Goal: Information Seeking & Learning: Learn about a topic

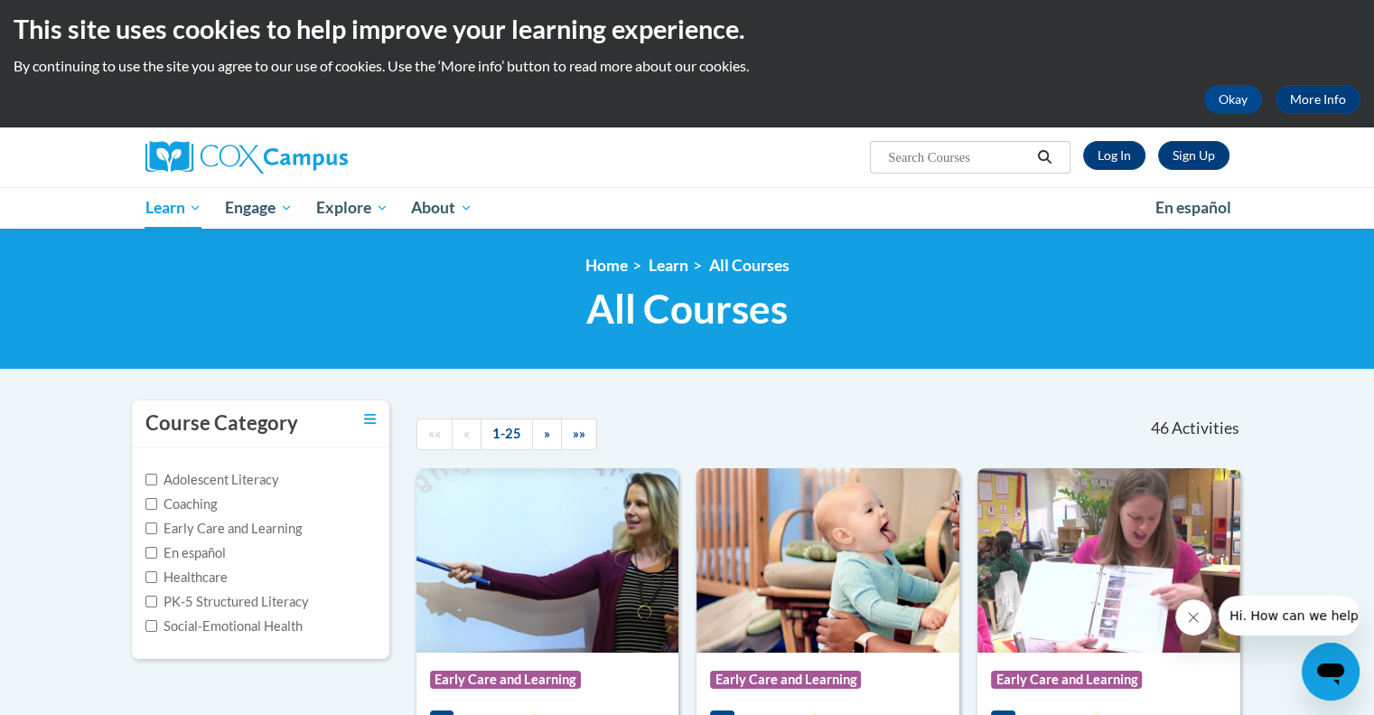
scroll to position [4, 0]
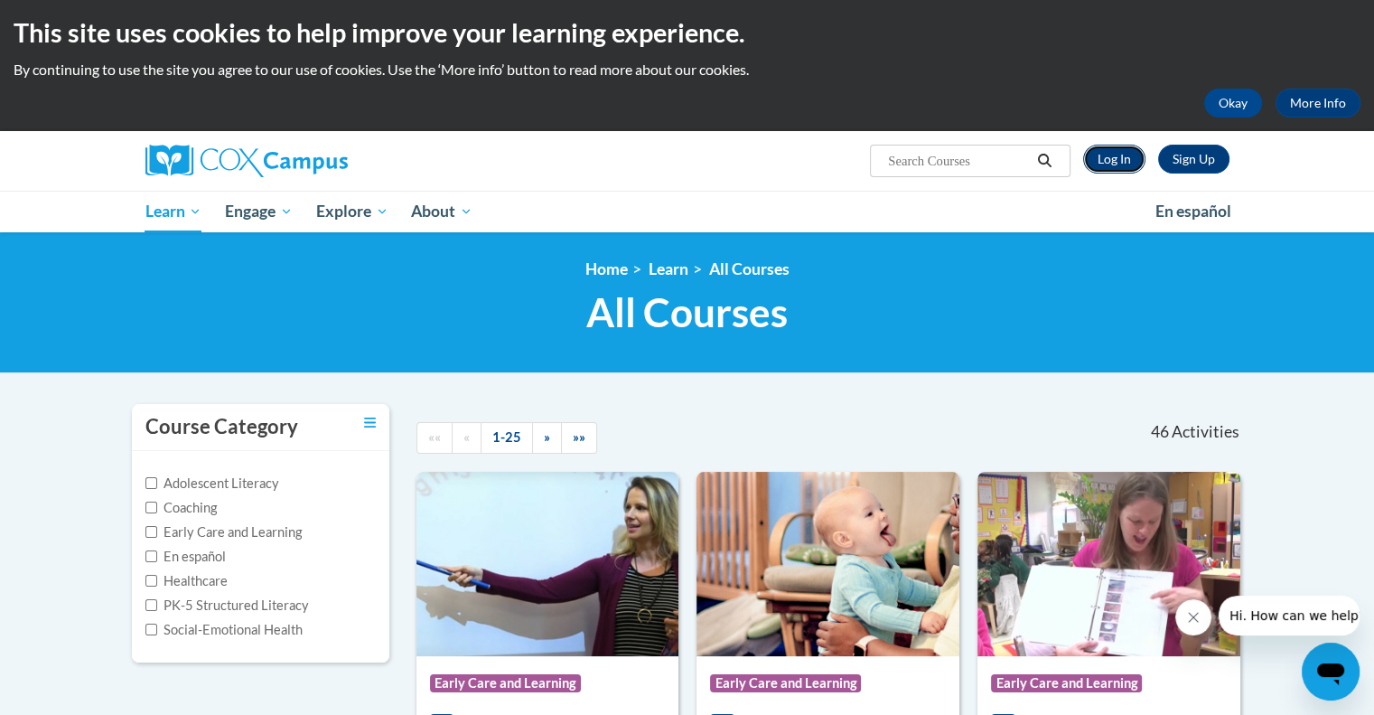
click at [1119, 167] on link "Log In" at bounding box center [1114, 159] width 62 height 29
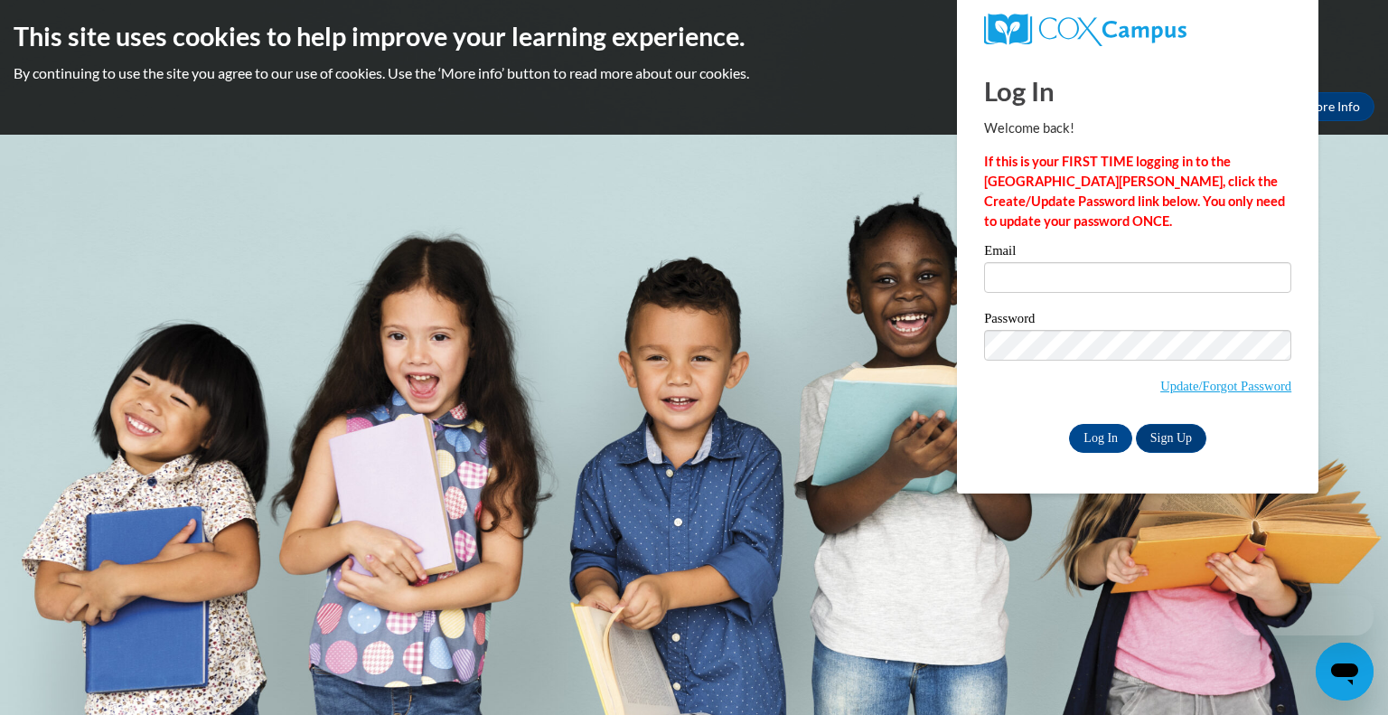
click at [1076, 262] on span at bounding box center [1137, 277] width 307 height 31
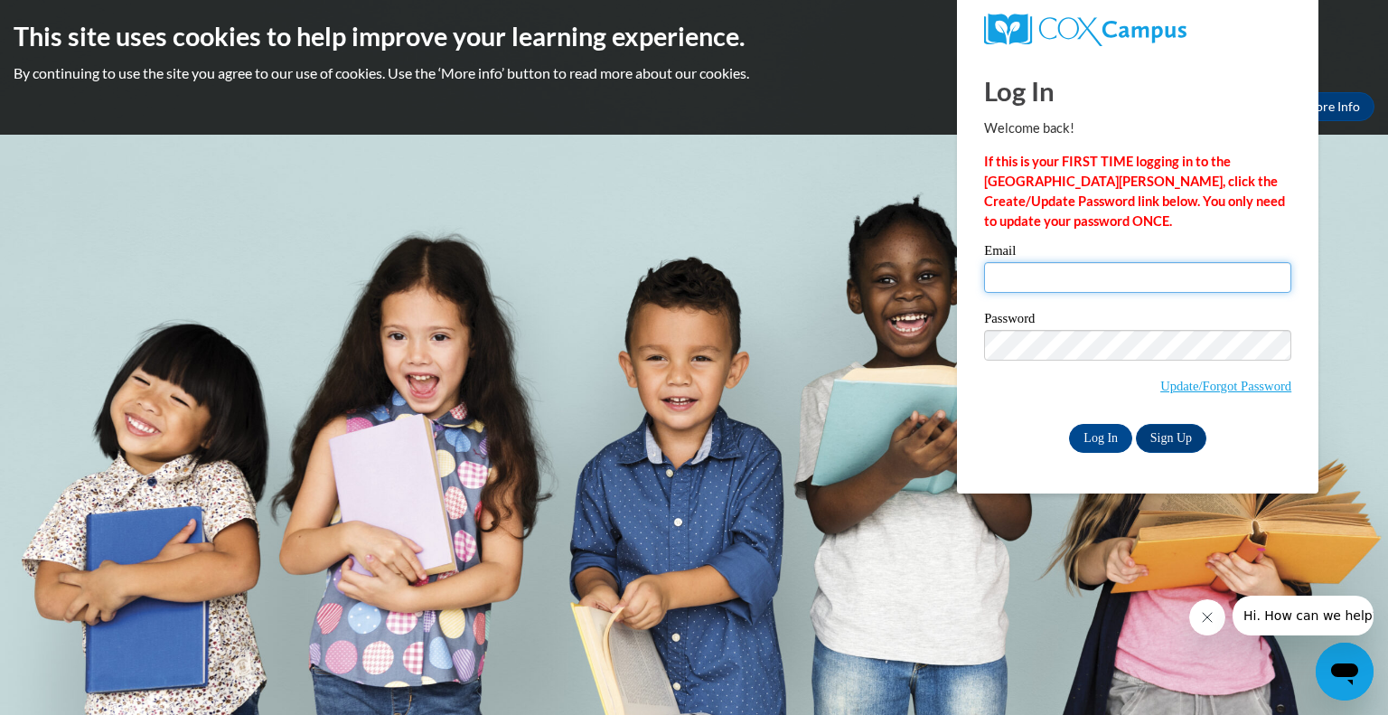
click at [1026, 274] on input "Email" at bounding box center [1137, 277] width 307 height 31
click at [1167, 108] on h1 "Log In" at bounding box center [1137, 90] width 307 height 37
click at [1026, 273] on input "Email" at bounding box center [1137, 277] width 307 height 31
click at [1035, 283] on input "Email" at bounding box center [1137, 277] width 307 height 31
type input "[EMAIL_ADDRESS][DOMAIN_NAME]"
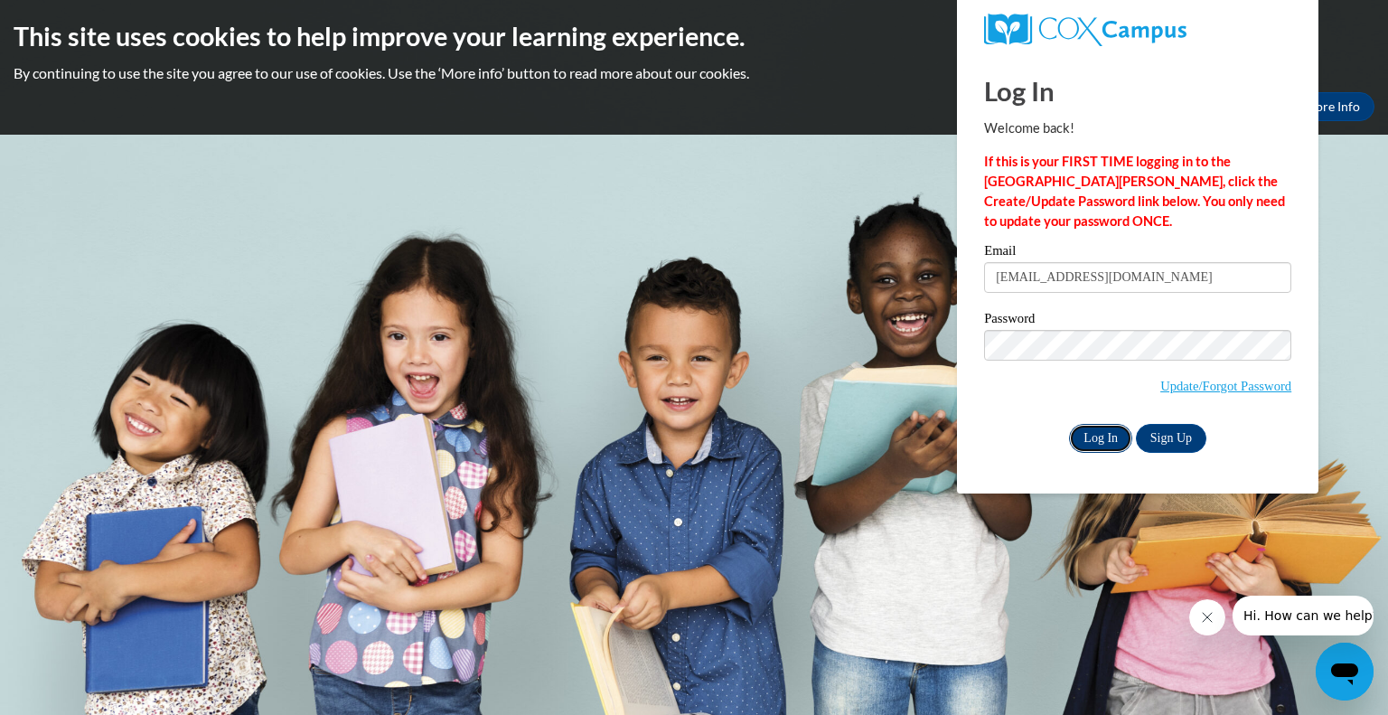
click at [1110, 428] on input "Log In" at bounding box center [1100, 438] width 63 height 29
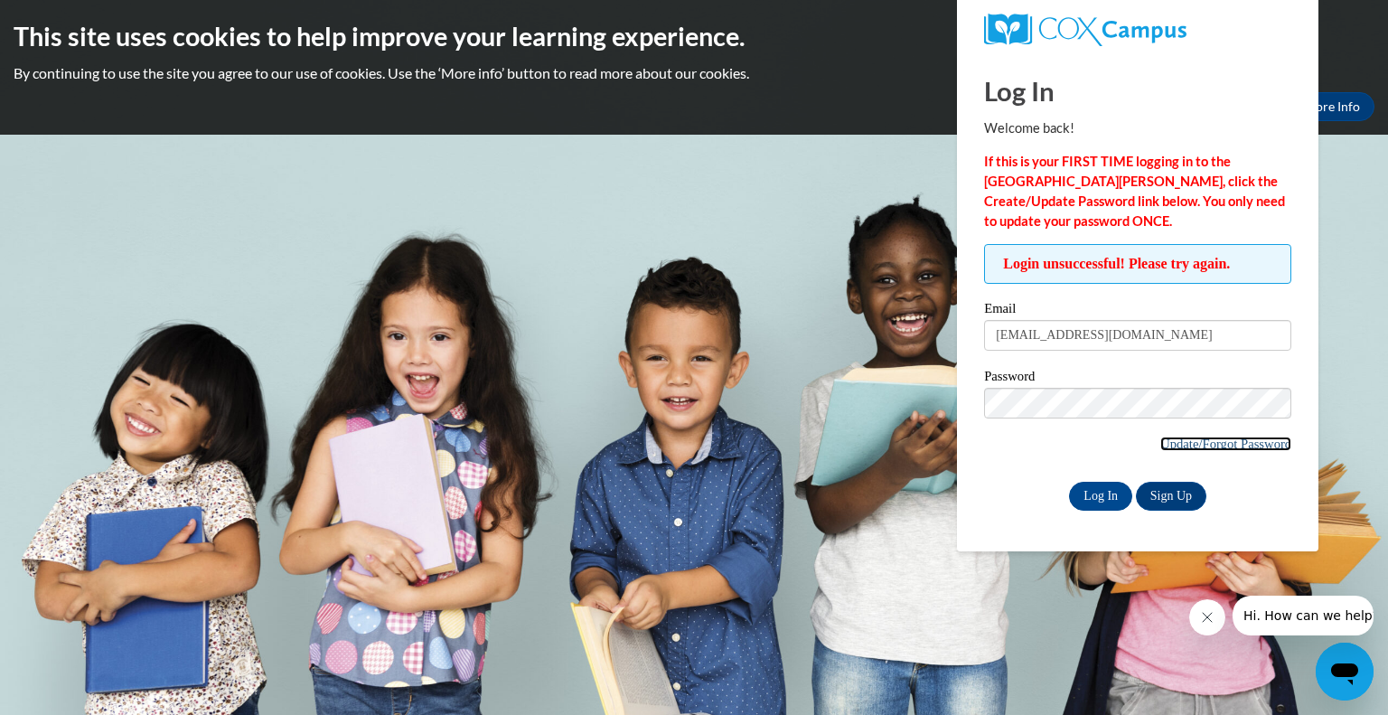
click at [1207, 440] on link "Update/Forgot Password" at bounding box center [1225, 443] width 131 height 14
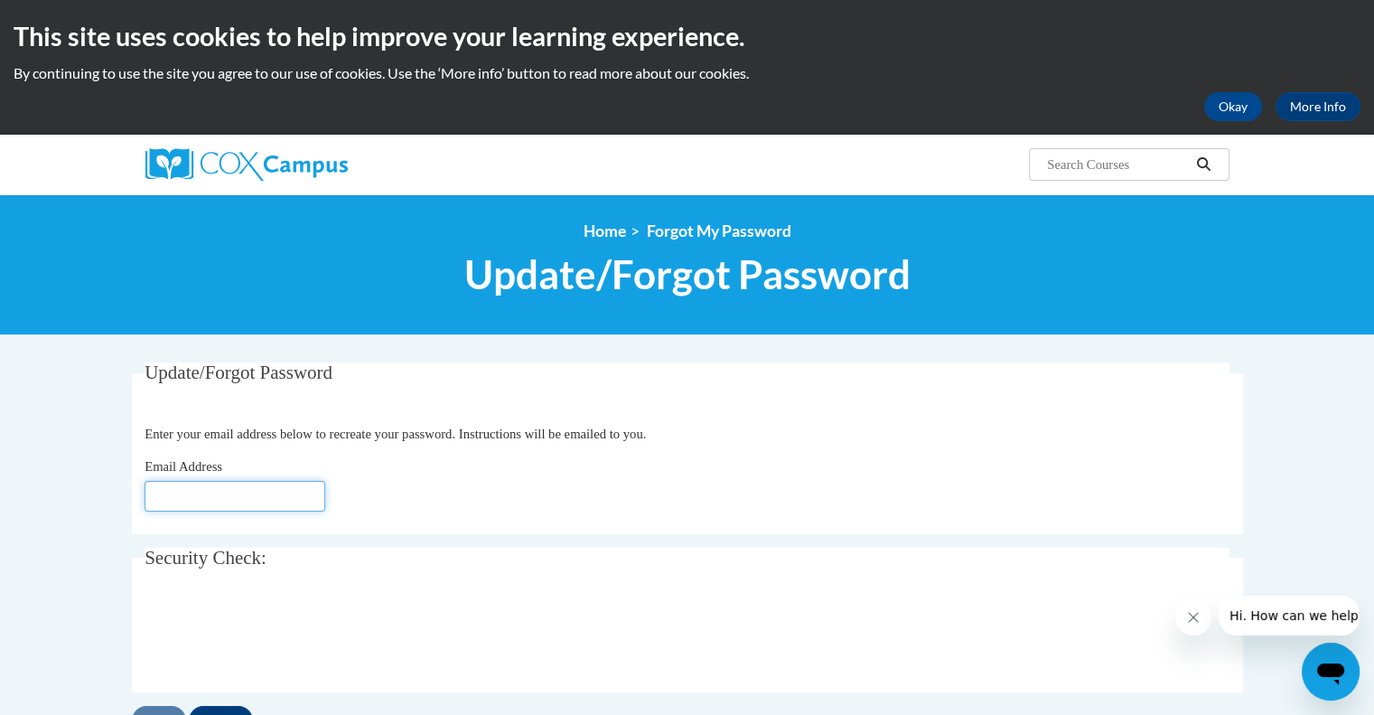
click at [228, 501] on input "Email Address" at bounding box center [235, 496] width 181 height 31
type input "aminaker@altoona.k12.wi.us"
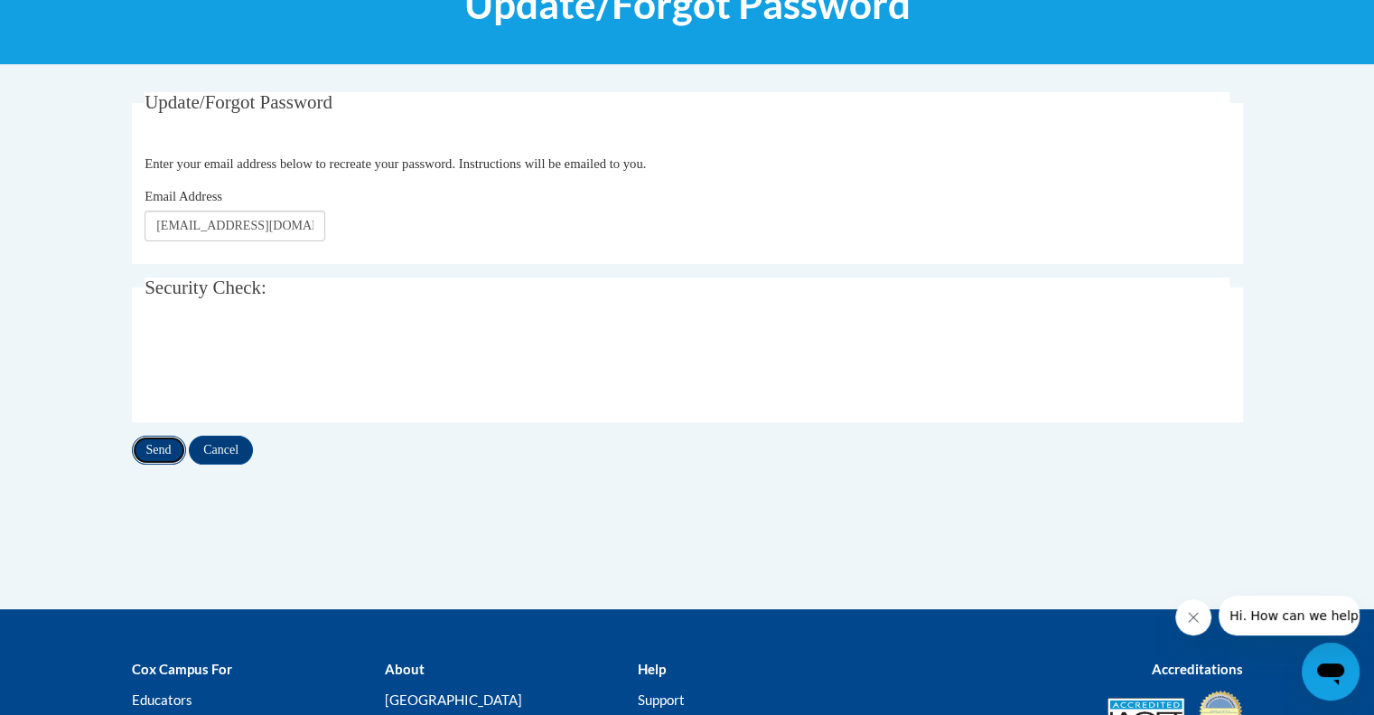
click at [153, 452] on input "Send" at bounding box center [159, 450] width 54 height 29
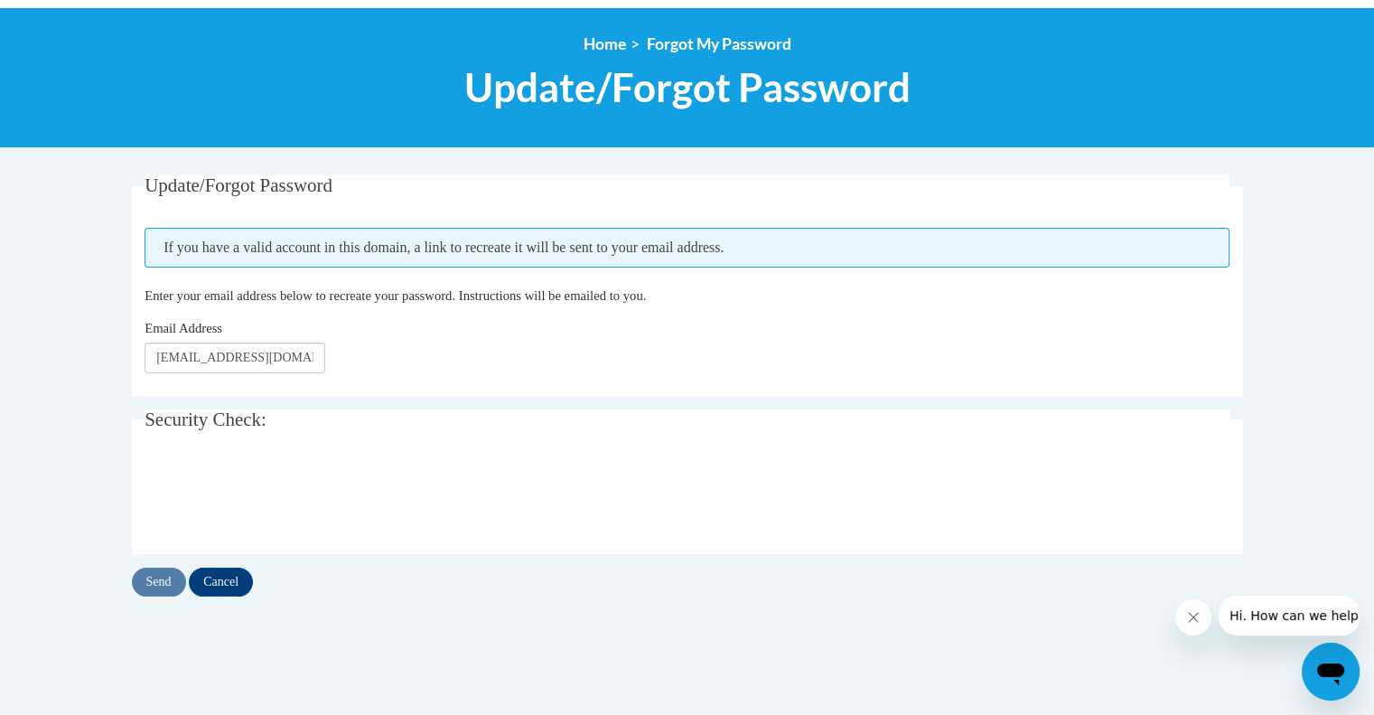
scroll to position [217, 0]
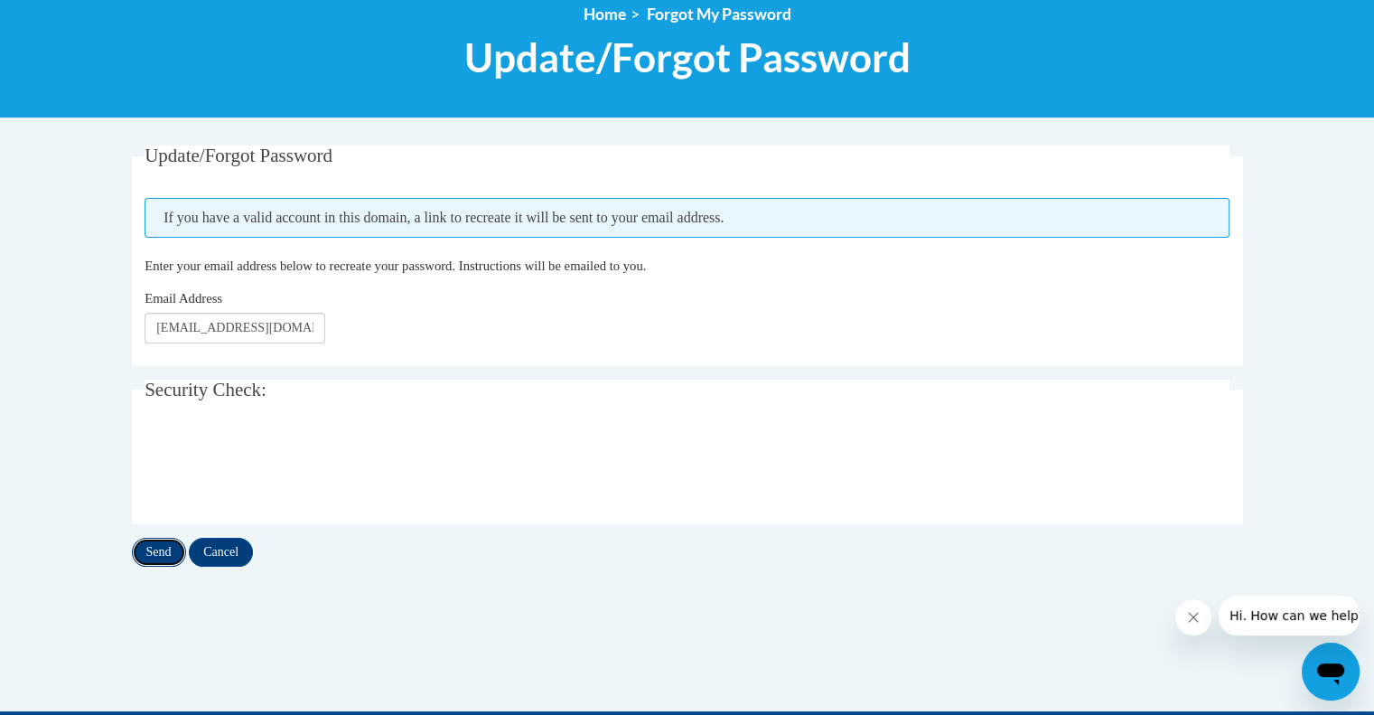
click at [155, 549] on input "Send" at bounding box center [159, 552] width 54 height 29
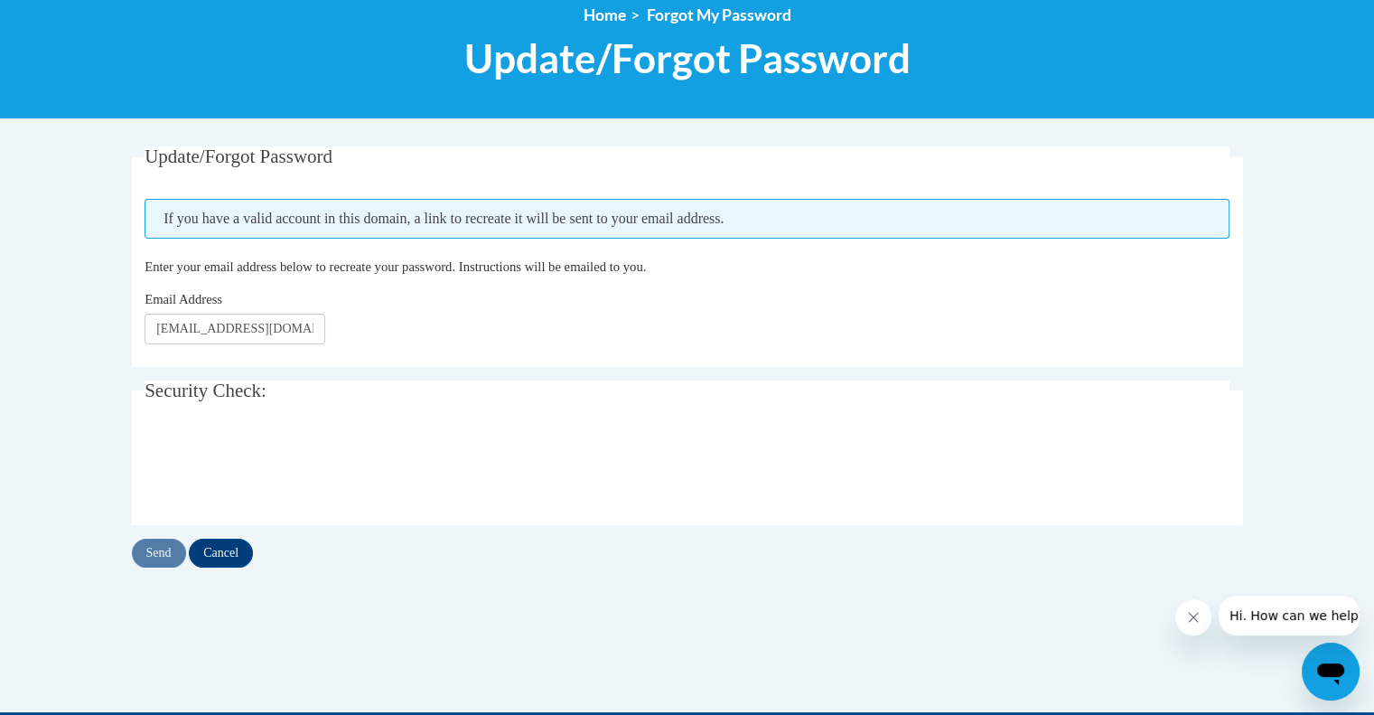
scroll to position [217, 0]
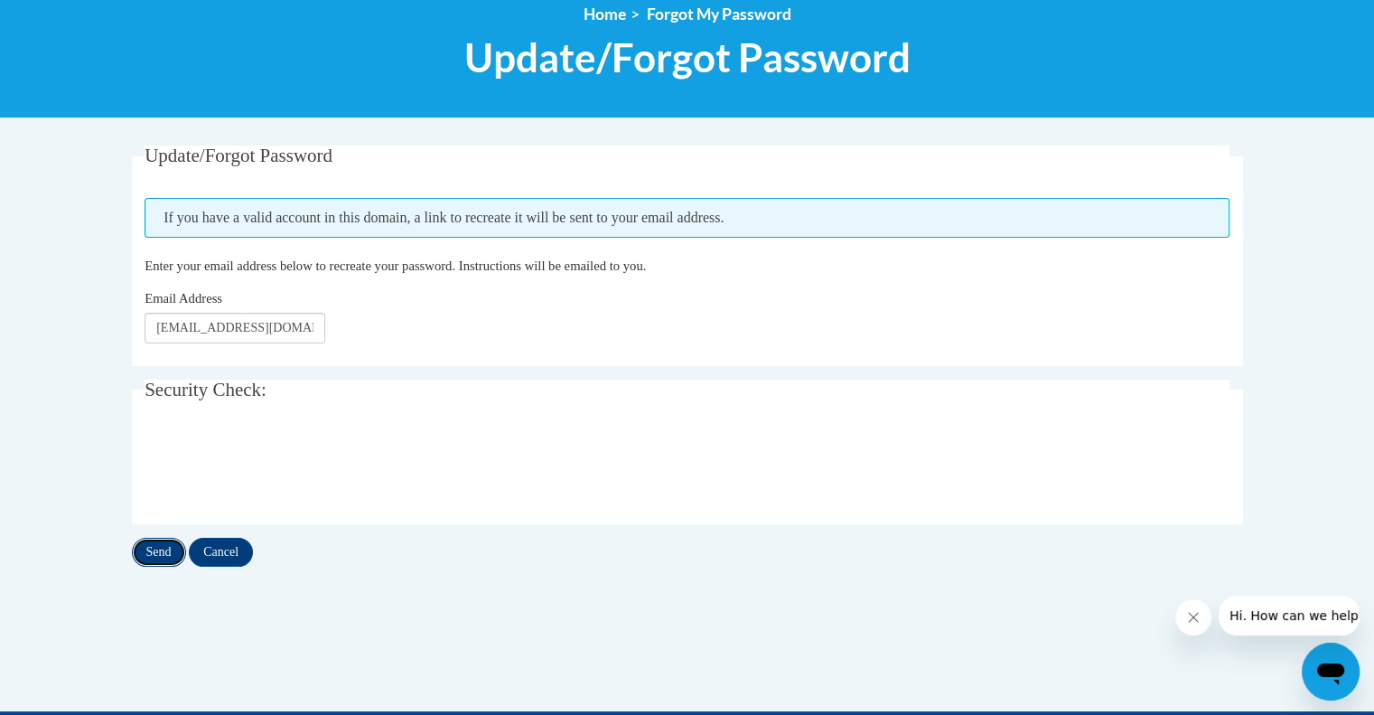
click at [141, 555] on input "Send" at bounding box center [159, 552] width 54 height 29
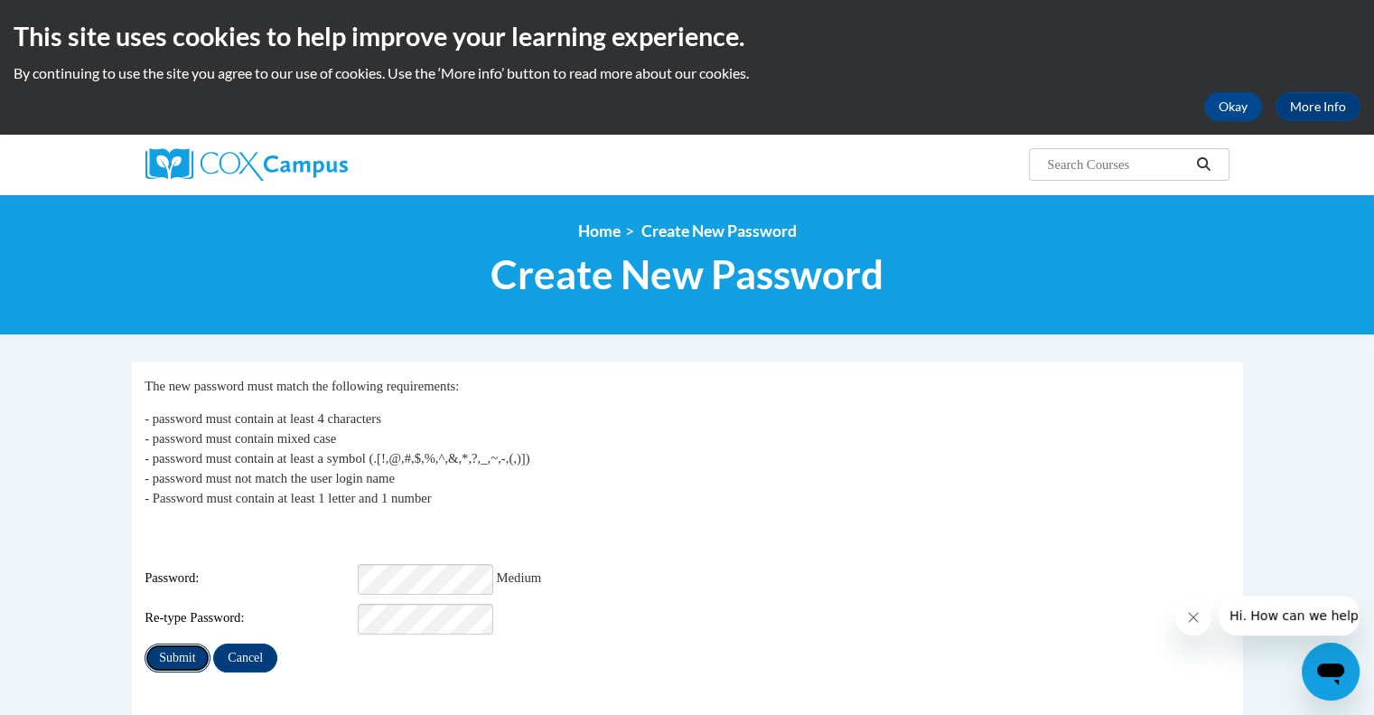
click at [169, 643] on input "Submit" at bounding box center [177, 657] width 65 height 29
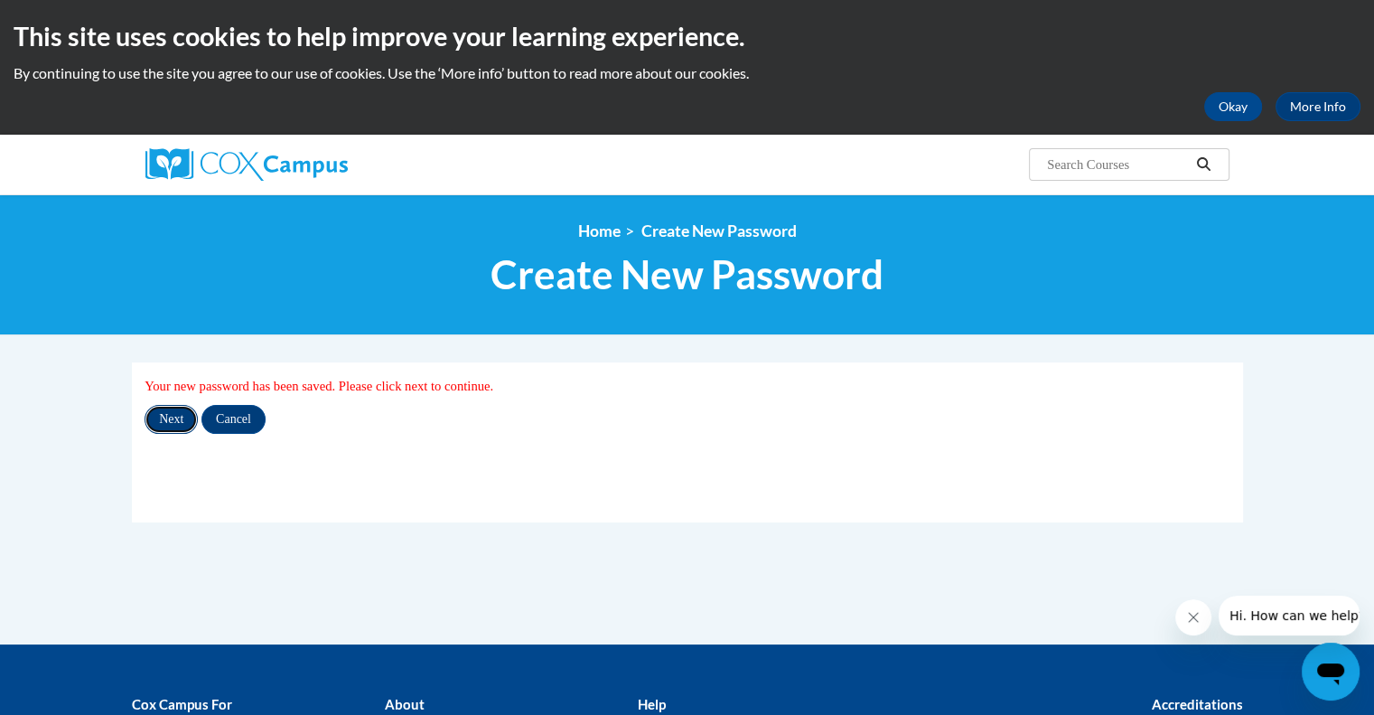
click at [168, 418] on input "Next" at bounding box center [171, 419] width 53 height 29
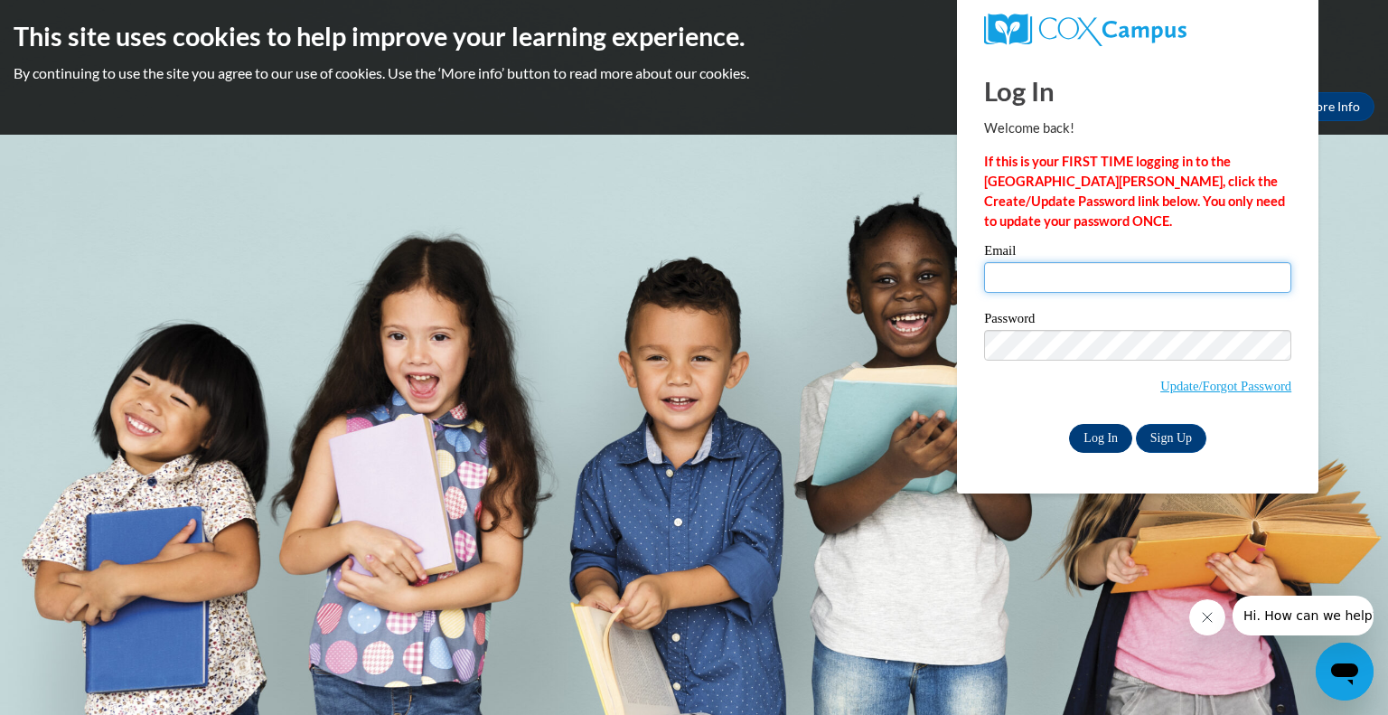
type input "[EMAIL_ADDRESS][DOMAIN_NAME]"
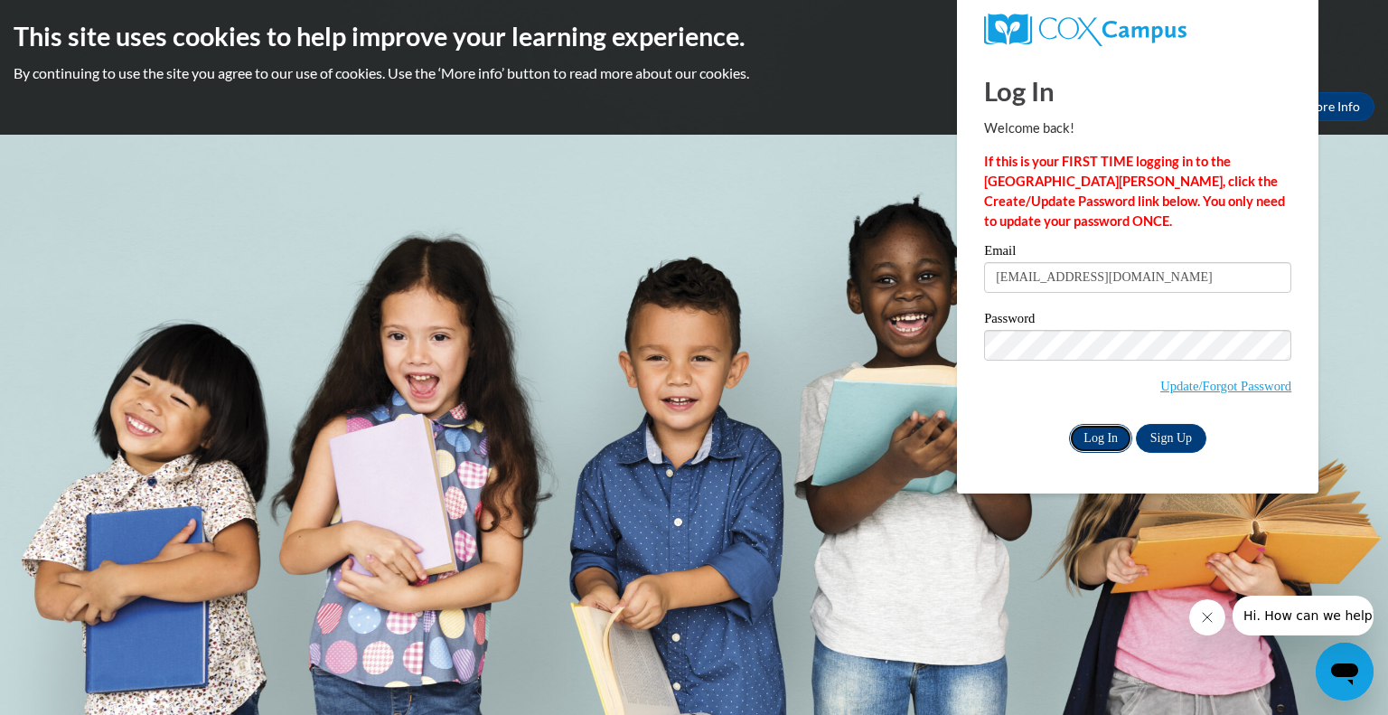
click at [1102, 443] on input "Log In" at bounding box center [1100, 438] width 63 height 29
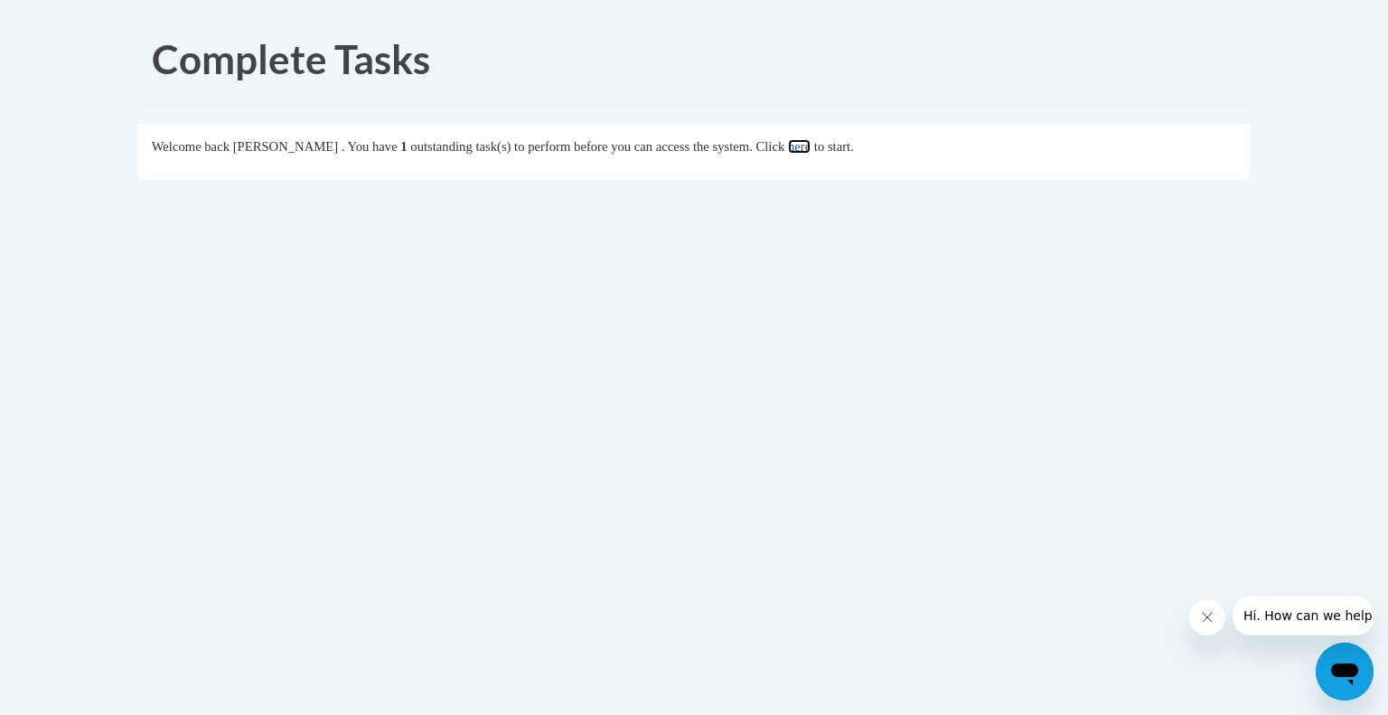
click at [810, 145] on link "here" at bounding box center [799, 146] width 23 height 14
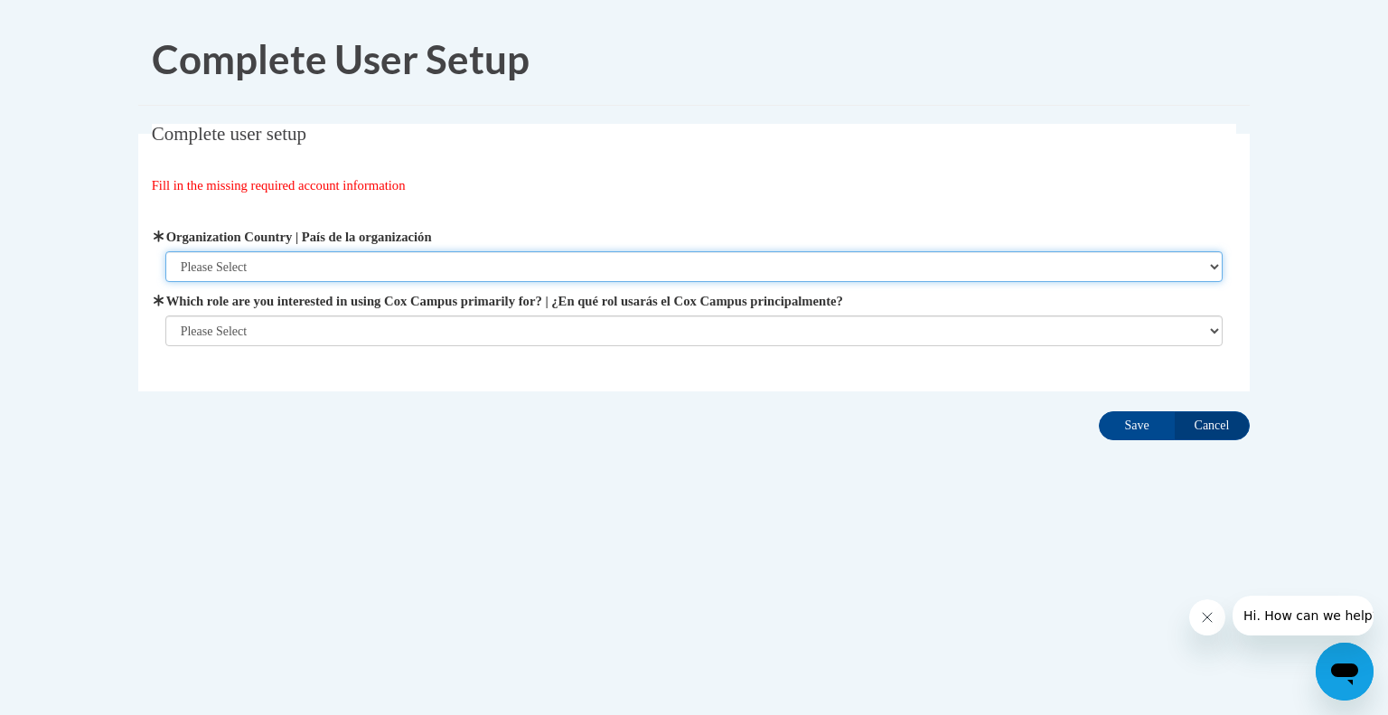
click at [1185, 265] on select "Please Select [GEOGRAPHIC_DATA] | [GEOGRAPHIC_DATA] Outside of [GEOGRAPHIC_DATA…" at bounding box center [694, 266] width 1058 height 31
select select "ad49bcad-a171-4b2e-b99c-48b446064914"
click at [165, 251] on select "Please Select [GEOGRAPHIC_DATA] | [GEOGRAPHIC_DATA] Outside of [GEOGRAPHIC_DATA…" at bounding box center [694, 266] width 1058 height 31
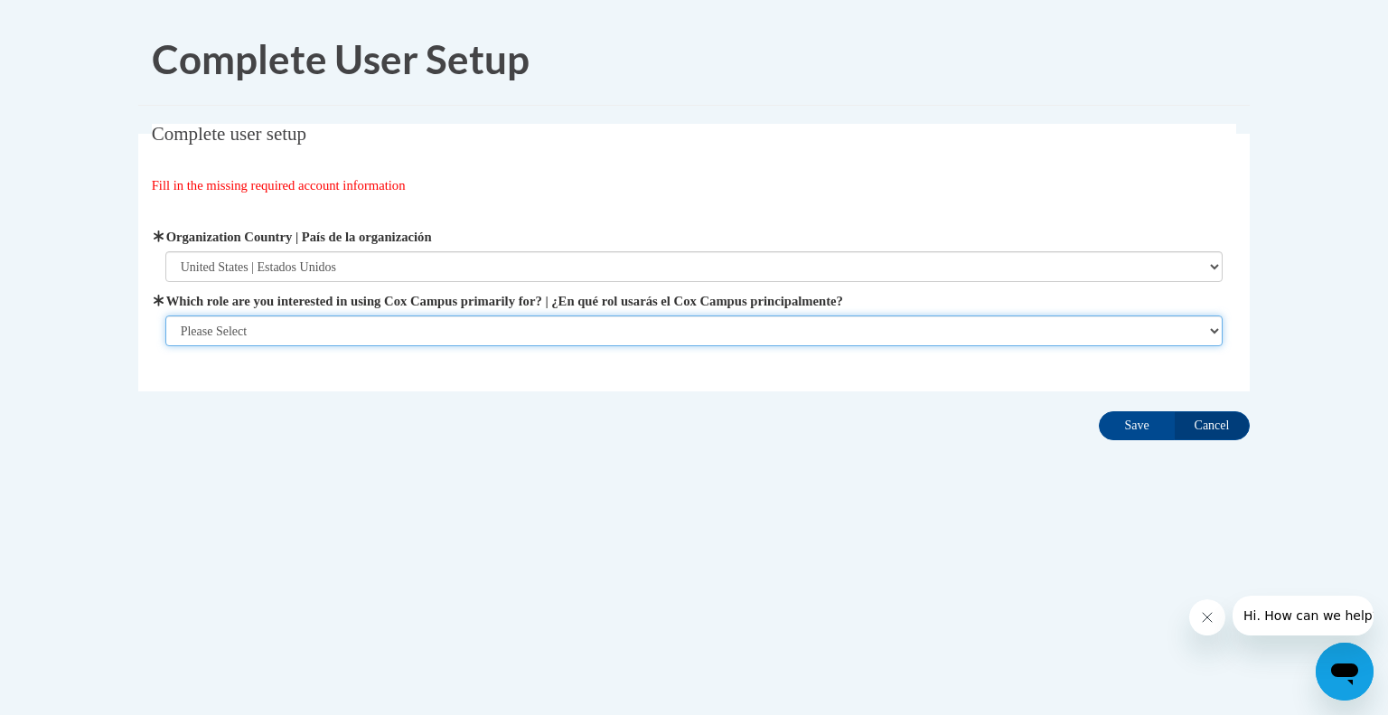
click at [220, 326] on select "Please Select College/University | Colegio/Universidad Community/Nonprofit Part…" at bounding box center [694, 330] width 1058 height 31
select select "fbf2d438-af2f-41f8-98f1-81c410e29de3"
click at [165, 346] on select "Please Select College/University | Colegio/Universidad Community/Nonprofit Part…" at bounding box center [694, 330] width 1058 height 31
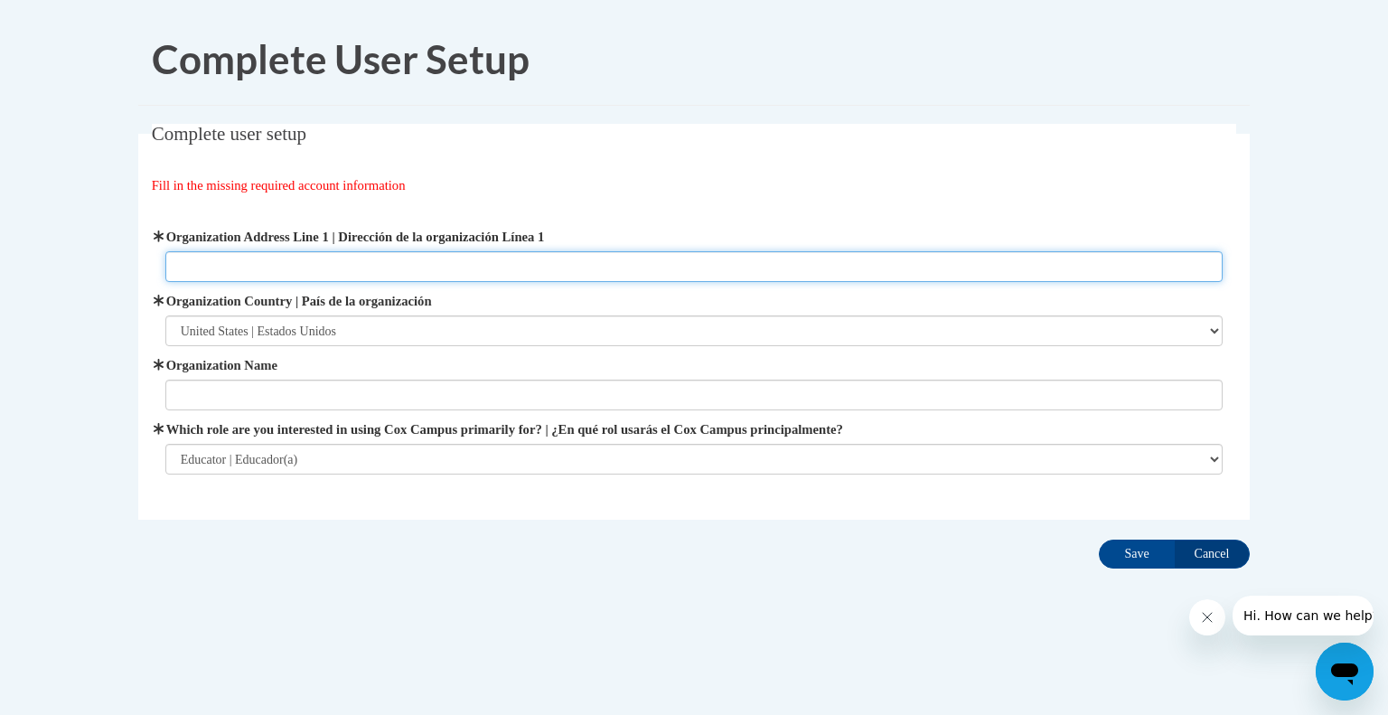
click at [238, 265] on input "Organization Address Line 1 | Dirección de la organización Línea 1" at bounding box center [694, 266] width 1058 height 31
type input "157 Bartlett Avenue"
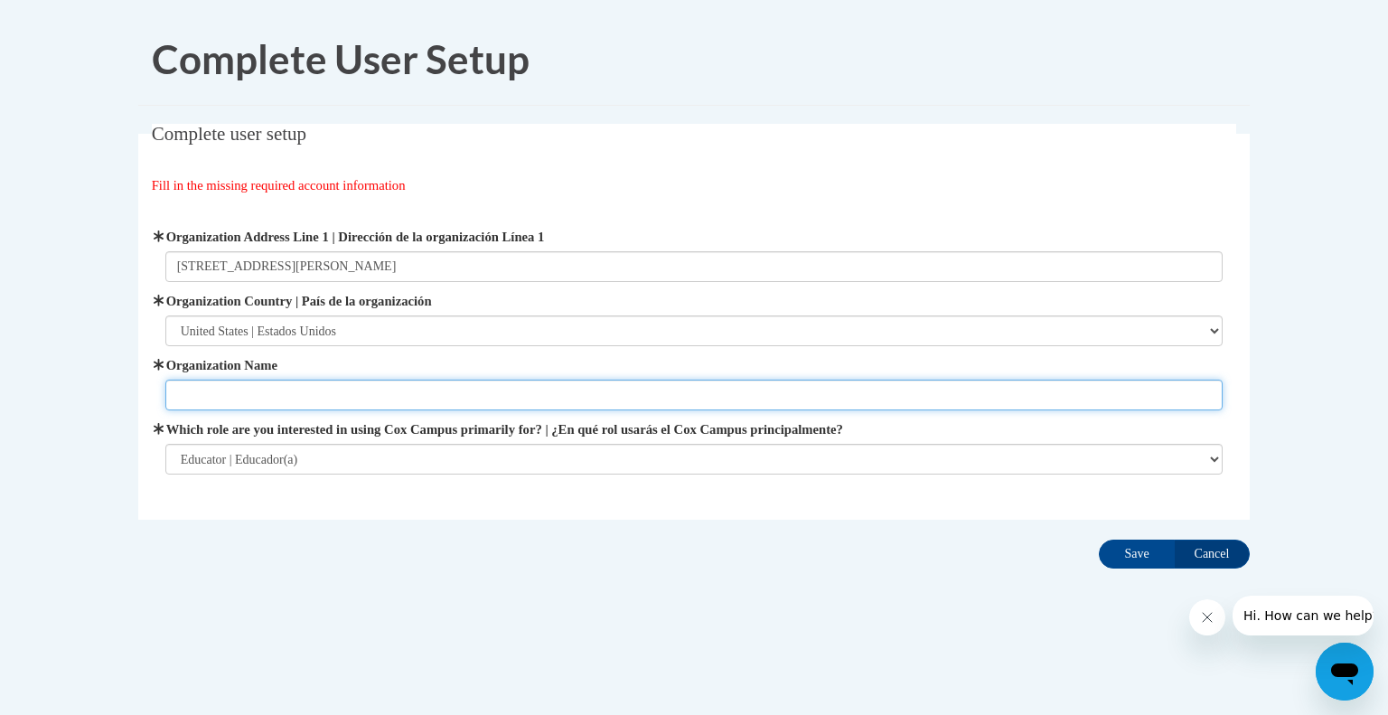
click at [234, 393] on input "Organization Name" at bounding box center [694, 394] width 1058 height 31
type input "Altoona Elementary School"
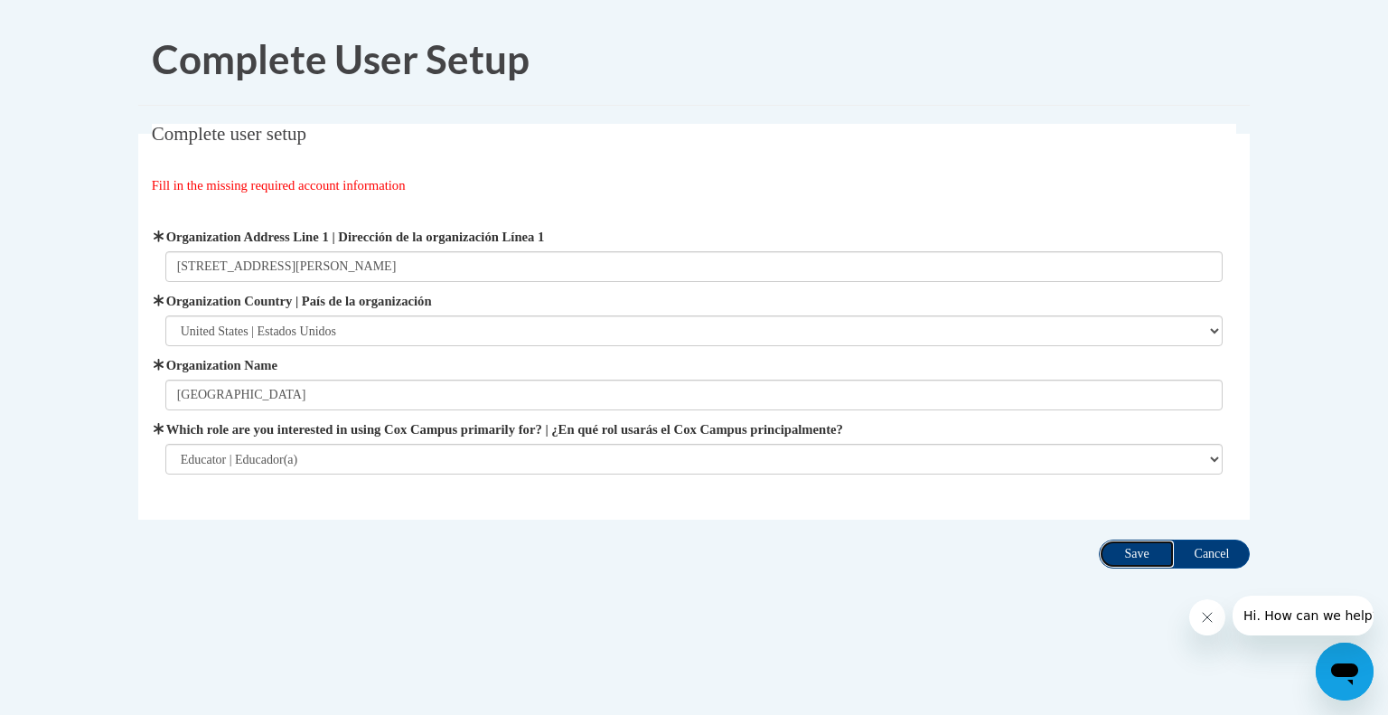
click at [1119, 548] on input "Save" at bounding box center [1137, 553] width 76 height 29
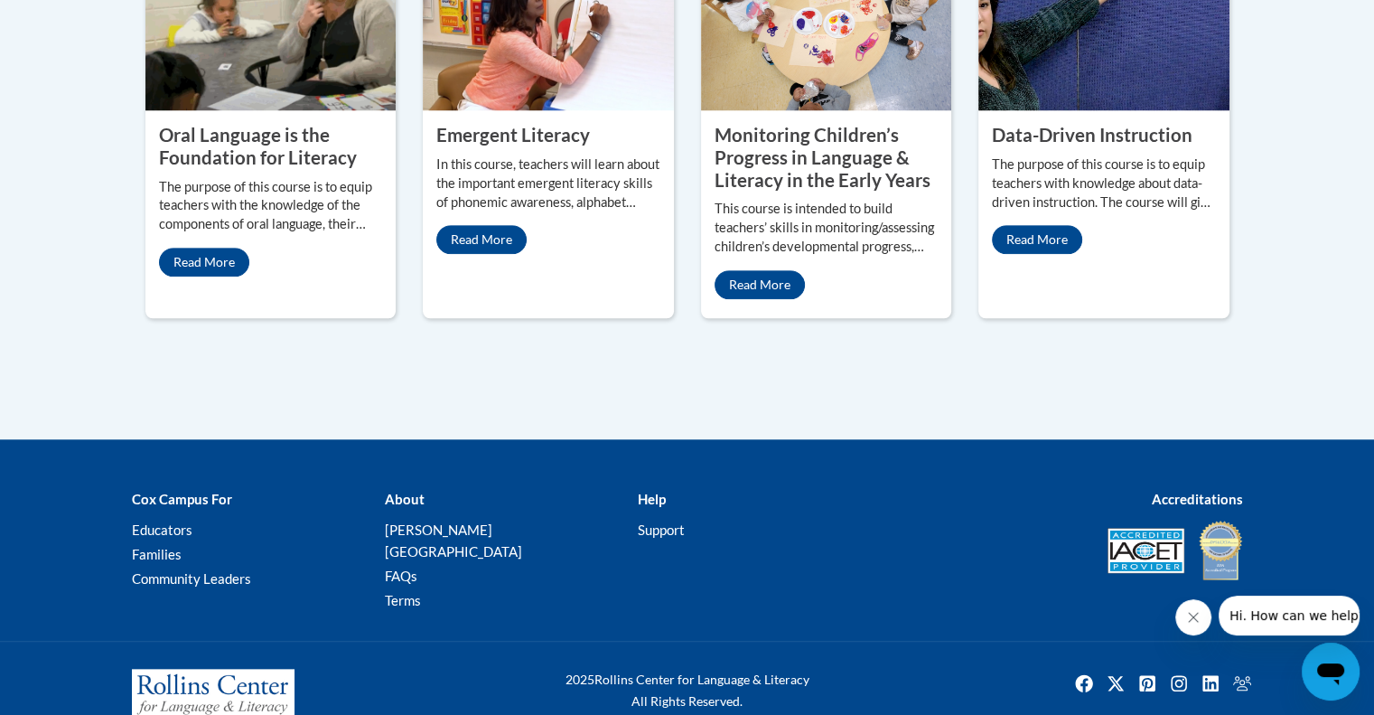
scroll to position [1785, 0]
click at [883, 519] on div at bounding box center [1066, 550] width 379 height 63
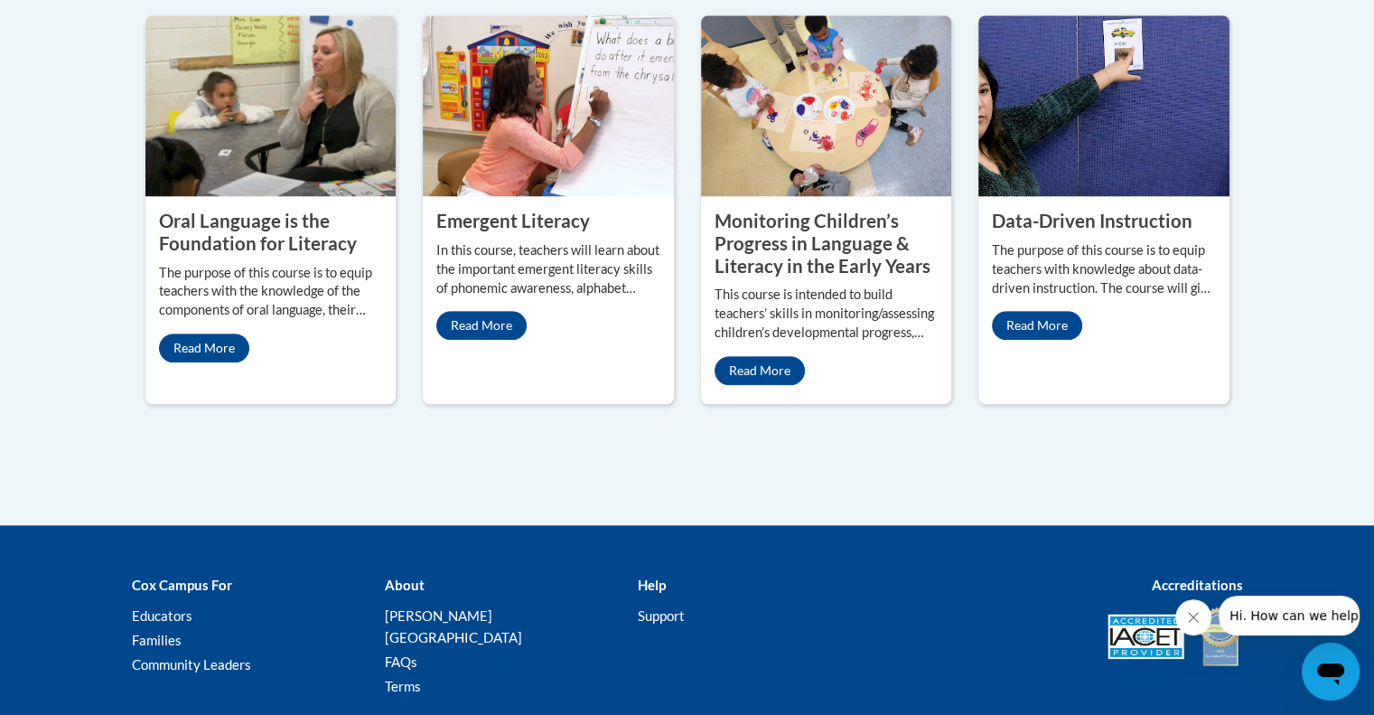
scroll to position [1699, 0]
click at [203, 334] on link "Read More" at bounding box center [204, 348] width 90 height 29
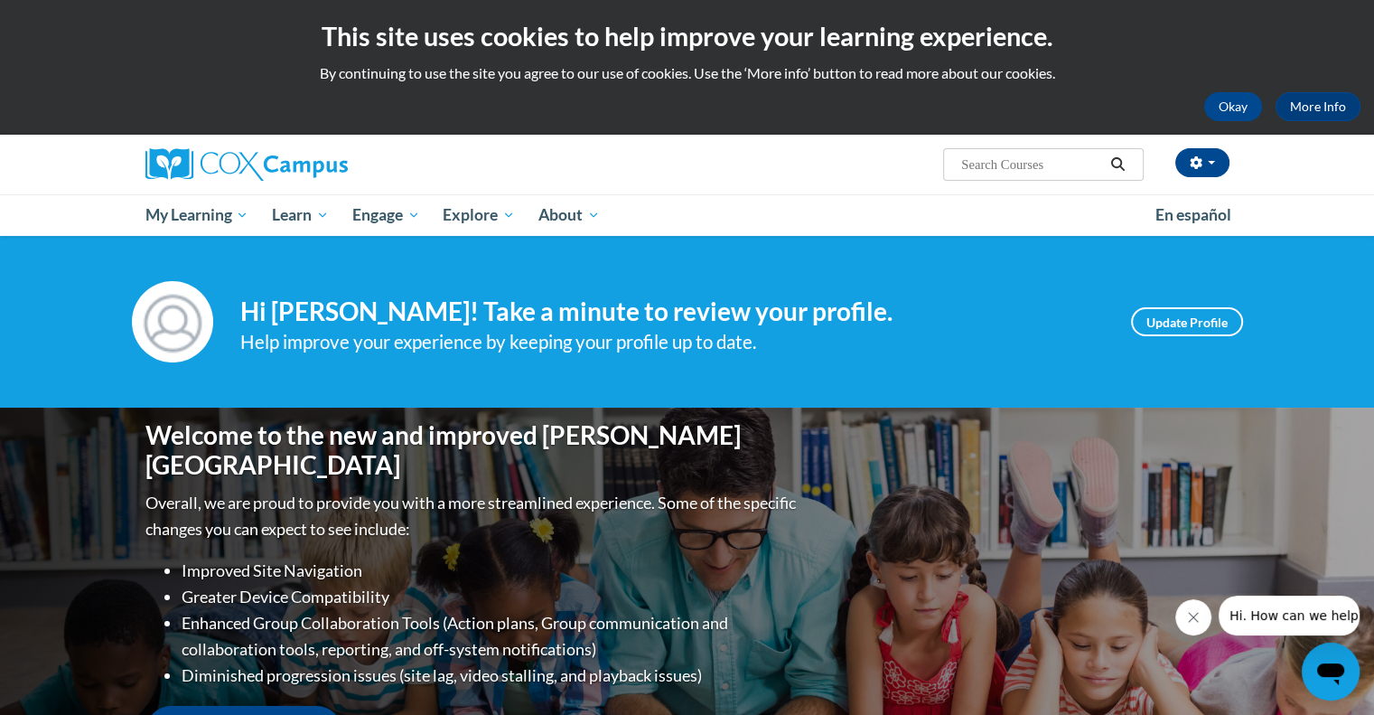
scroll to position [0, 0]
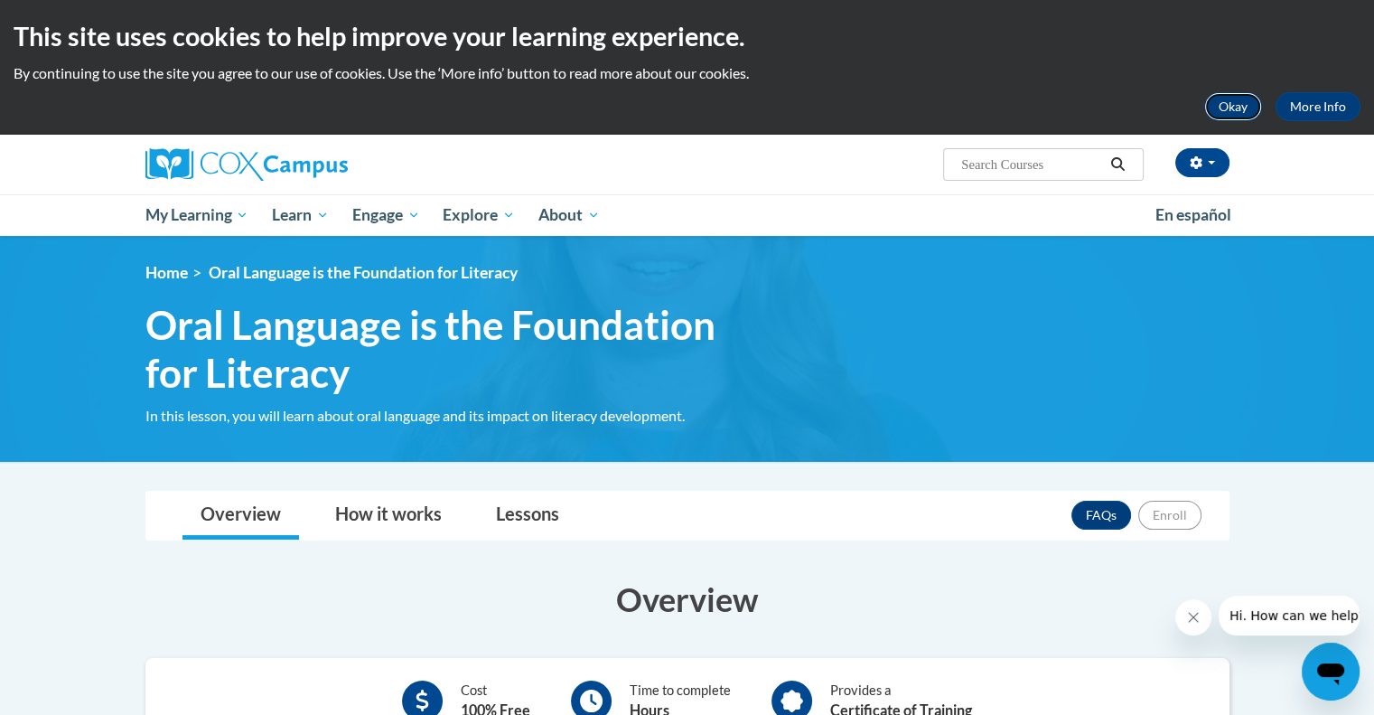
click at [1227, 103] on button "Okay" at bounding box center [1233, 106] width 58 height 29
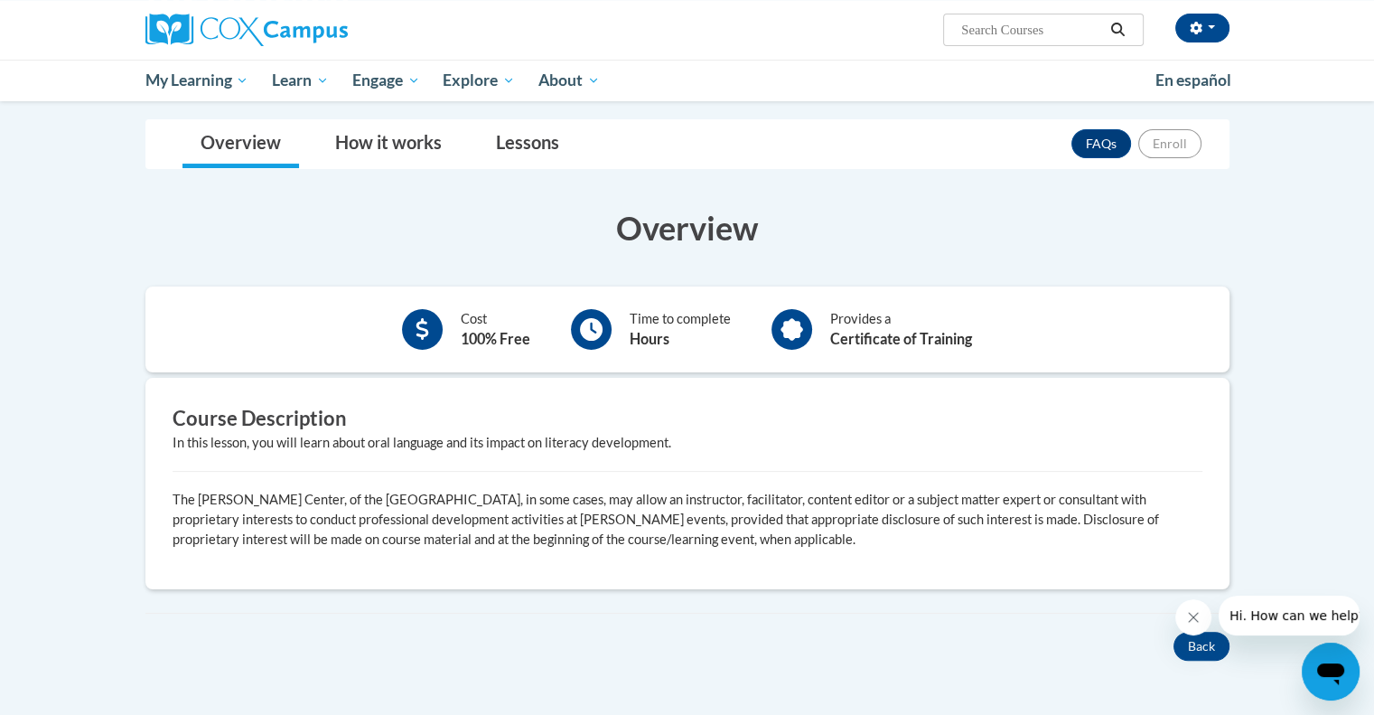
scroll to position [173, 0]
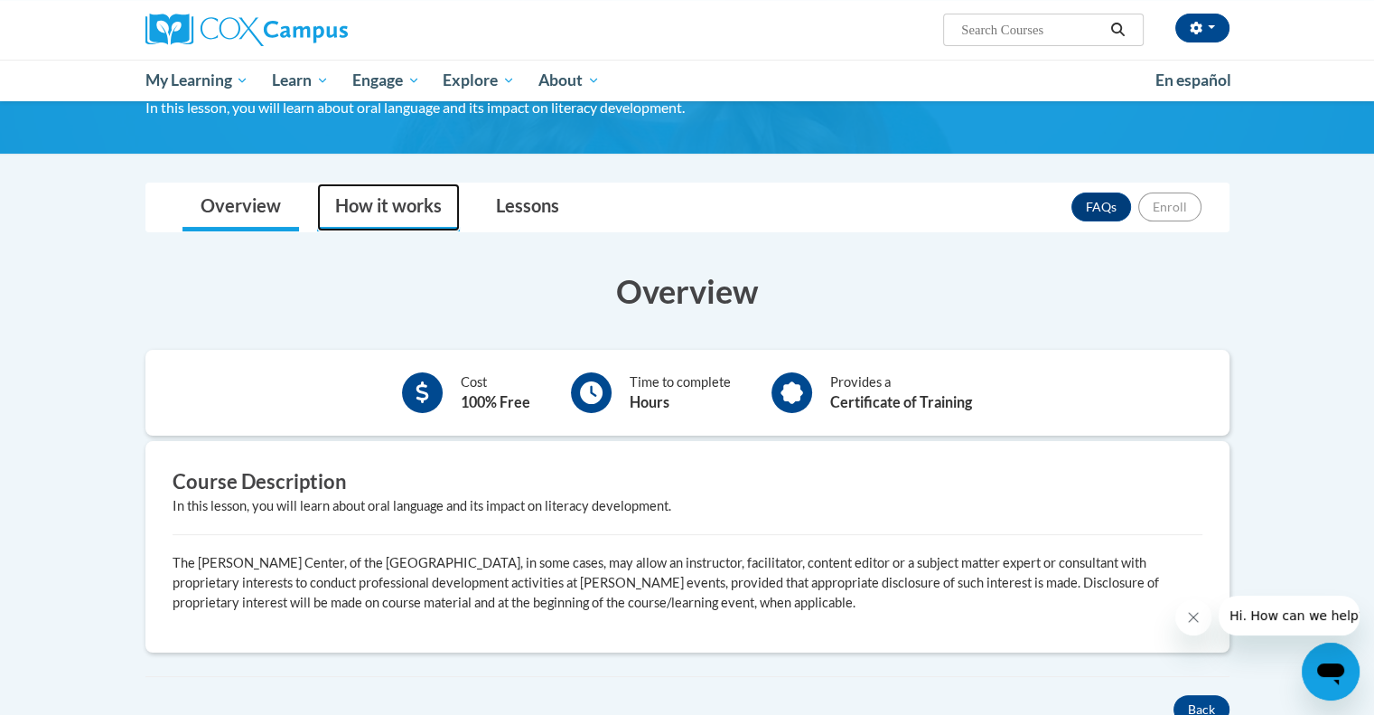
click at [368, 198] on link "How it works" at bounding box center [388, 207] width 143 height 48
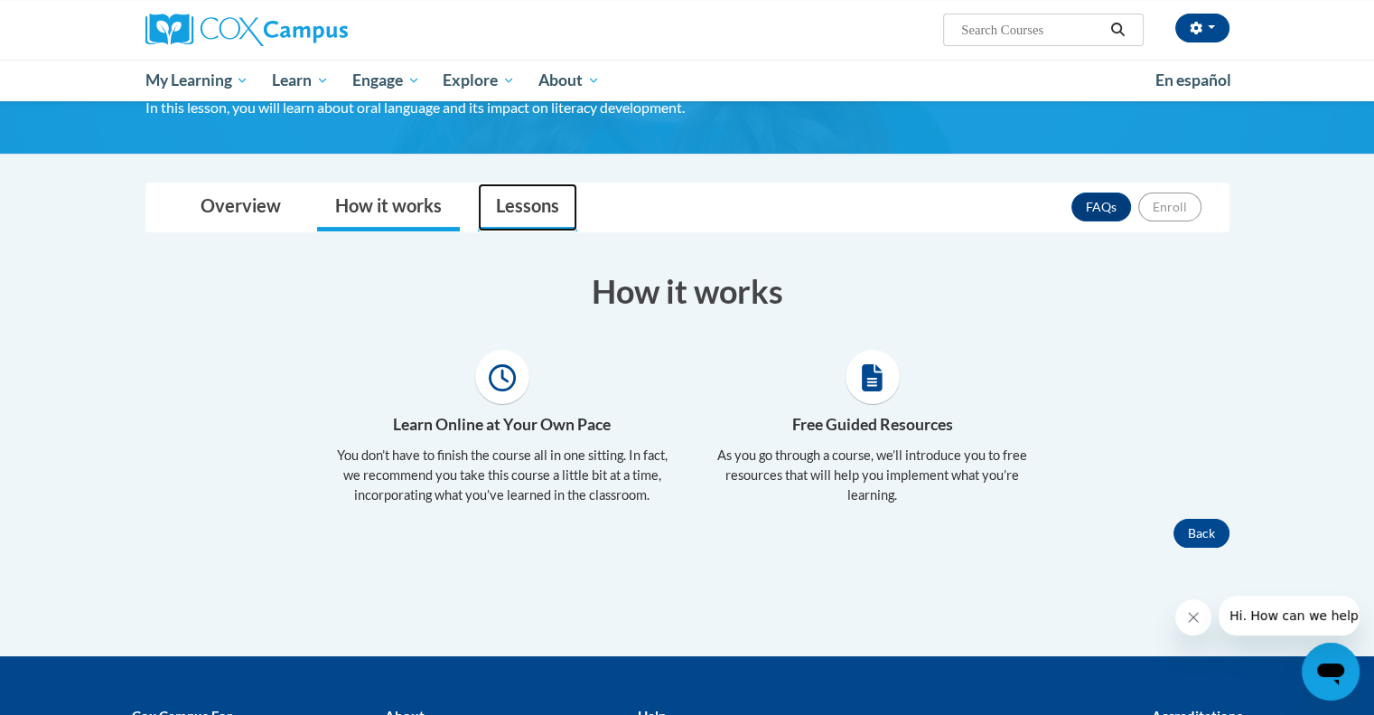
click at [532, 198] on link "Lessons" at bounding box center [527, 207] width 99 height 48
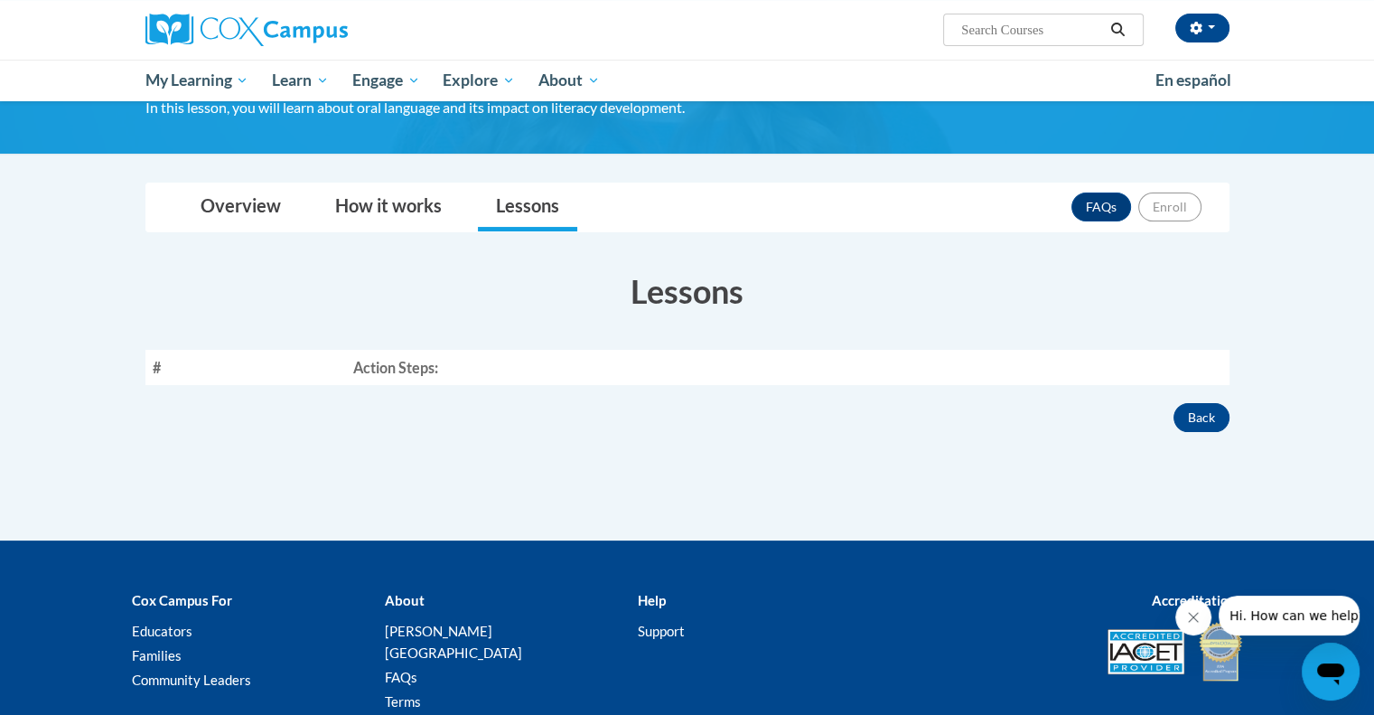
click at [170, 215] on div "Overview How it works Lessons FAQs Enroll" at bounding box center [687, 207] width 1055 height 48
click at [206, 201] on link "Overview" at bounding box center [241, 207] width 117 height 48
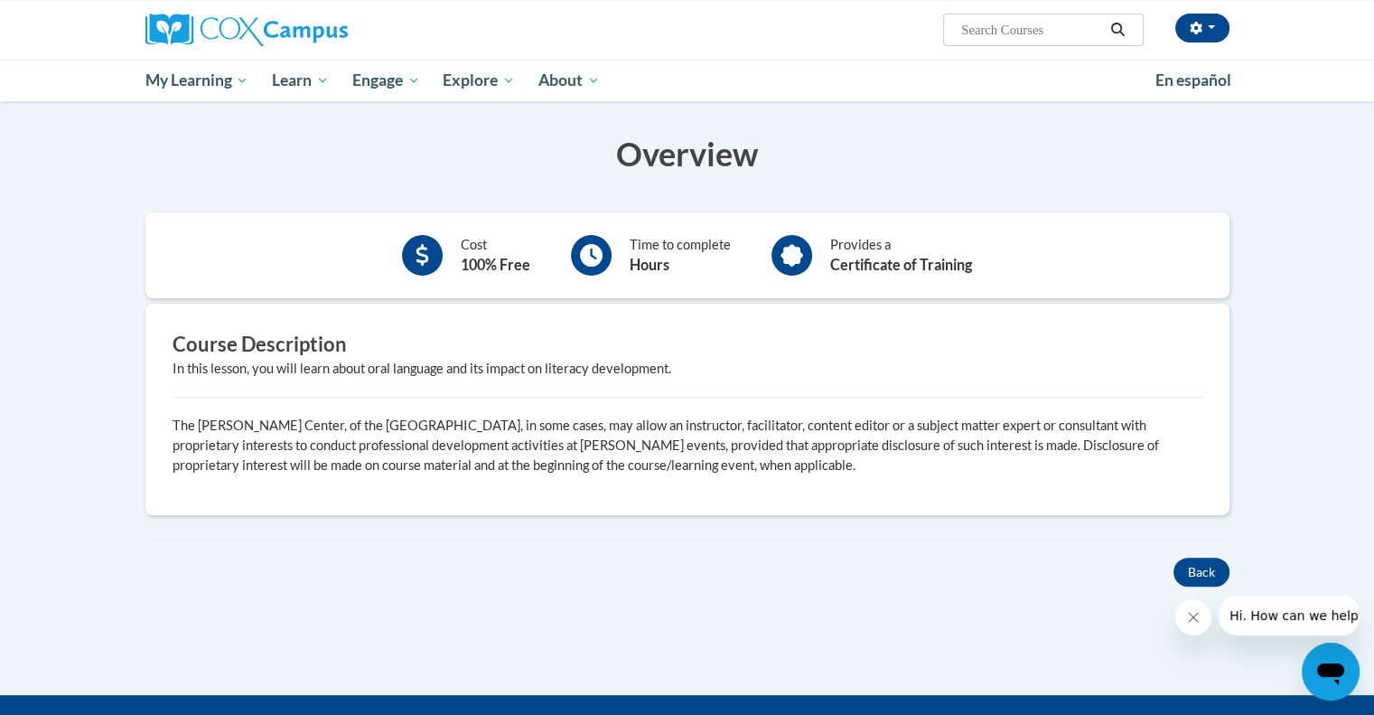
scroll to position [312, 0]
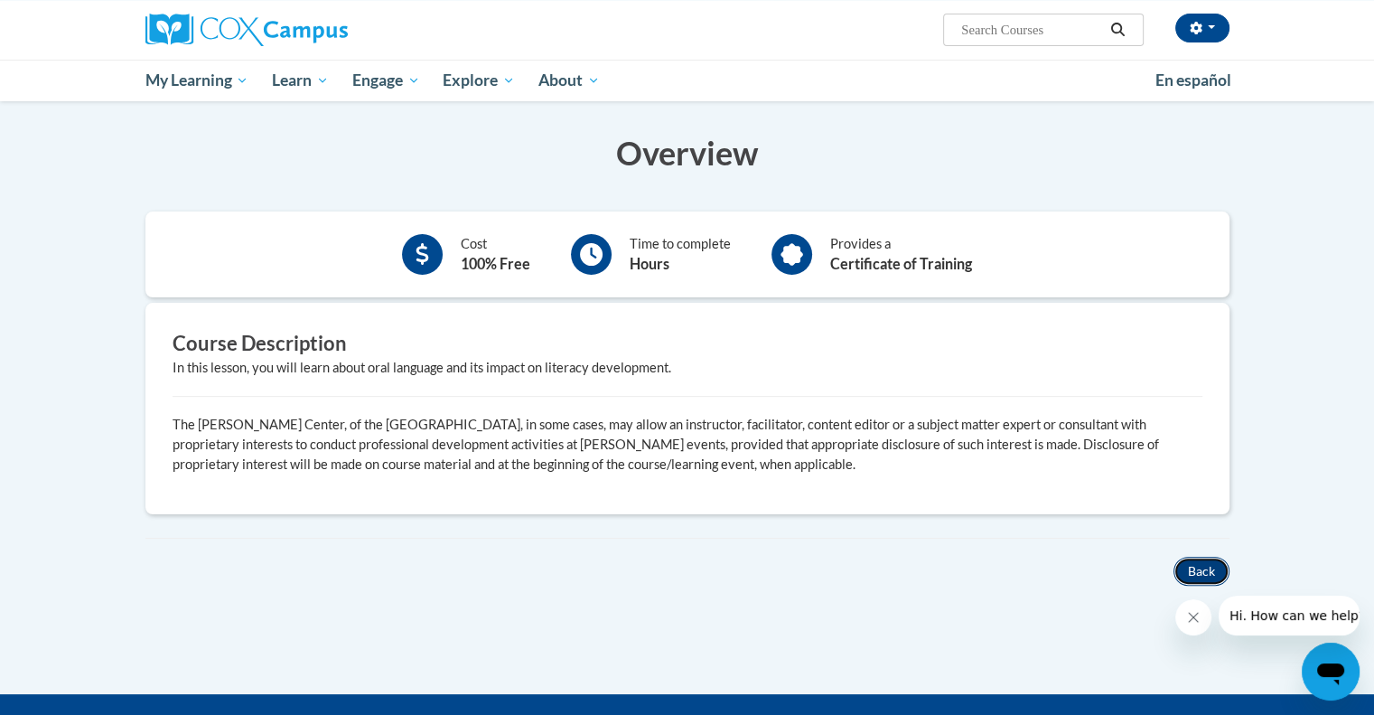
click at [1207, 574] on button "Back" at bounding box center [1202, 571] width 56 height 29
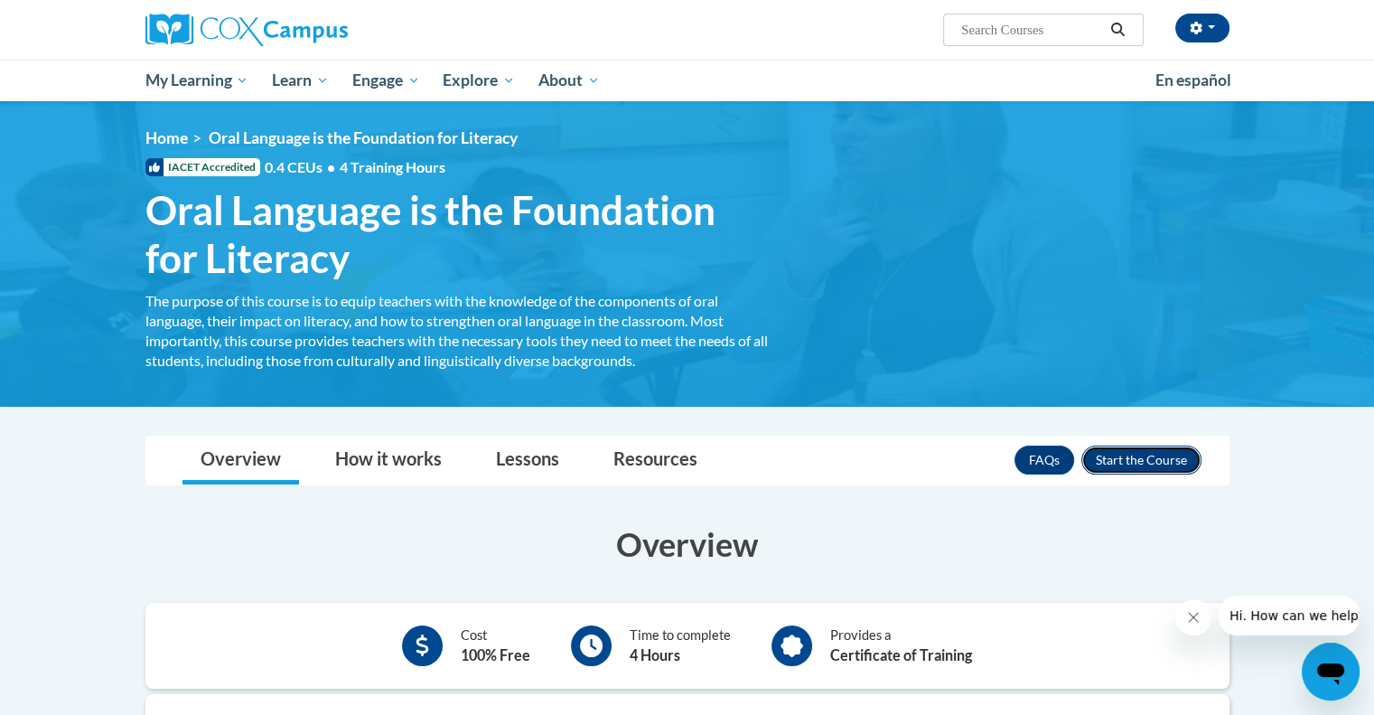
click at [1135, 457] on button "Enroll" at bounding box center [1142, 459] width 120 height 29
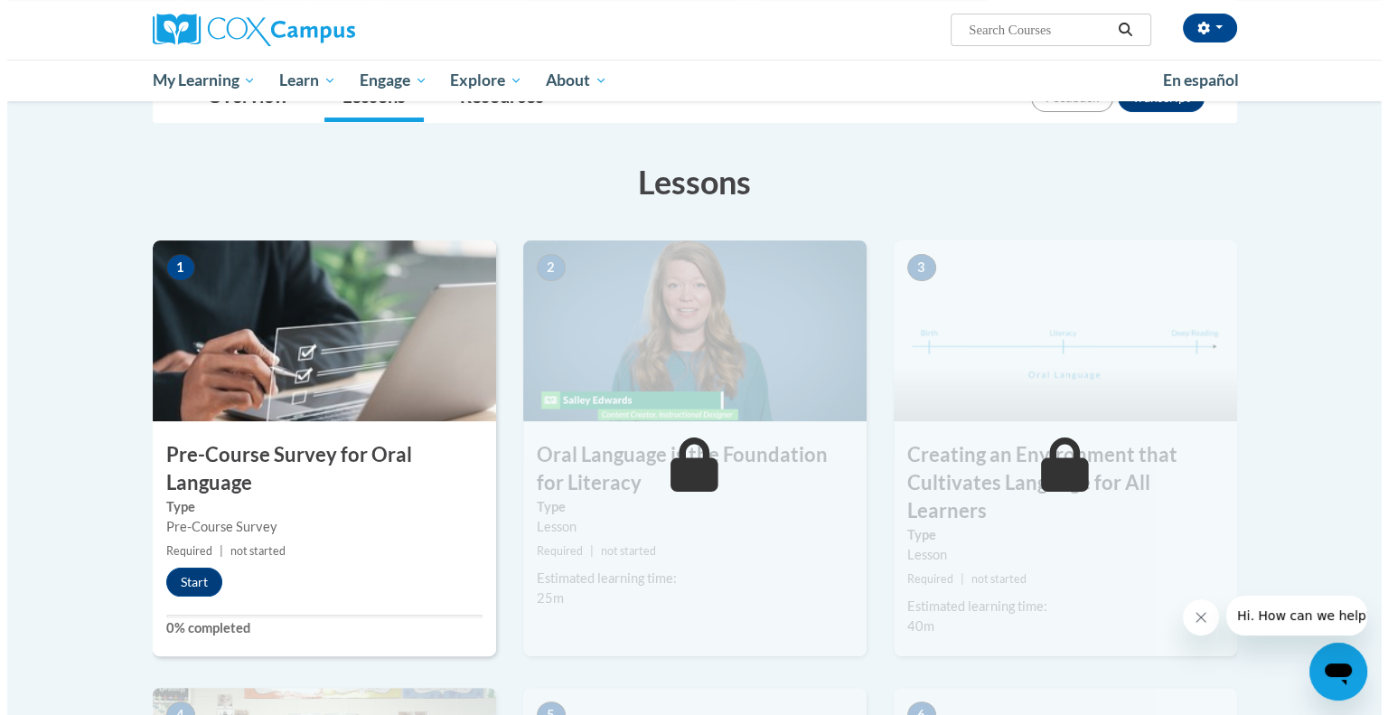
scroll to position [253, 0]
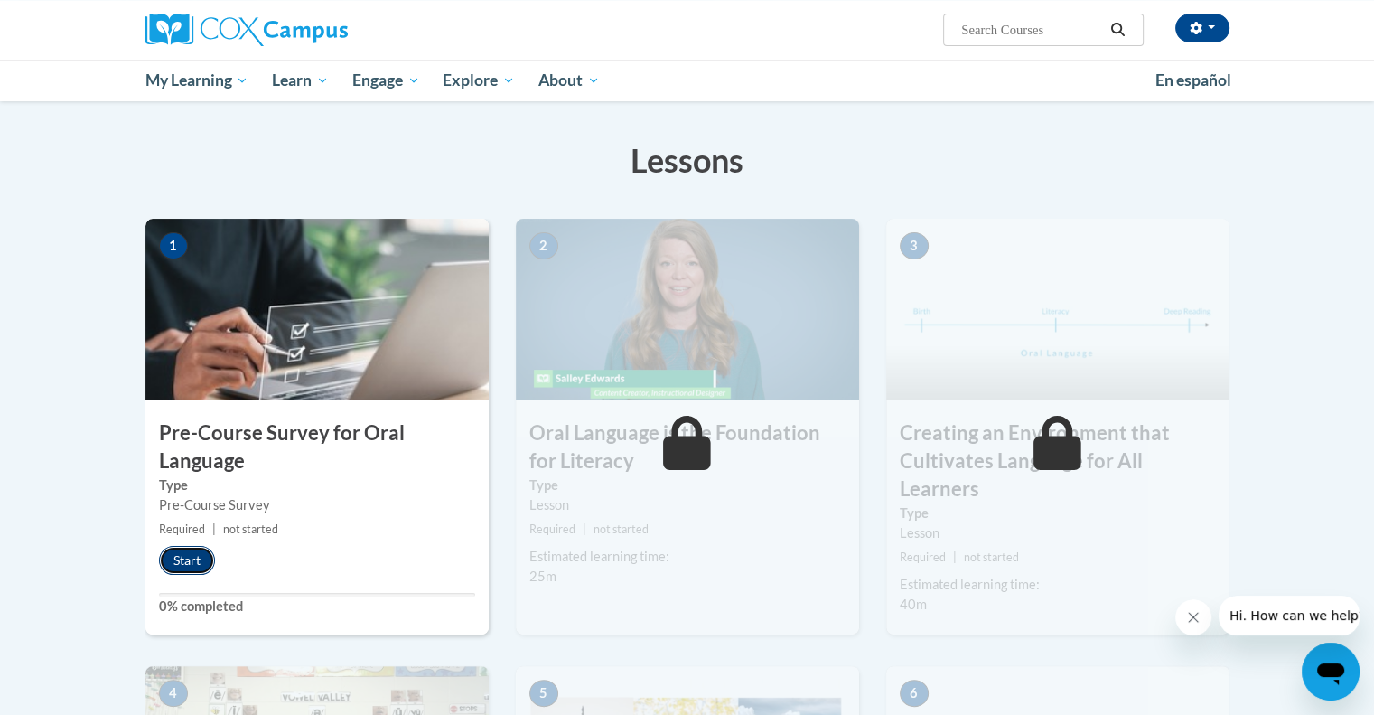
click at [188, 552] on button "Start" at bounding box center [187, 560] width 56 height 29
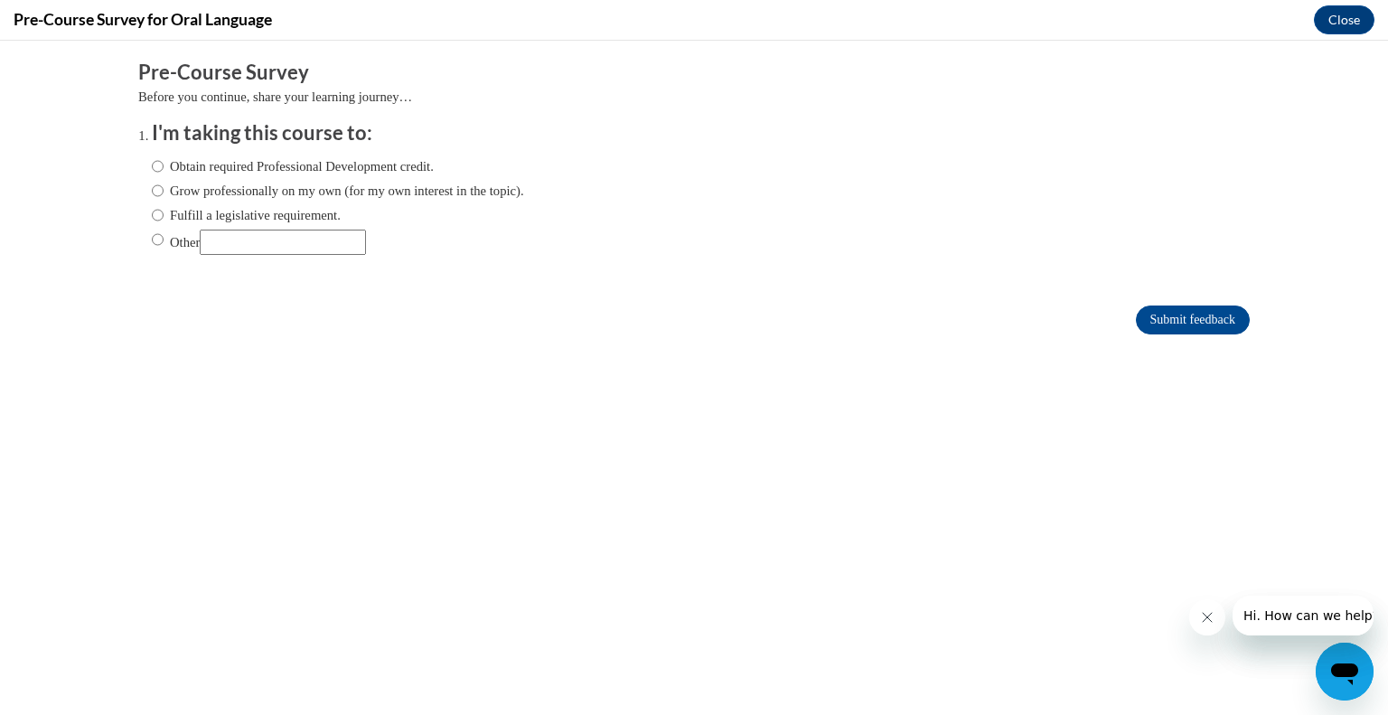
scroll to position [0, 0]
click at [152, 193] on input "Grow professionally on my own (for my own interest in the topic)." at bounding box center [158, 191] width 12 height 20
radio input "true"
click at [1194, 318] on input "Submit feedback" at bounding box center [1193, 319] width 114 height 29
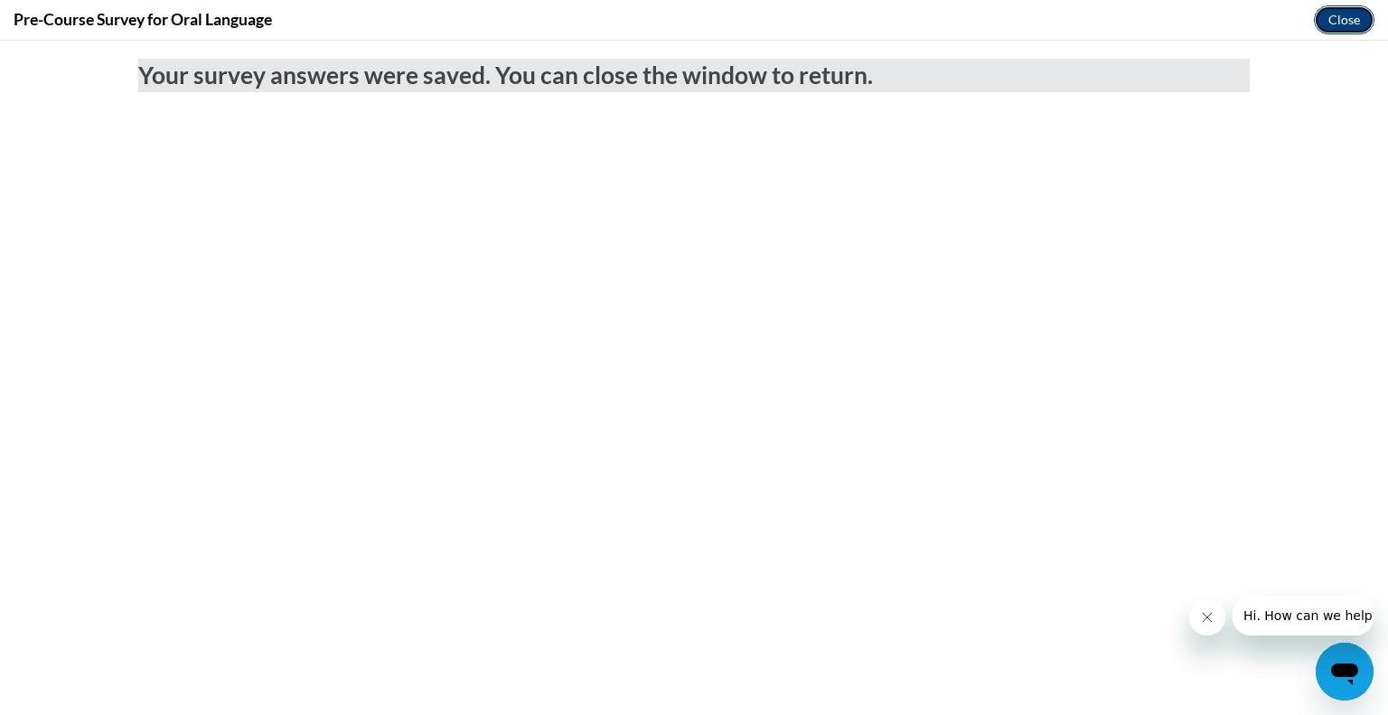
click at [1373, 21] on button "Close" at bounding box center [1344, 19] width 61 height 29
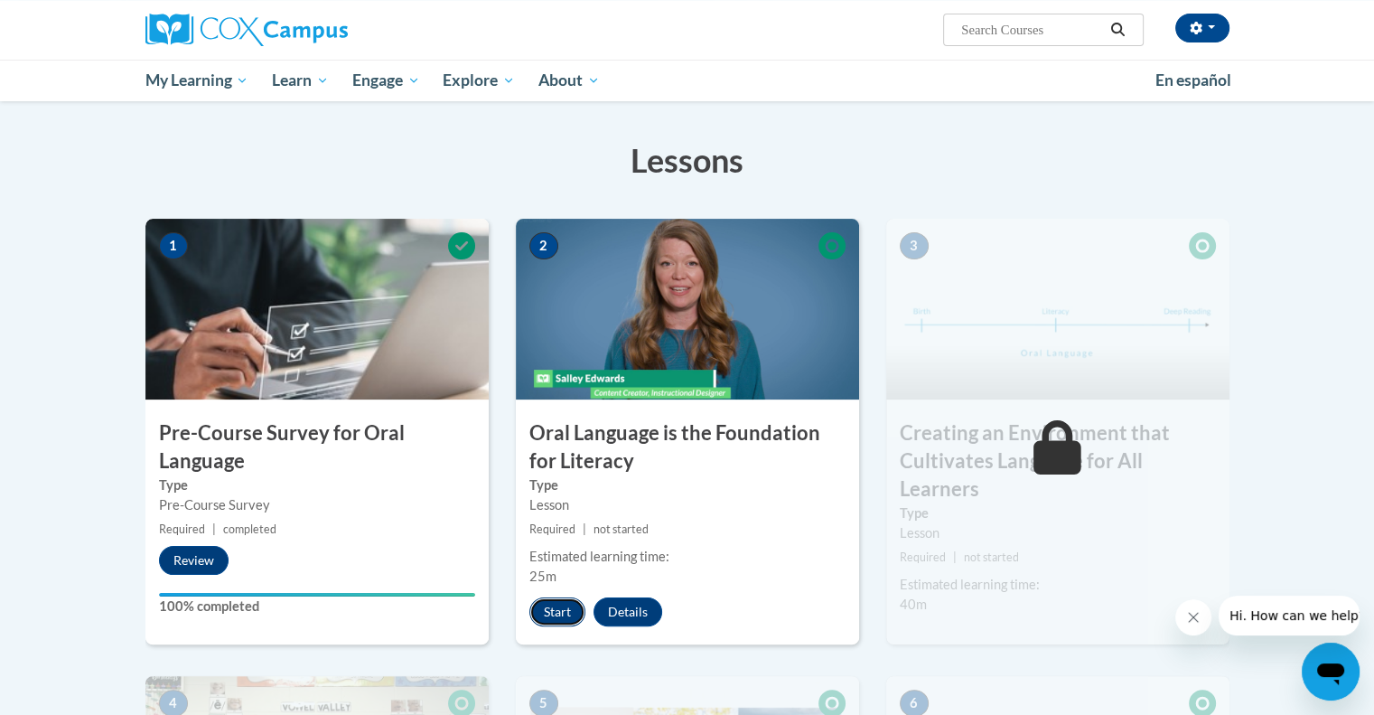
click at [549, 604] on button "Start" at bounding box center [557, 611] width 56 height 29
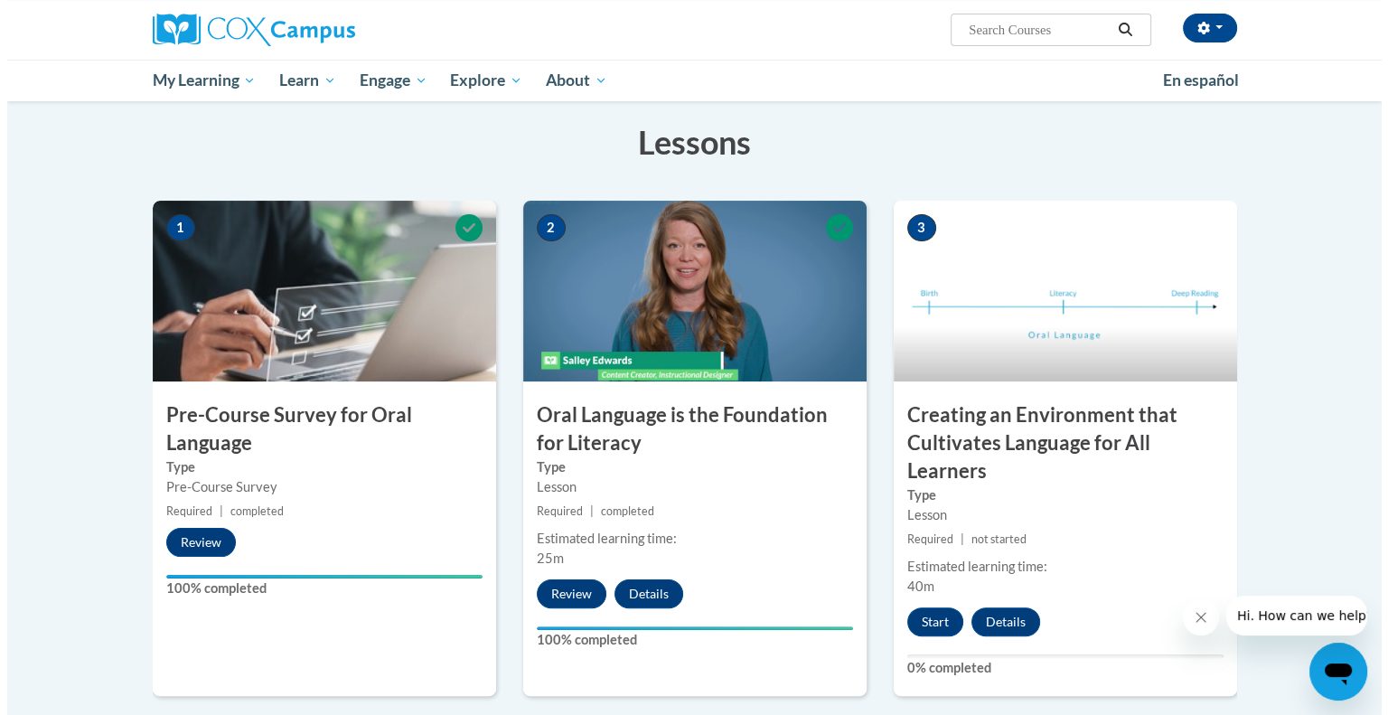
scroll to position [271, 0]
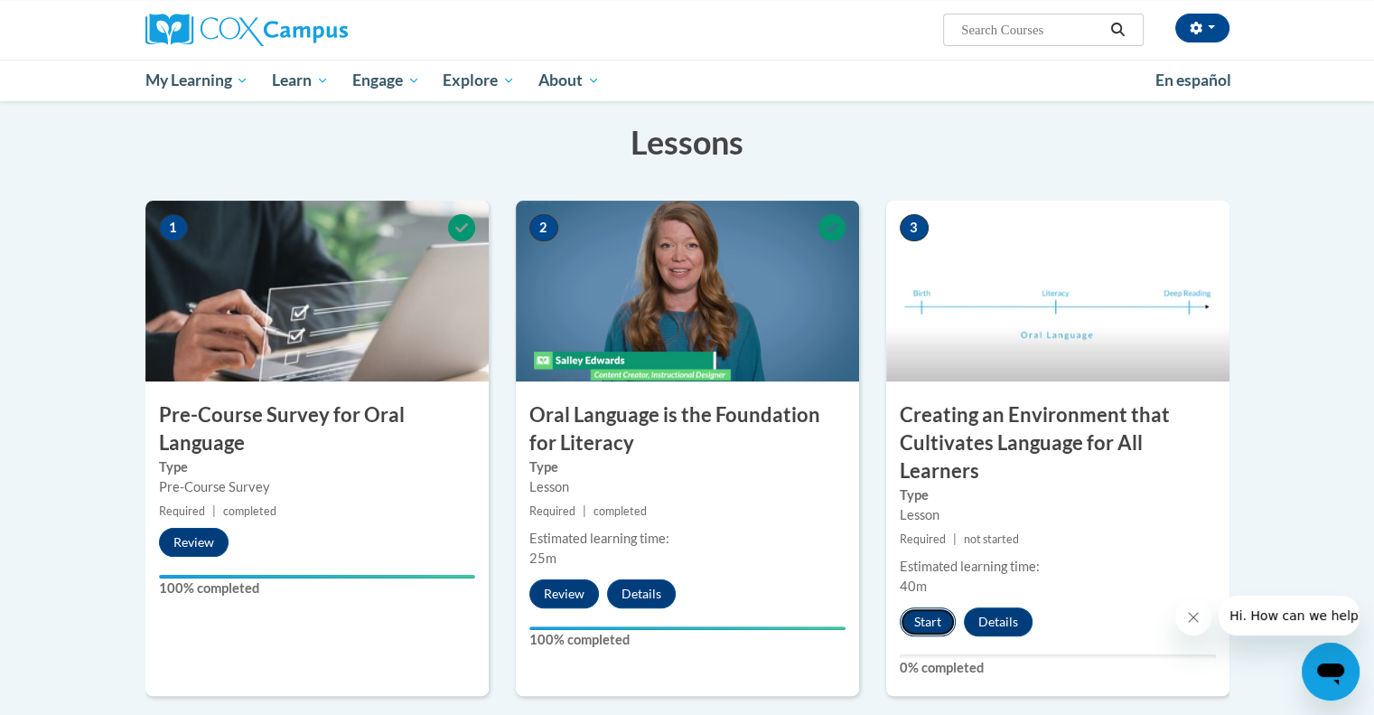
click at [907, 613] on button "Start" at bounding box center [928, 621] width 56 height 29
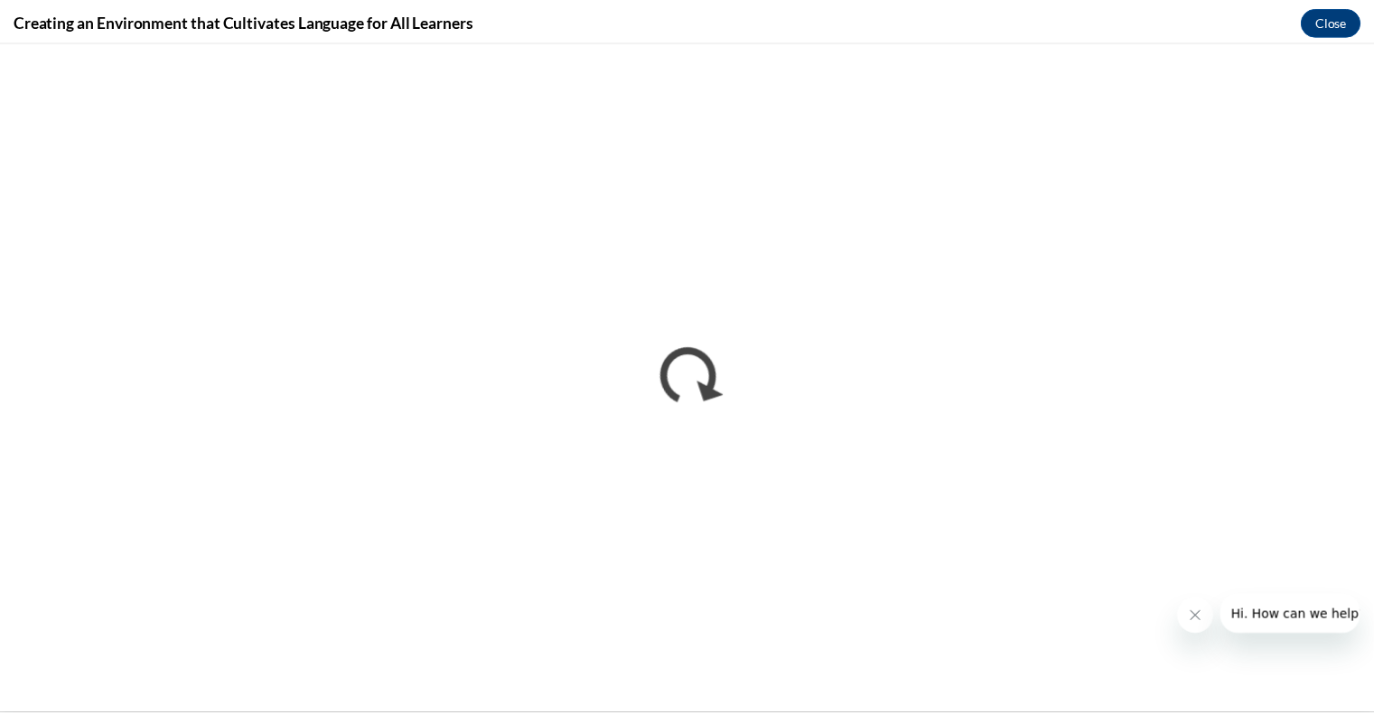
scroll to position [0, 0]
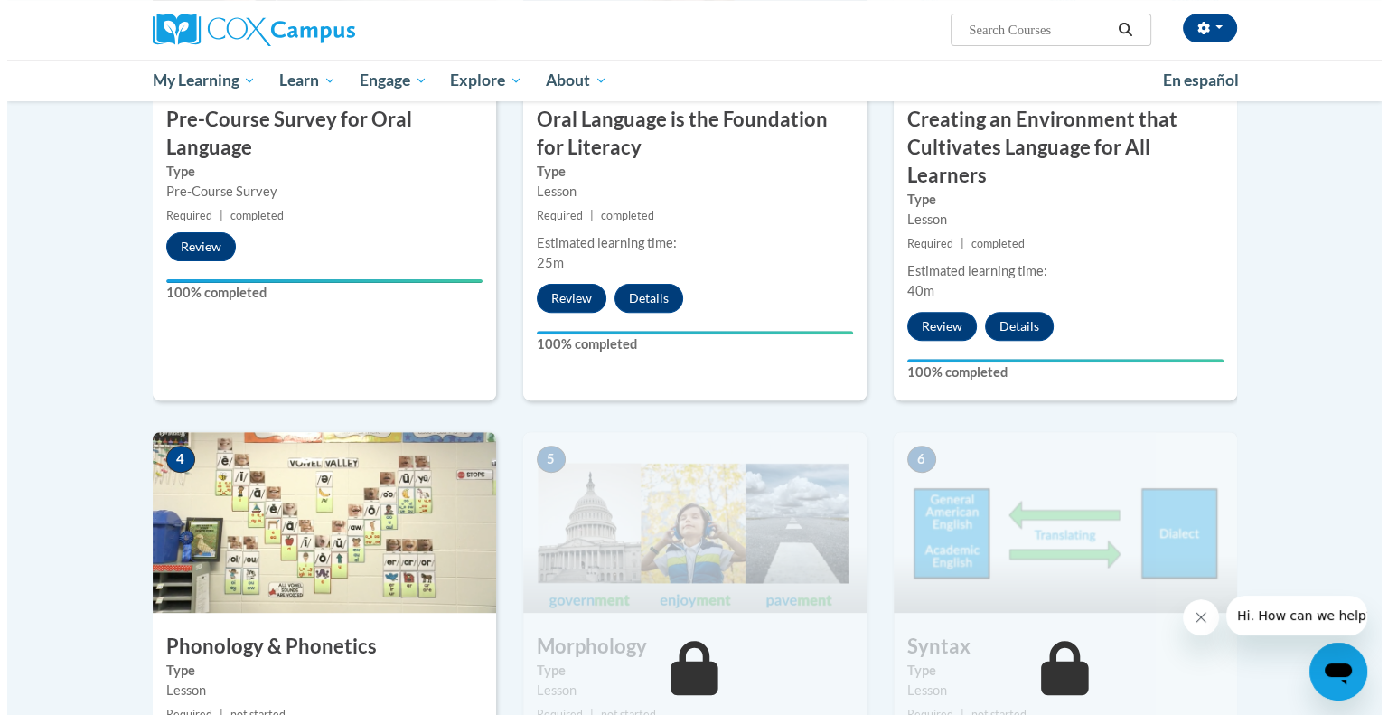
scroll to position [945, 0]
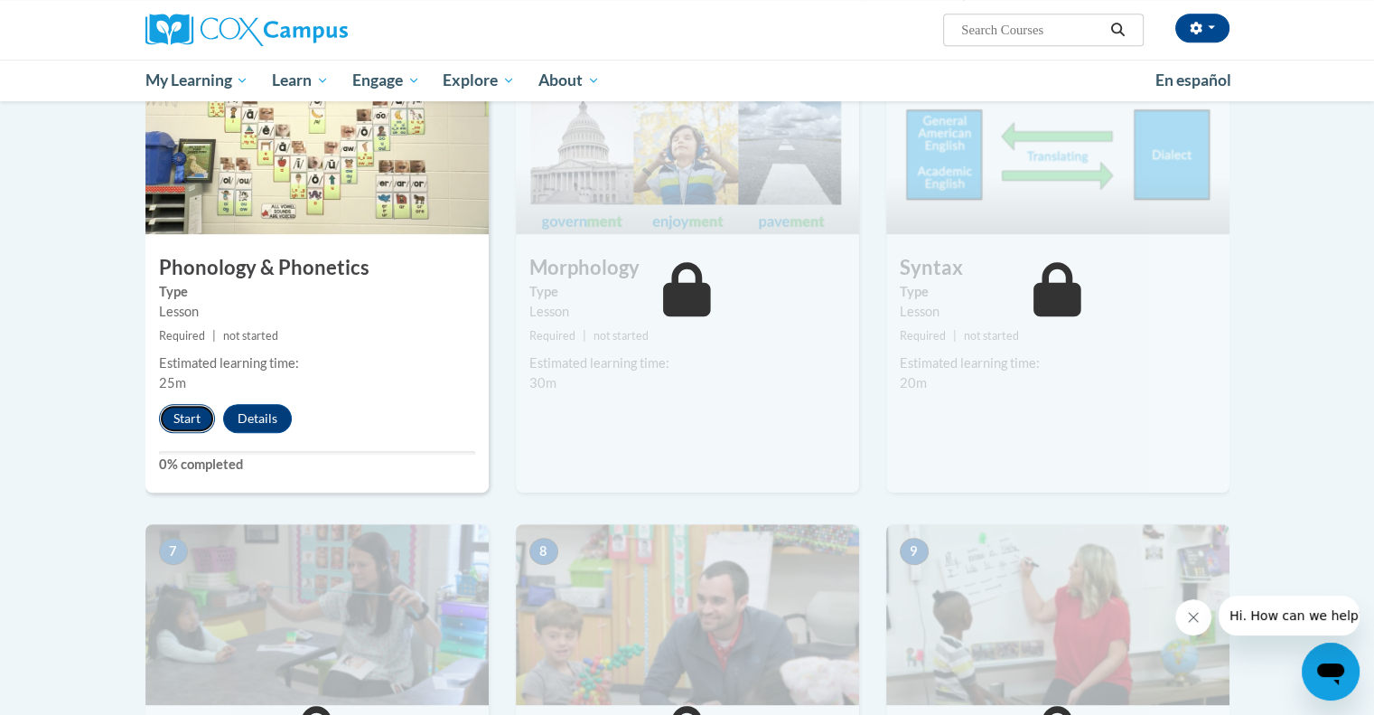
click at [191, 411] on button "Start" at bounding box center [187, 418] width 56 height 29
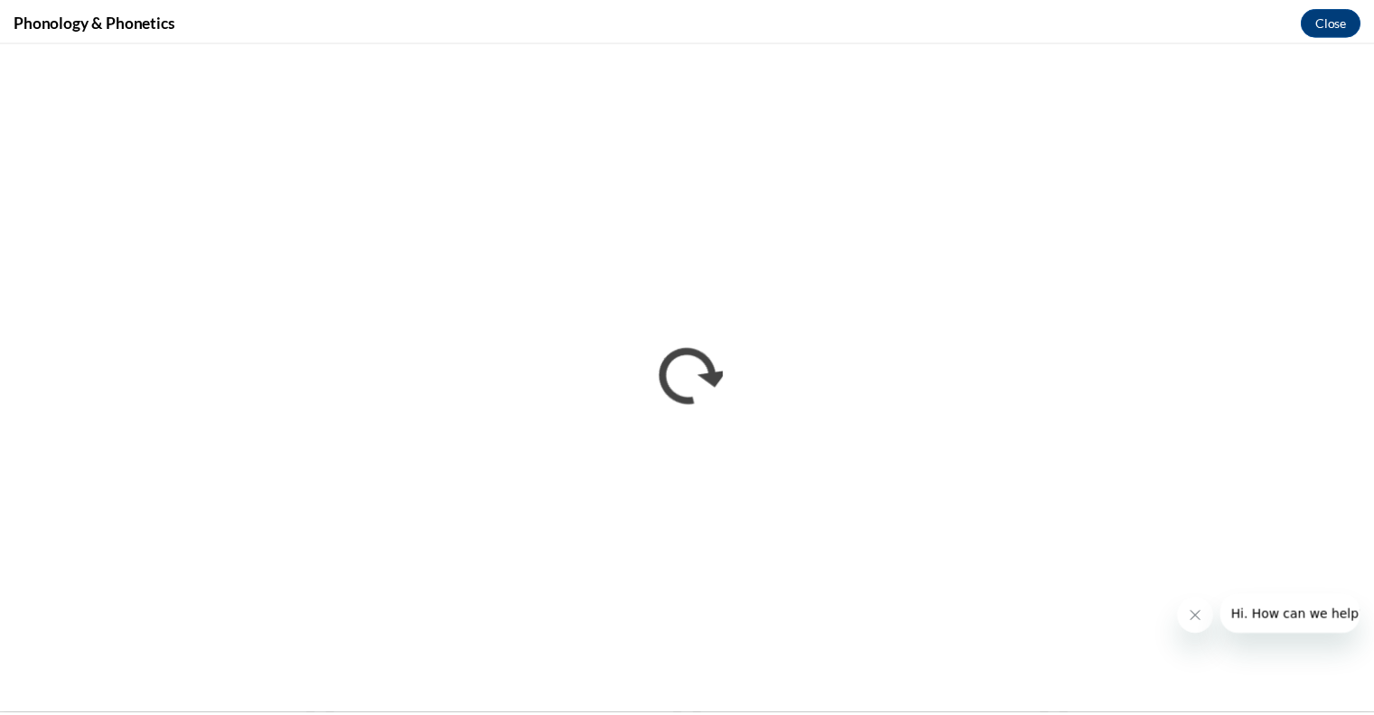
scroll to position [0, 0]
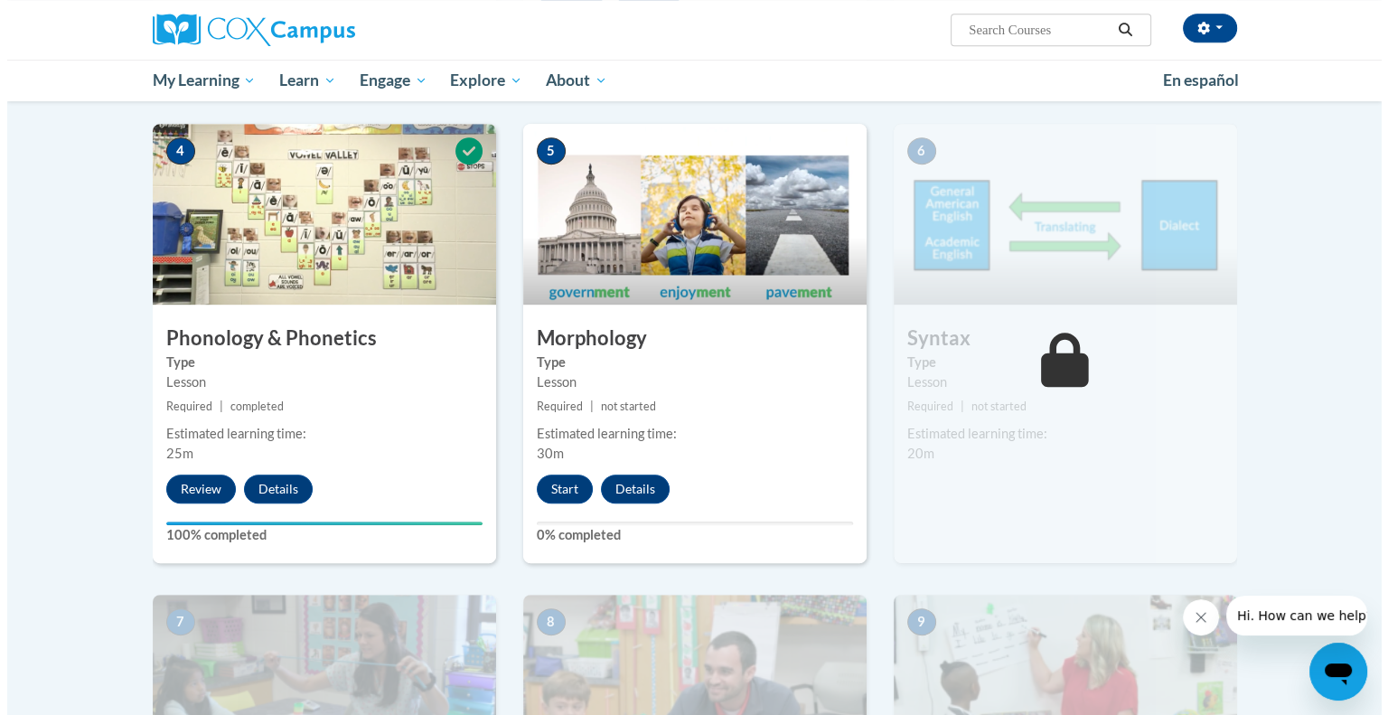
scroll to position [877, 0]
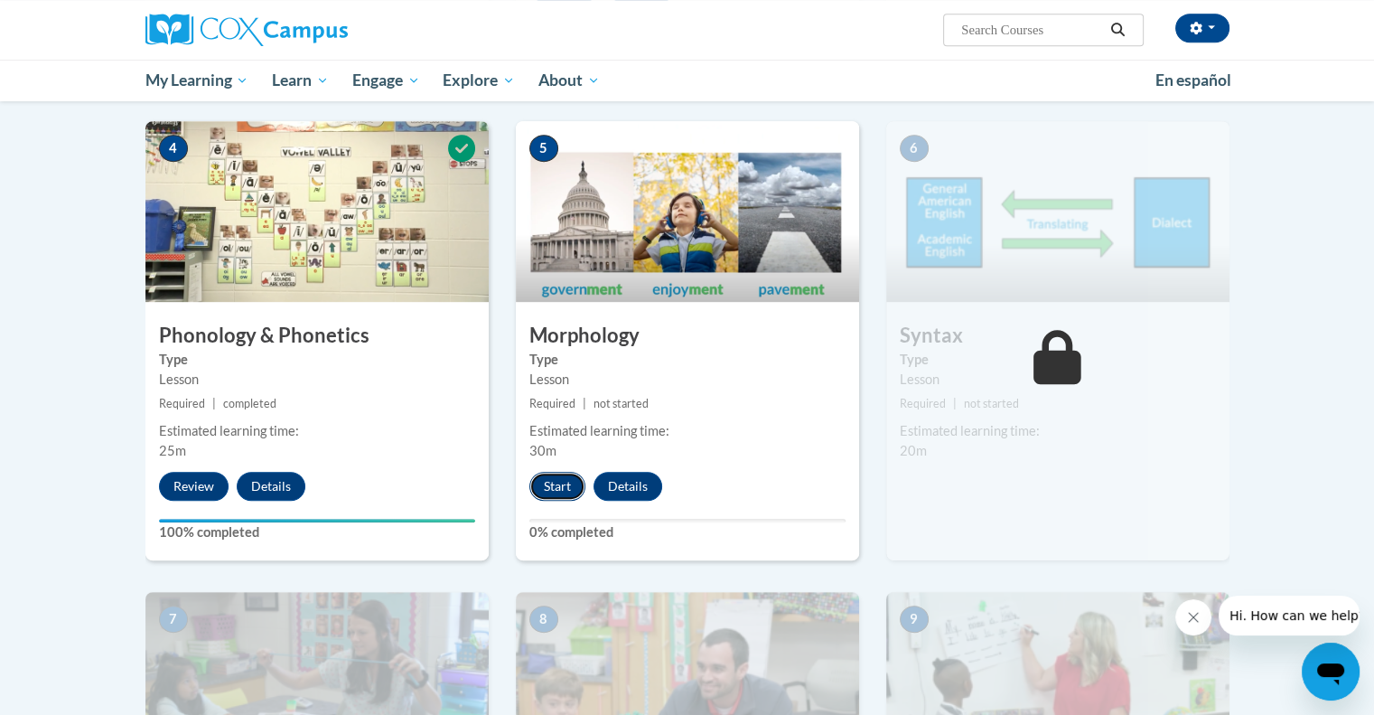
click at [565, 489] on button "Start" at bounding box center [557, 486] width 56 height 29
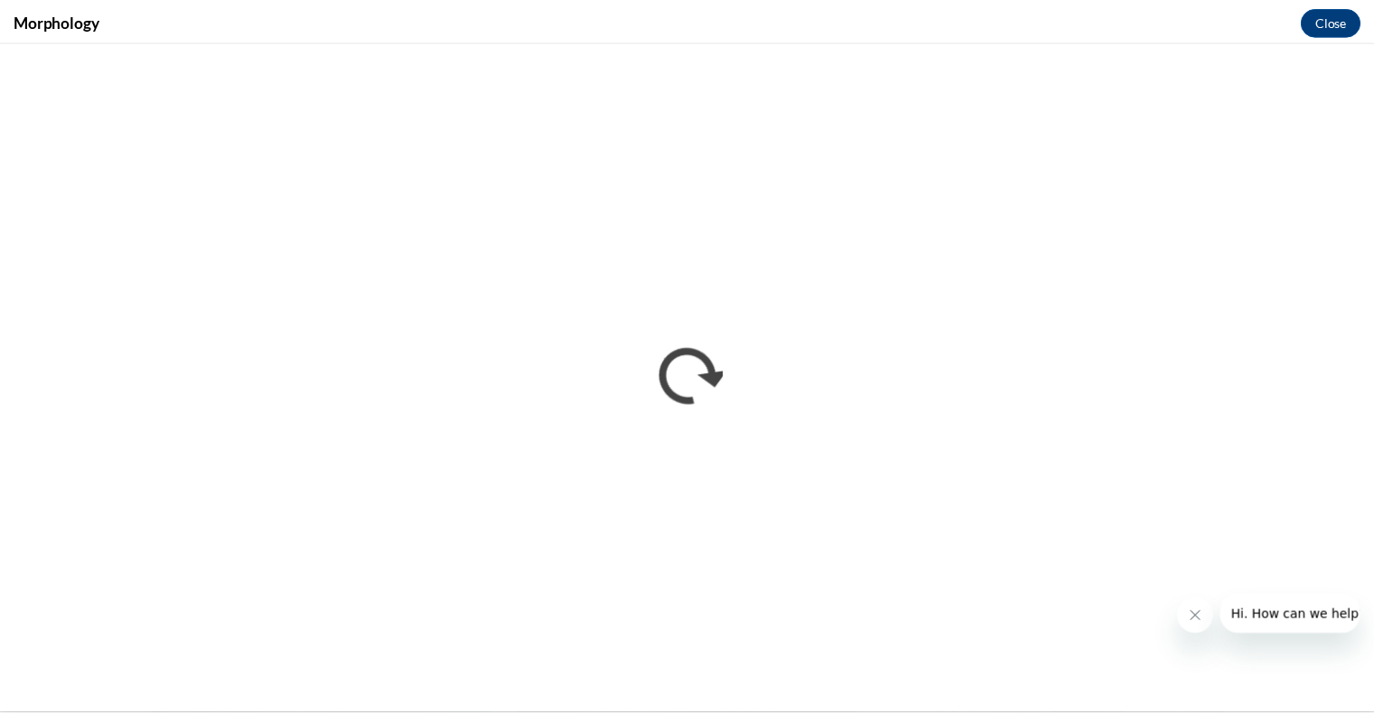
scroll to position [0, 0]
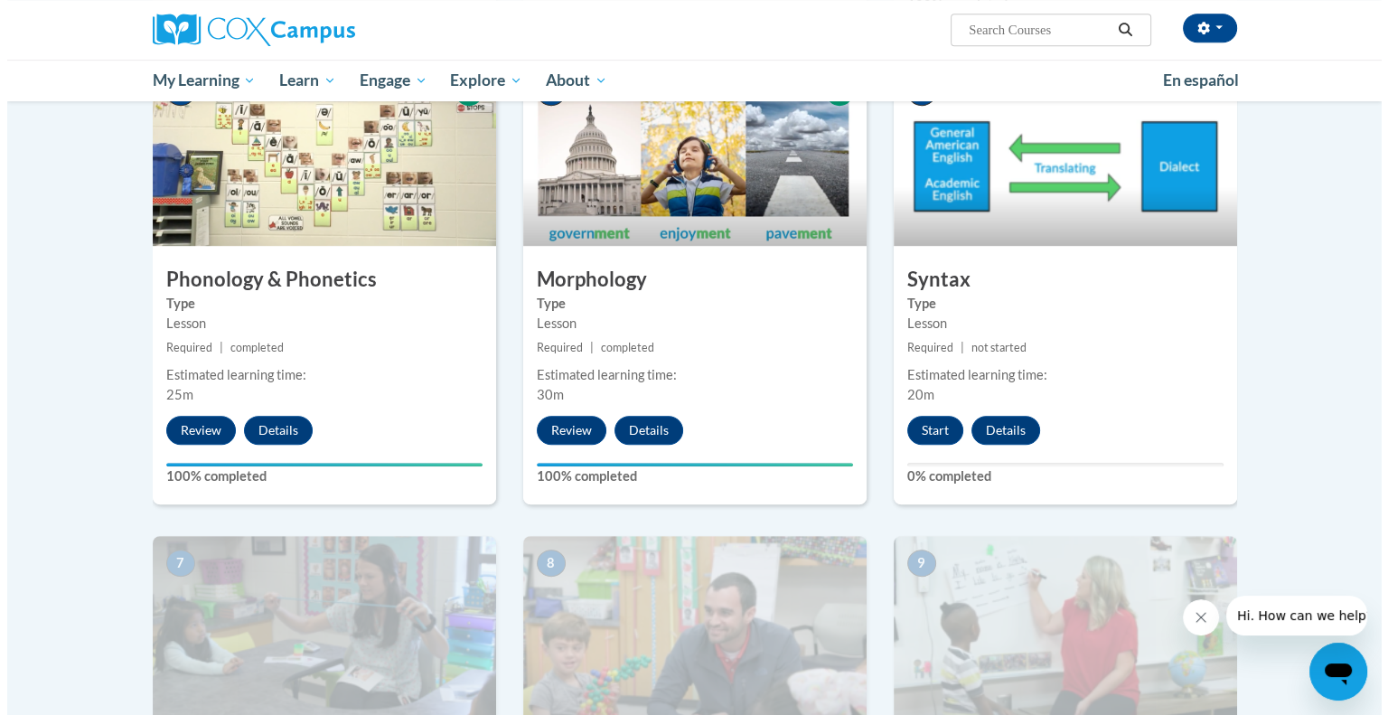
scroll to position [932, 0]
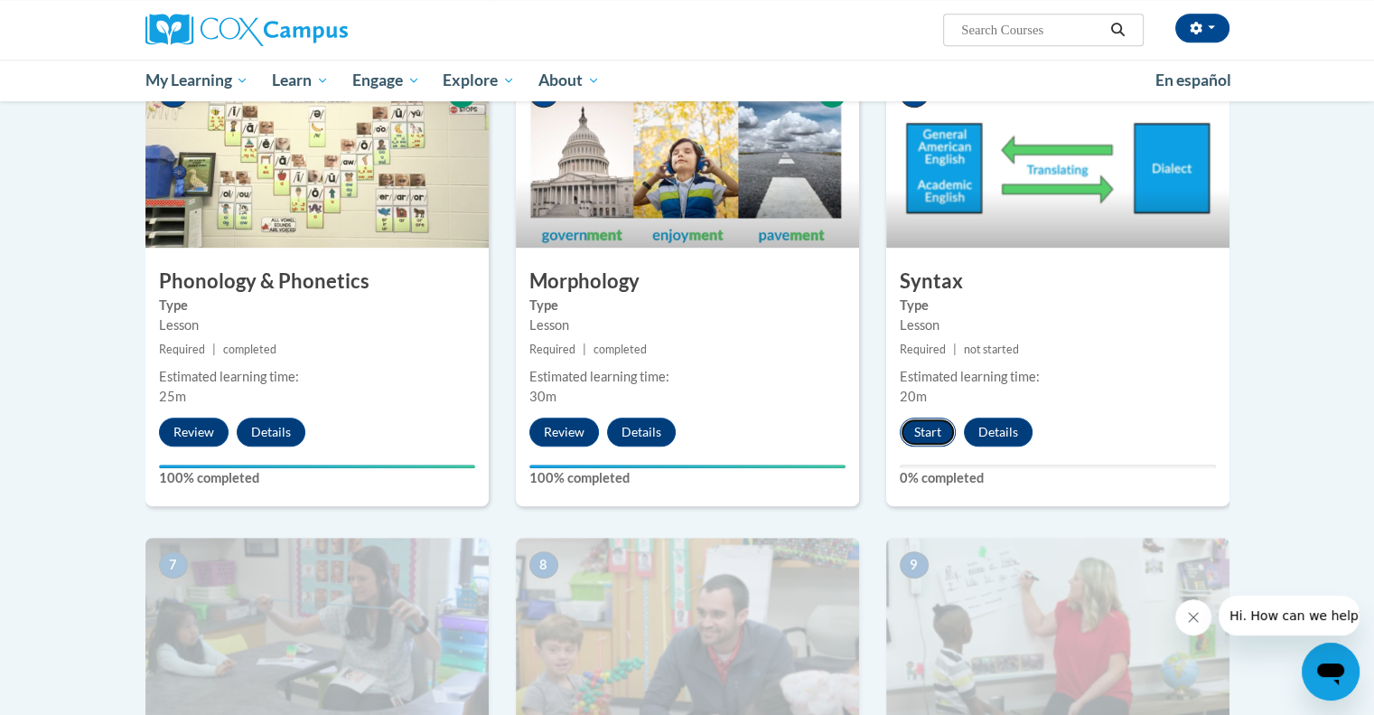
click at [907, 422] on button "Start" at bounding box center [928, 431] width 56 height 29
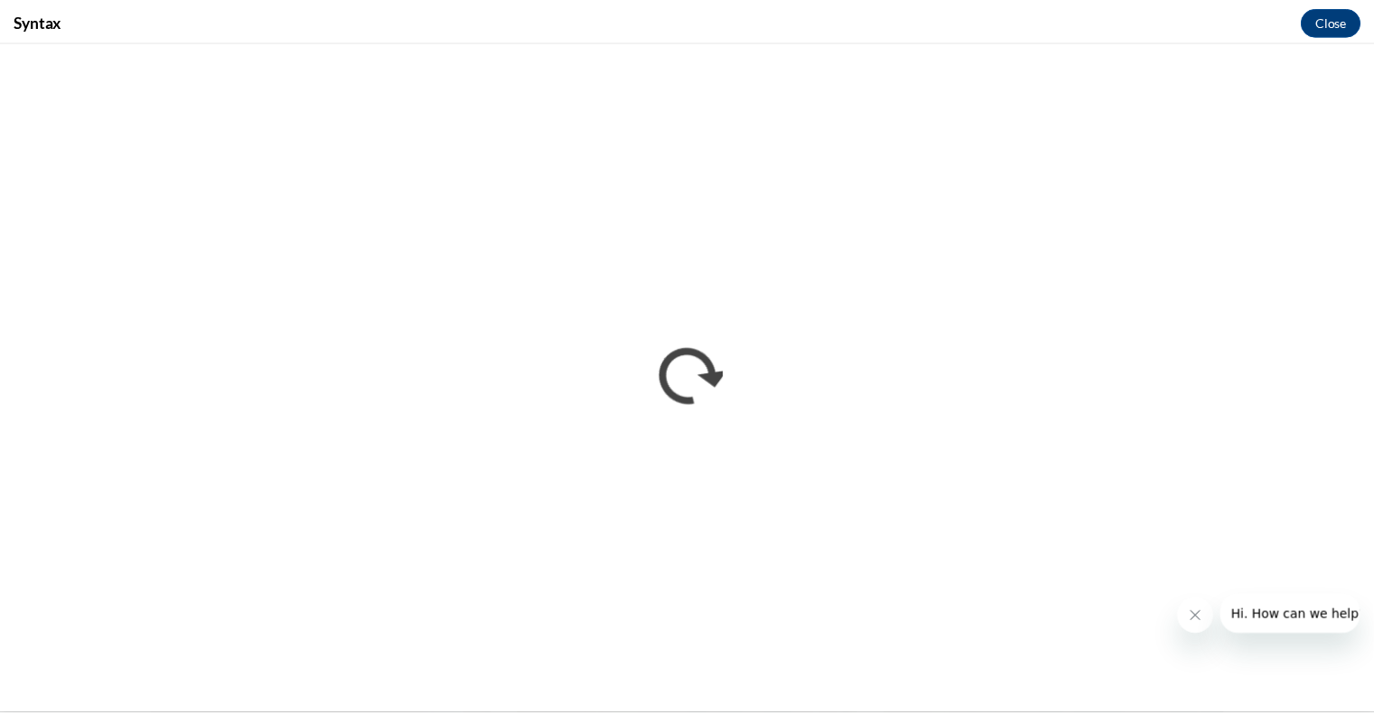
scroll to position [0, 0]
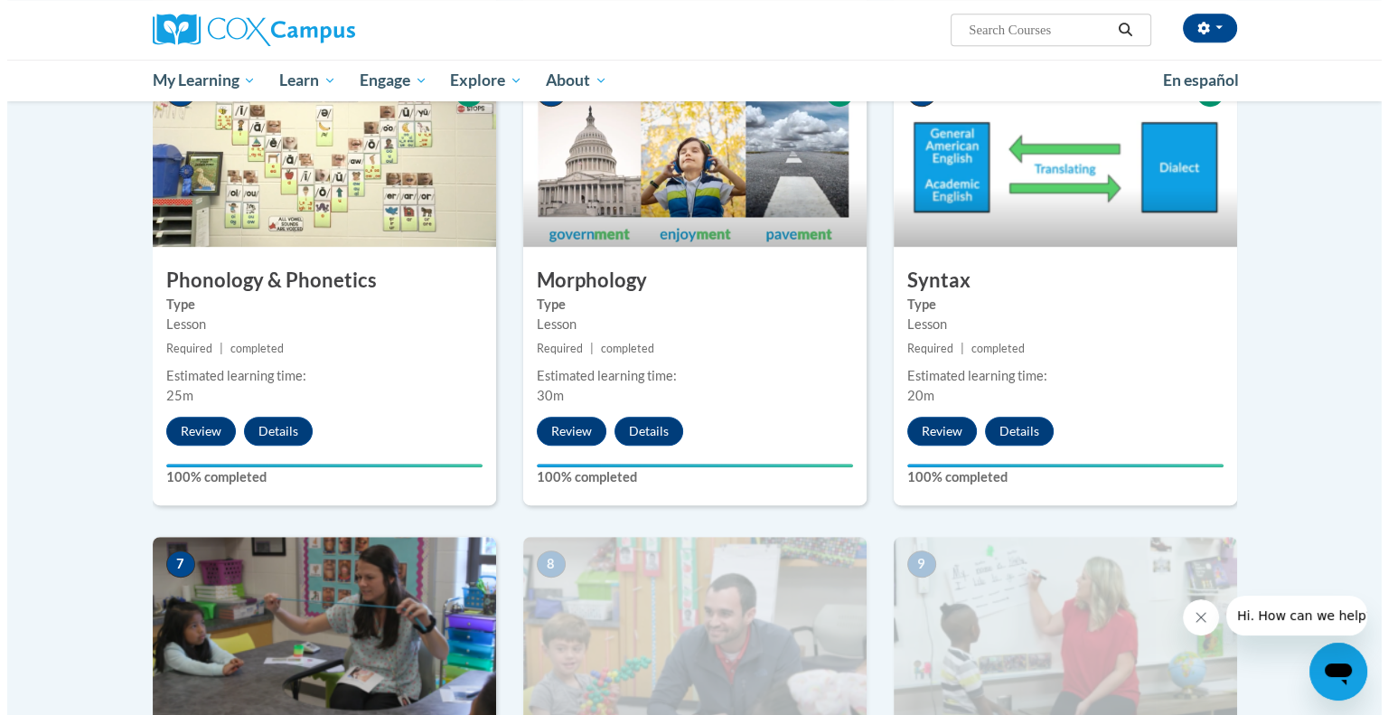
scroll to position [932, 0]
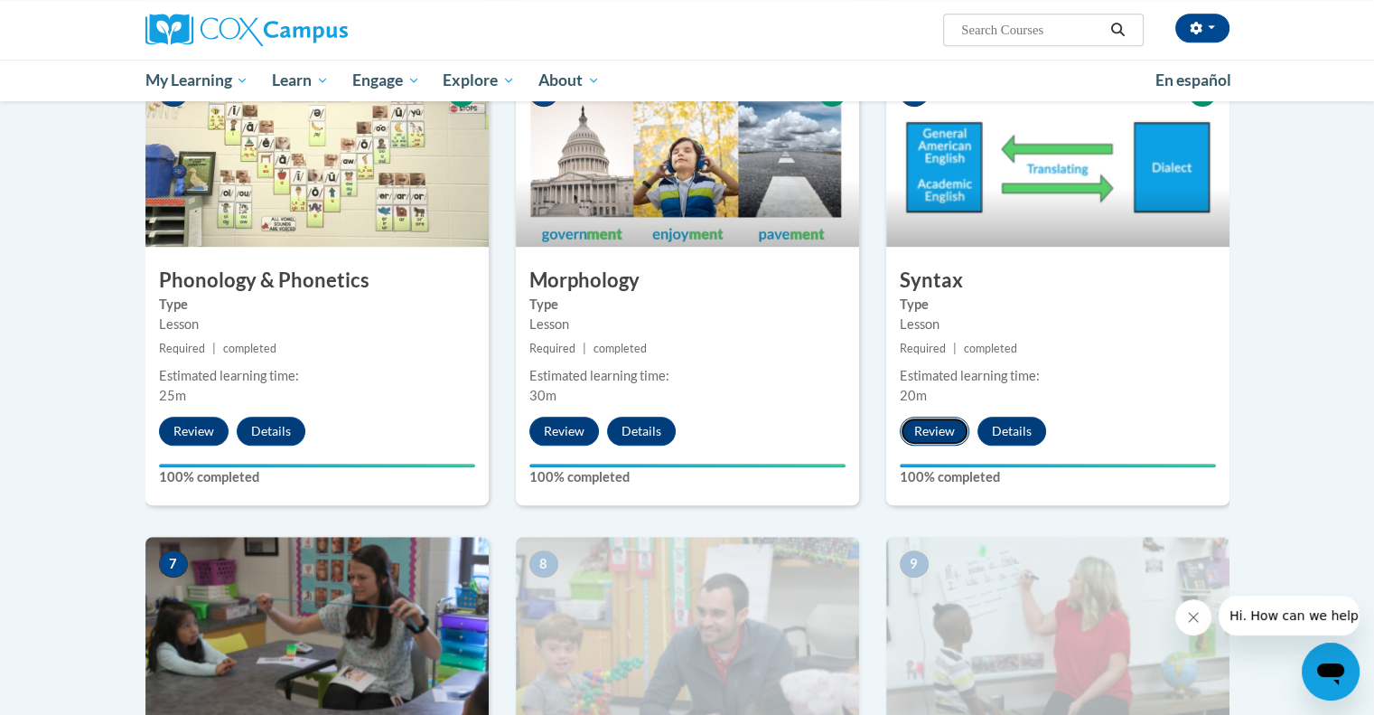
click at [961, 434] on button "Review" at bounding box center [935, 431] width 70 height 29
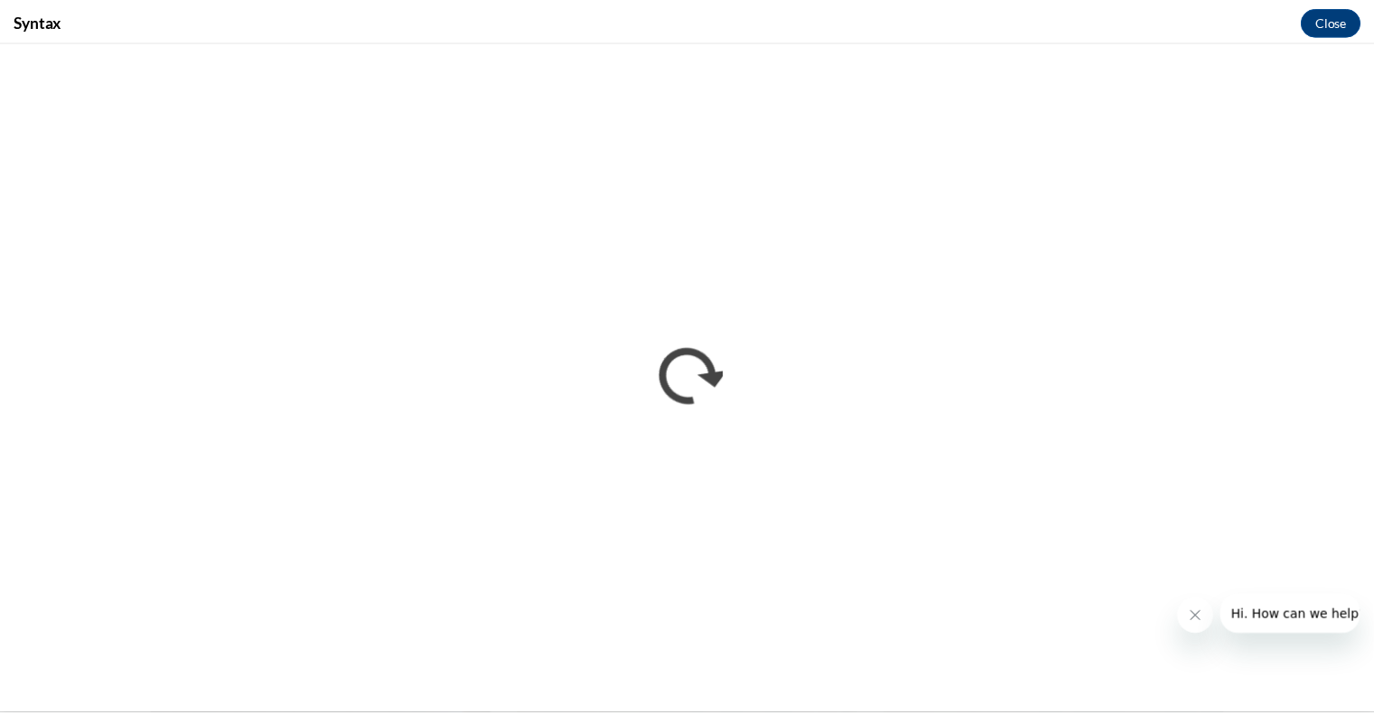
scroll to position [0, 0]
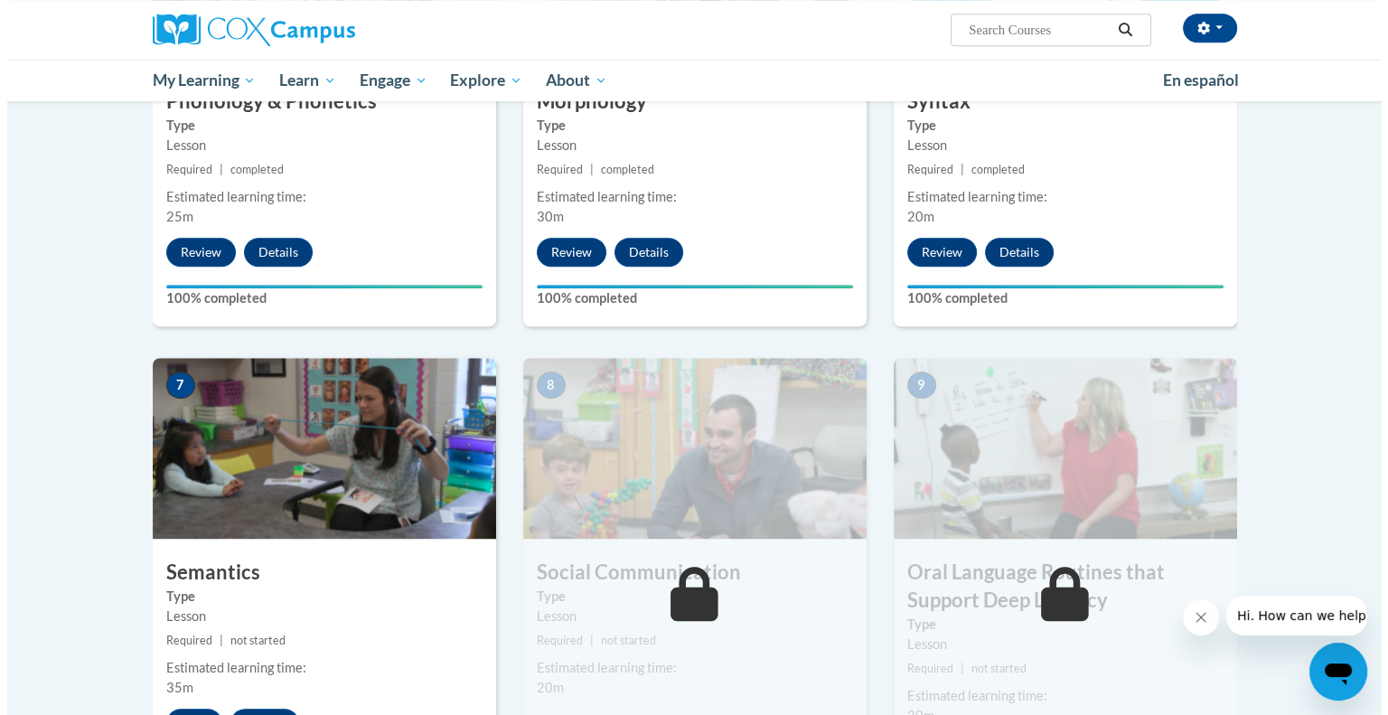
scroll to position [1234, 0]
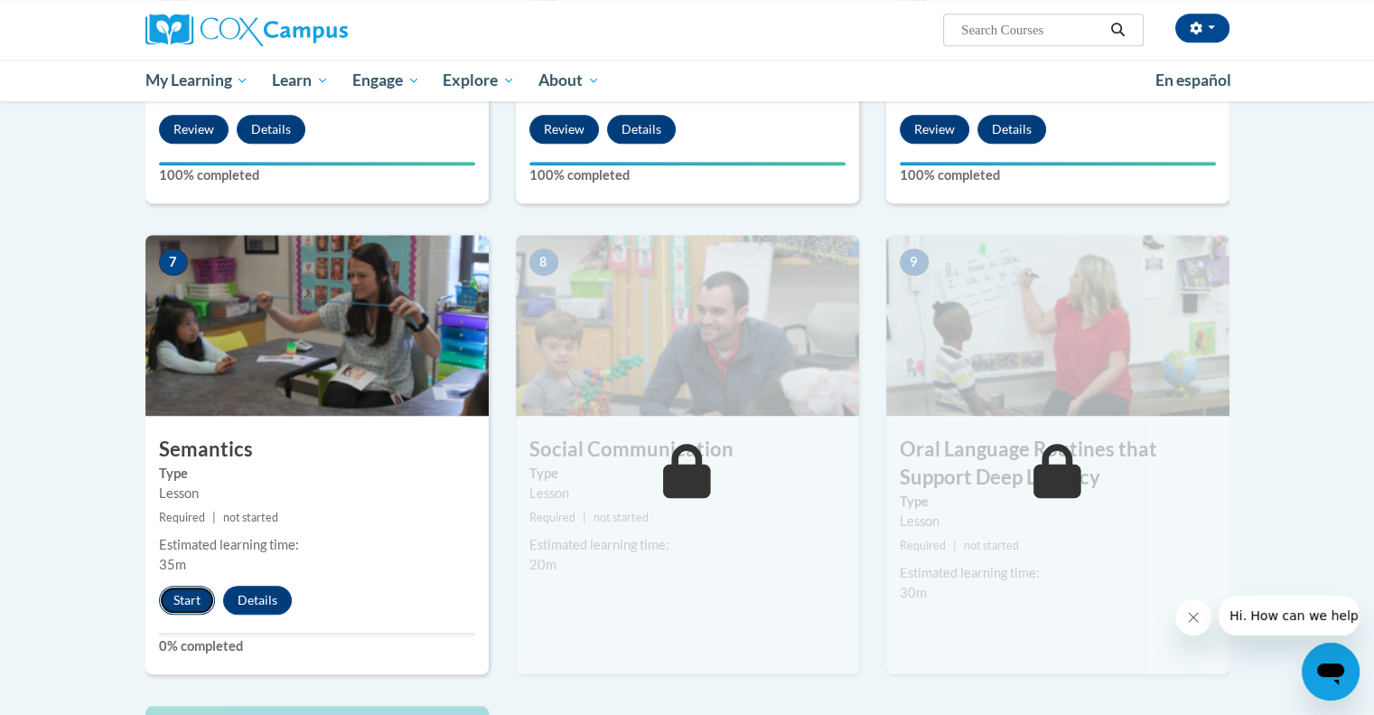
click at [180, 605] on button "Start" at bounding box center [187, 600] width 56 height 29
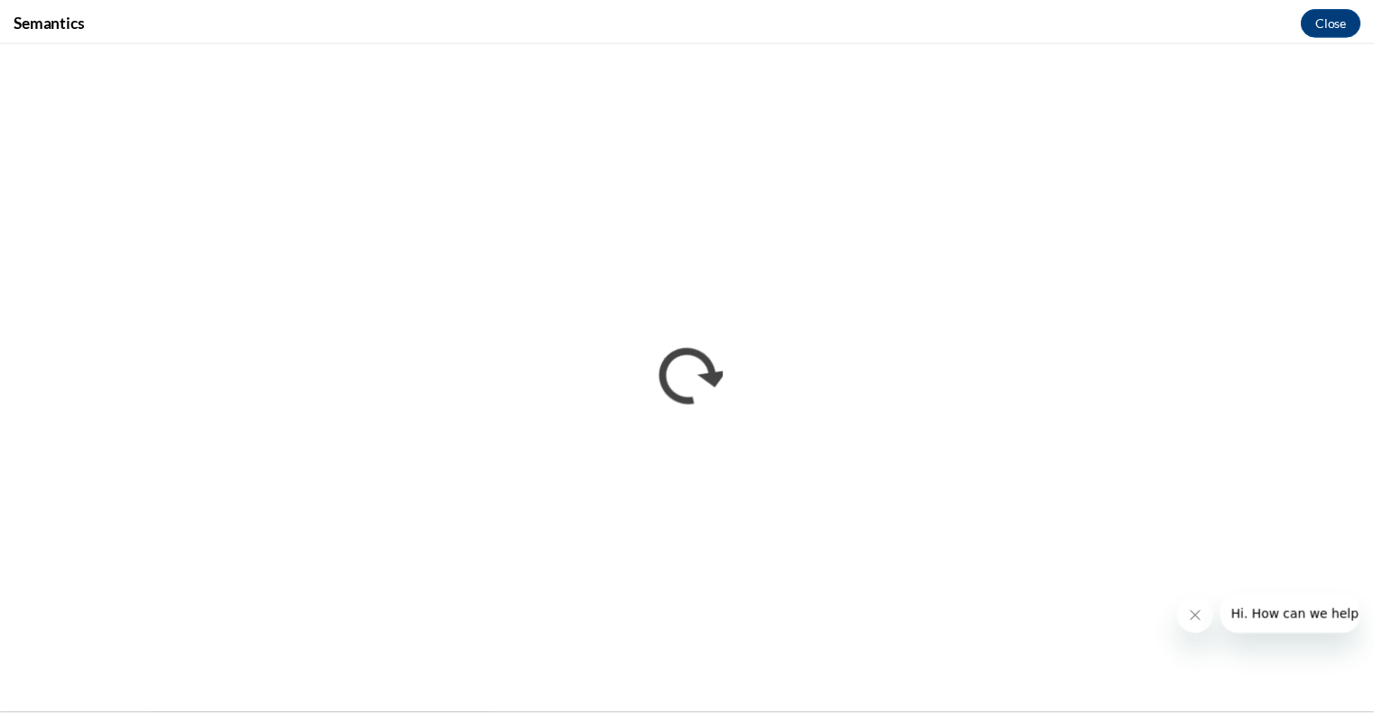
scroll to position [0, 0]
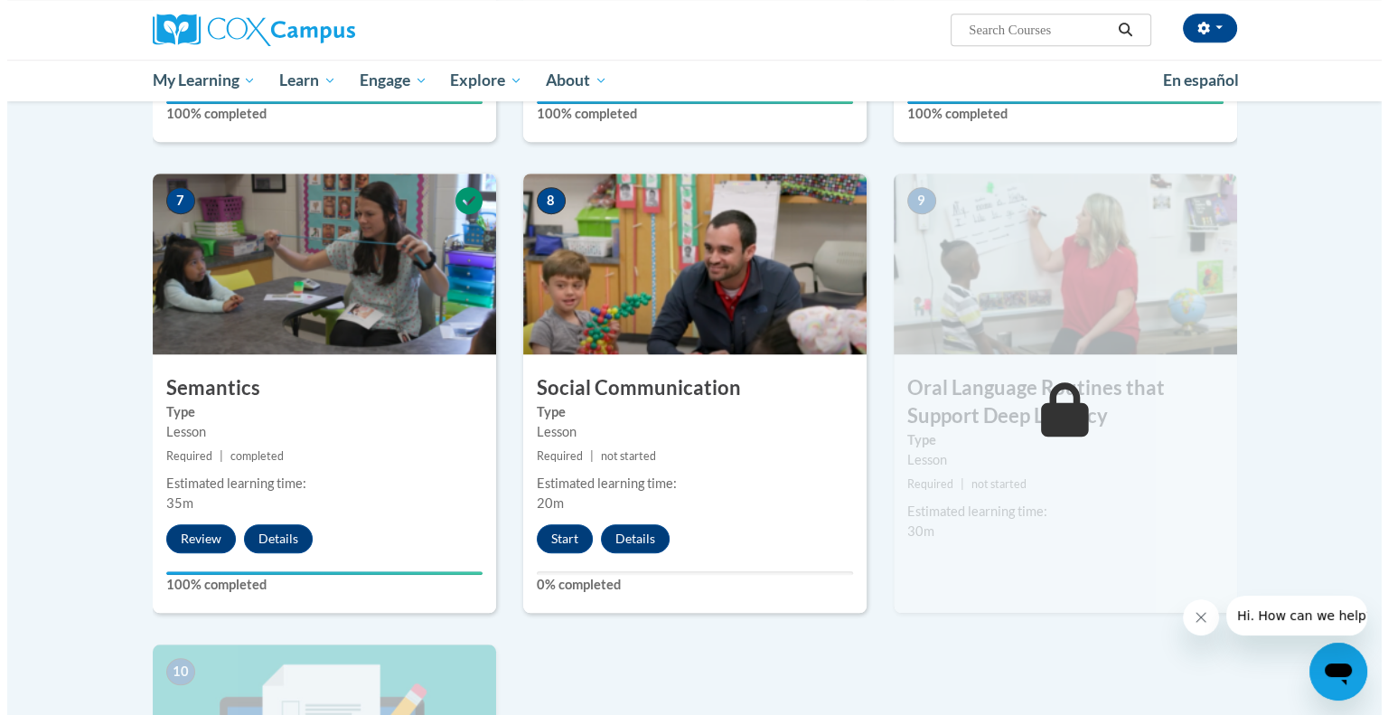
scroll to position [1297, 0]
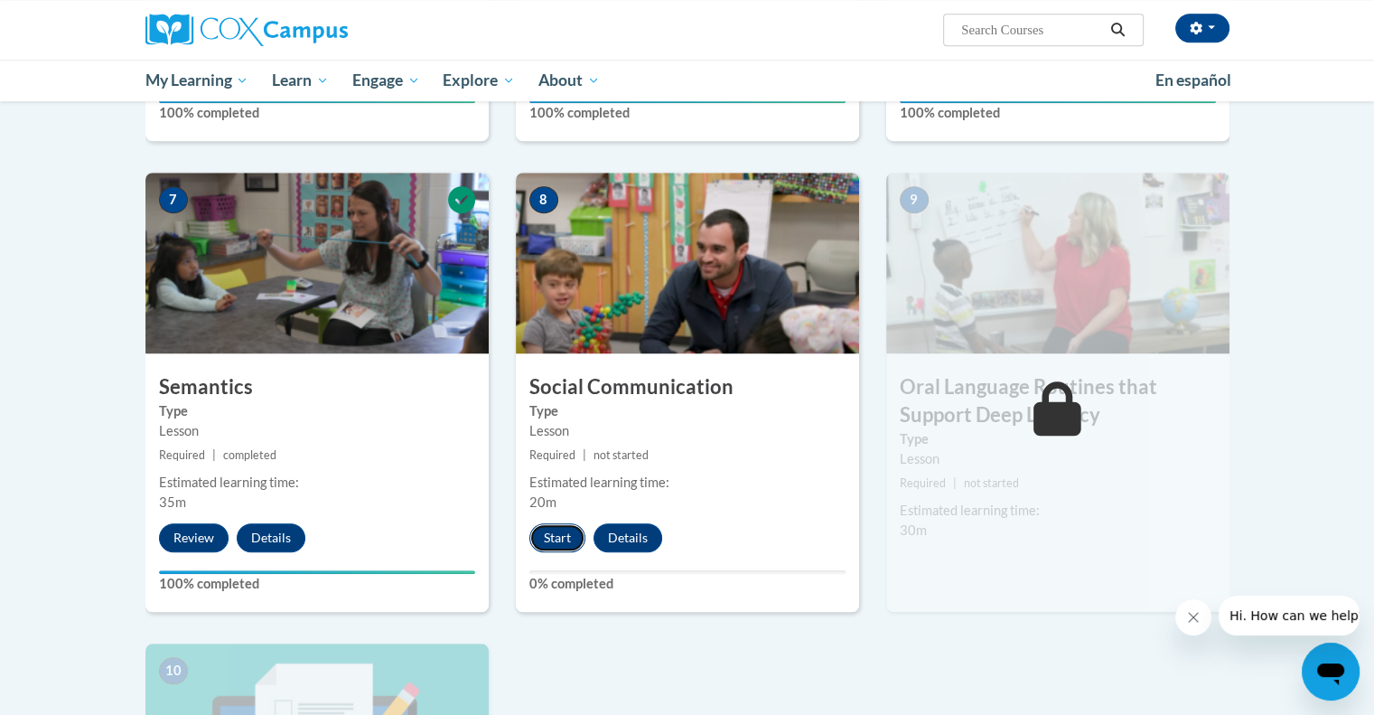
click at [554, 540] on button "Start" at bounding box center [557, 537] width 56 height 29
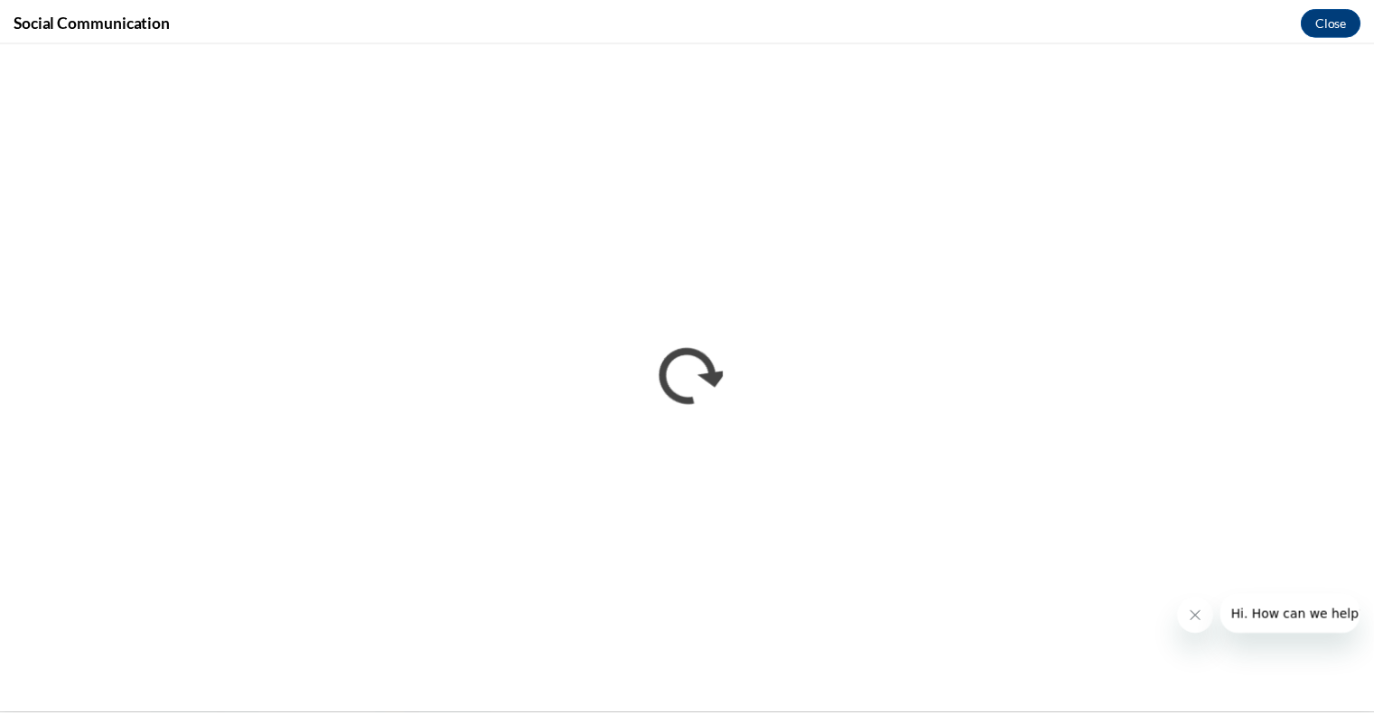
scroll to position [0, 0]
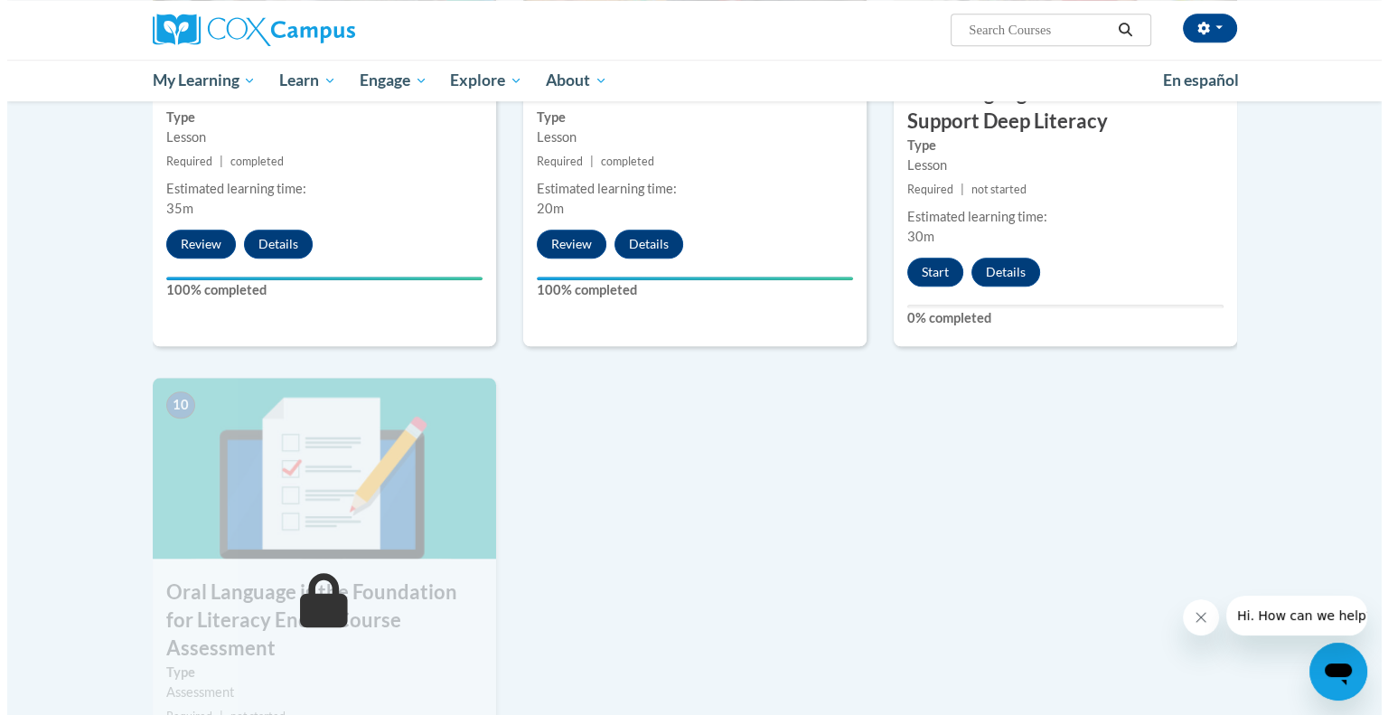
scroll to position [1590, 0]
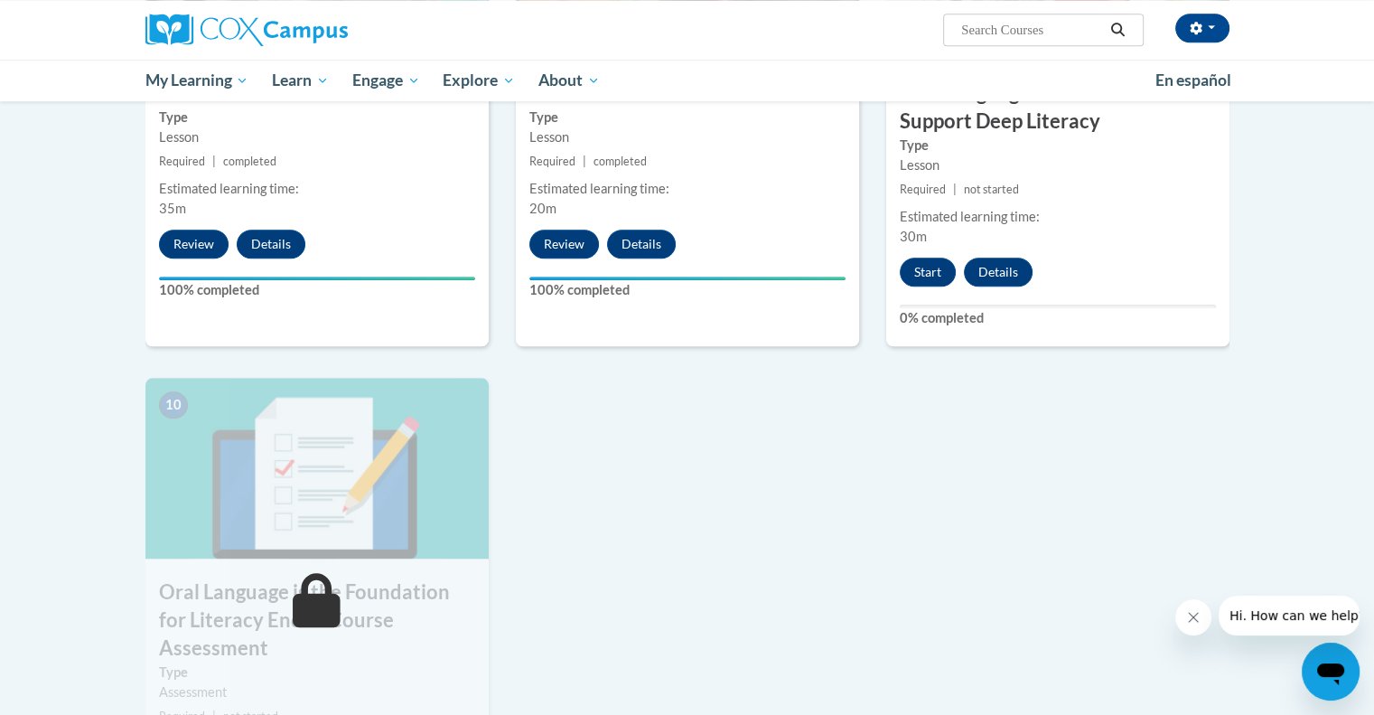
click at [924, 248] on div "9 Oral Language Routines that Support Deep Literacy Type Lesson Required | not …" at bounding box center [1057, 112] width 343 height 467
click at [924, 249] on div "9 Oral Language Routines that Support Deep Literacy Type Lesson Required | not …" at bounding box center [1057, 112] width 343 height 467
click at [923, 255] on div "9 Oral Language Routines that Support Deep Literacy Type Lesson Required | not …" at bounding box center [1057, 112] width 343 height 467
click at [922, 267] on button "Start" at bounding box center [928, 272] width 56 height 29
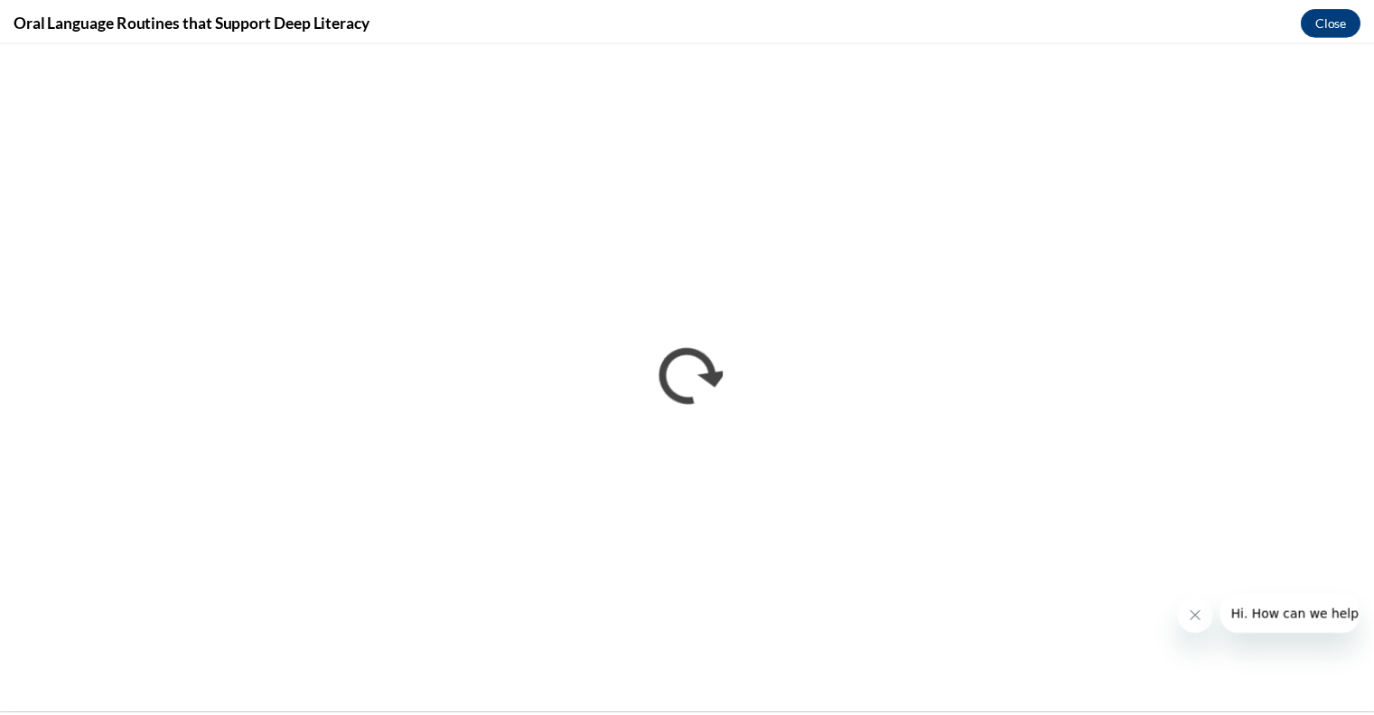
scroll to position [0, 0]
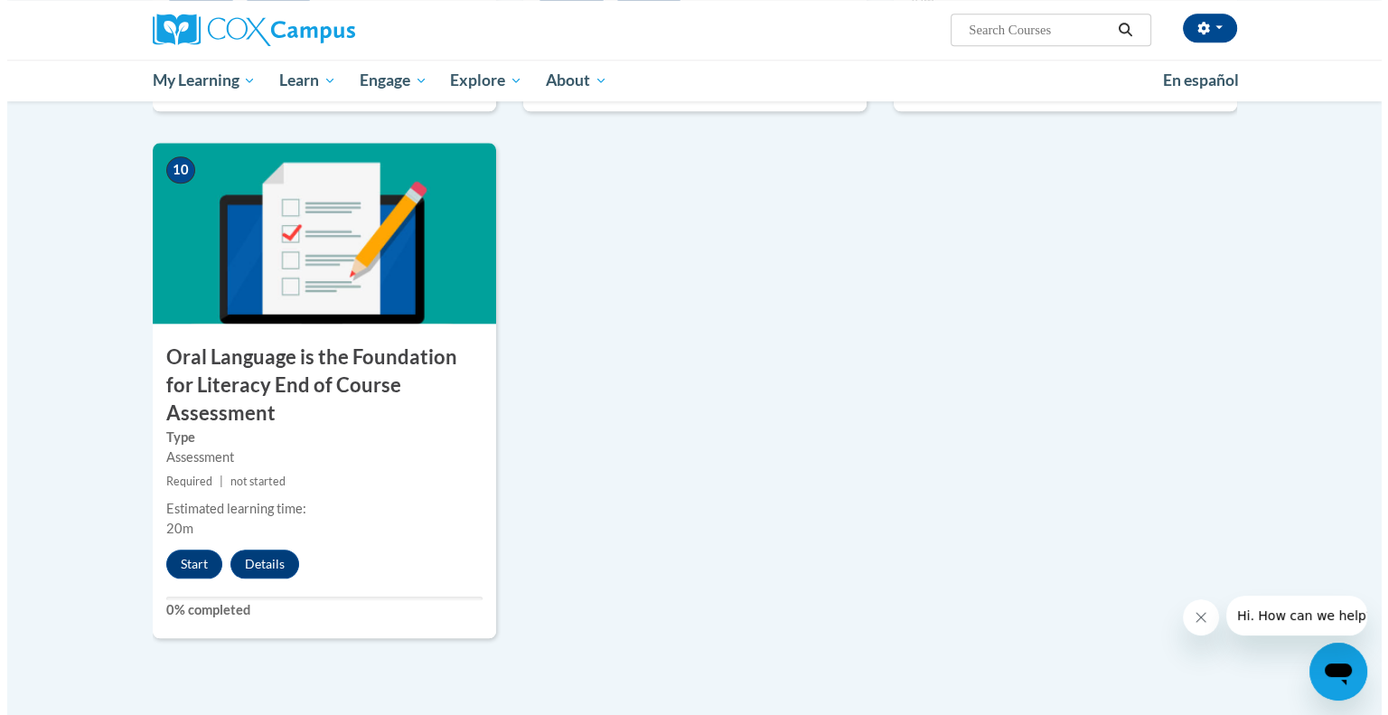
scroll to position [1827, 0]
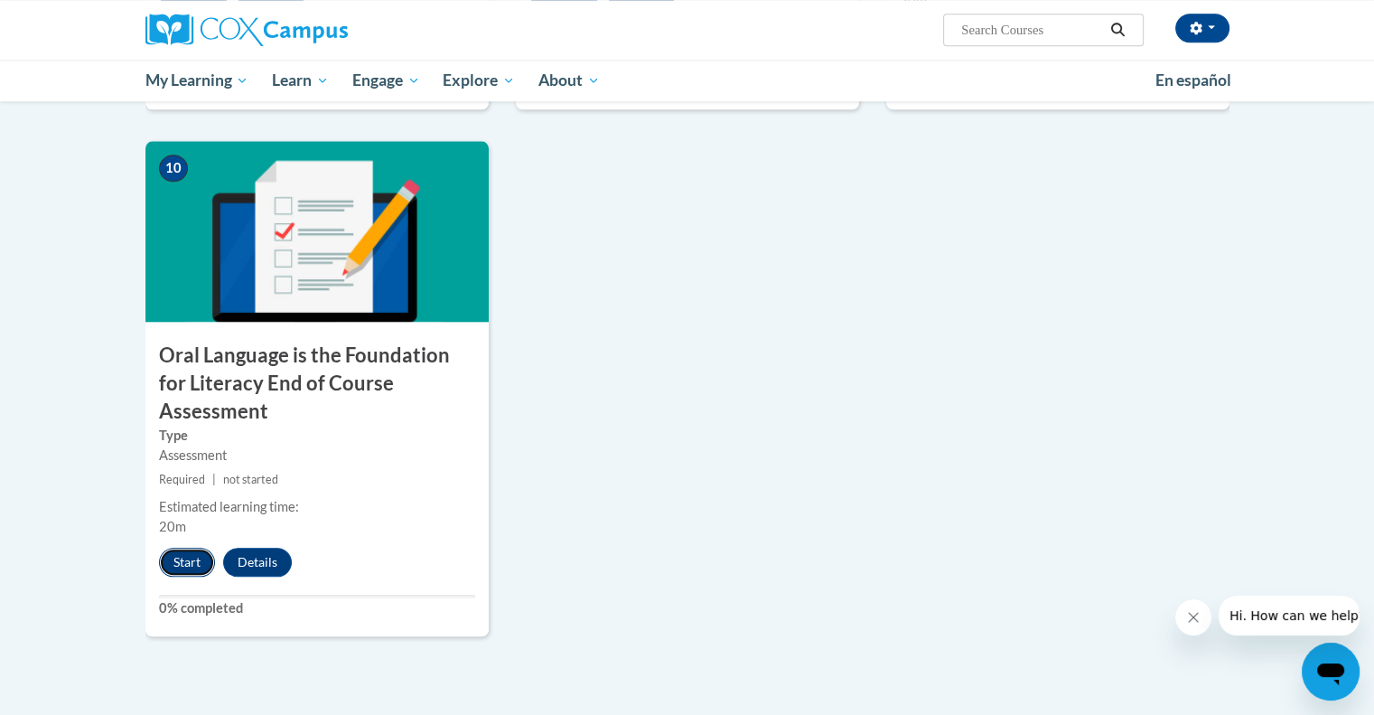
click at [190, 548] on button "Start" at bounding box center [187, 562] width 56 height 29
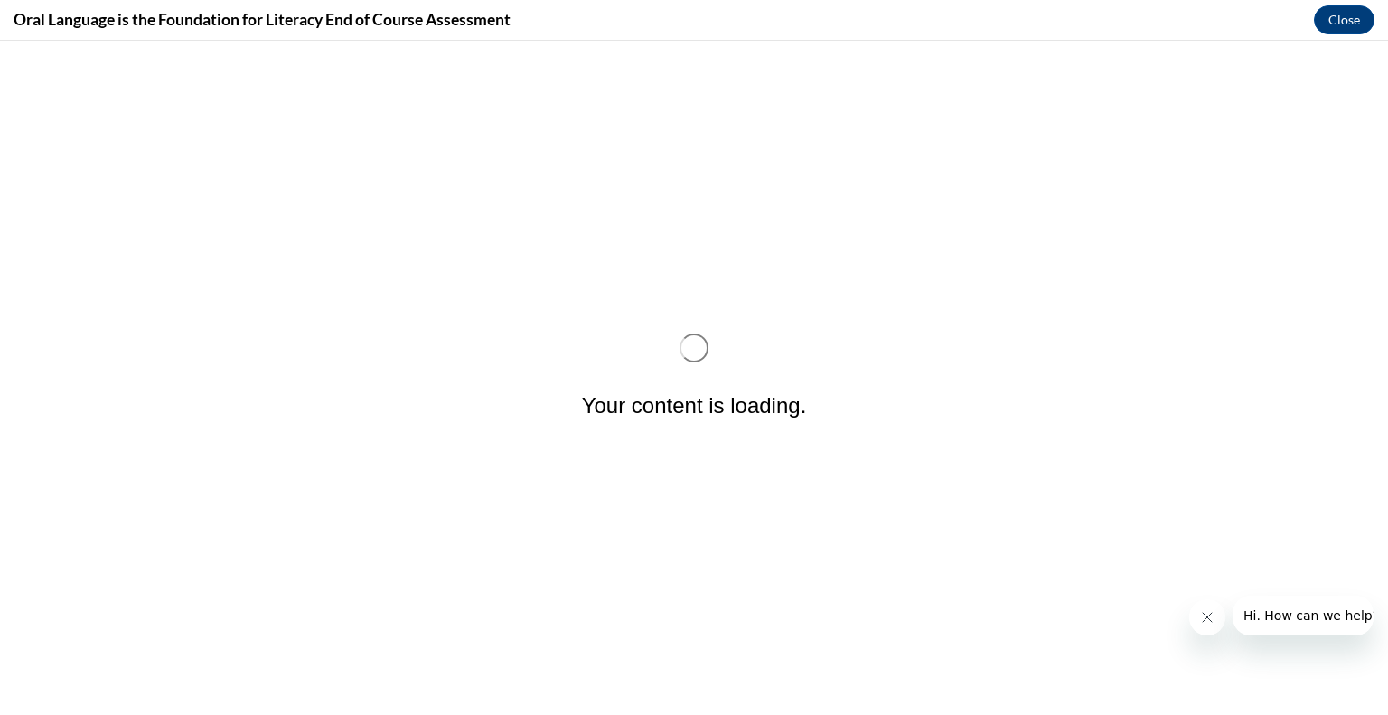
scroll to position [0, 0]
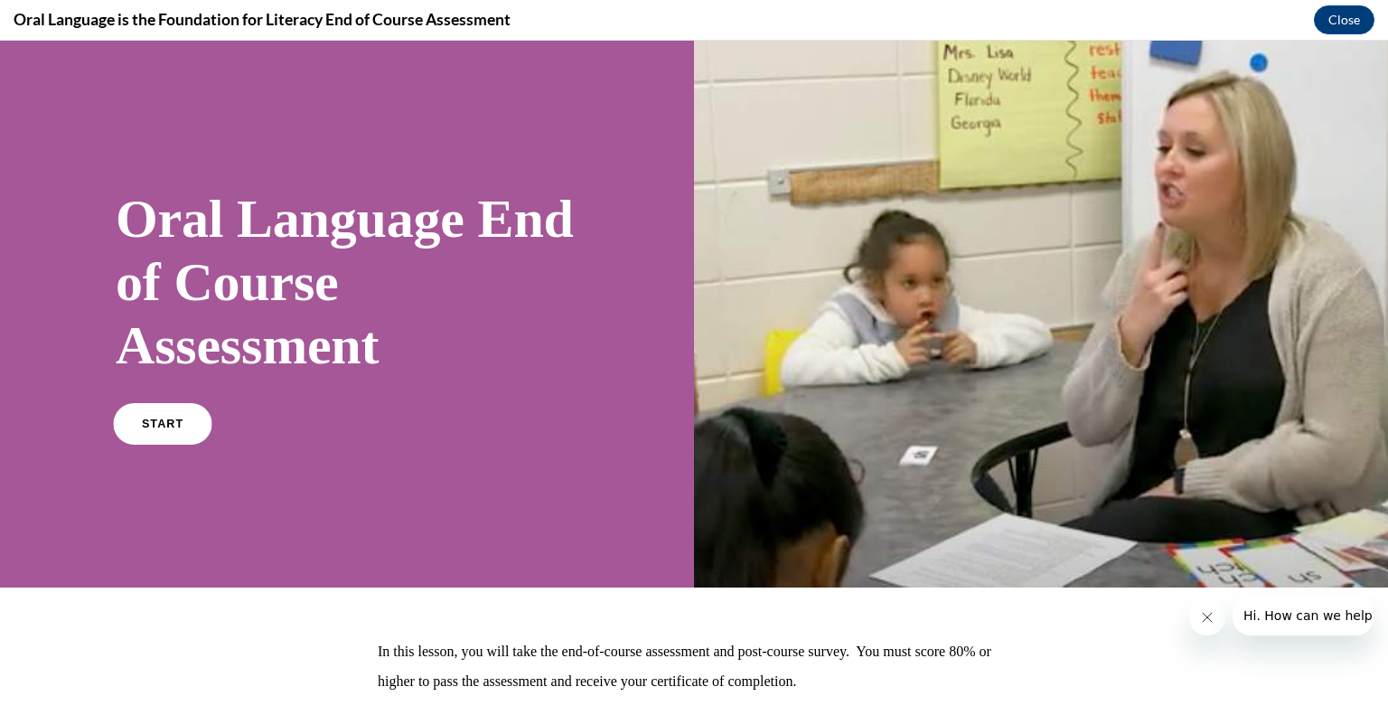
click at [171, 426] on span "START" at bounding box center [163, 424] width 42 height 14
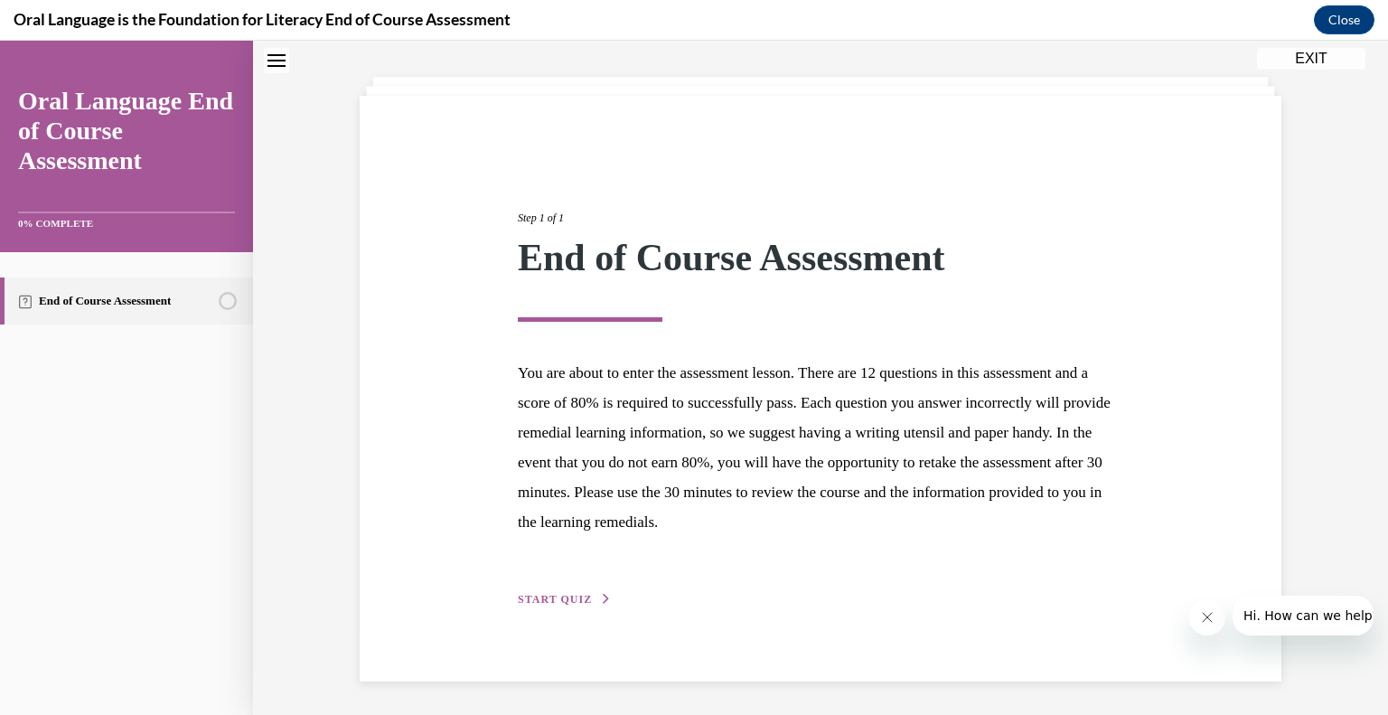
scroll to position [83, 0]
click at [538, 596] on span "START QUIZ" at bounding box center [555, 599] width 74 height 13
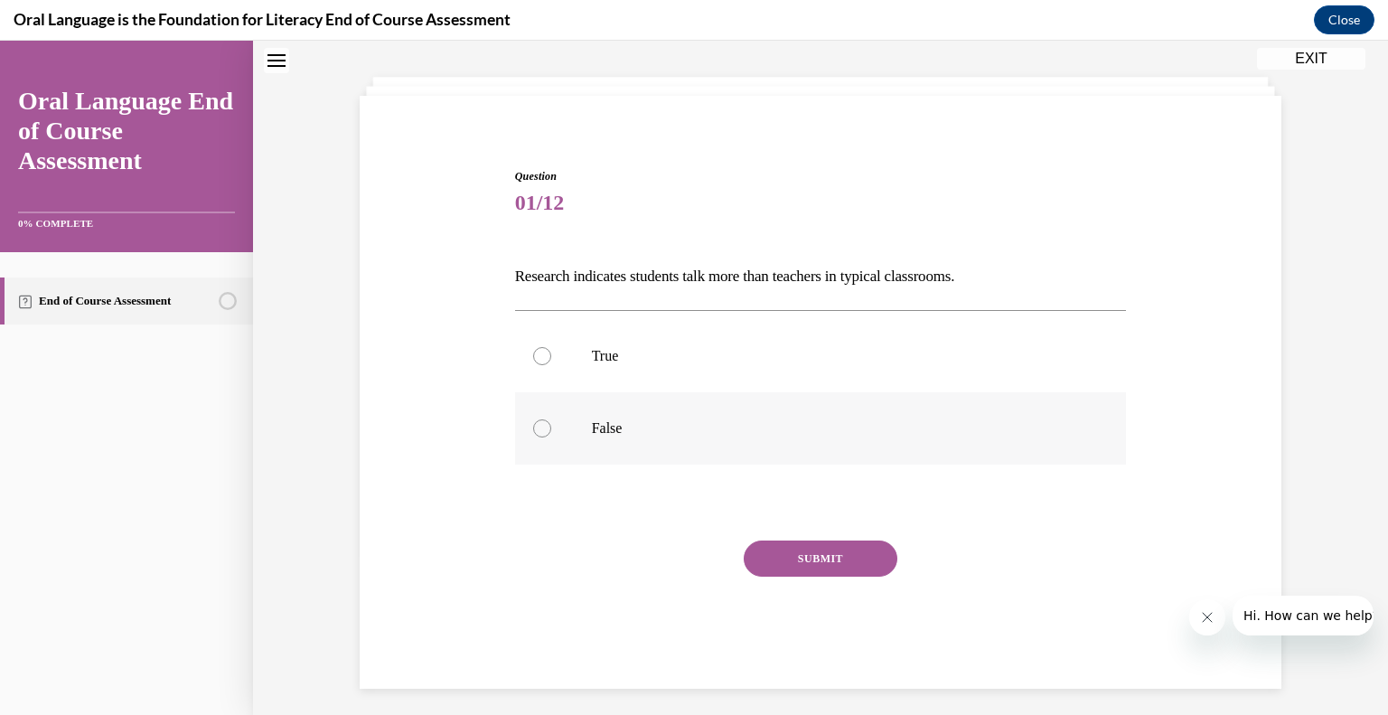
click at [660, 417] on label "False" at bounding box center [821, 428] width 612 height 72
click at [551, 419] on input "False" at bounding box center [542, 428] width 18 height 18
radio input "true"
click at [806, 550] on button "SUBMIT" at bounding box center [821, 558] width 154 height 36
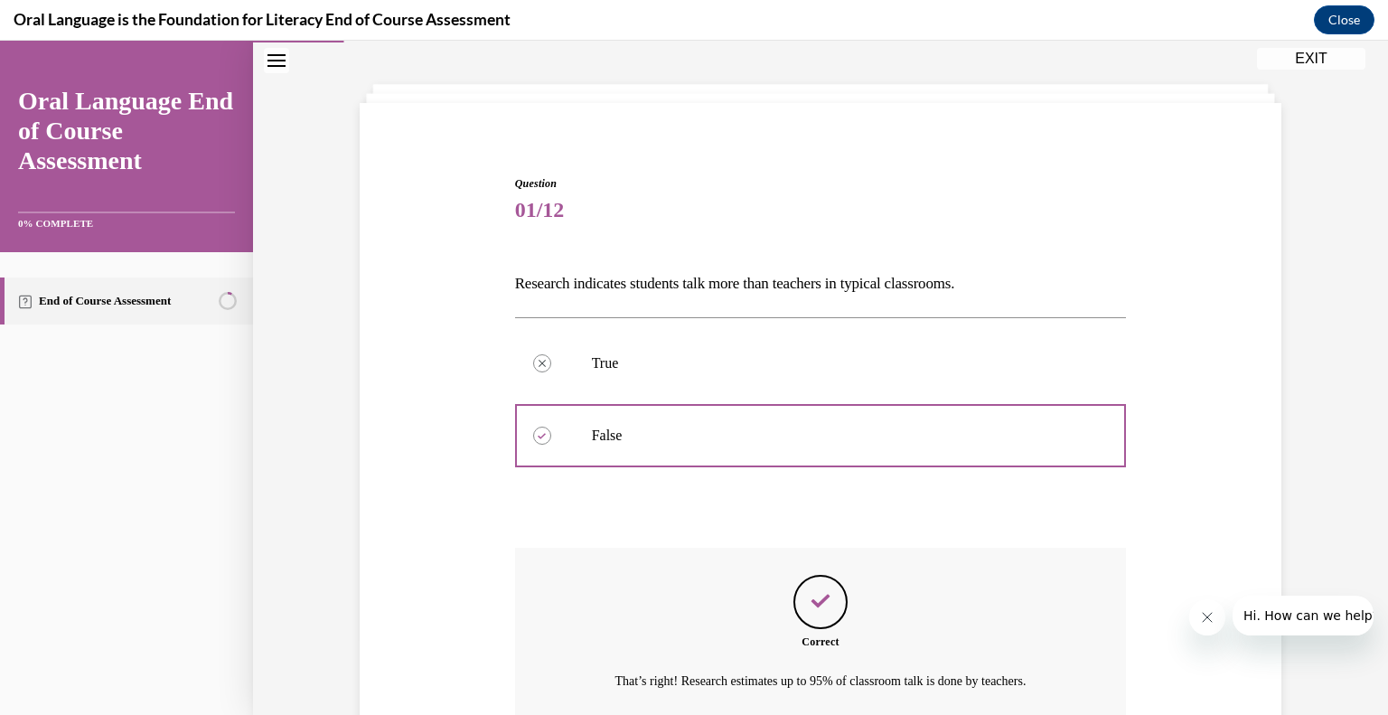
scroll to position [239, 0]
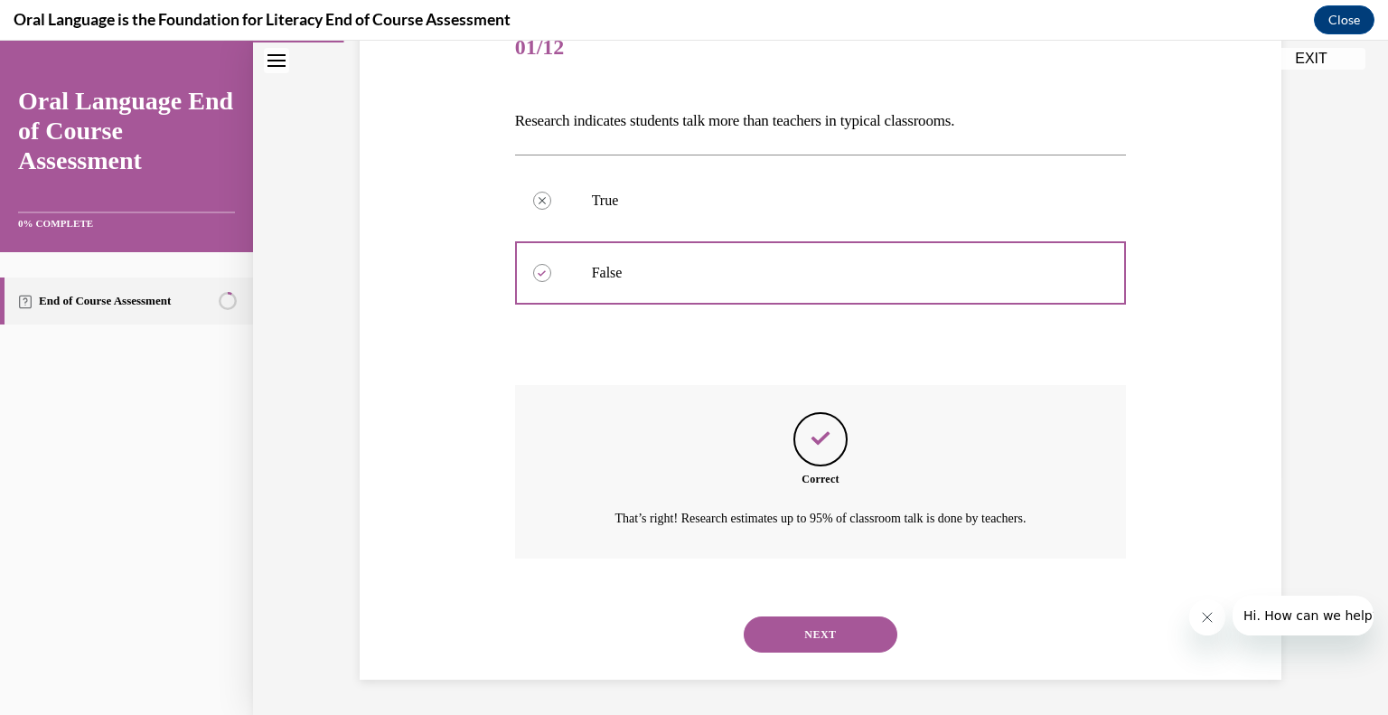
click at [804, 618] on button "NEXT" at bounding box center [821, 634] width 154 height 36
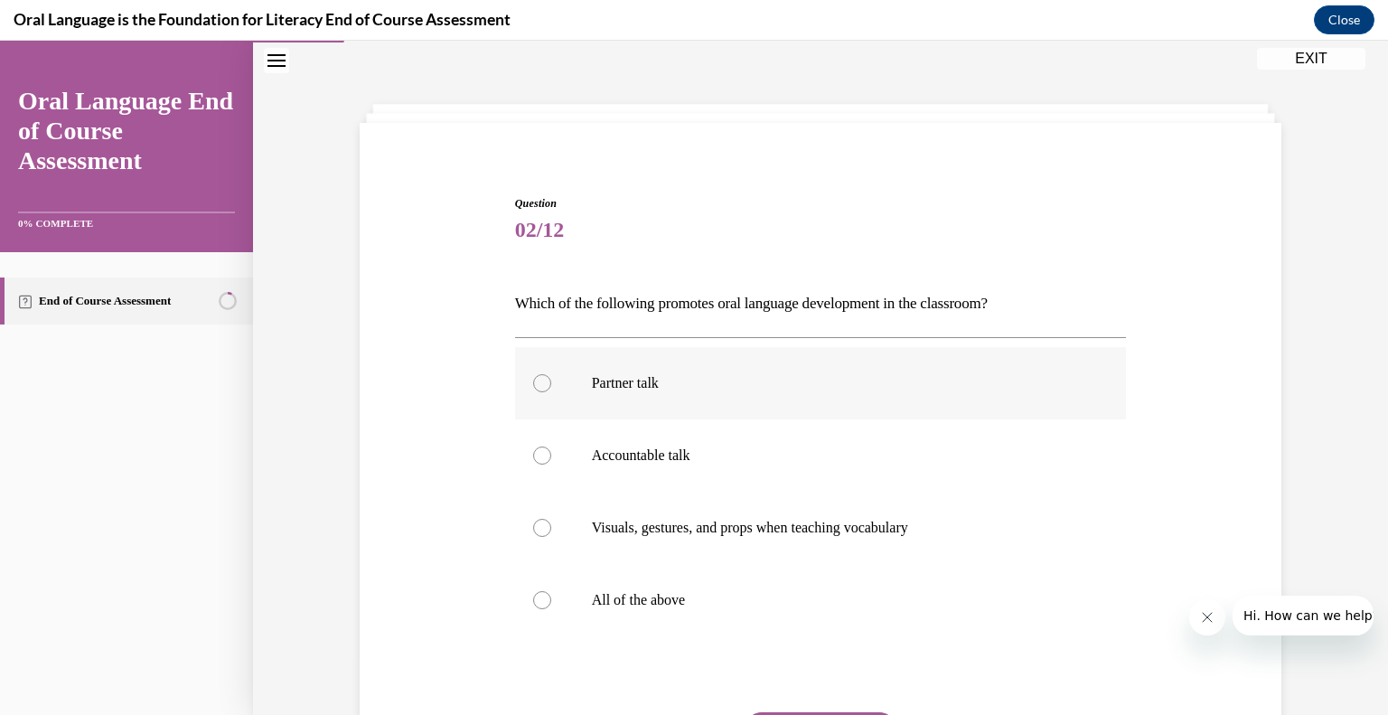
scroll to position [91, 0]
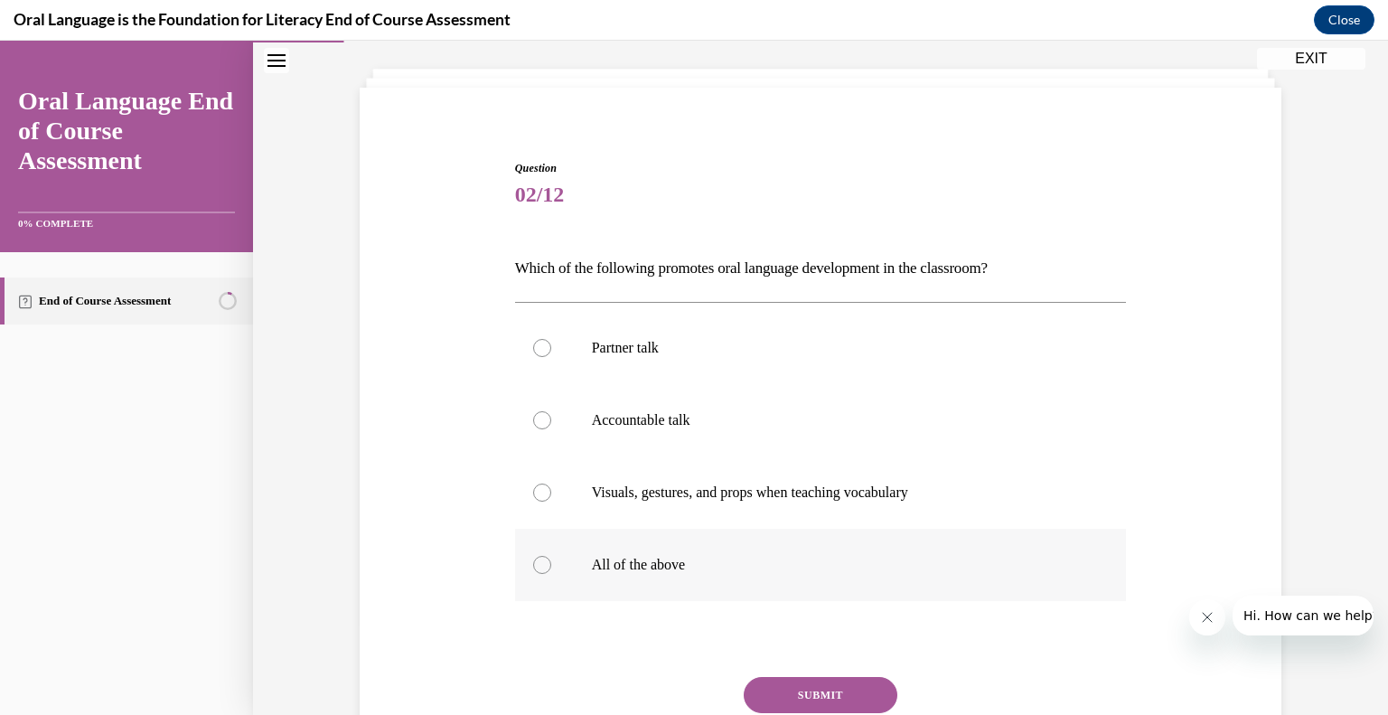
click at [572, 556] on label "All of the above" at bounding box center [821, 565] width 612 height 72
click at [551, 556] on input "All of the above" at bounding box center [542, 565] width 18 height 18
radio input "true"
click at [795, 686] on button "SUBMIT" at bounding box center [821, 695] width 154 height 36
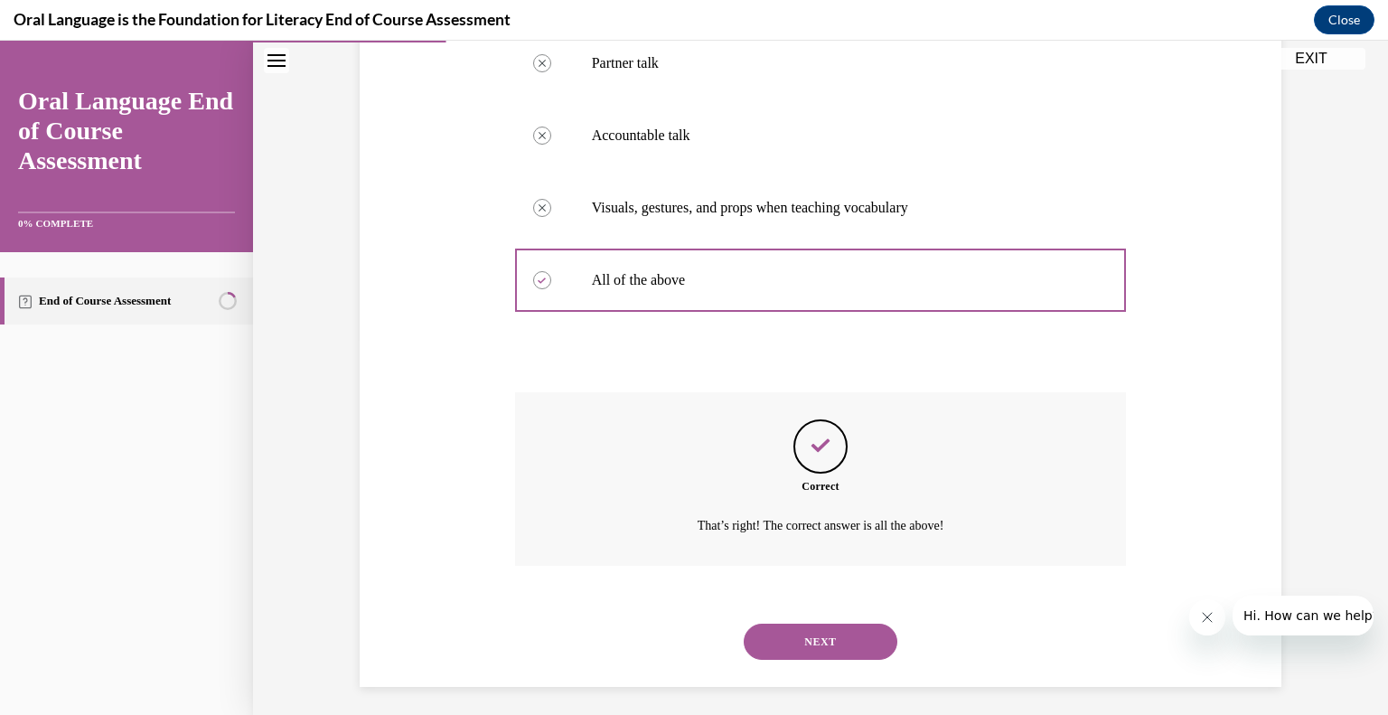
scroll to position [383, 0]
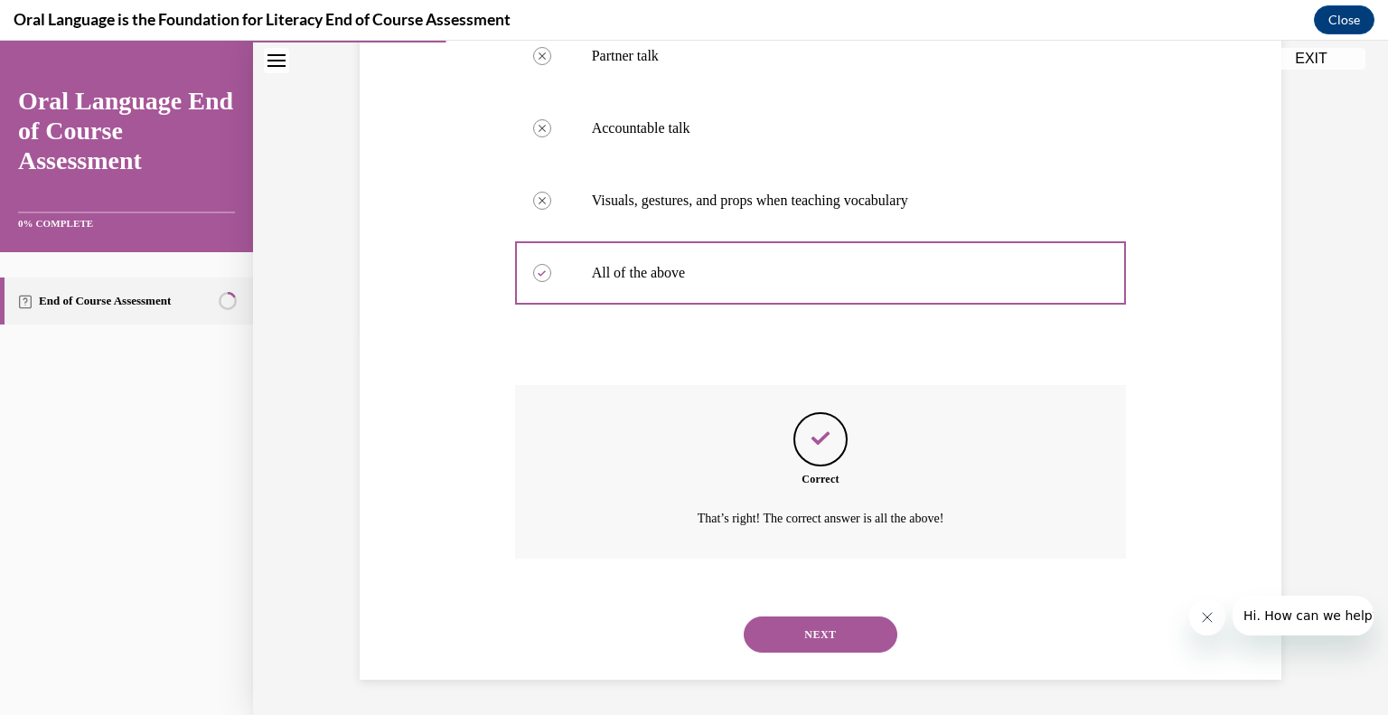
click at [813, 631] on button "NEXT" at bounding box center [821, 634] width 154 height 36
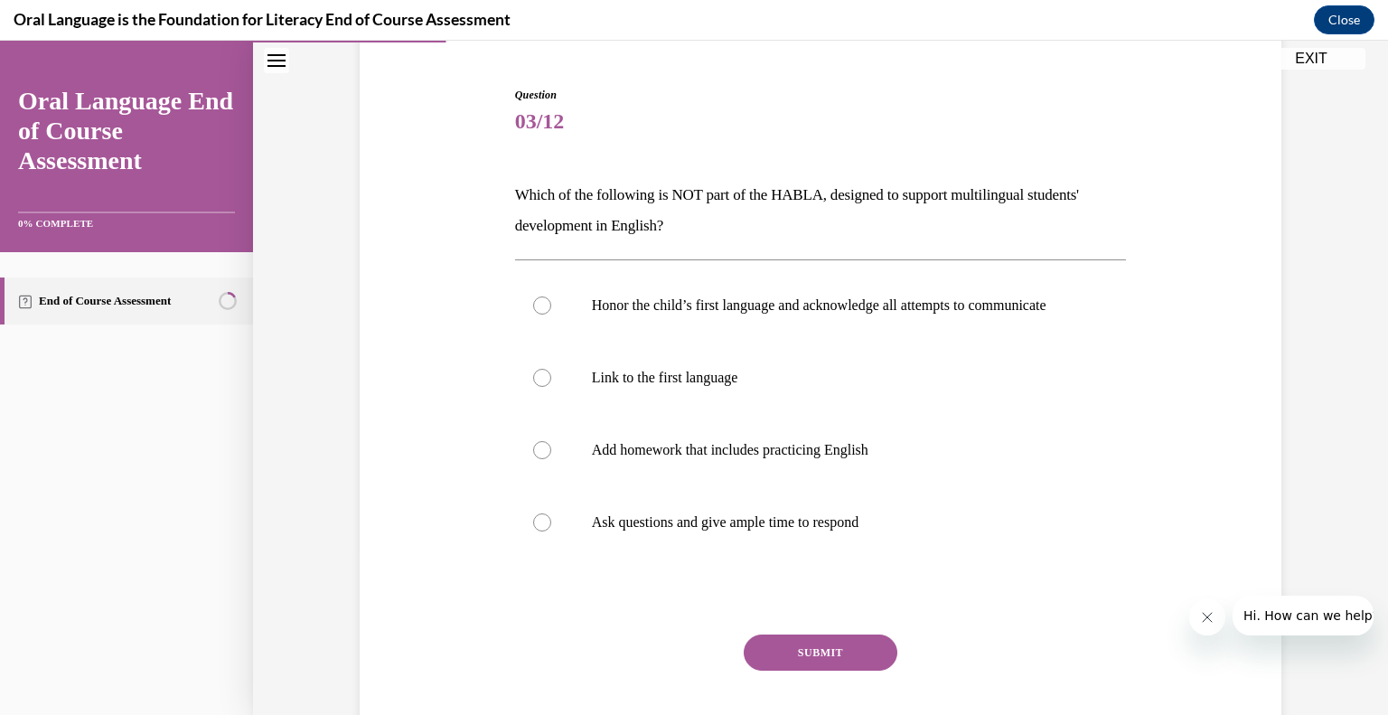
scroll to position [166, 0]
click at [642, 457] on p "Add homework that includes practicing English" at bounding box center [837, 448] width 490 height 18
click at [551, 457] on input "Add homework that includes practicing English" at bounding box center [542, 448] width 18 height 18
radio input "true"
click at [847, 663] on button "SUBMIT" at bounding box center [821, 650] width 154 height 36
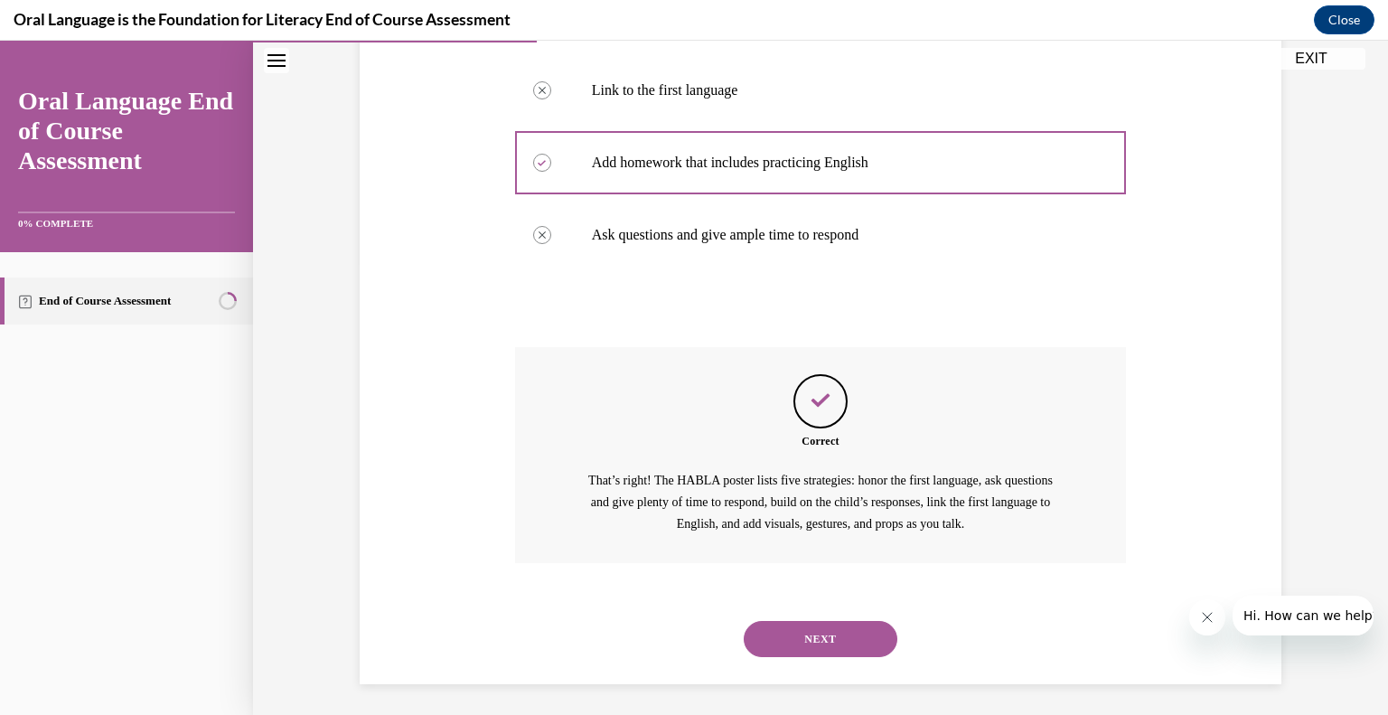
scroll to position [474, 0]
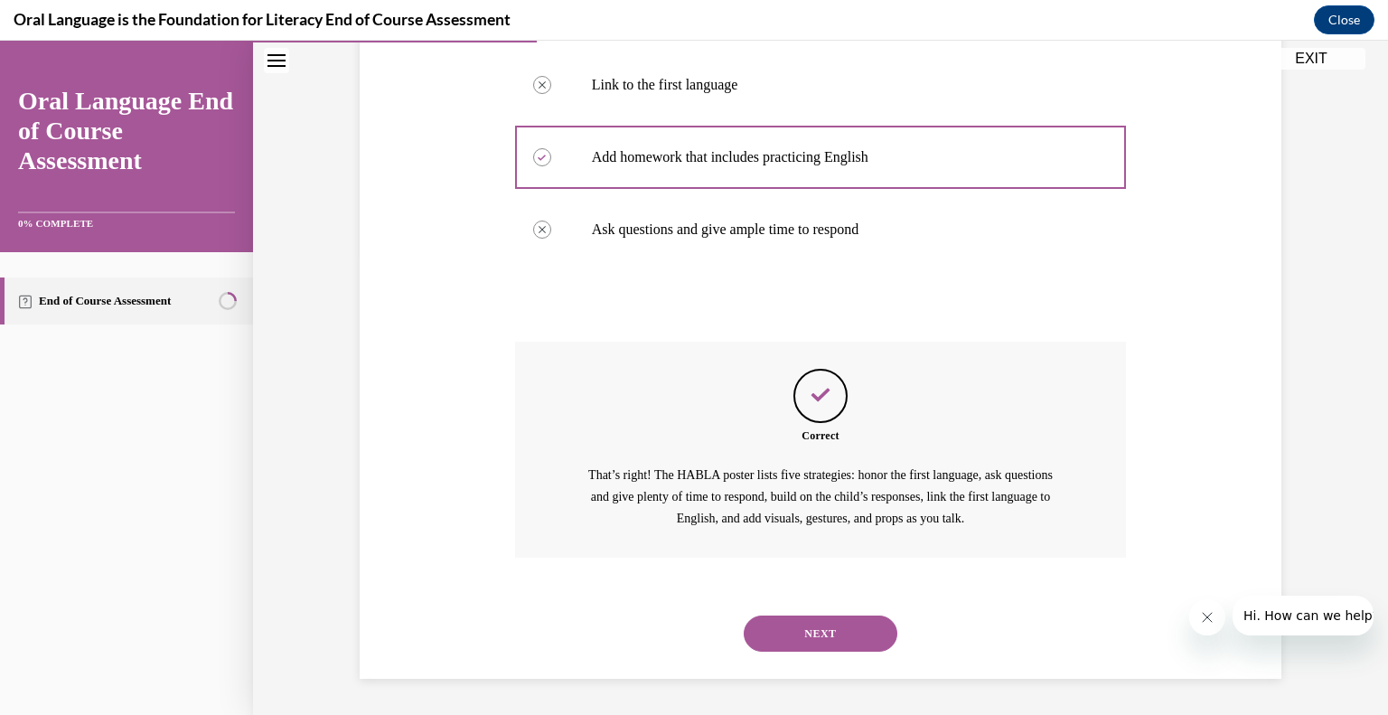
click at [806, 611] on div "NEXT" at bounding box center [821, 633] width 612 height 72
click at [794, 630] on button "NEXT" at bounding box center [821, 633] width 154 height 36
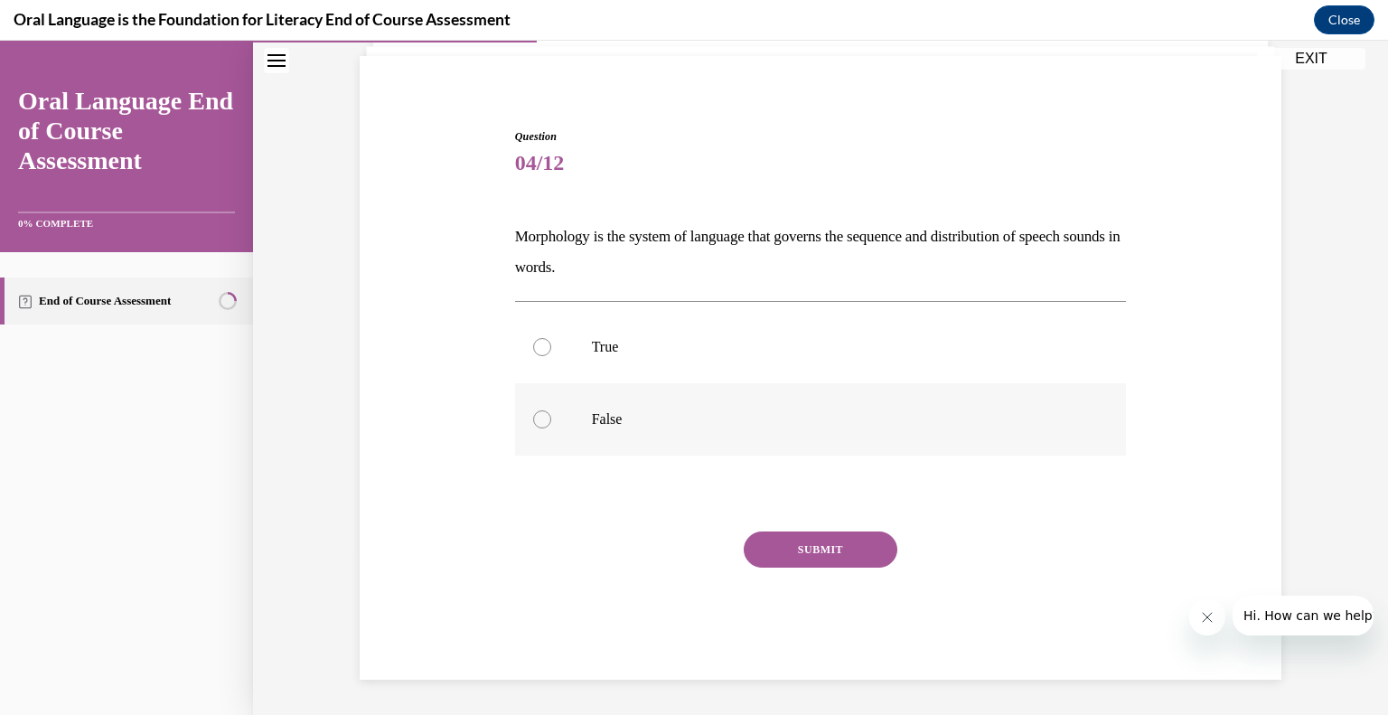
click at [538, 400] on label "False" at bounding box center [821, 419] width 612 height 72
click at [538, 410] on input "False" at bounding box center [542, 419] width 18 height 18
radio input "true"
click at [810, 545] on button "SUBMIT" at bounding box center [821, 549] width 154 height 36
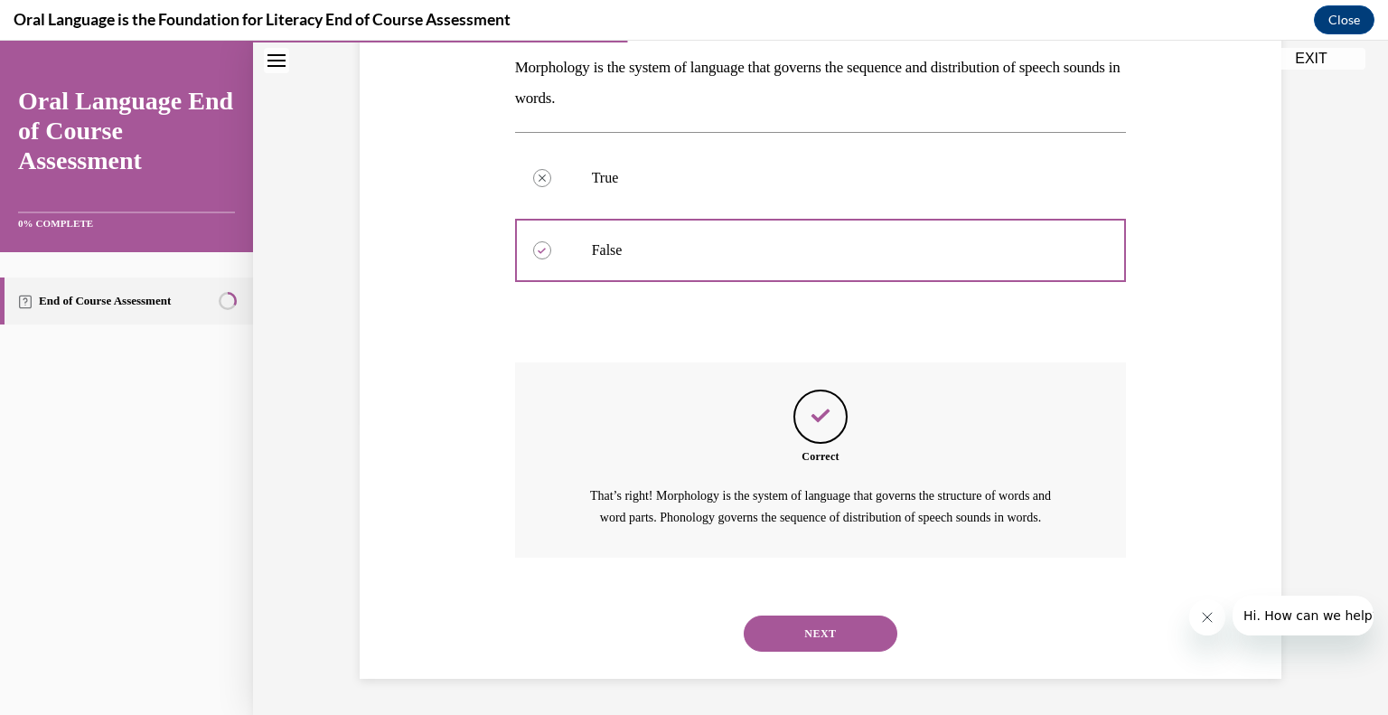
scroll to position [312, 0]
click at [806, 633] on button "NEXT" at bounding box center [821, 633] width 154 height 36
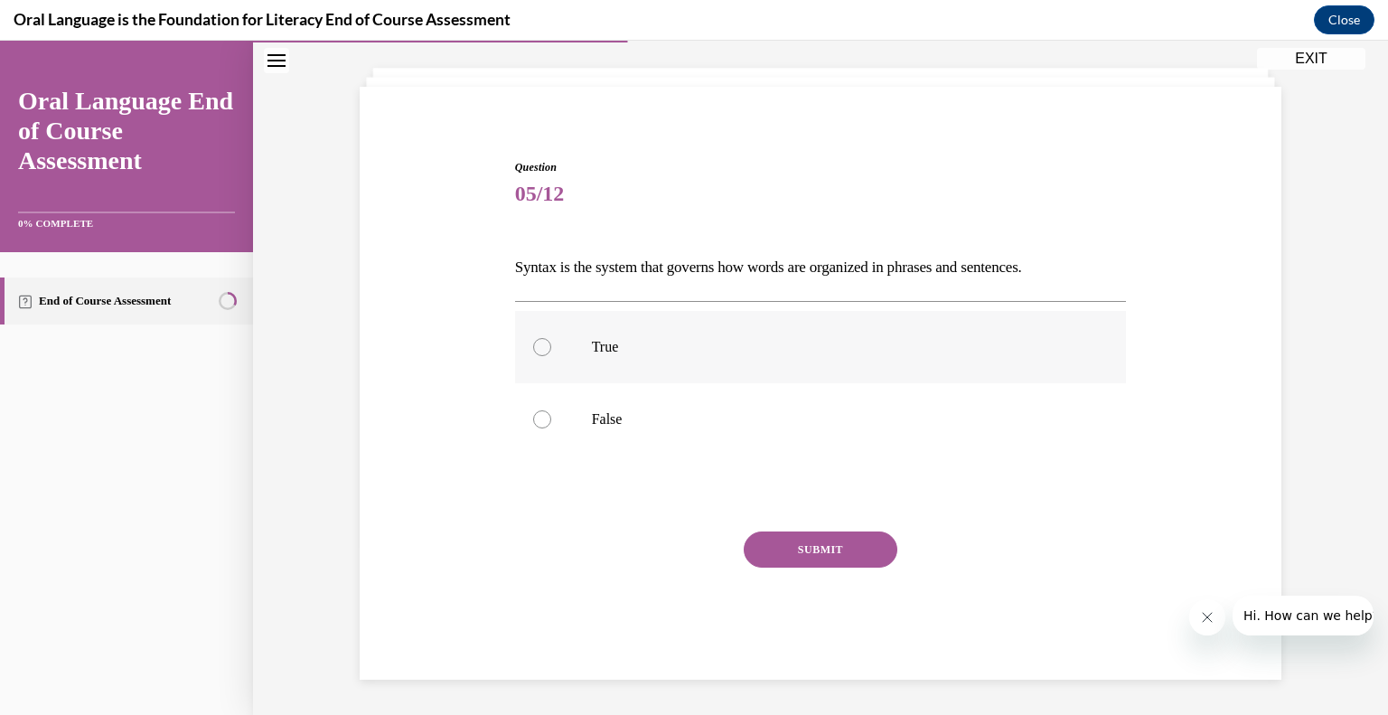
click at [522, 347] on label "True" at bounding box center [821, 347] width 612 height 72
click at [533, 347] on input "True" at bounding box center [542, 347] width 18 height 18
radio input "true"
click at [811, 548] on button "SUBMIT" at bounding box center [821, 549] width 154 height 36
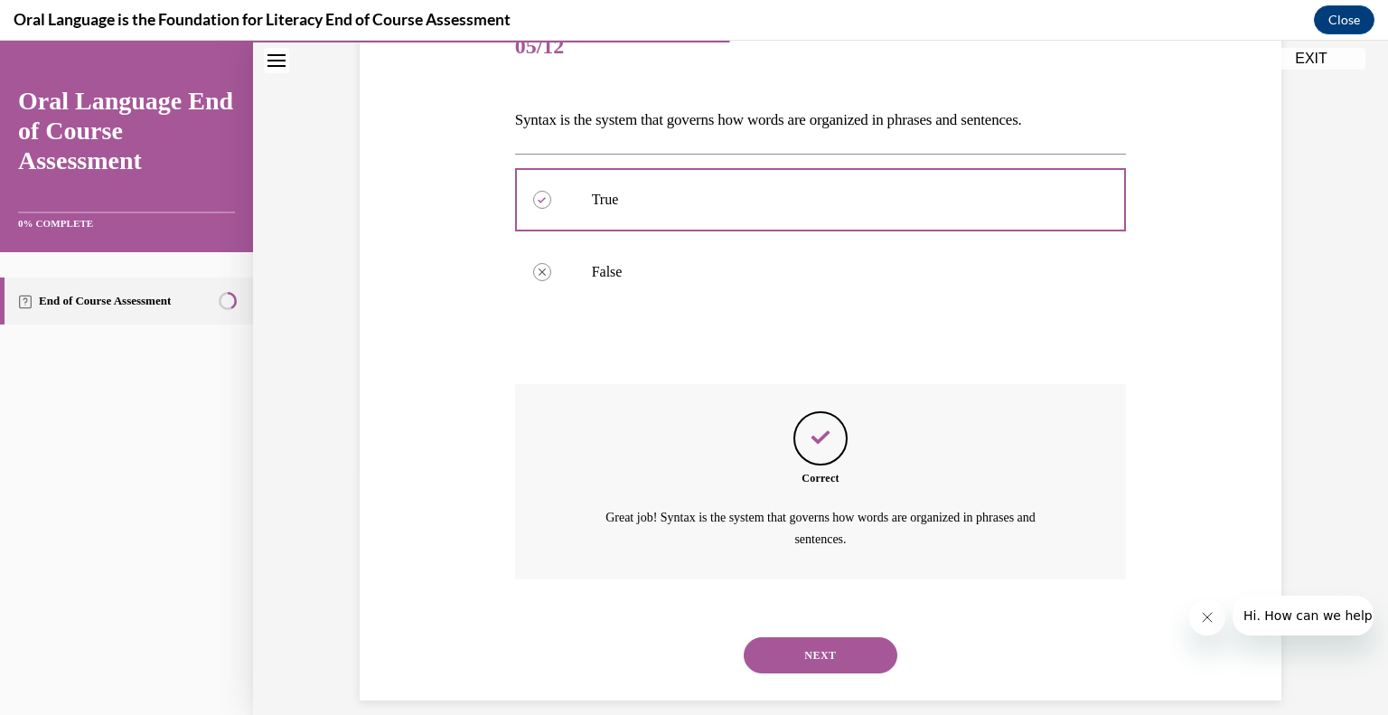
scroll to position [260, 0]
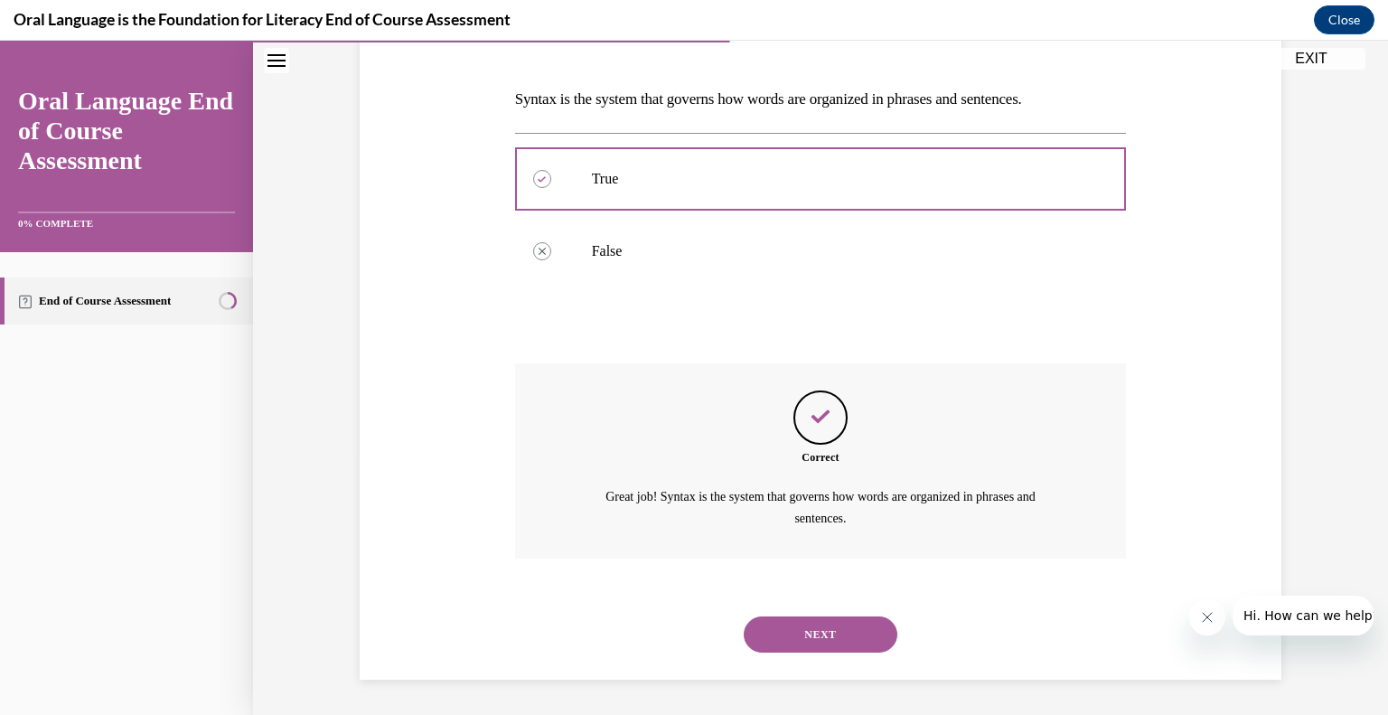
click at [791, 633] on button "NEXT" at bounding box center [821, 634] width 154 height 36
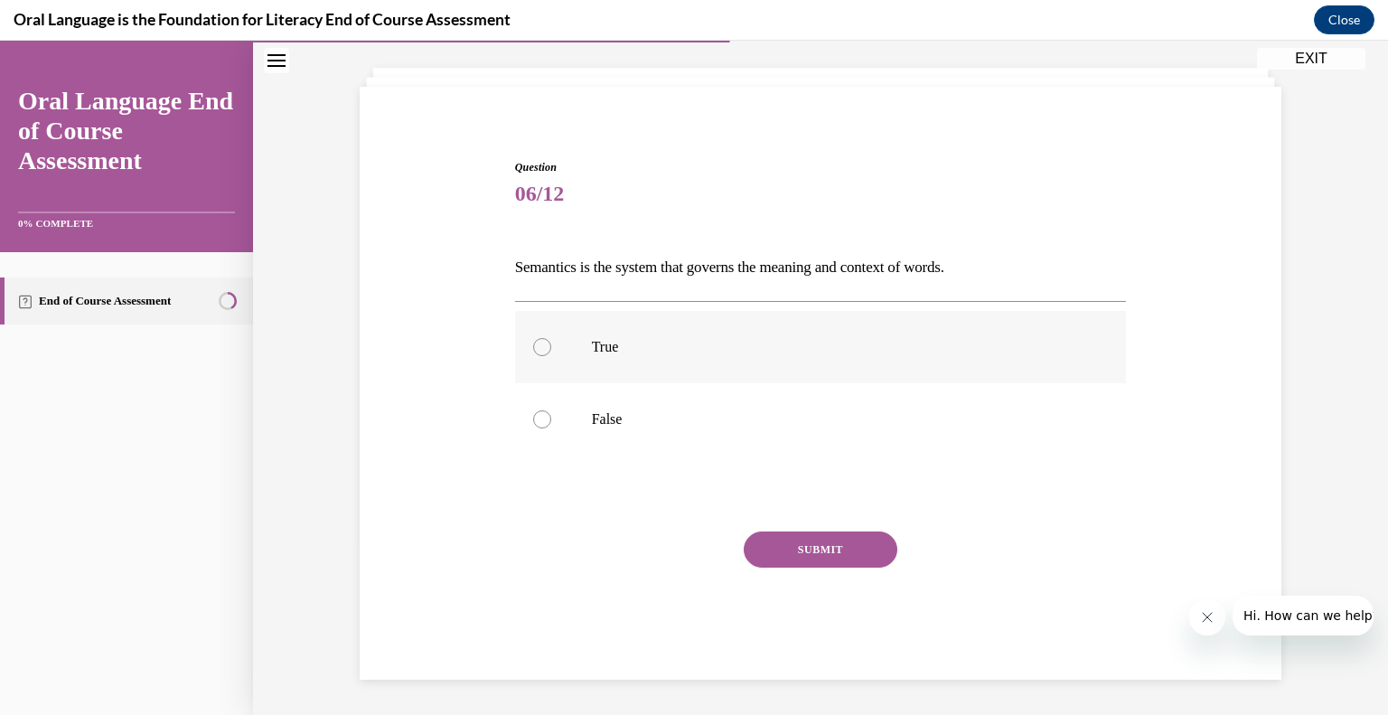
click at [599, 338] on p "True" at bounding box center [837, 347] width 490 height 18
click at [551, 338] on input "True" at bounding box center [542, 347] width 18 height 18
radio input "true"
click at [865, 556] on button "SUBMIT" at bounding box center [821, 549] width 154 height 36
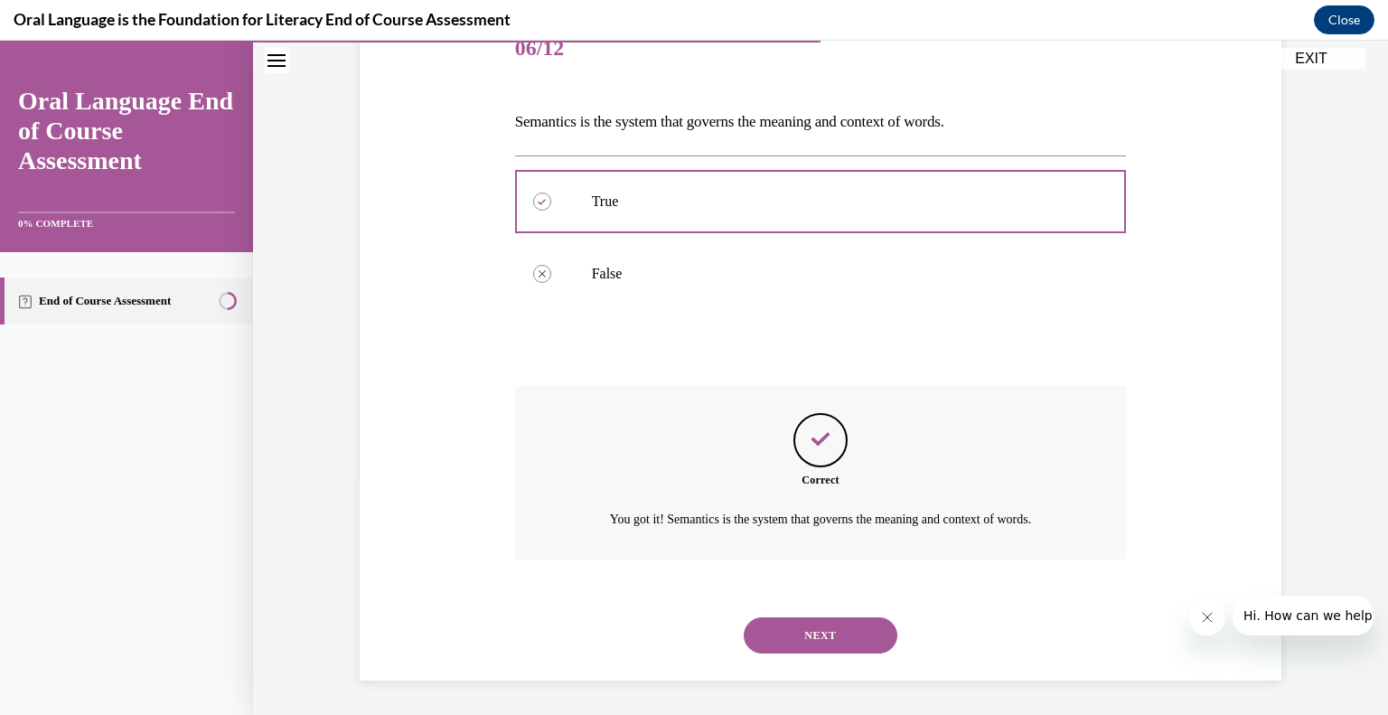
scroll to position [239, 0]
click at [817, 623] on button "NEXT" at bounding box center [821, 634] width 154 height 36
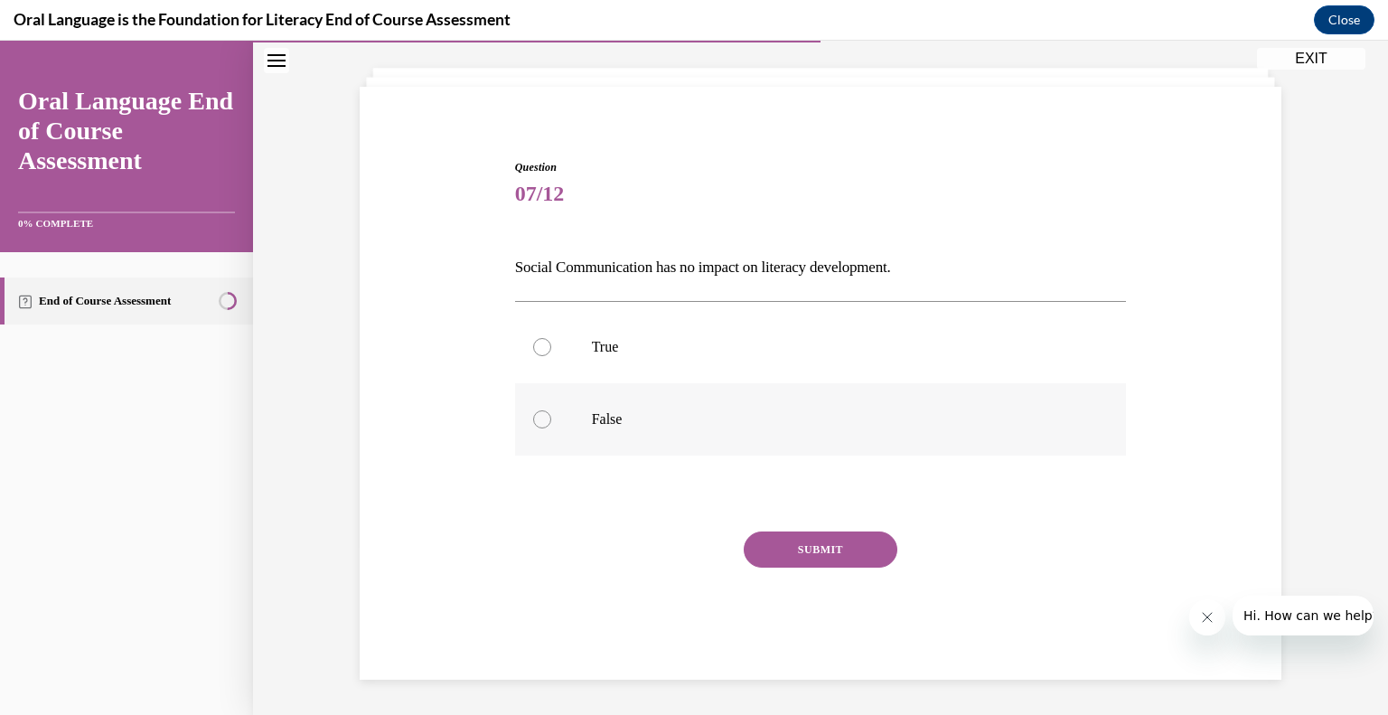
click at [582, 400] on label "False" at bounding box center [821, 419] width 612 height 72
click at [551, 410] on input "False" at bounding box center [542, 419] width 18 height 18
radio input "true"
click at [839, 562] on button "SUBMIT" at bounding box center [821, 549] width 154 height 36
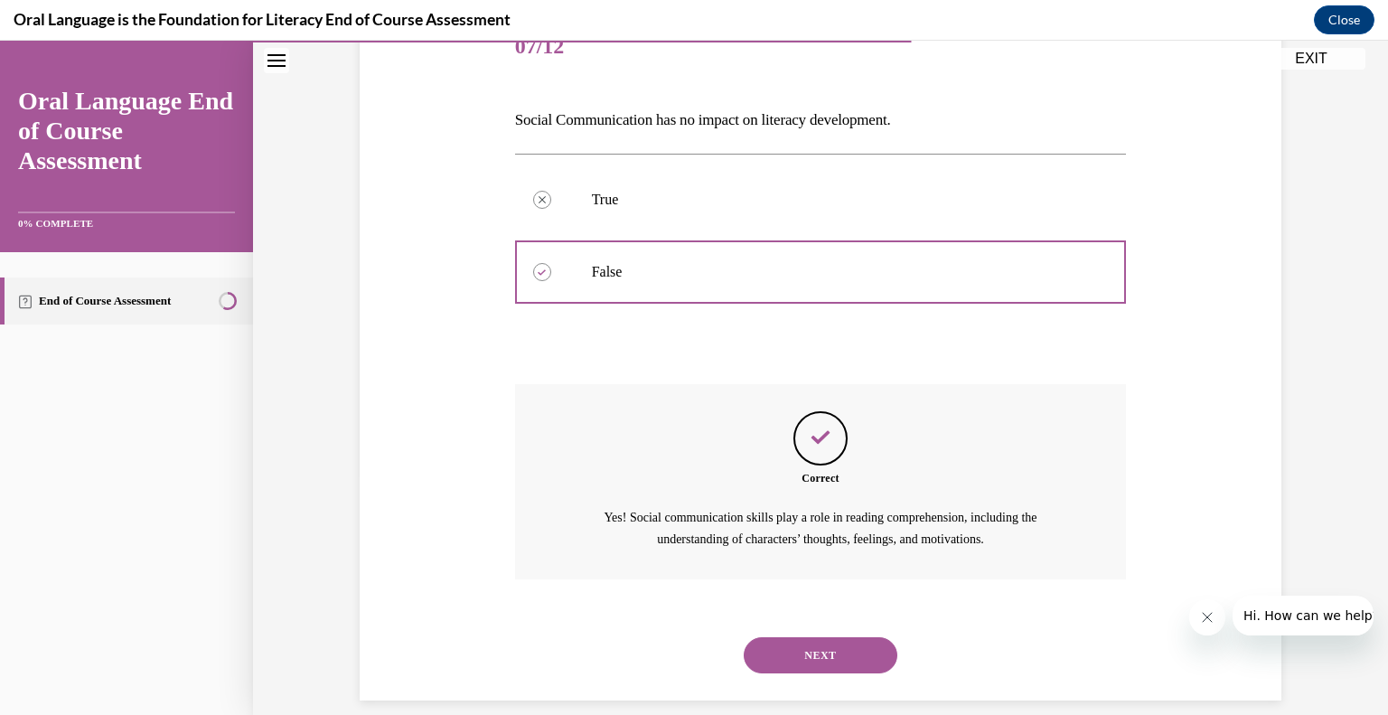
scroll to position [260, 0]
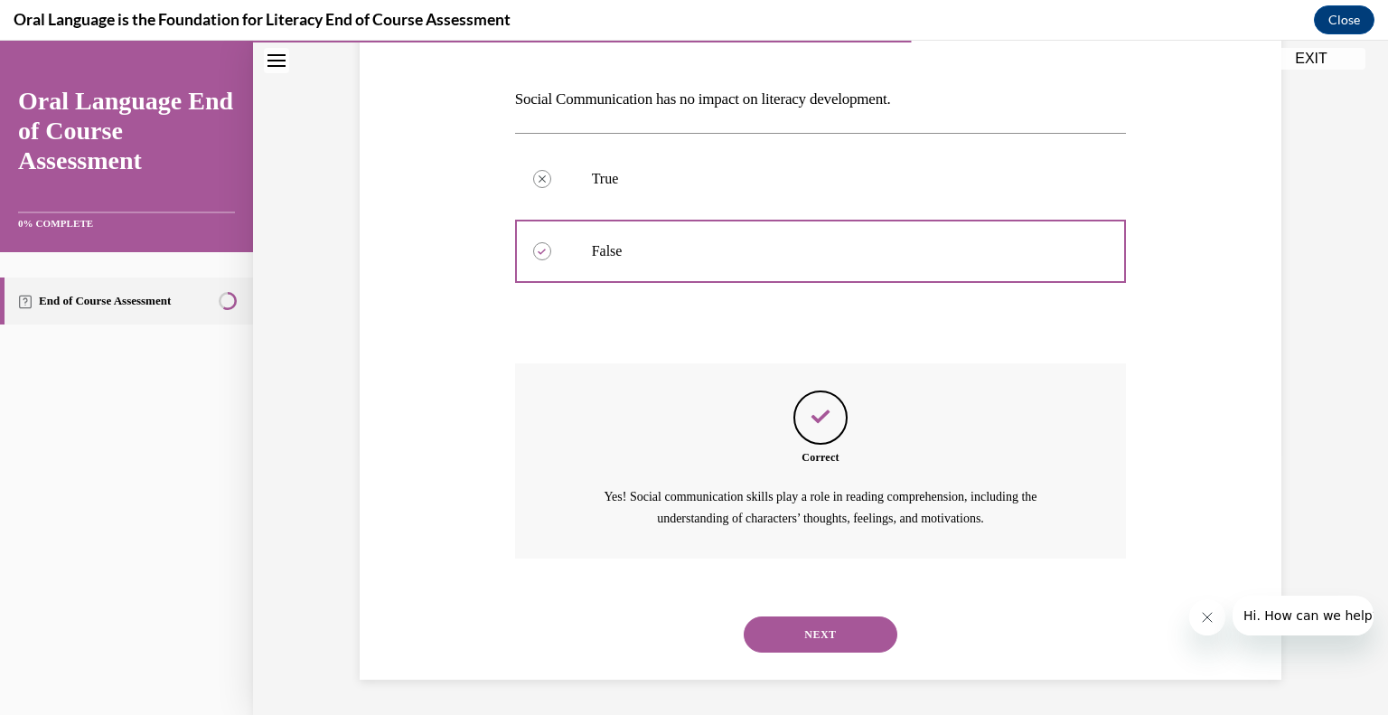
click at [815, 630] on button "NEXT" at bounding box center [821, 634] width 154 height 36
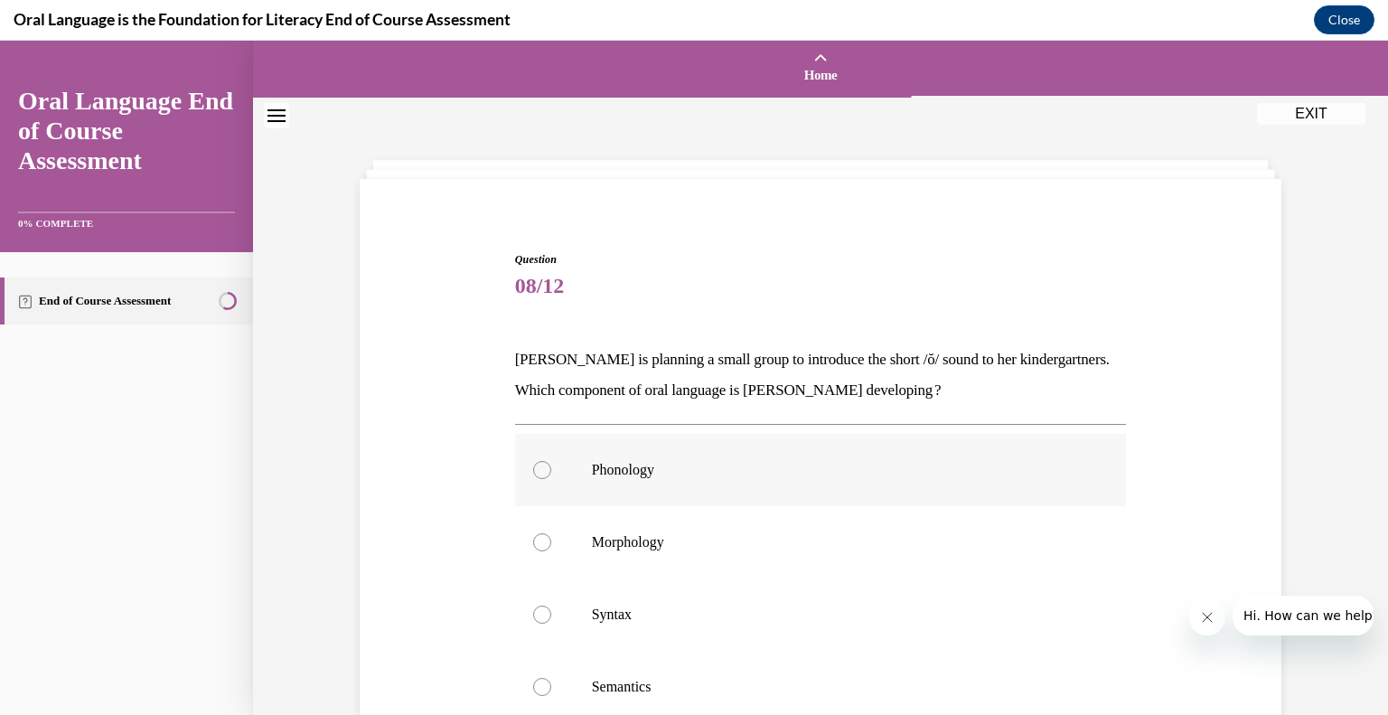
click at [654, 492] on label "Phonology" at bounding box center [821, 470] width 612 height 72
click at [551, 479] on input "Phonology" at bounding box center [542, 470] width 18 height 18
radio input "true"
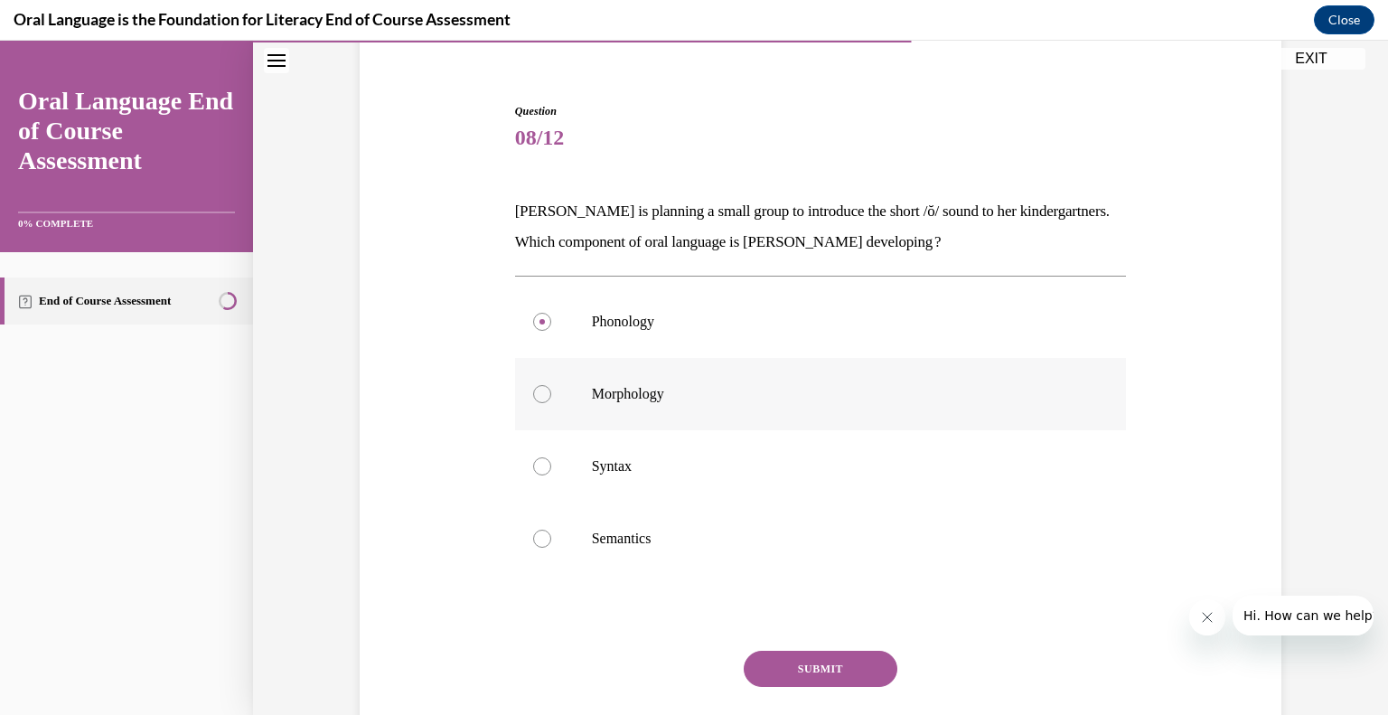
scroll to position [191, 0]
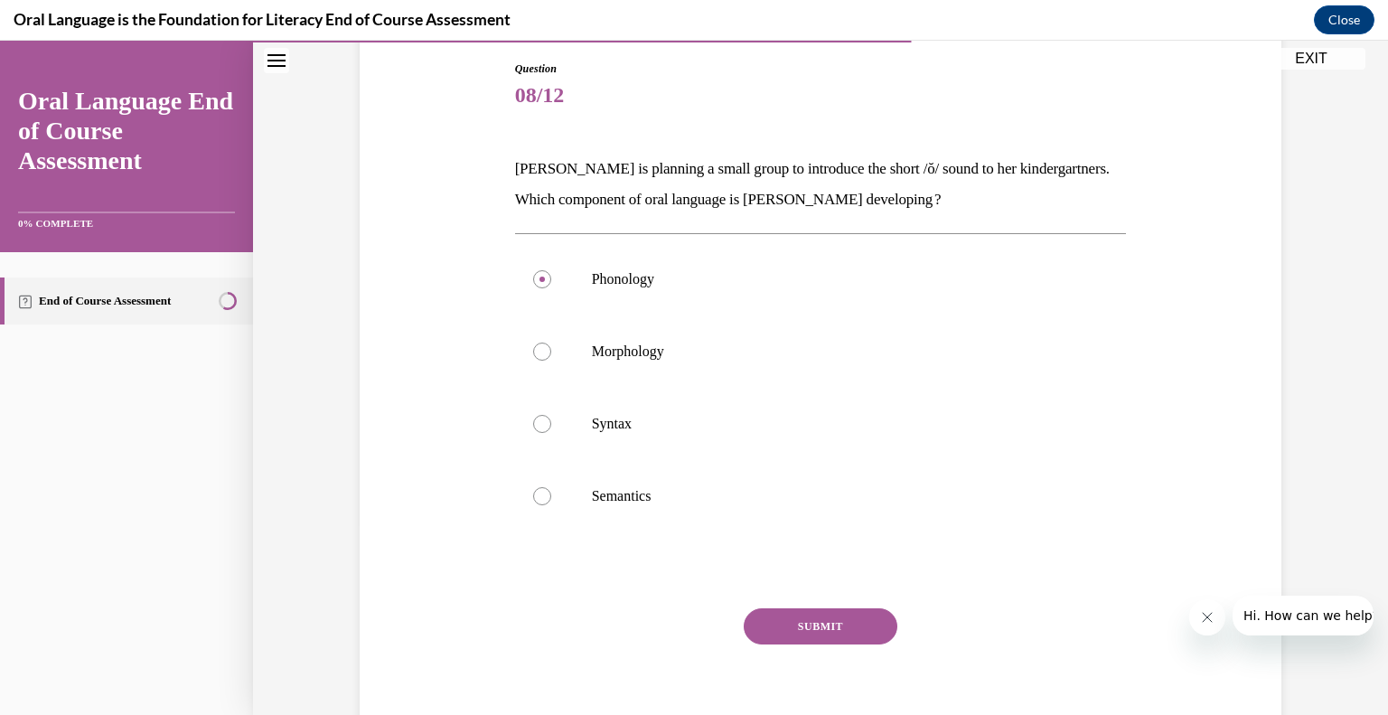
click at [817, 609] on button "SUBMIT" at bounding box center [821, 626] width 154 height 36
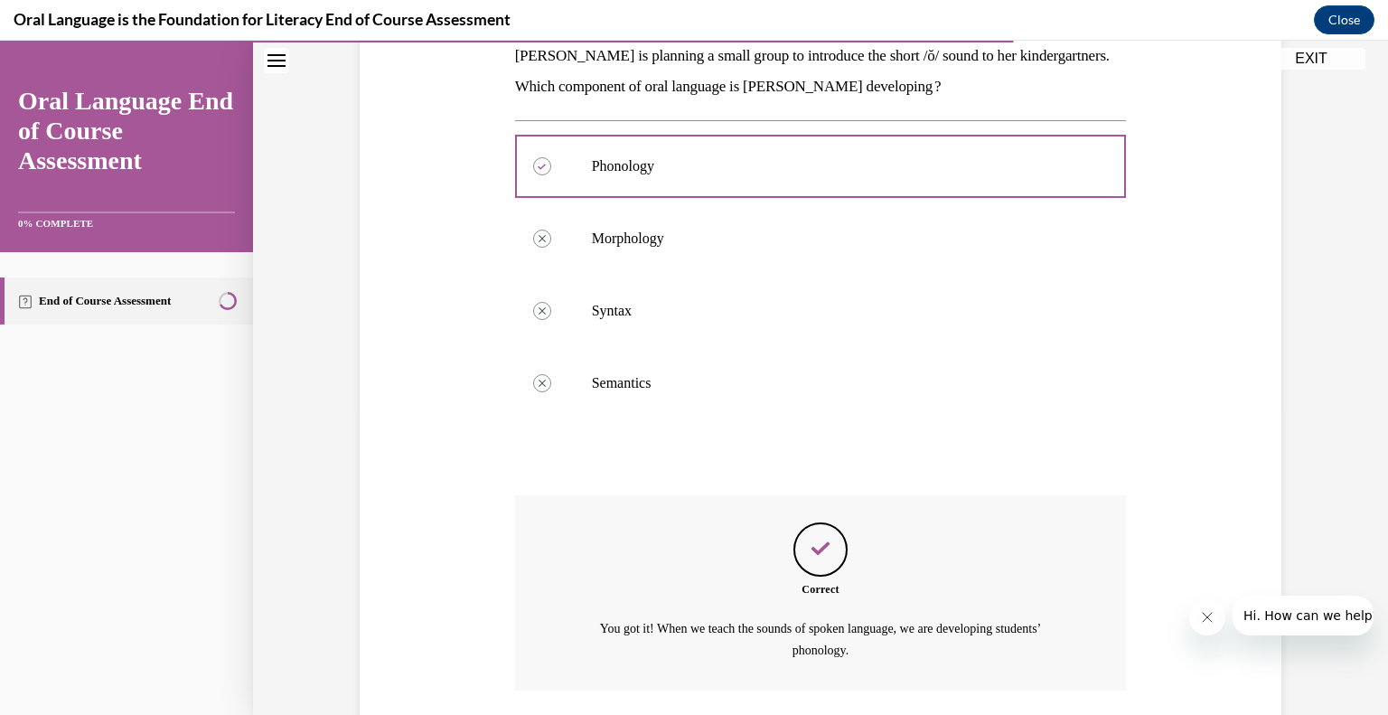
scroll to position [436, 0]
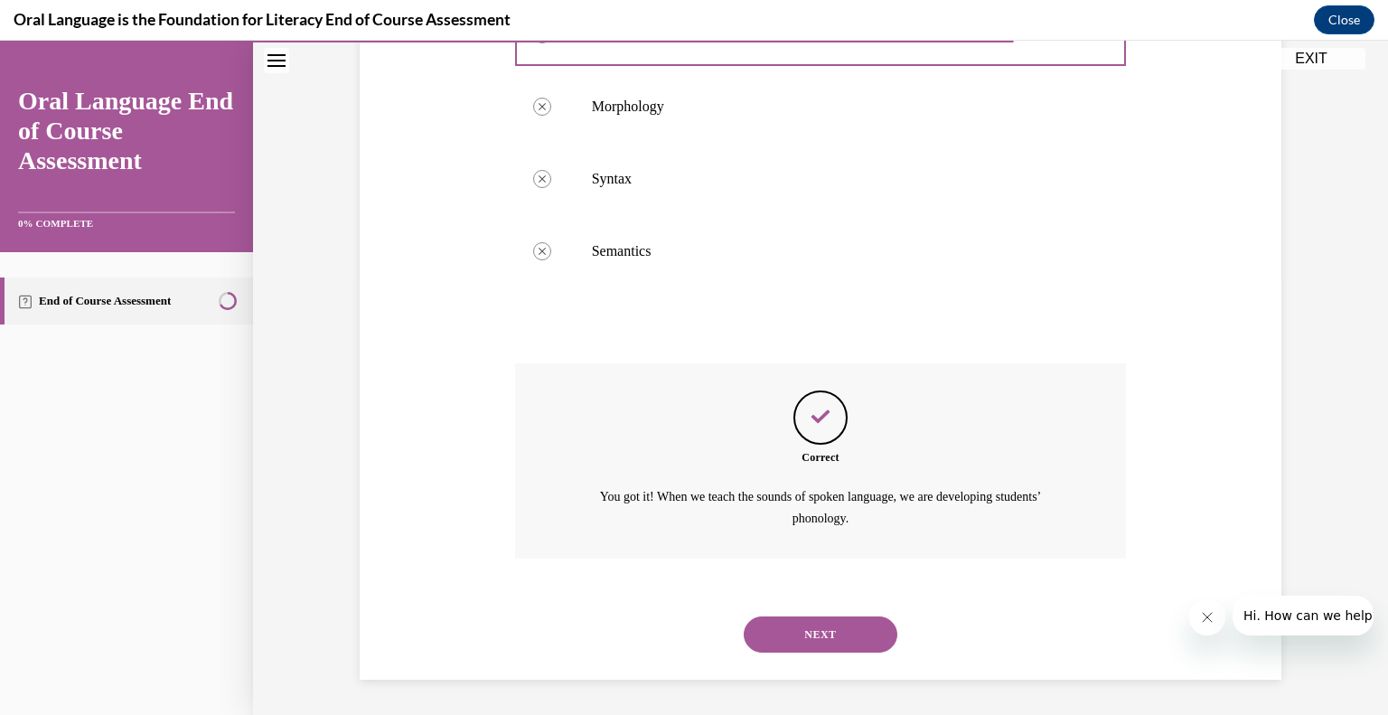
click at [808, 637] on button "NEXT" at bounding box center [821, 634] width 154 height 36
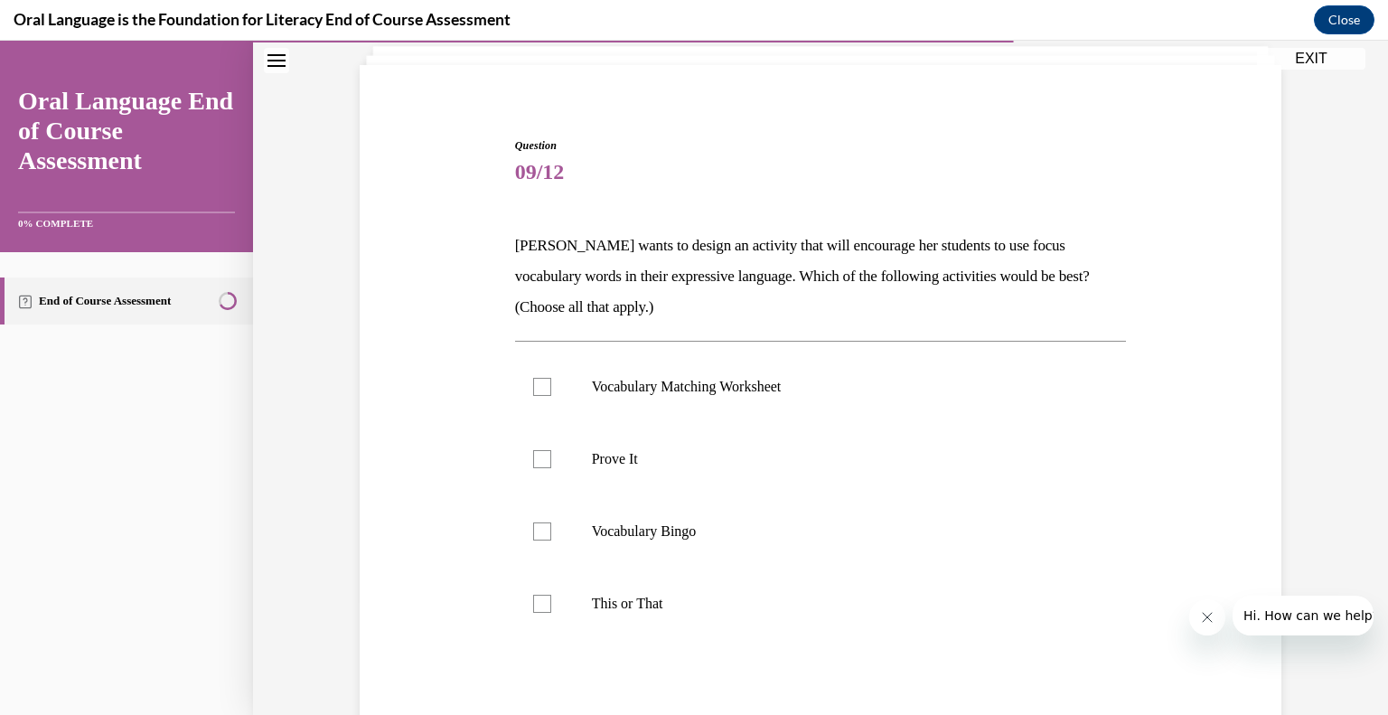
scroll to position [115, 0]
click at [682, 458] on p "Prove It" at bounding box center [837, 458] width 490 height 18
click at [551, 458] on input "Prove It" at bounding box center [542, 458] width 18 height 18
checkbox input "true"
click at [624, 594] on p "This or That" at bounding box center [837, 603] width 490 height 18
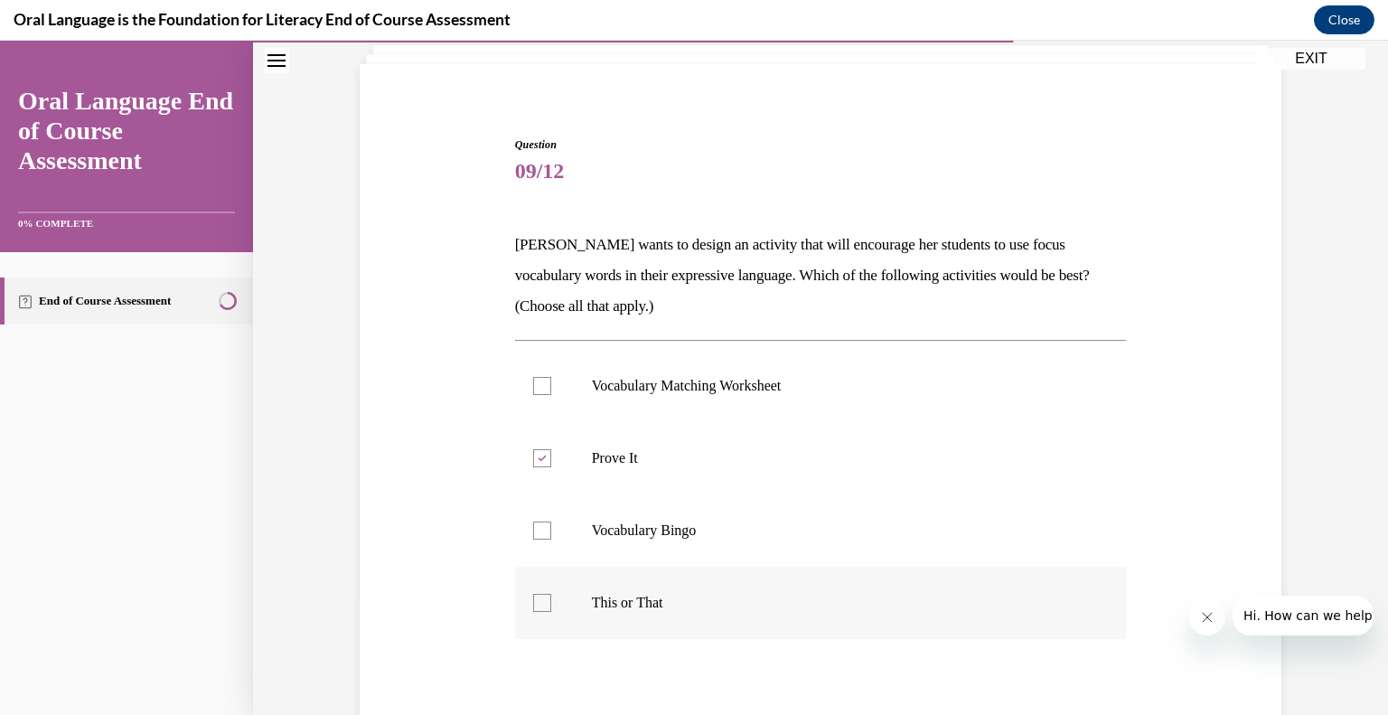
click at [551, 594] on input "This or That" at bounding box center [542, 603] width 18 height 18
checkbox input "true"
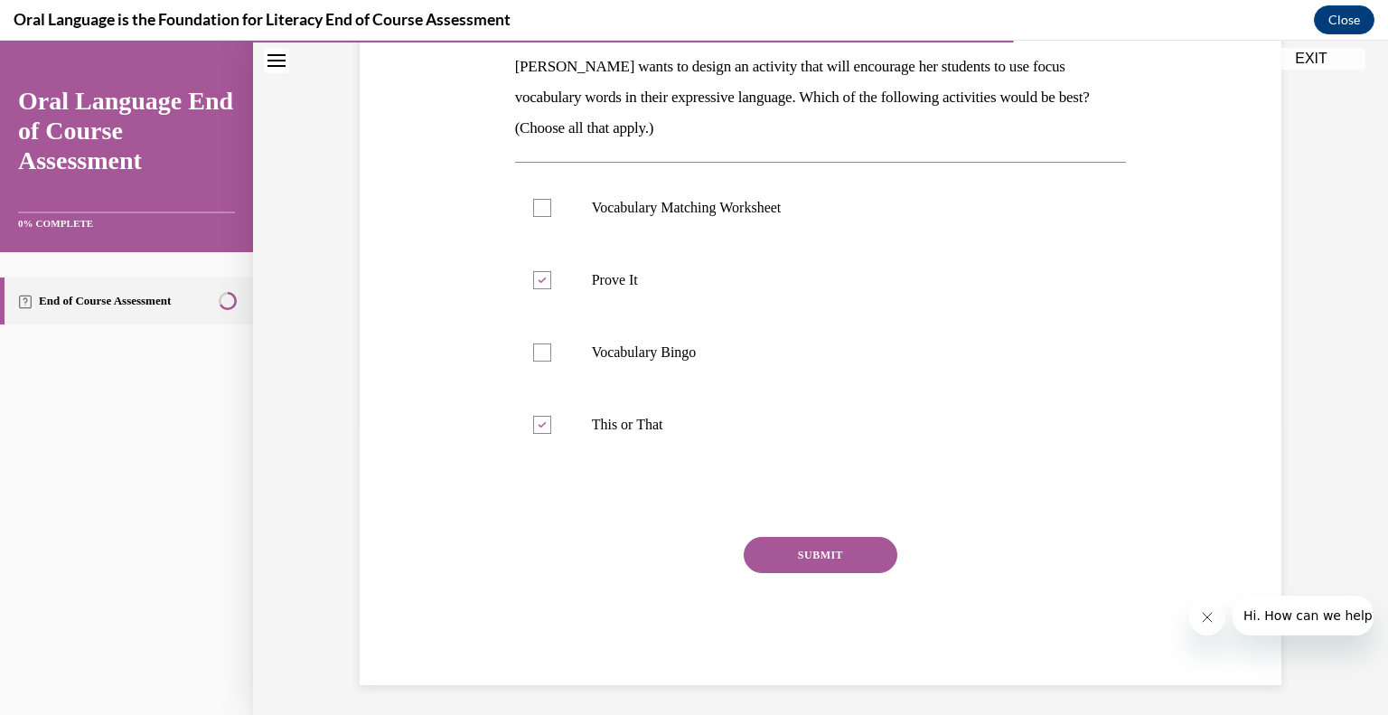
click at [828, 577] on div "SUBMIT" at bounding box center [821, 582] width 612 height 90
click at [824, 560] on button "SUBMIT" at bounding box center [821, 555] width 154 height 36
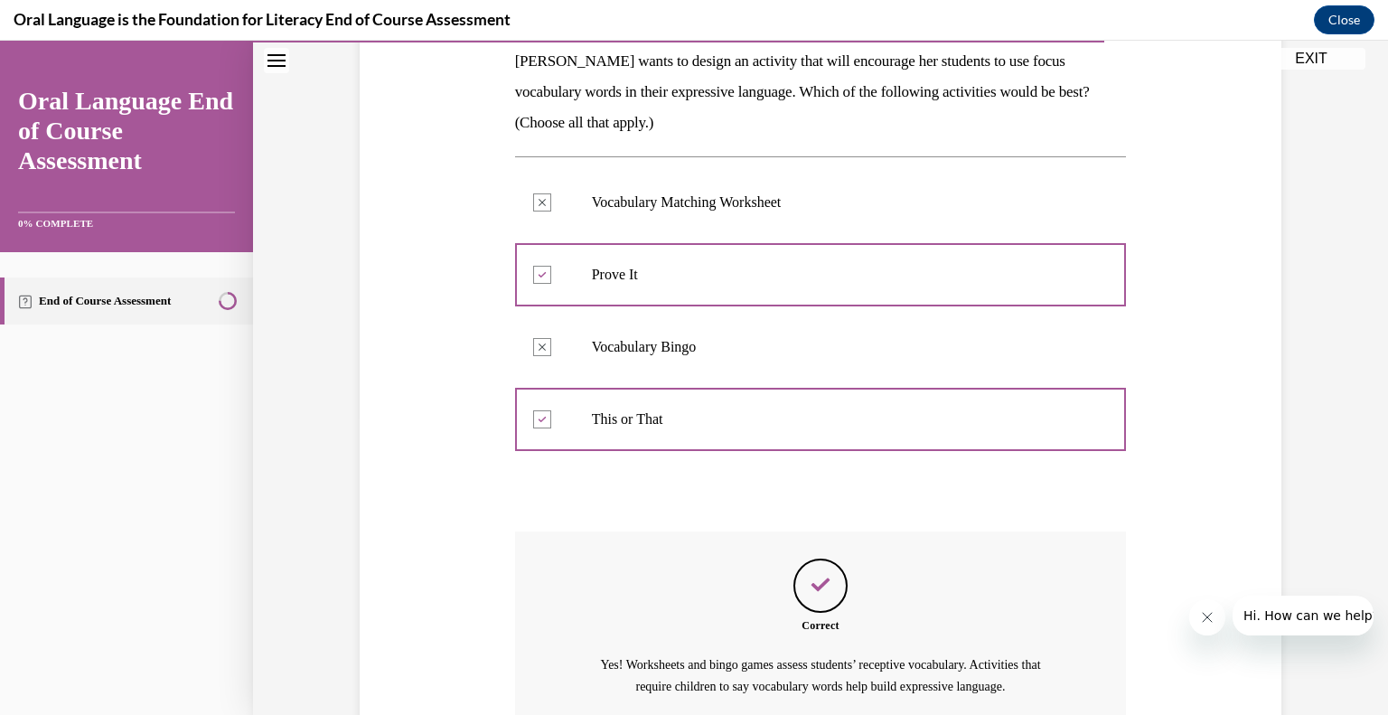
scroll to position [466, 0]
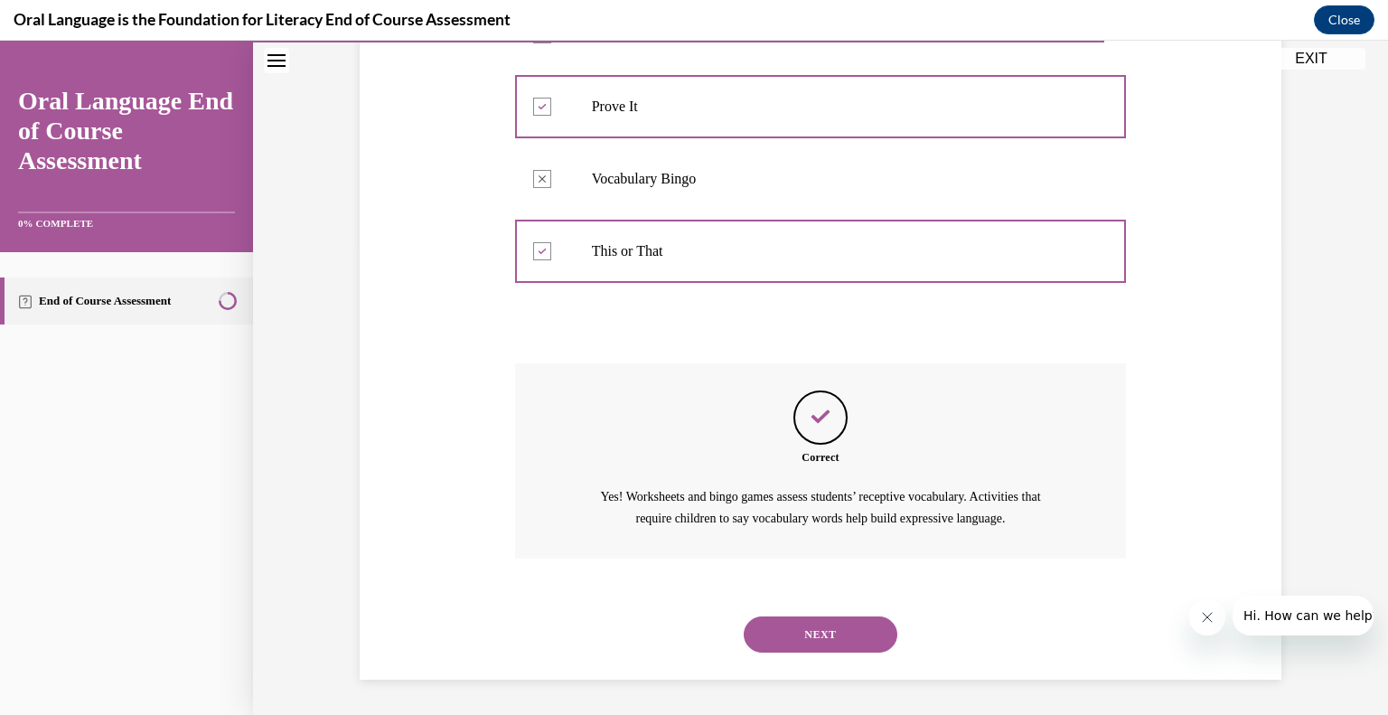
click at [820, 649] on button "NEXT" at bounding box center [821, 634] width 154 height 36
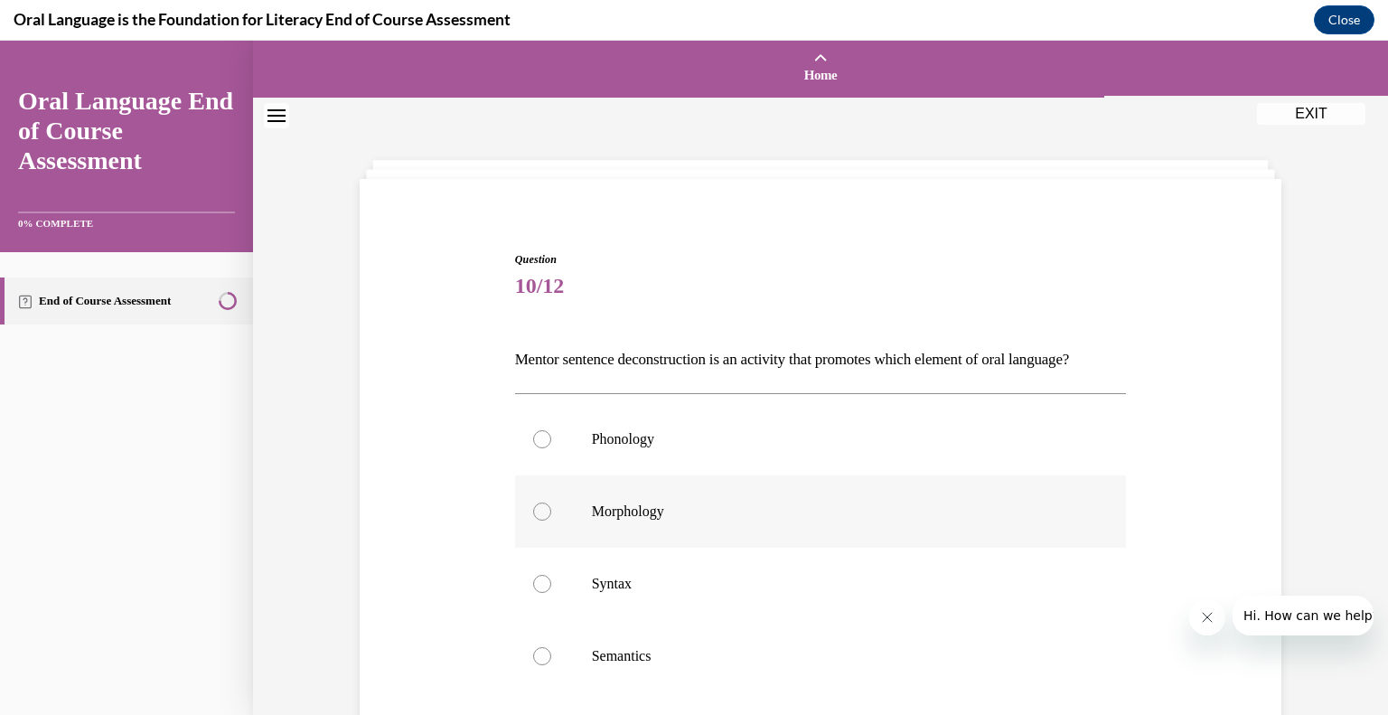
scroll to position [82, 0]
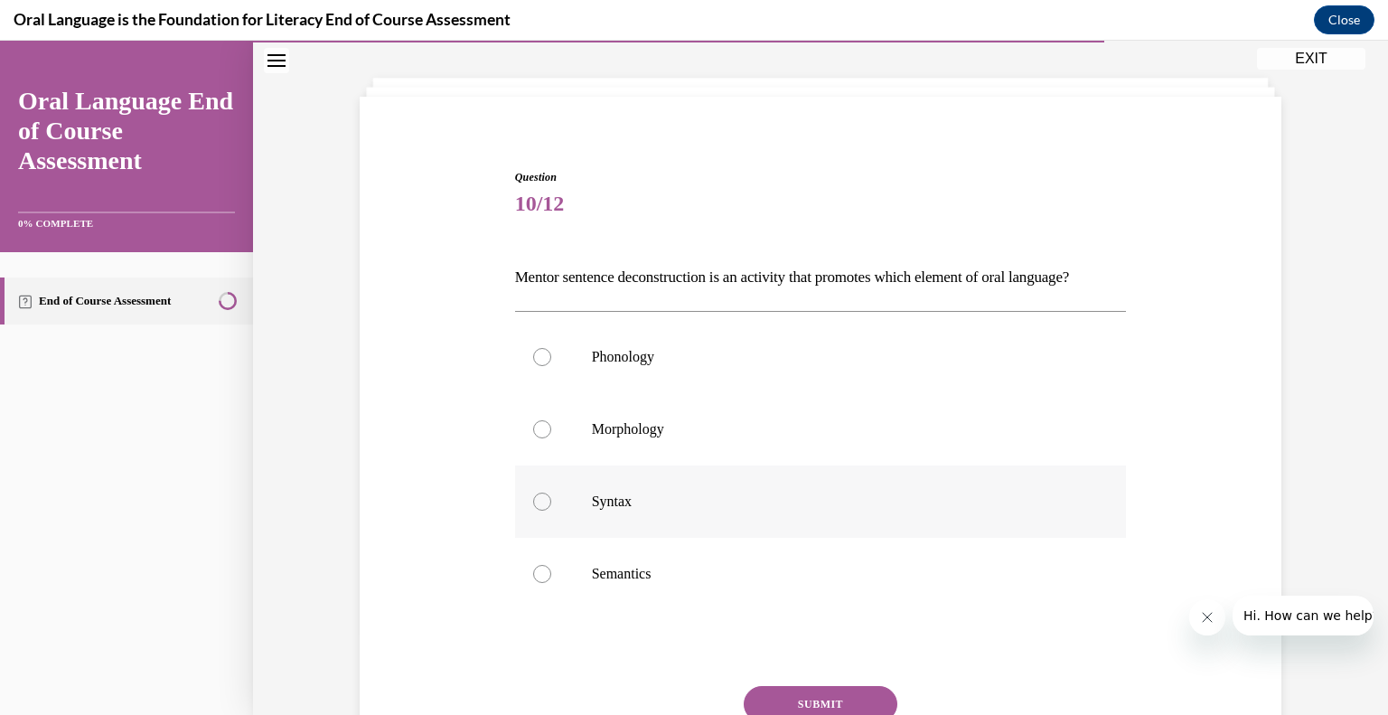
click at [713, 511] on p "Syntax" at bounding box center [837, 501] width 490 height 18
click at [551, 511] on input "Syntax" at bounding box center [542, 501] width 18 height 18
radio input "true"
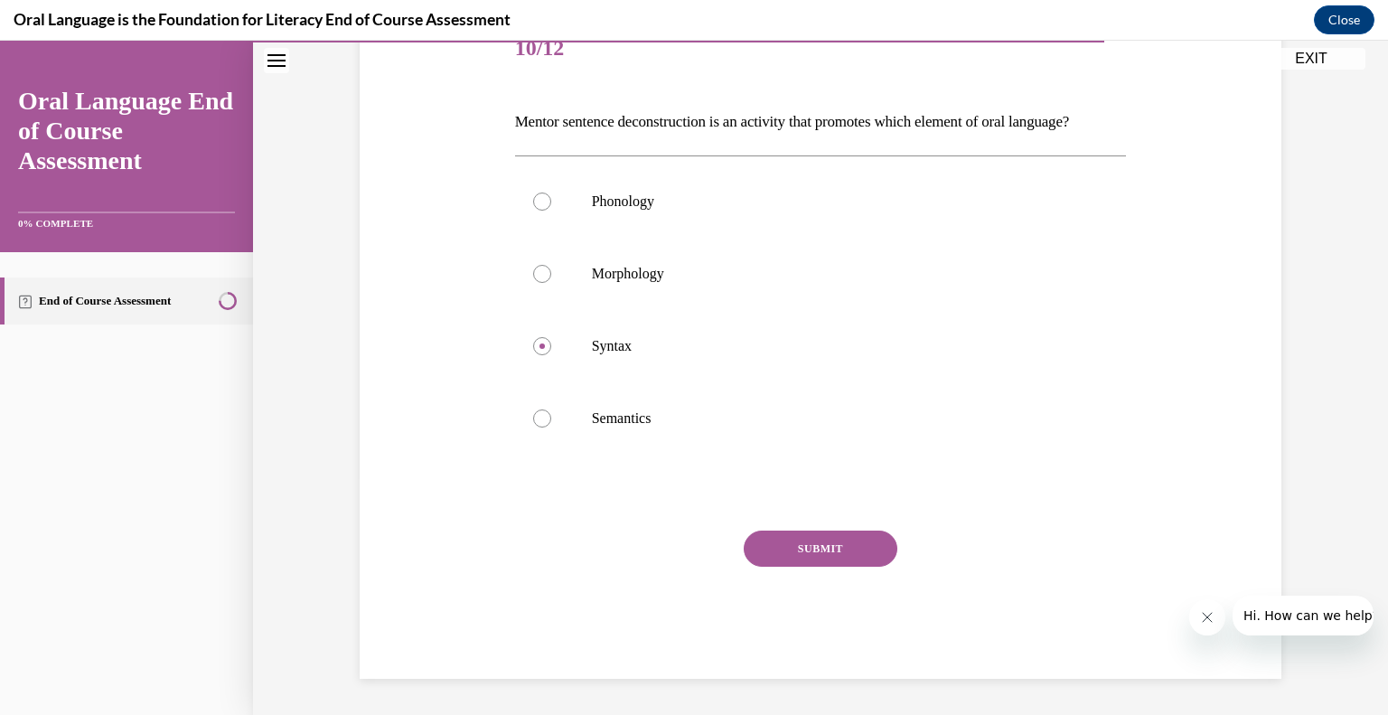
click at [795, 558] on button "SUBMIT" at bounding box center [821, 548] width 154 height 36
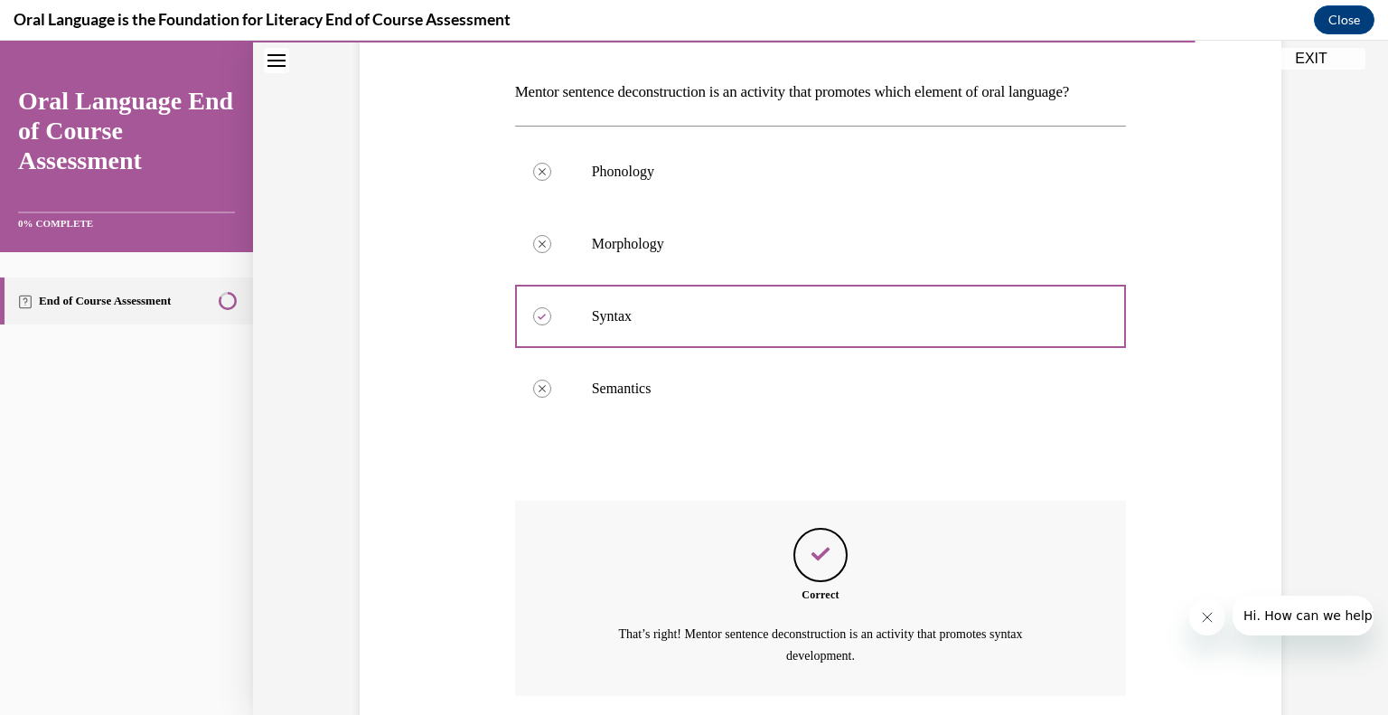
scroll to position [436, 0]
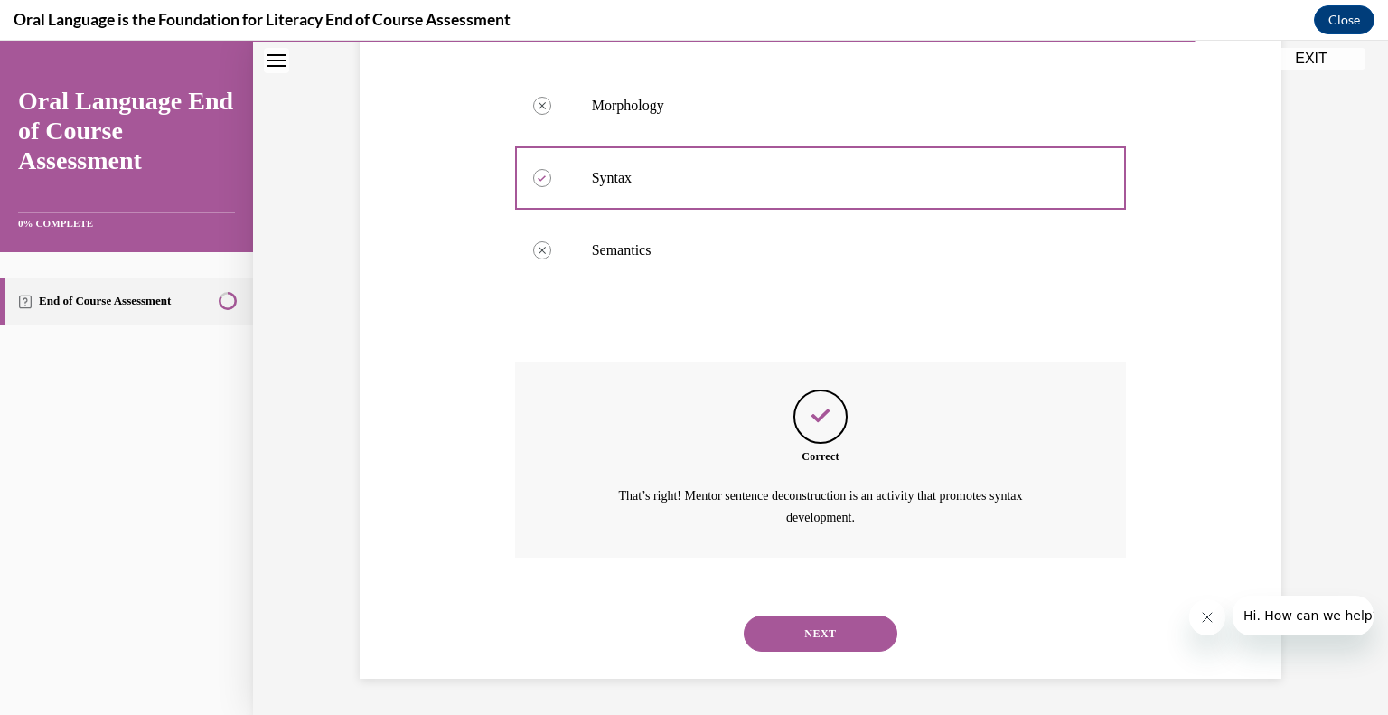
click at [792, 633] on button "NEXT" at bounding box center [821, 633] width 154 height 36
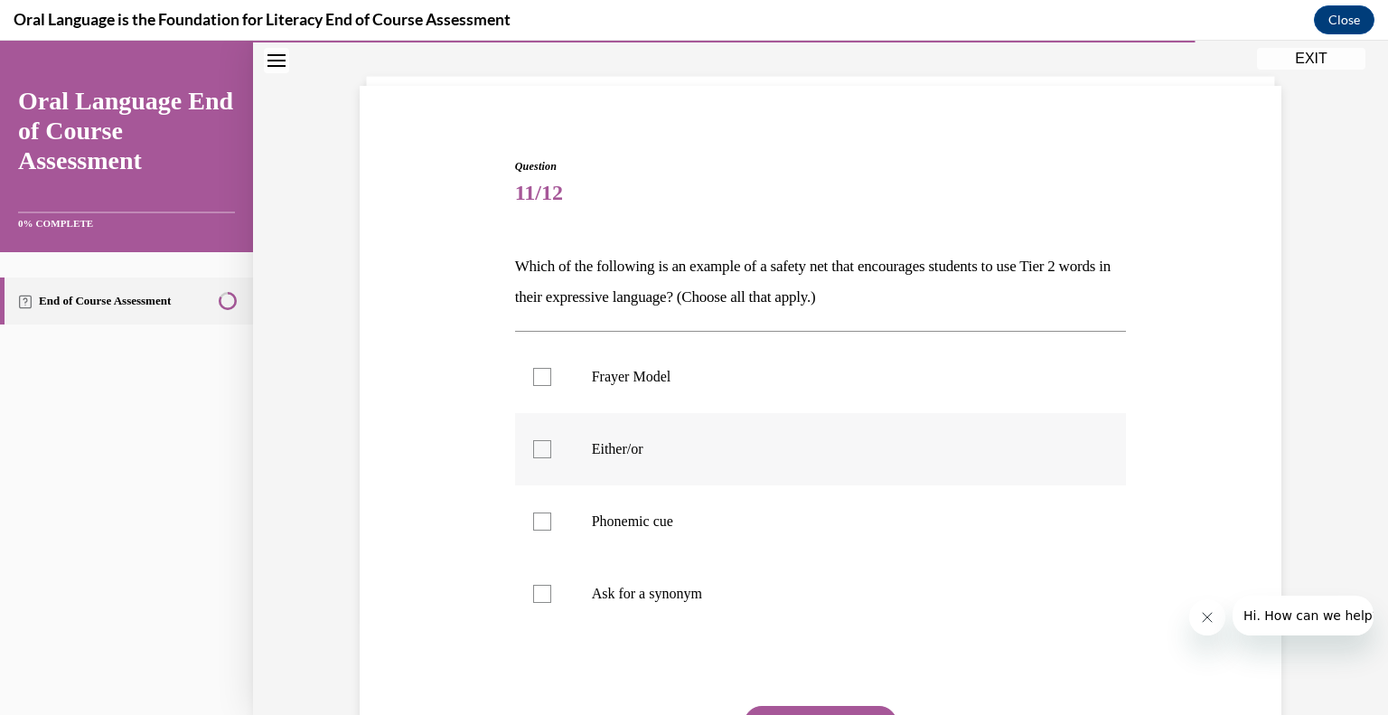
scroll to position [130, 0]
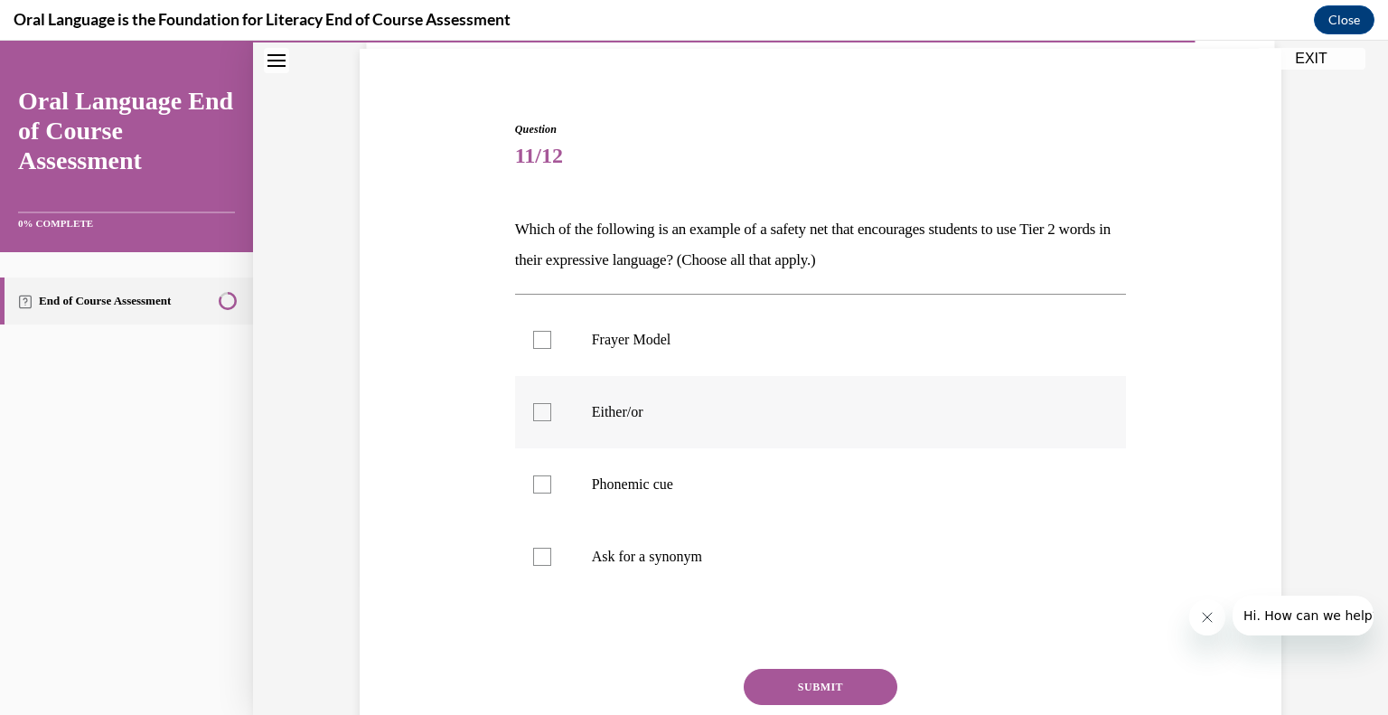
click at [602, 407] on p "Either/or" at bounding box center [837, 412] width 490 height 18
click at [551, 407] on input "Either/or" at bounding box center [542, 412] width 18 height 18
checkbox input "true"
click at [608, 473] on label "Phonemic cue" at bounding box center [821, 484] width 612 height 72
click at [551, 475] on input "Phonemic cue" at bounding box center [542, 484] width 18 height 18
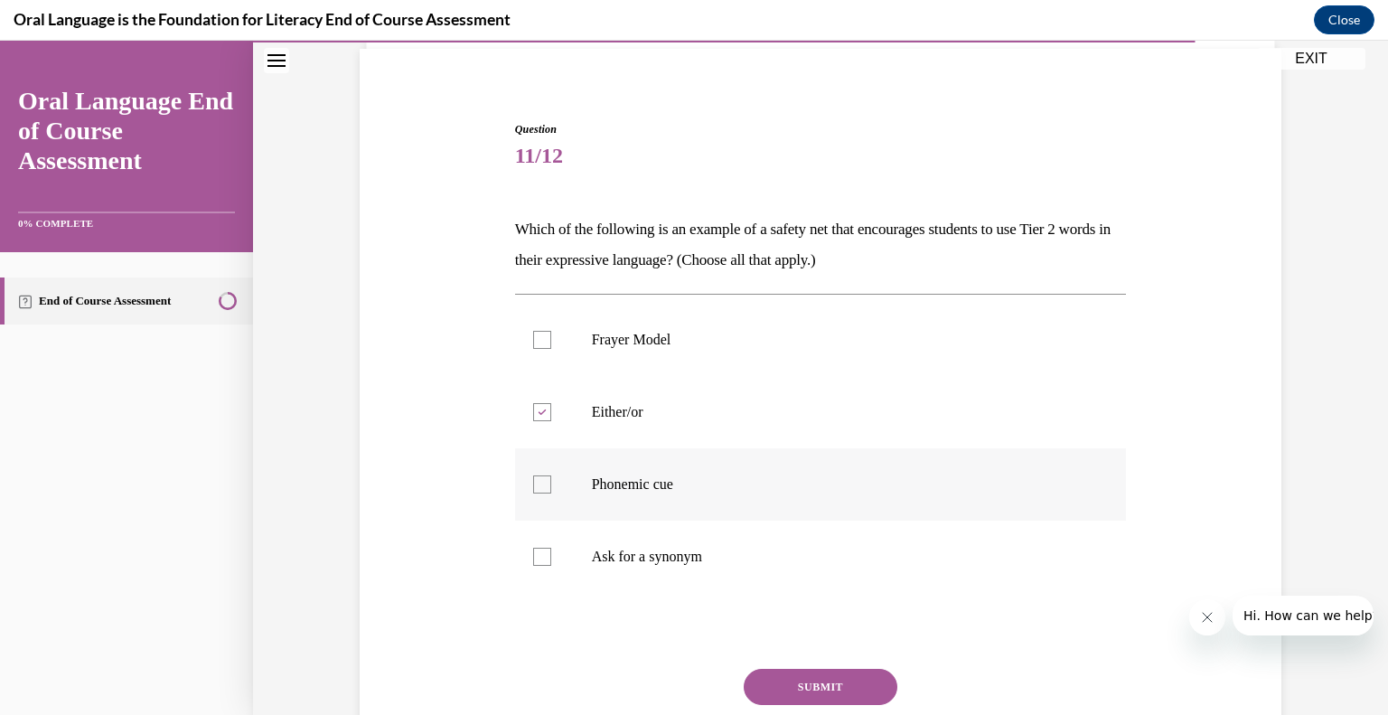
checkbox input "true"
click at [618, 538] on label "Ask for a synonym" at bounding box center [821, 556] width 612 height 72
click at [551, 548] on input "Ask for a synonym" at bounding box center [542, 557] width 18 height 18
checkbox input "true"
click at [812, 689] on button "SUBMIT" at bounding box center [821, 687] width 154 height 36
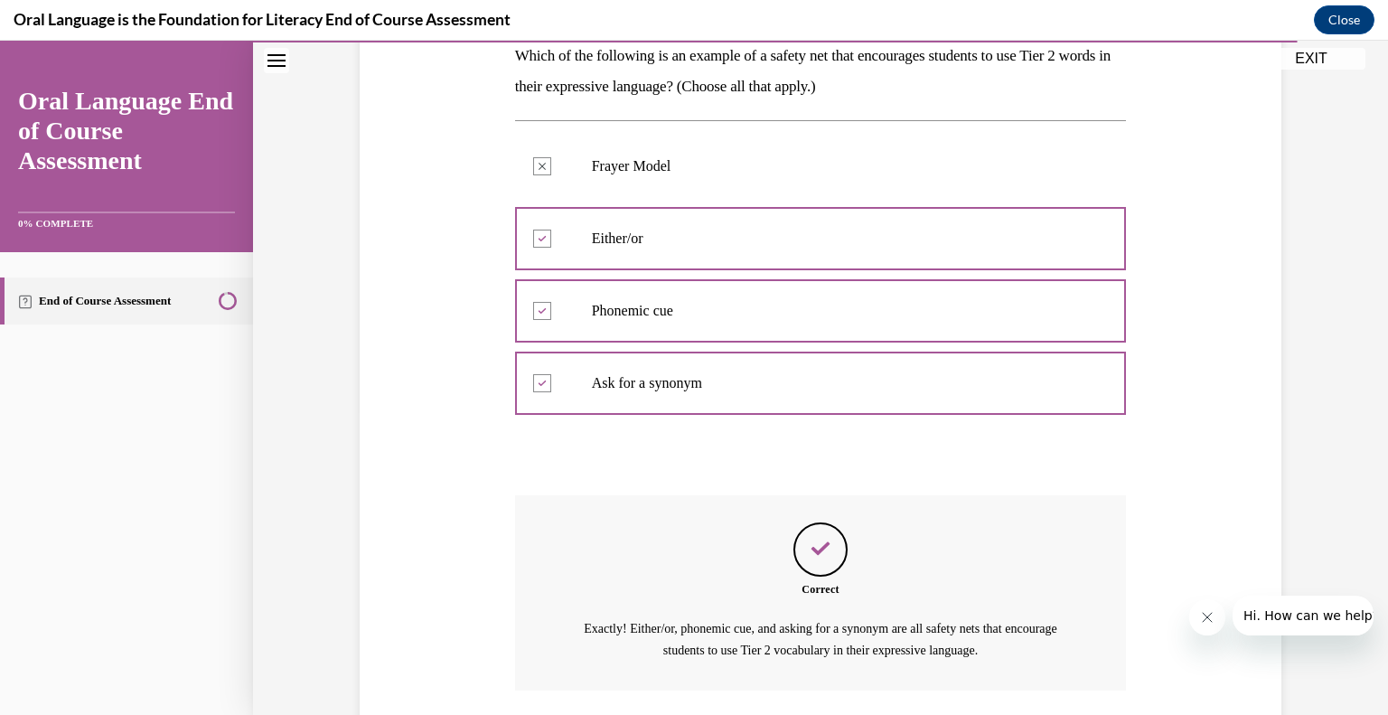
scroll to position [436, 0]
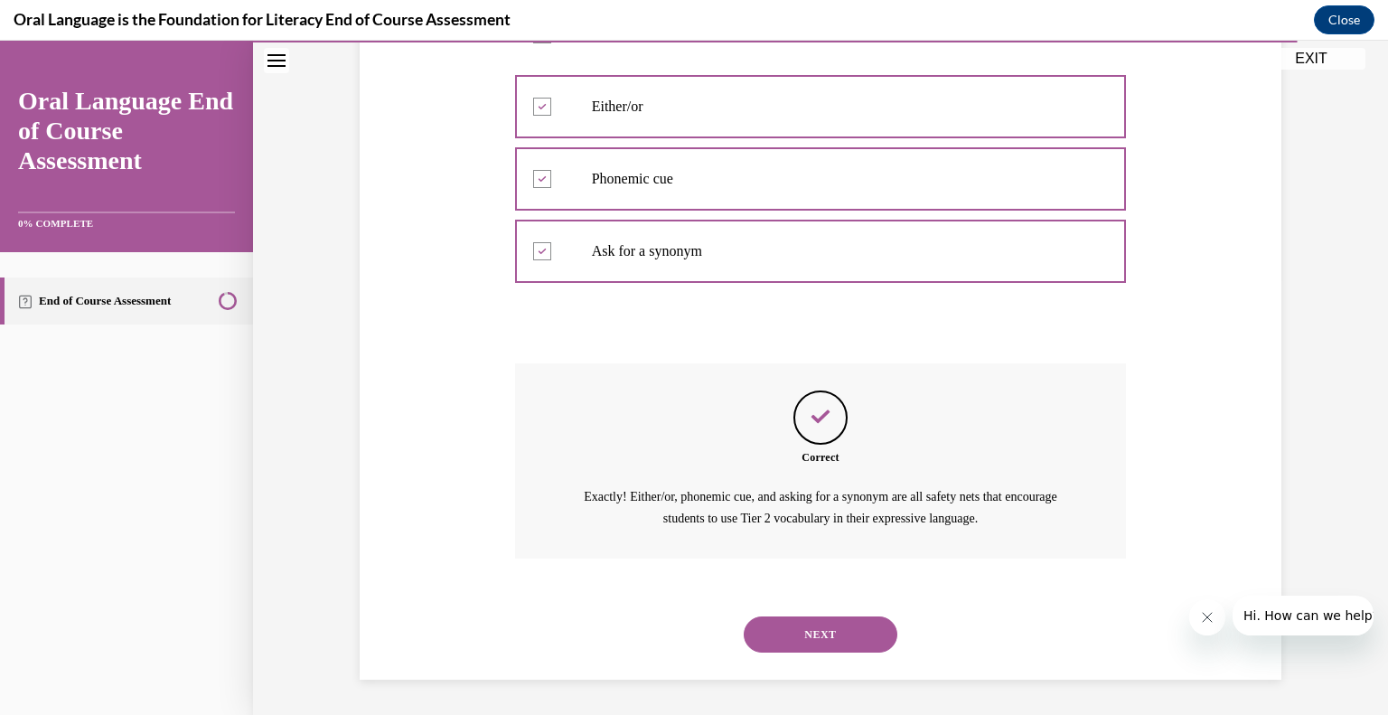
click at [840, 624] on button "NEXT" at bounding box center [821, 634] width 154 height 36
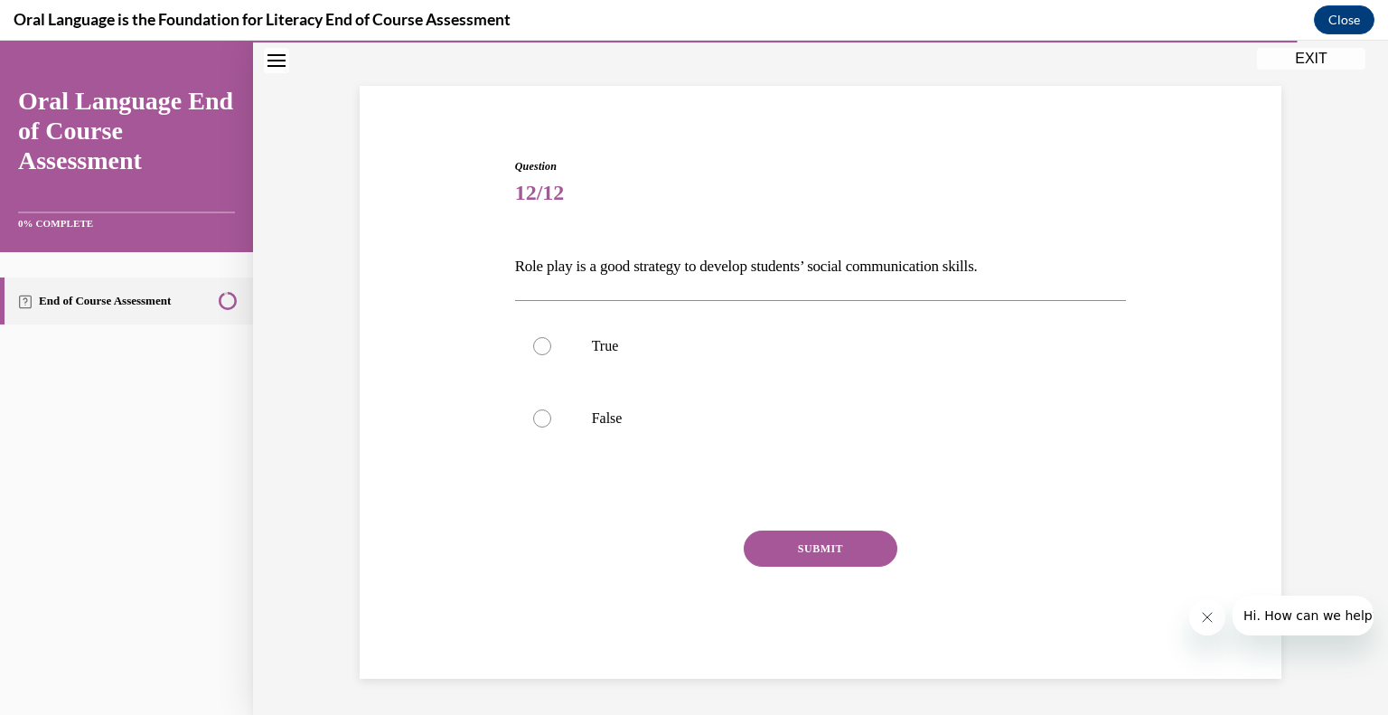
scroll to position [92, 0]
click at [591, 375] on label "True" at bounding box center [821, 347] width 612 height 72
click at [551, 356] on input "True" at bounding box center [542, 347] width 18 height 18
radio input "true"
click at [815, 538] on button "SUBMIT" at bounding box center [821, 549] width 154 height 36
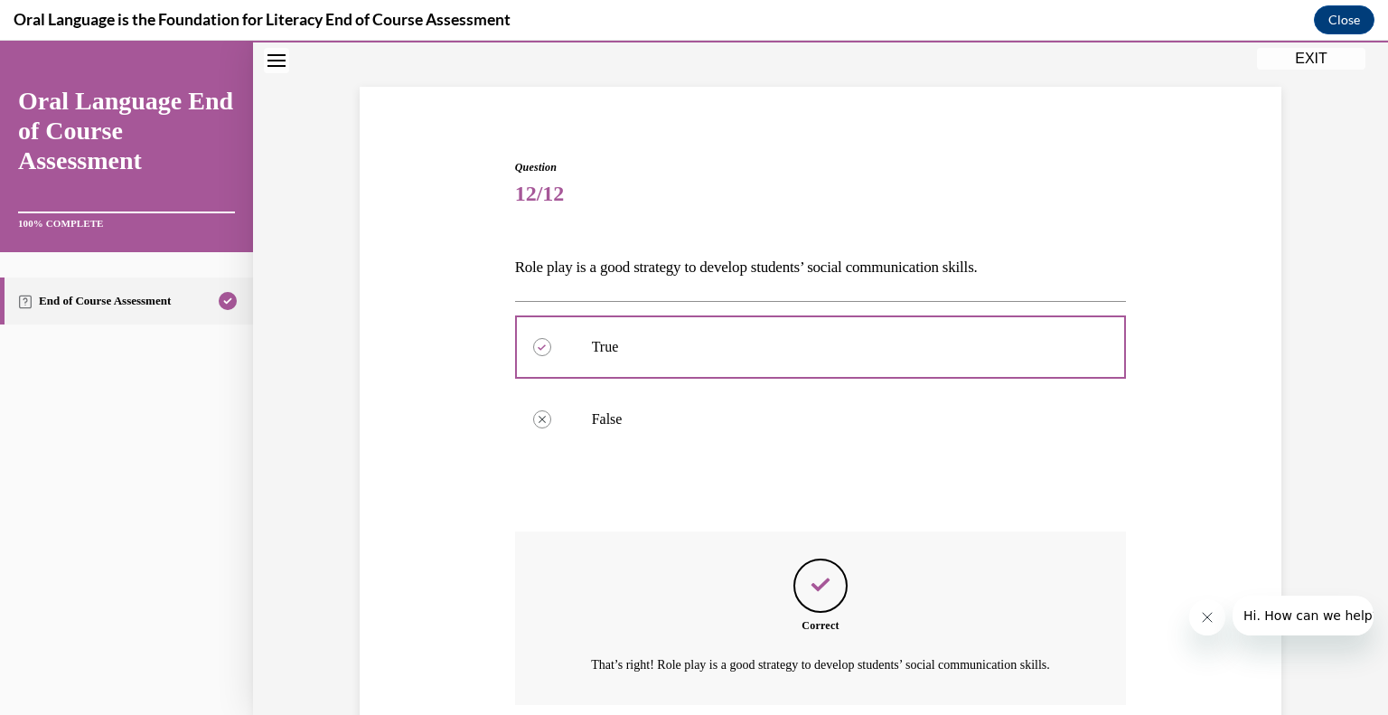
scroll to position [260, 0]
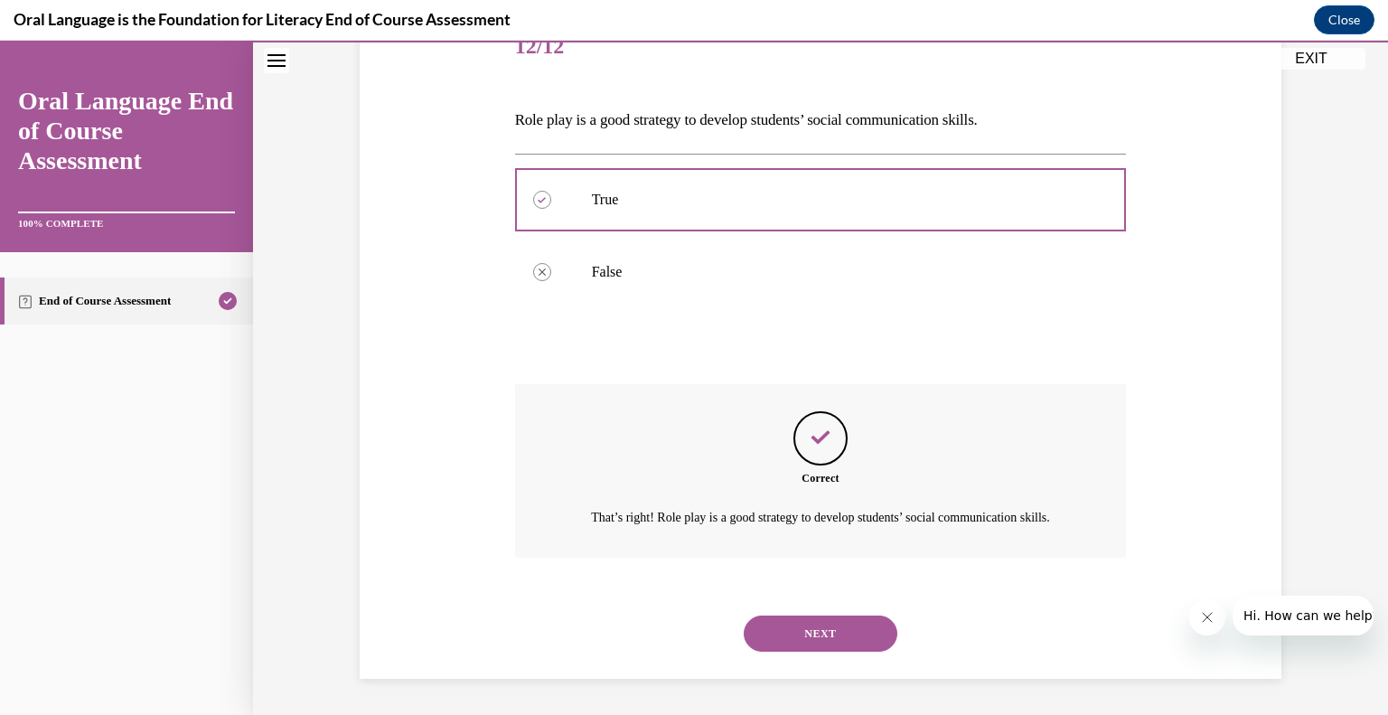
click at [813, 630] on button "NEXT" at bounding box center [821, 633] width 154 height 36
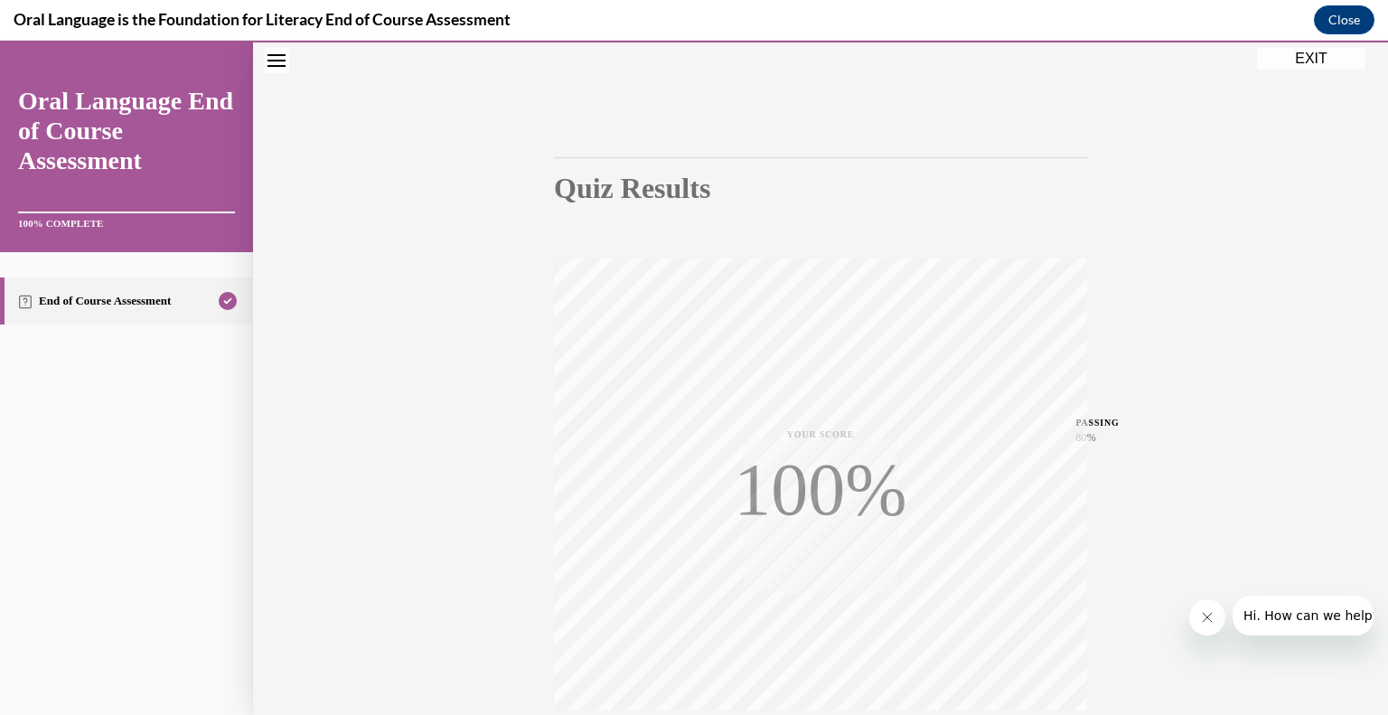
scroll to position [251, 0]
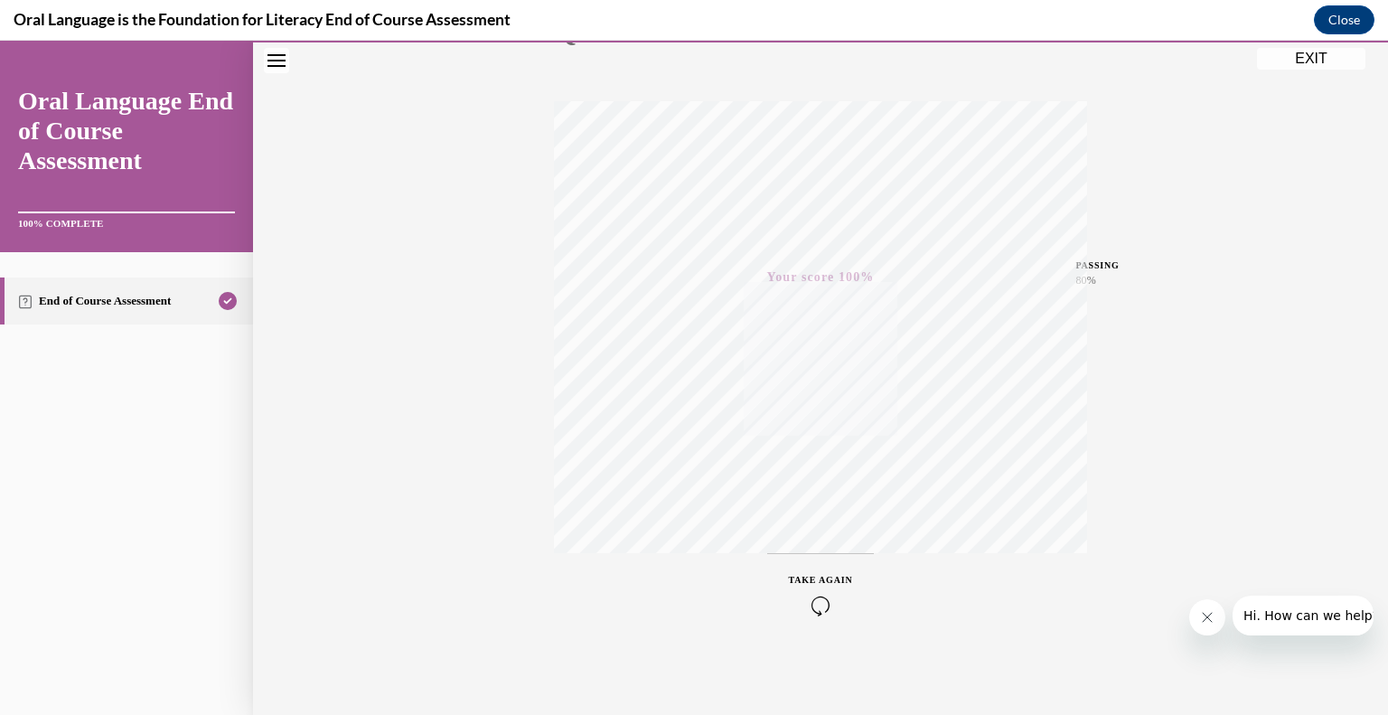
click at [1297, 58] on button "EXIT" at bounding box center [1311, 59] width 108 height 22
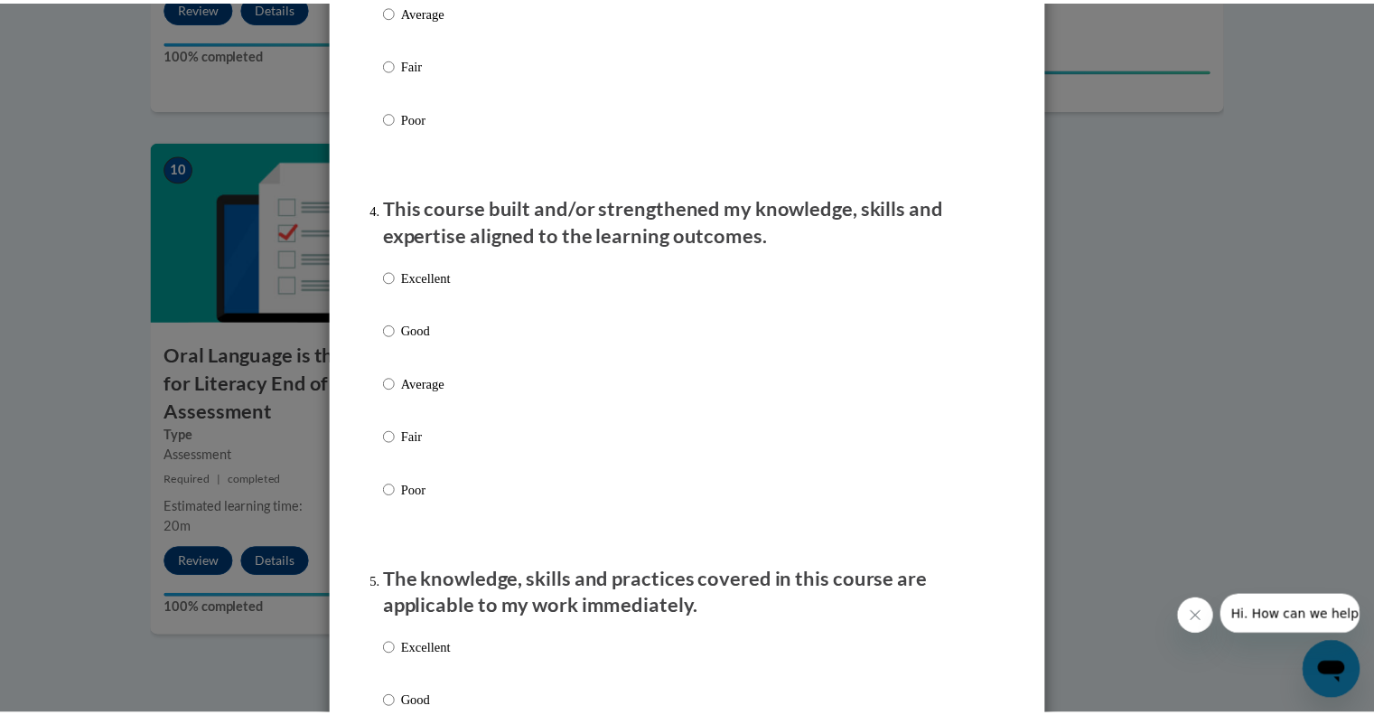
scroll to position [0, 0]
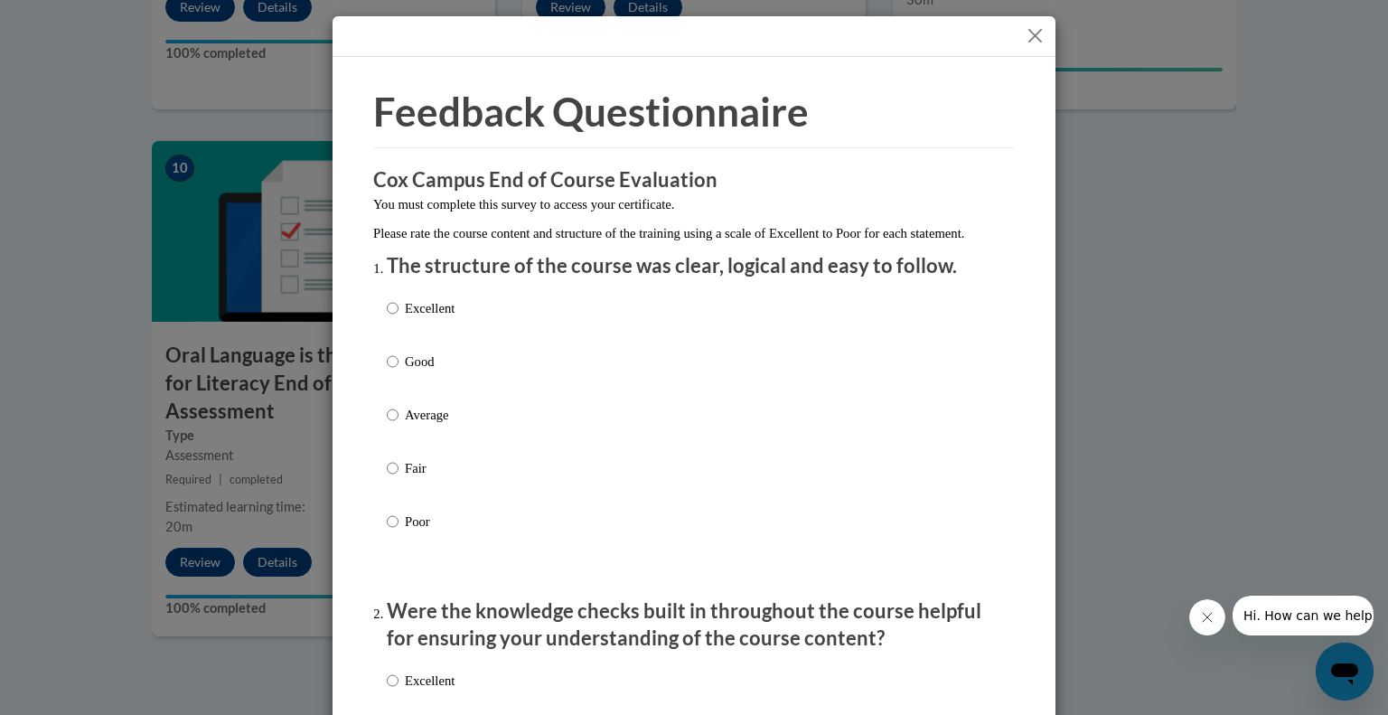
click at [1026, 36] on button "Close" at bounding box center [1035, 35] width 23 height 23
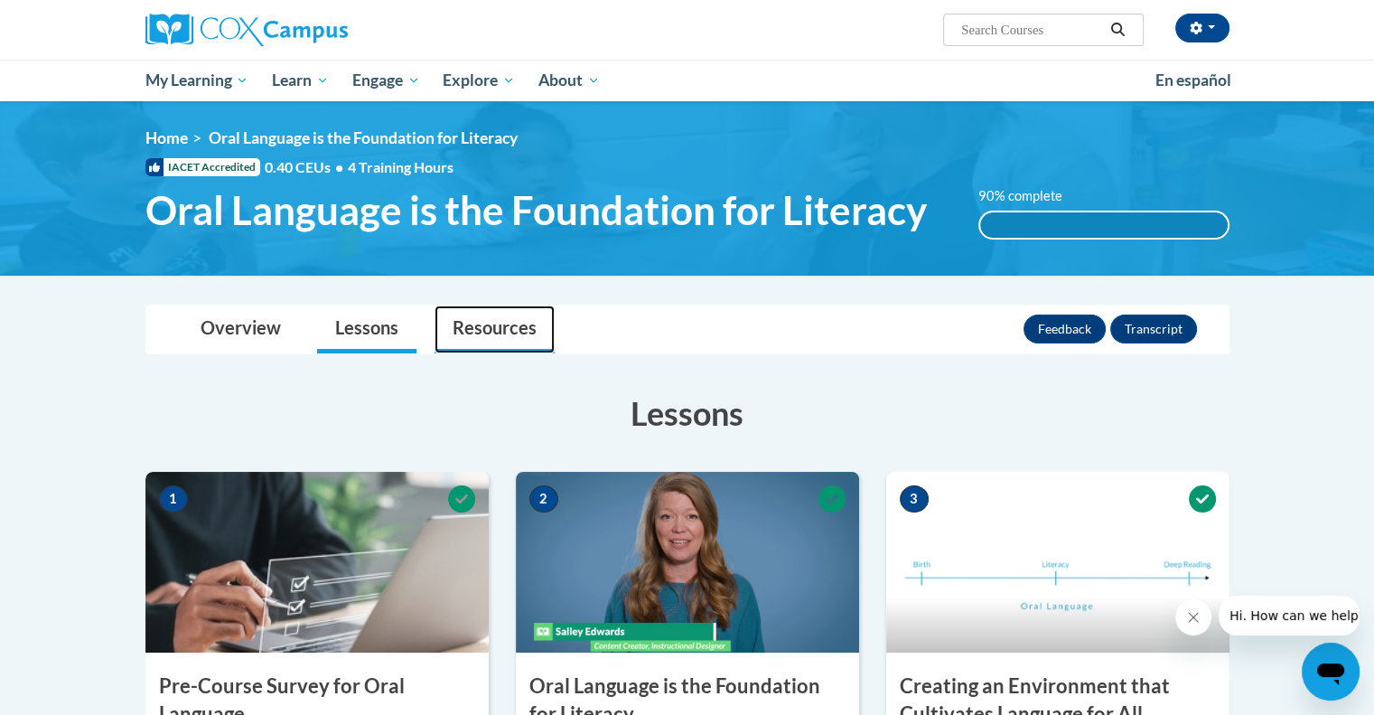
click at [512, 335] on link "Resources" at bounding box center [495, 329] width 120 height 48
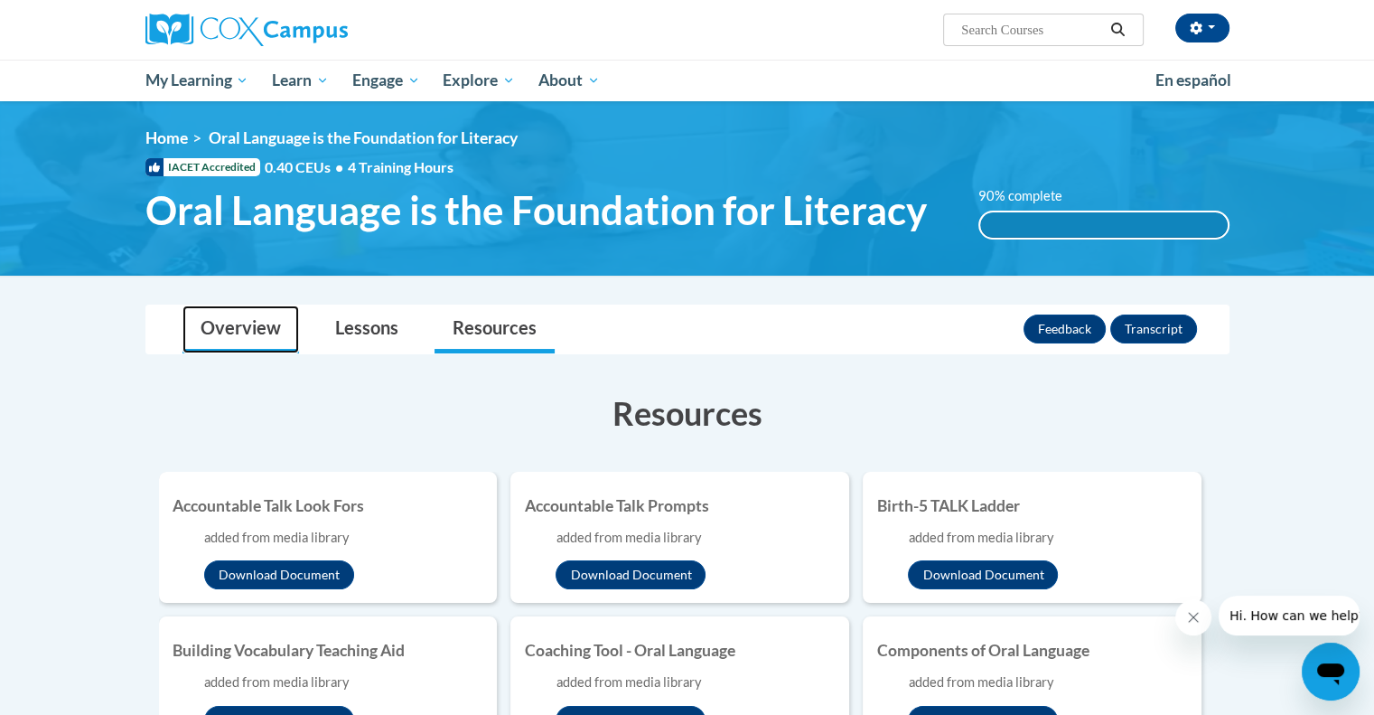
click at [268, 329] on link "Overview" at bounding box center [241, 329] width 117 height 48
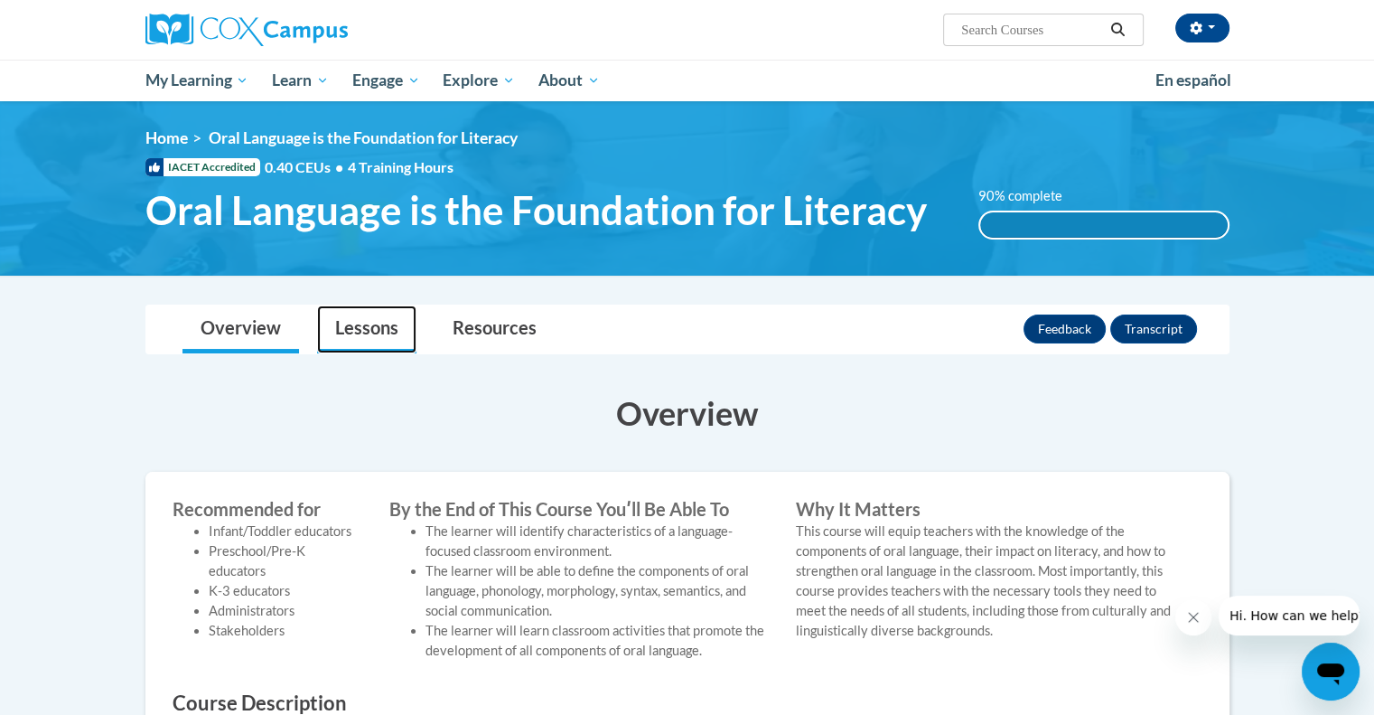
click at [376, 325] on link "Lessons" at bounding box center [366, 329] width 99 height 48
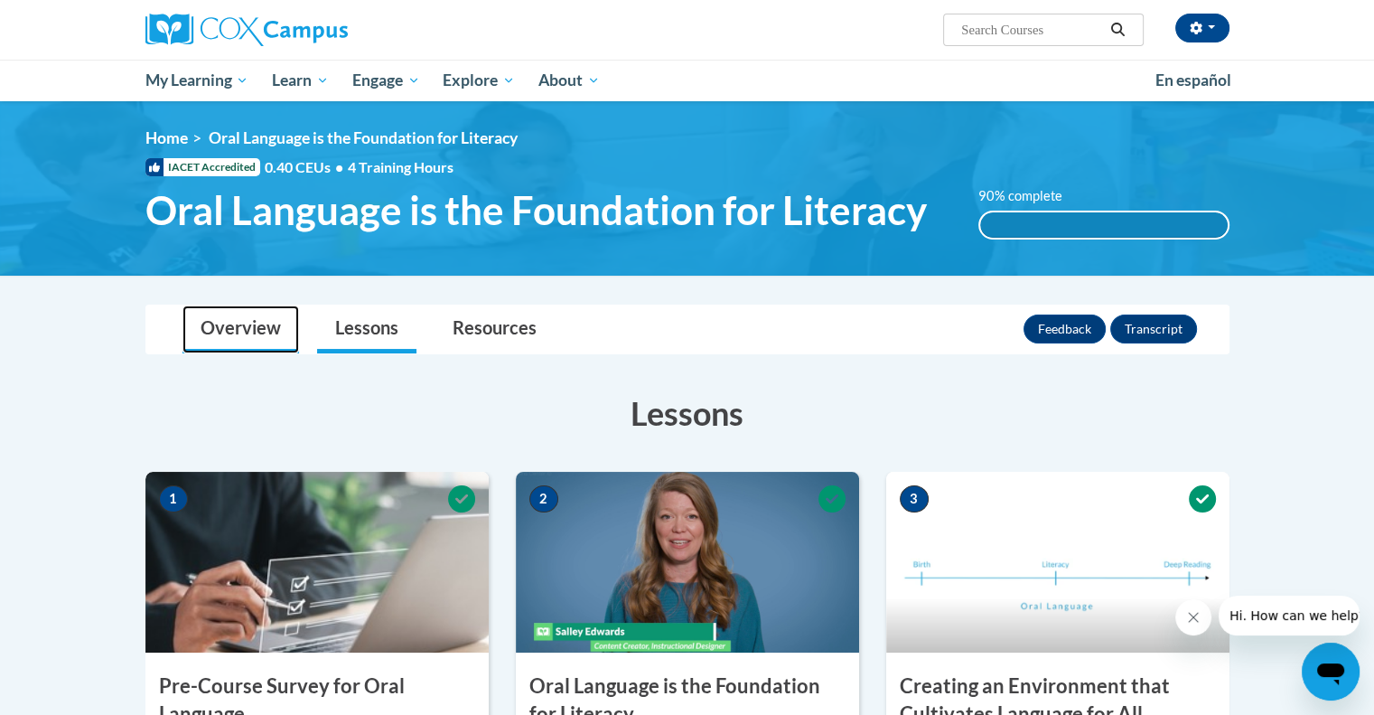
click at [255, 310] on link "Overview" at bounding box center [241, 329] width 117 height 48
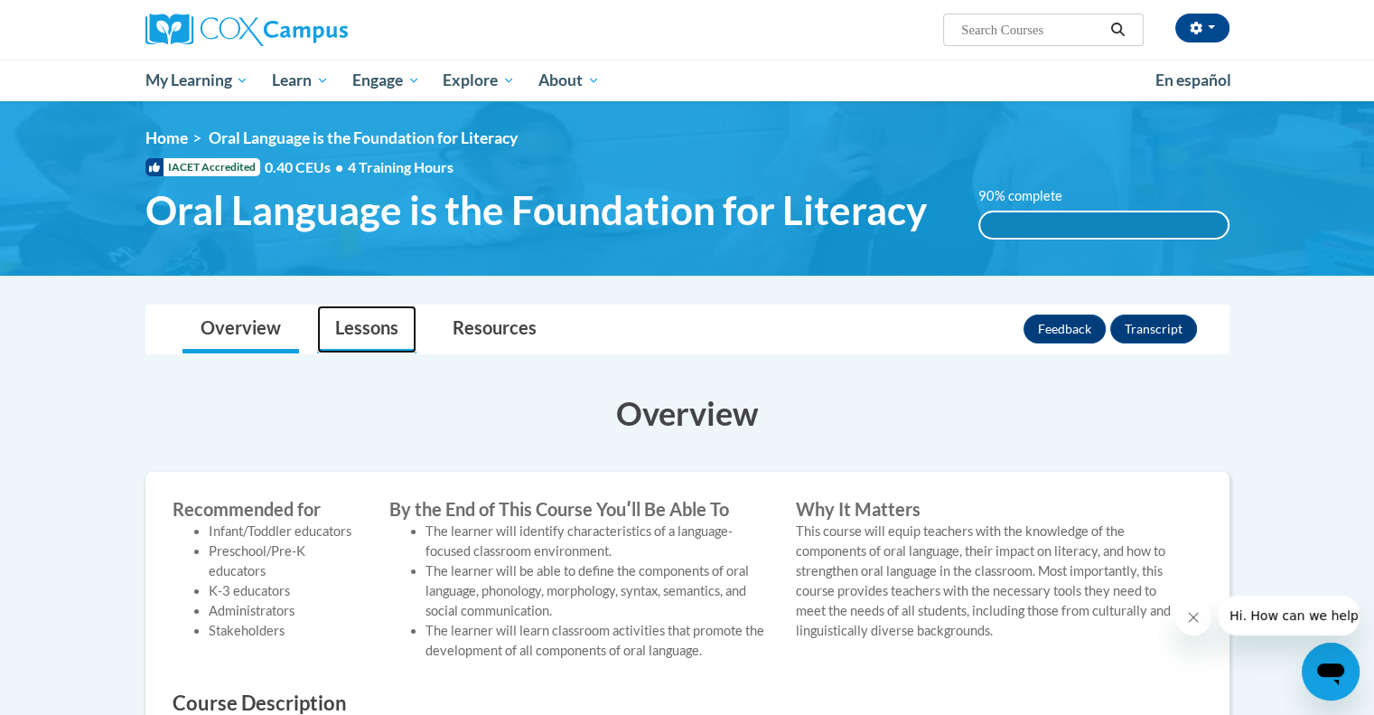
click at [383, 325] on link "Lessons" at bounding box center [366, 329] width 99 height 48
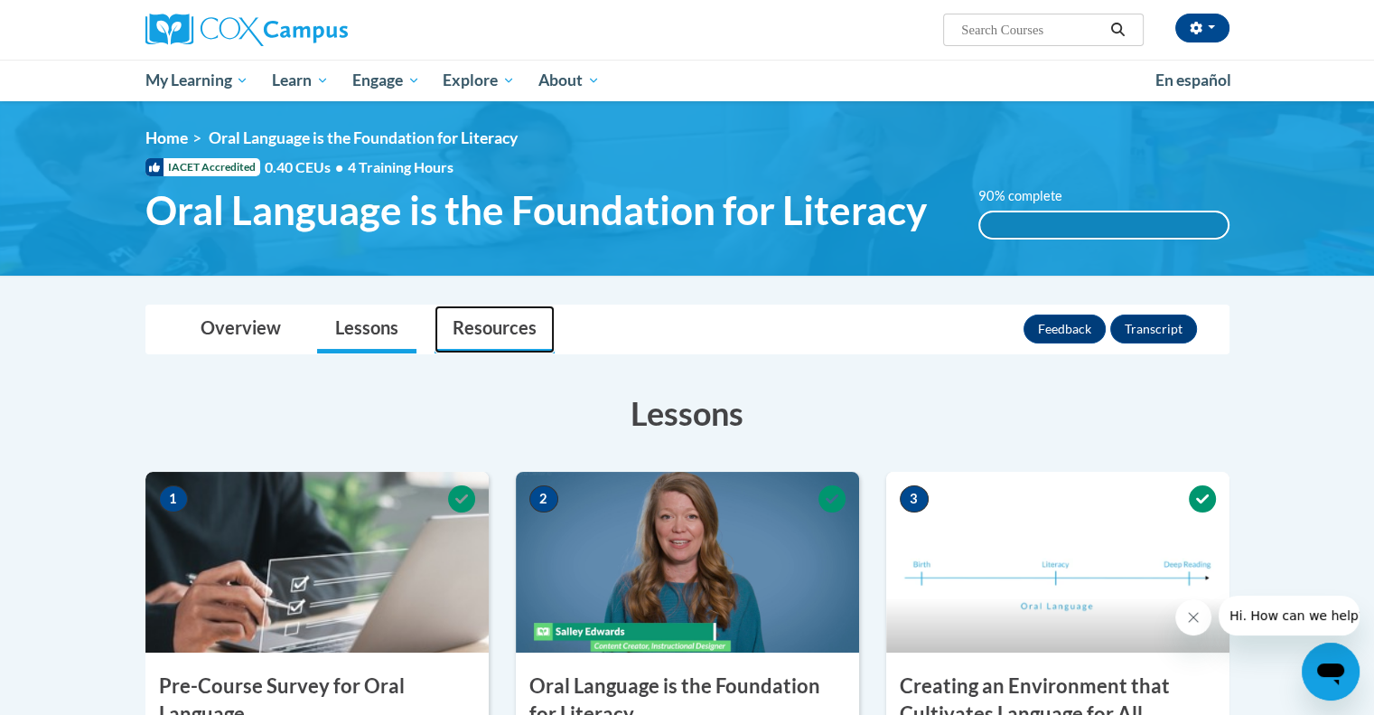
click at [496, 335] on link "Resources" at bounding box center [495, 329] width 120 height 48
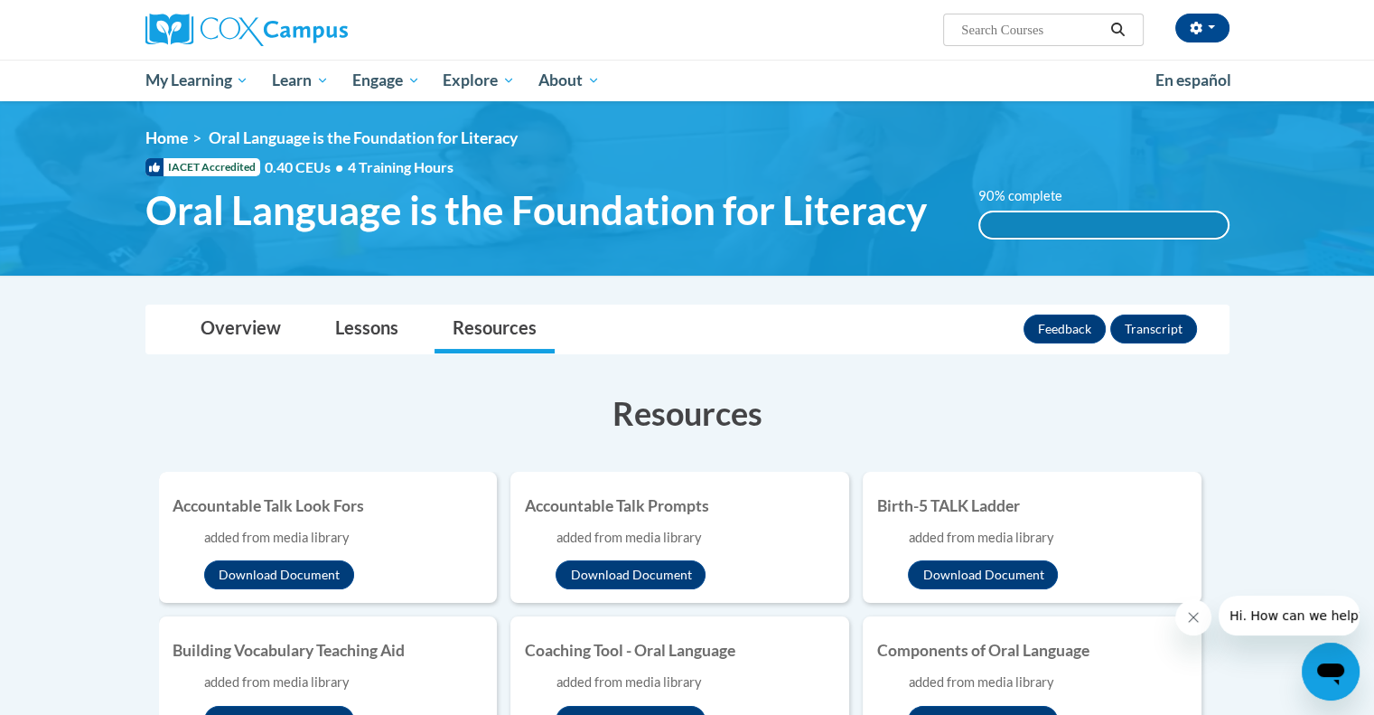
click at [1005, 196] on label "90% complete" at bounding box center [1031, 196] width 104 height 20
click at [1013, 221] on div "90% complete" at bounding box center [1104, 224] width 248 height 25
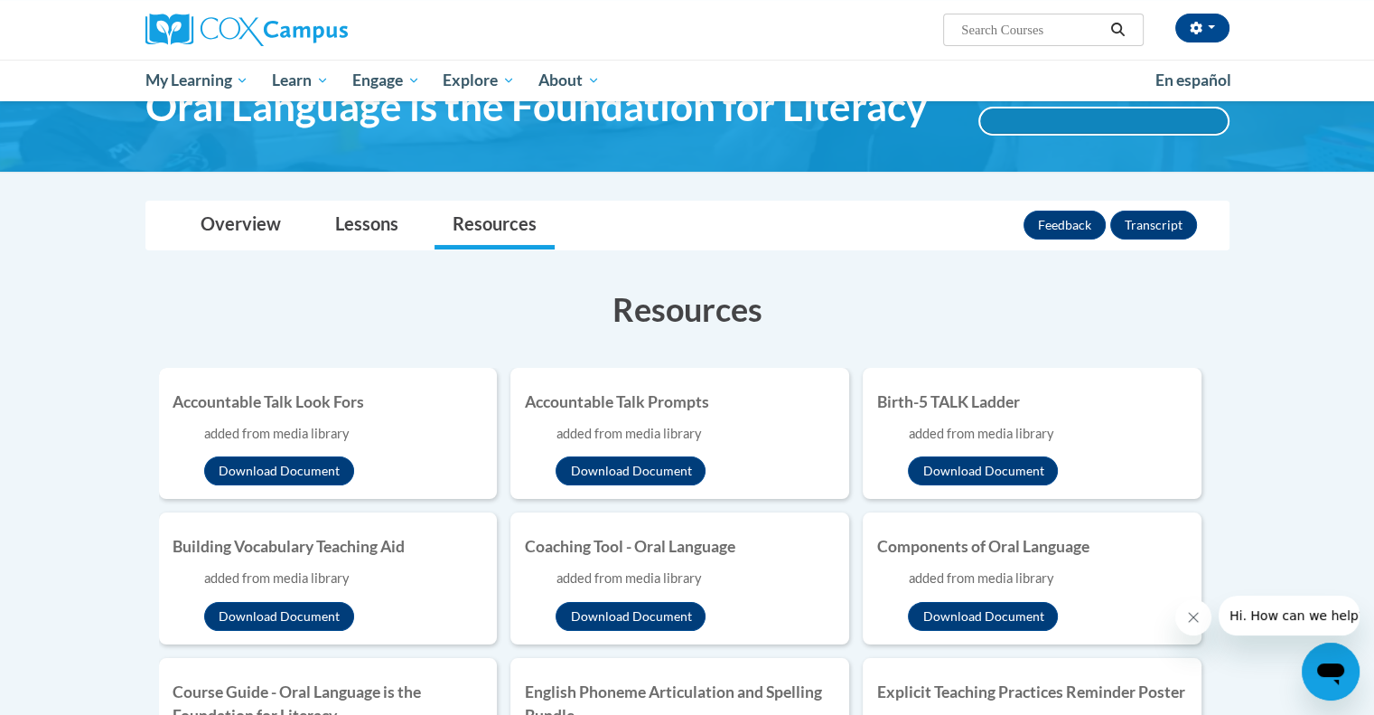
scroll to position [4, 0]
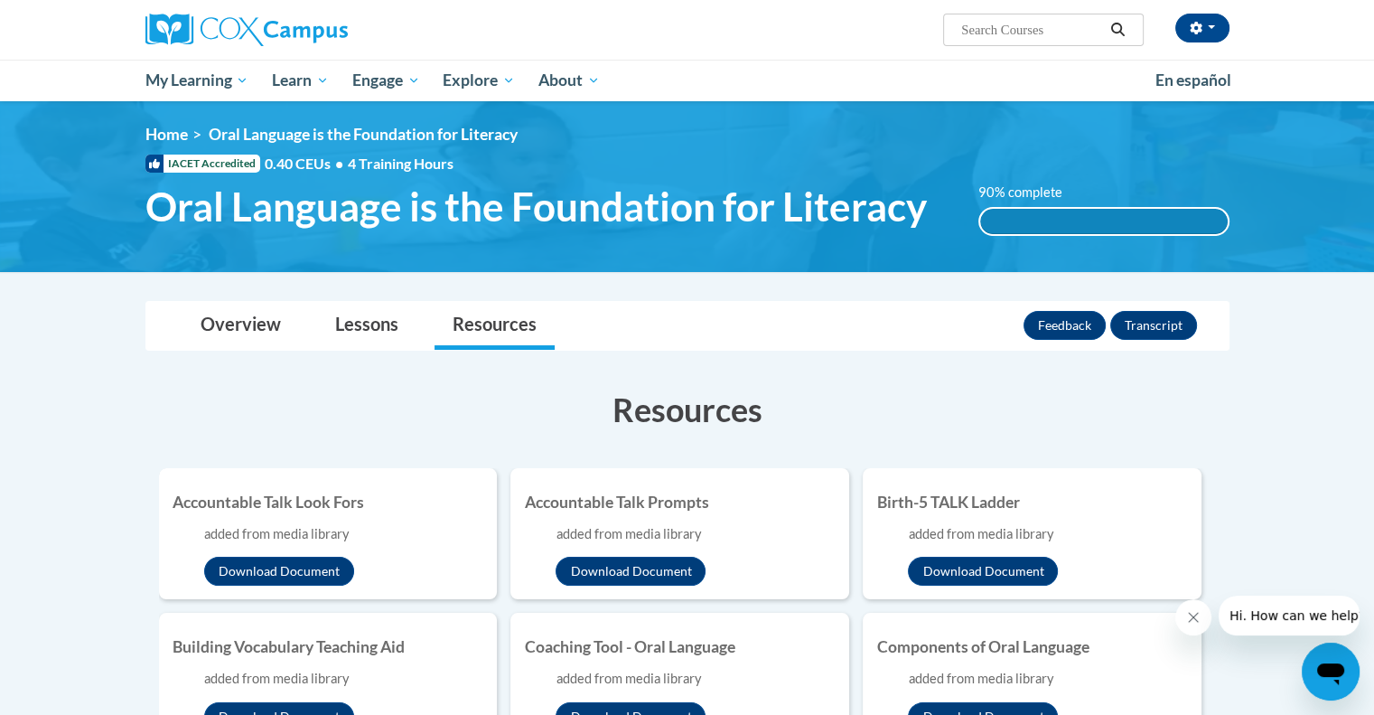
click at [375, 300] on div at bounding box center [687, 300] width 1138 height 1
click at [351, 346] on link "Lessons" at bounding box center [366, 326] width 99 height 48
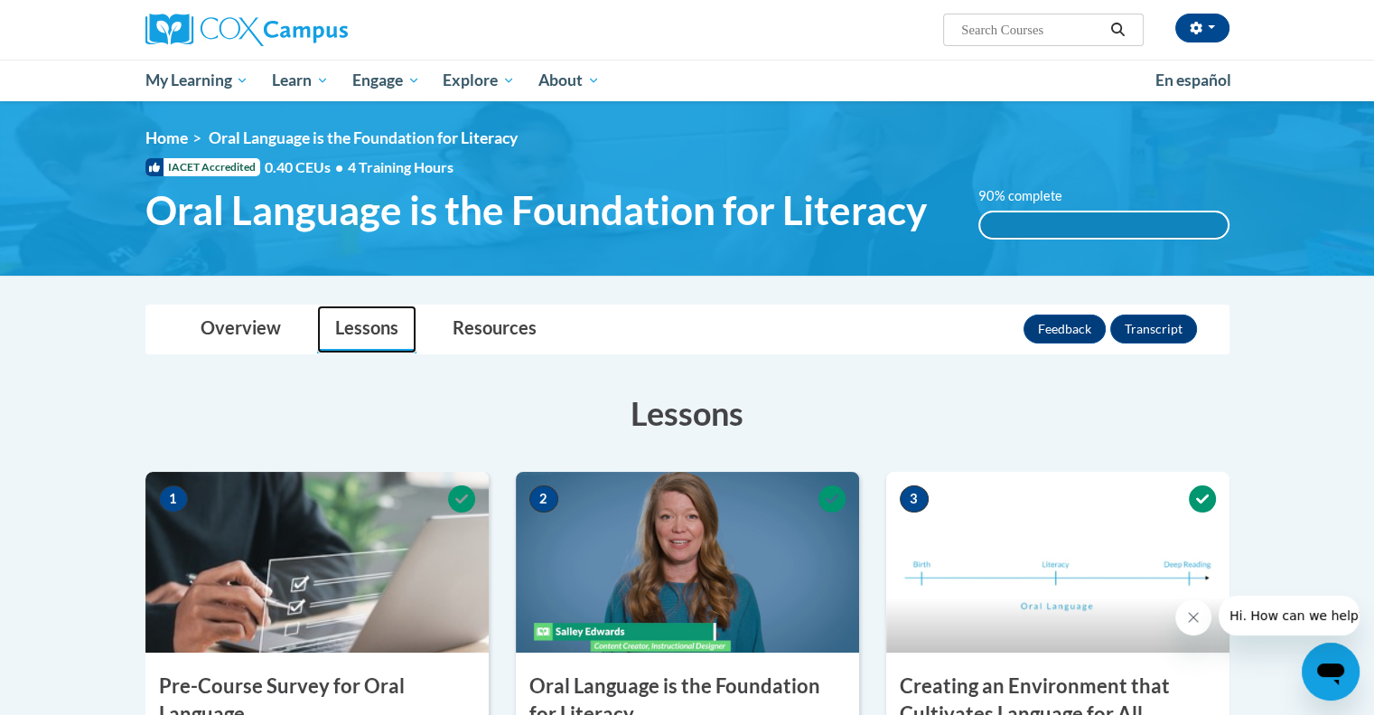
scroll to position [0, 0]
click at [296, 337] on link "Overview" at bounding box center [241, 329] width 117 height 48
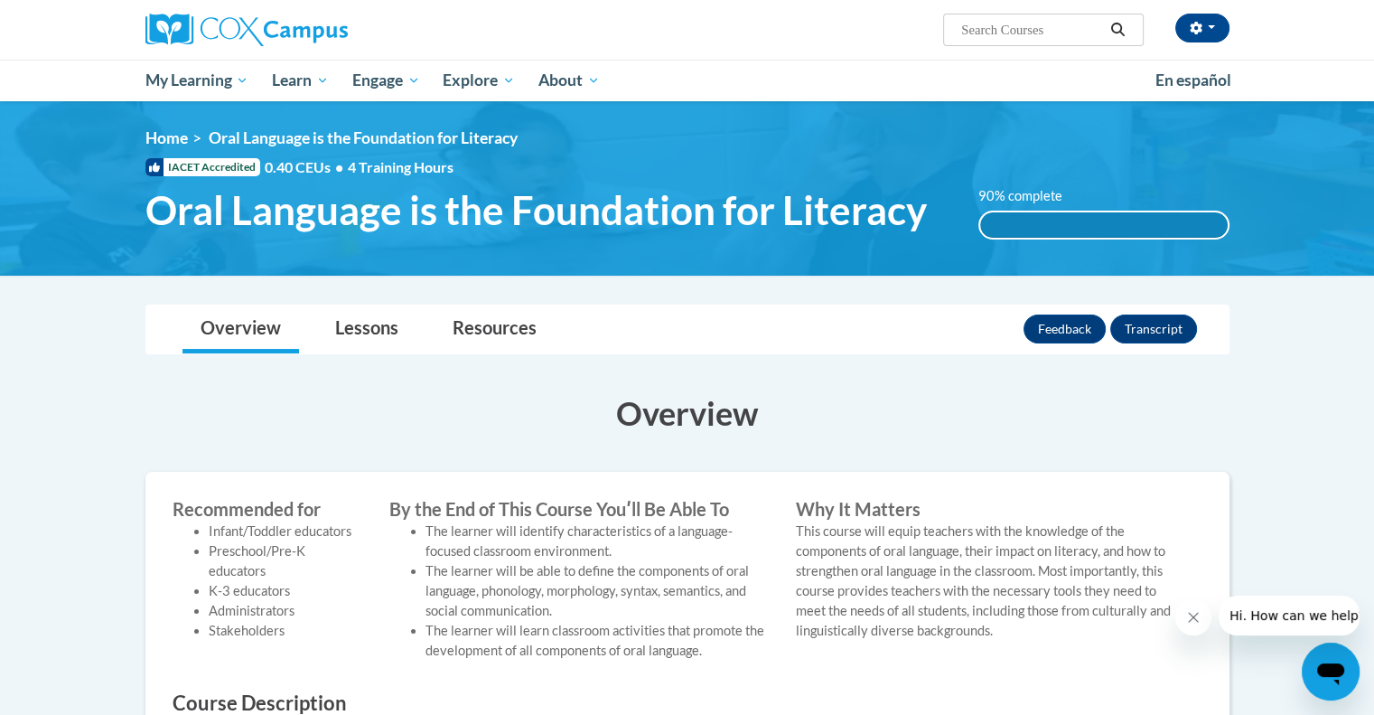
click at [998, 193] on label "90% complete" at bounding box center [1031, 196] width 104 height 20
click at [834, 212] on span "Oral Language is the Foundation for Literacy" at bounding box center [536, 210] width 782 height 48
click at [379, 339] on link "Lessons" at bounding box center [366, 329] width 99 height 48
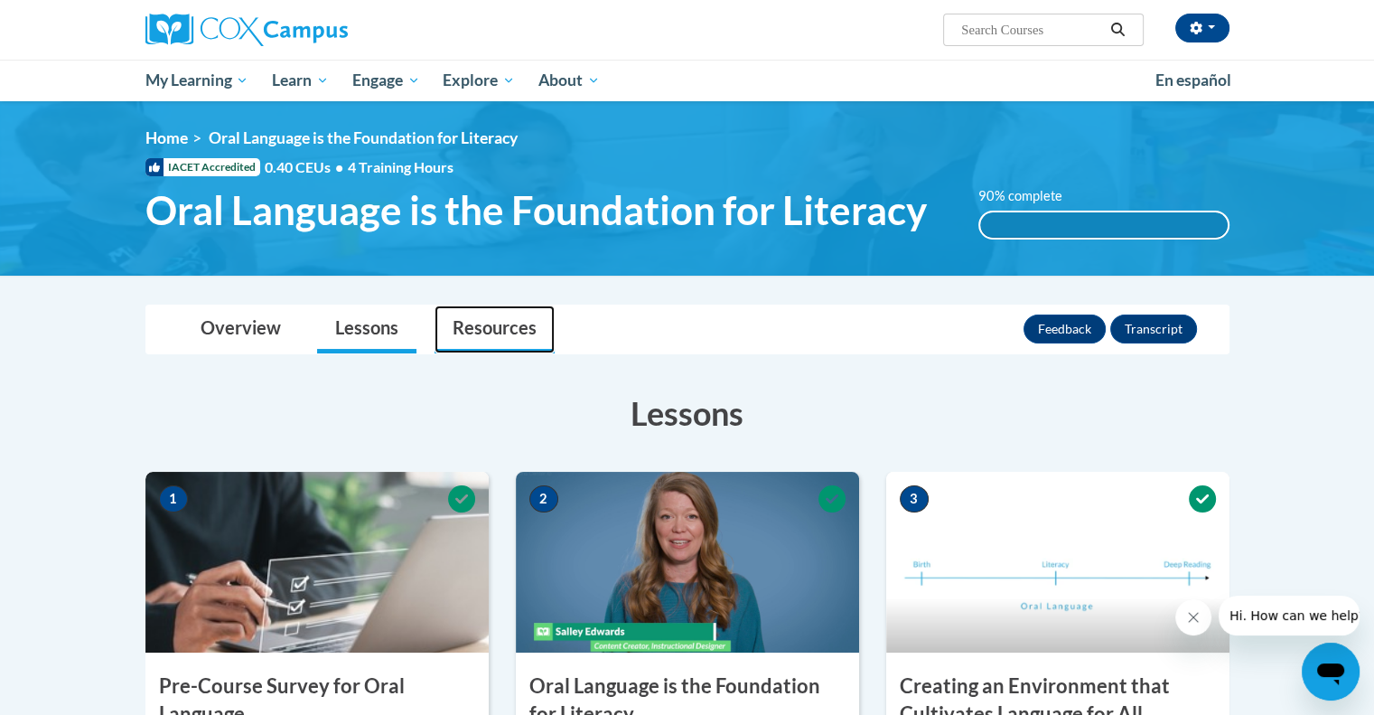
click at [499, 330] on link "Resources" at bounding box center [495, 329] width 120 height 48
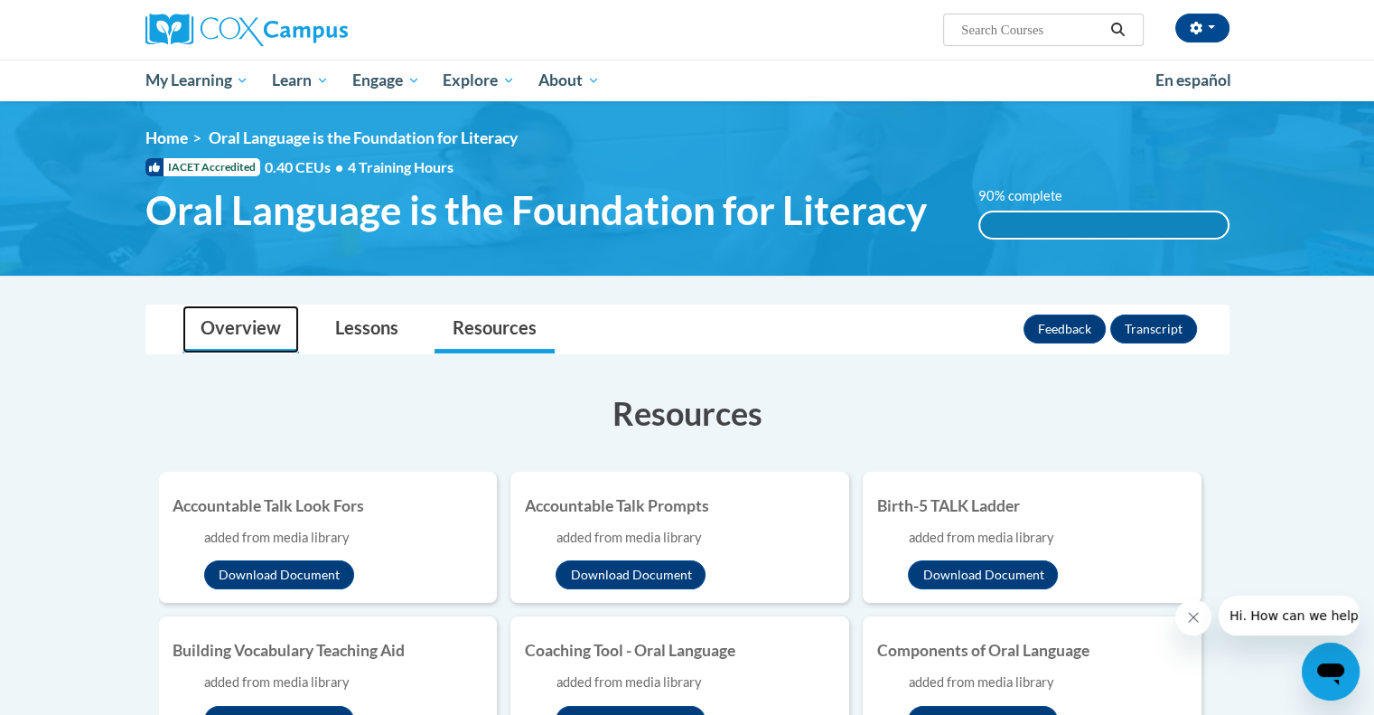
click at [225, 316] on link "Overview" at bounding box center [241, 329] width 117 height 48
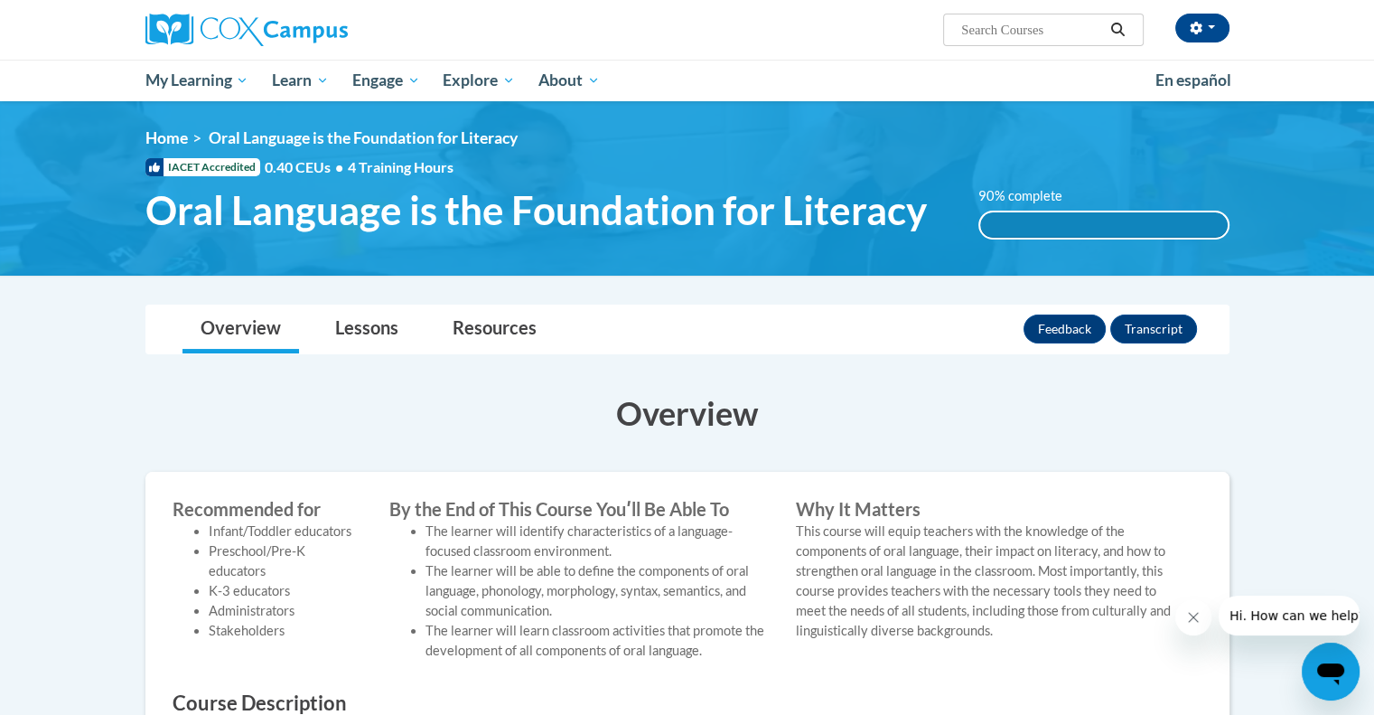
click at [396, 169] on span "4 Training Hours" at bounding box center [401, 166] width 106 height 17
click at [1005, 225] on div "90% complete" at bounding box center [1104, 224] width 248 height 25
click at [1063, 325] on button "Feedback" at bounding box center [1065, 328] width 82 height 29
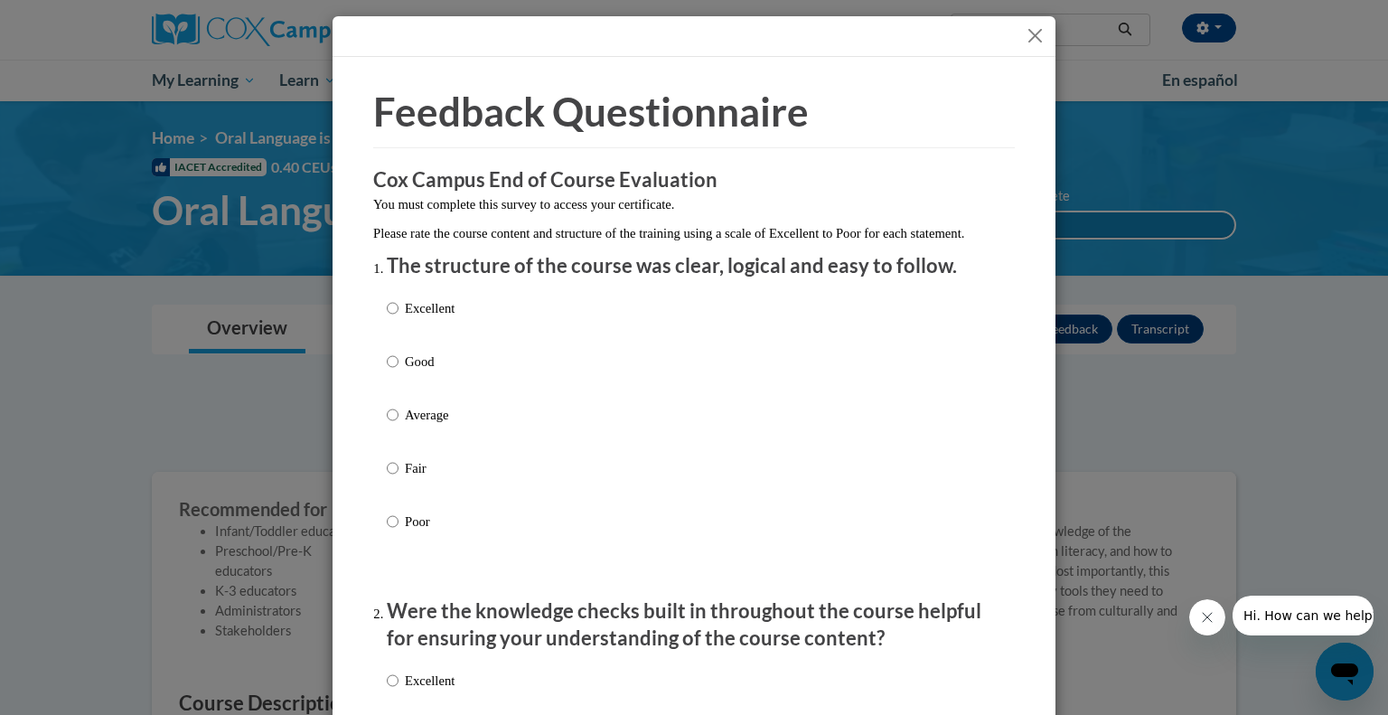
scroll to position [33, 0]
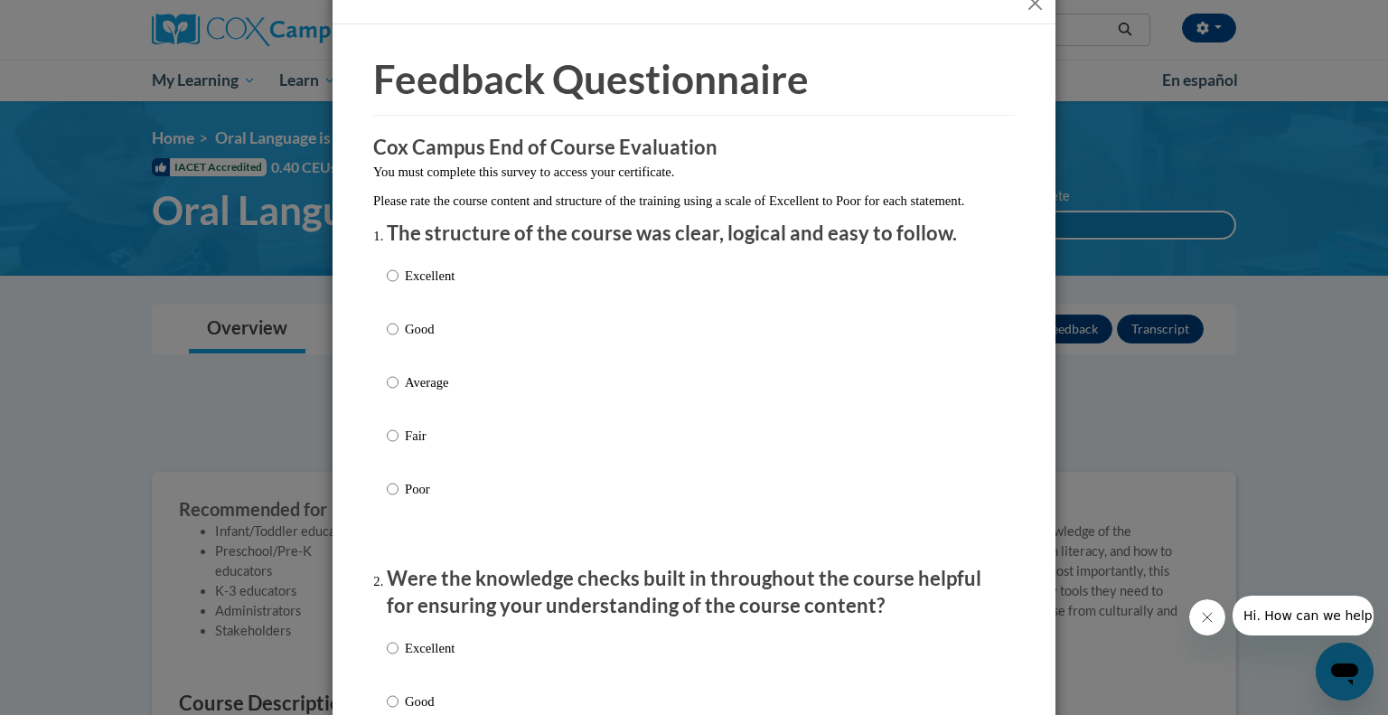
click at [405, 339] on p "Good" at bounding box center [430, 329] width 50 height 20
click at [398, 339] on input "Good" at bounding box center [393, 329] width 12 height 20
radio input "true"
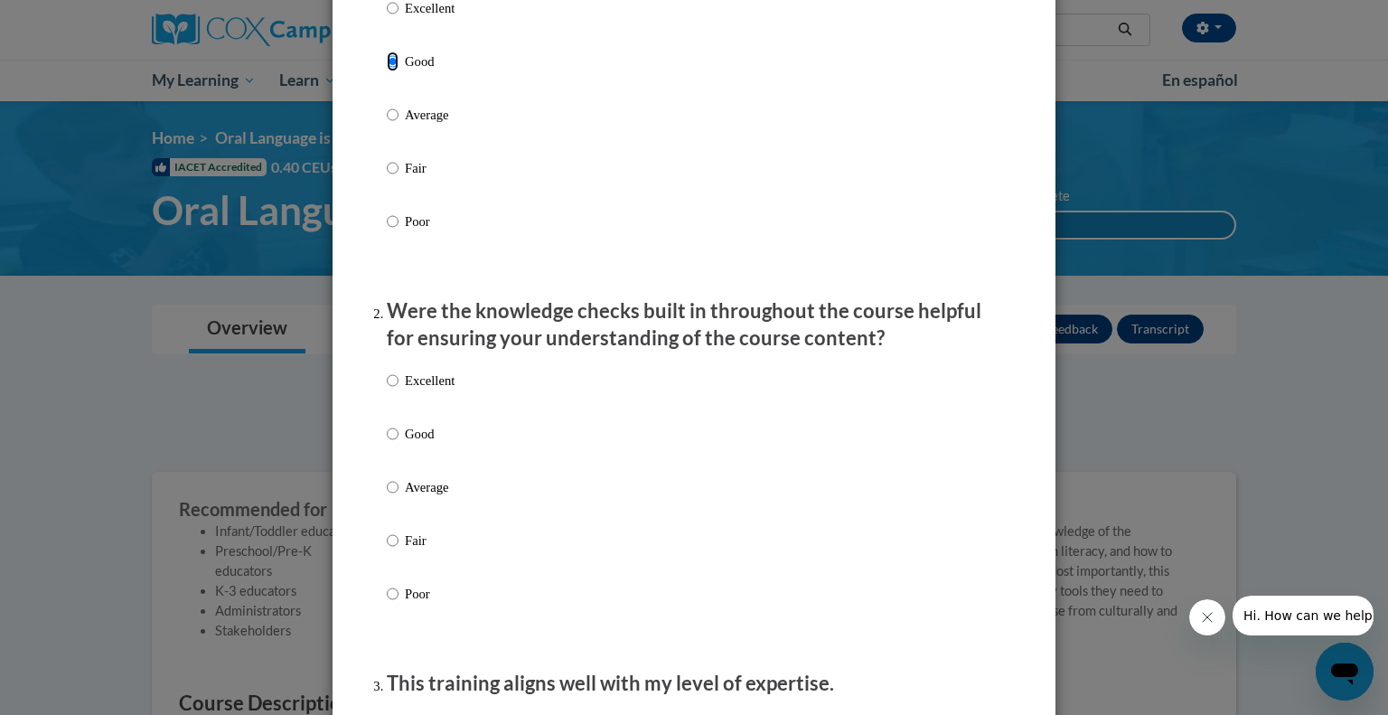
scroll to position [314, 0]
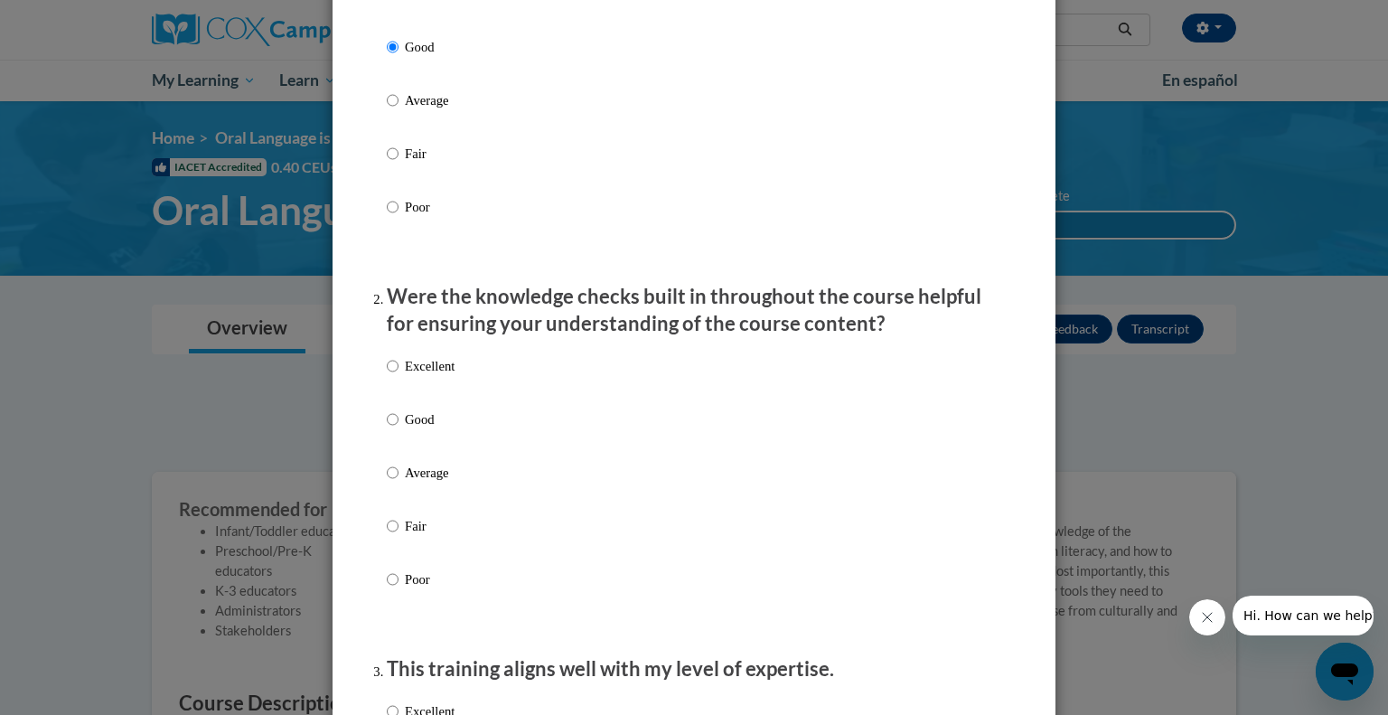
click at [425, 429] on p "Good" at bounding box center [430, 419] width 50 height 20
click at [398, 429] on input "Good" at bounding box center [393, 419] width 12 height 20
radio input "true"
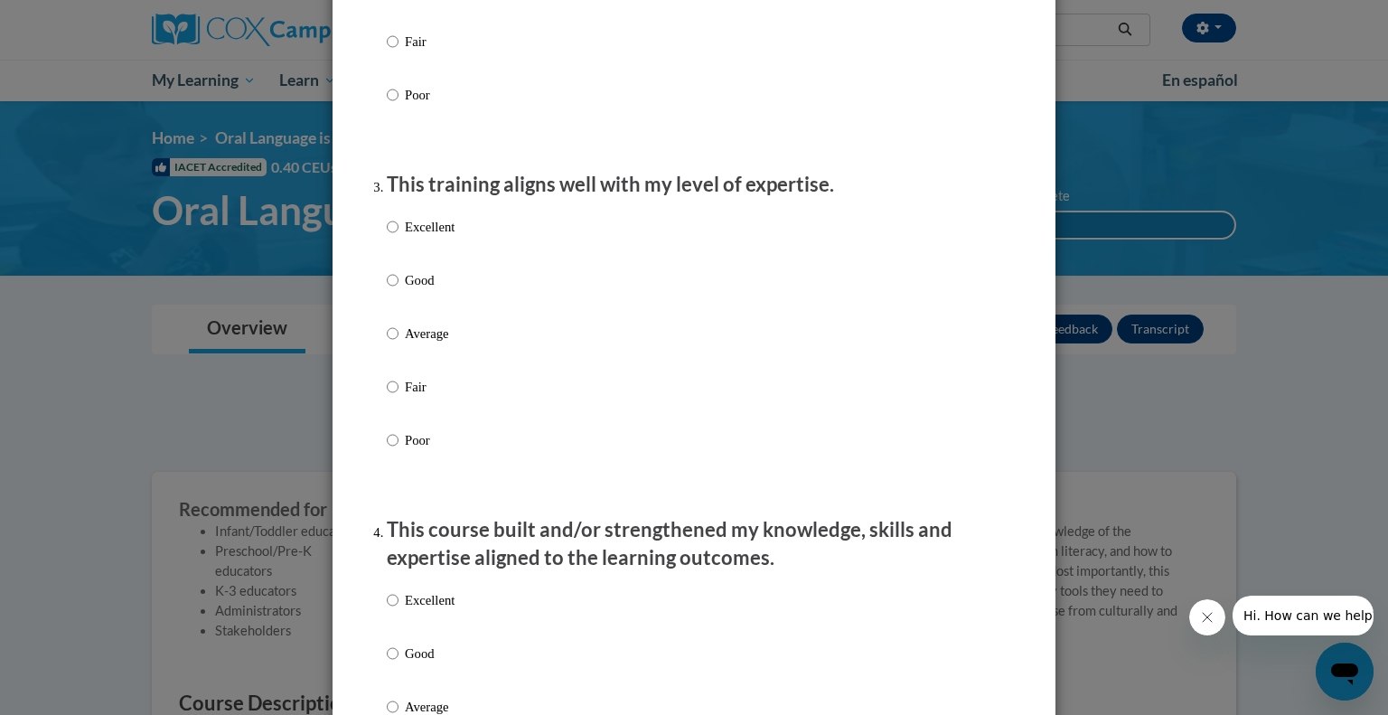
scroll to position [802, 0]
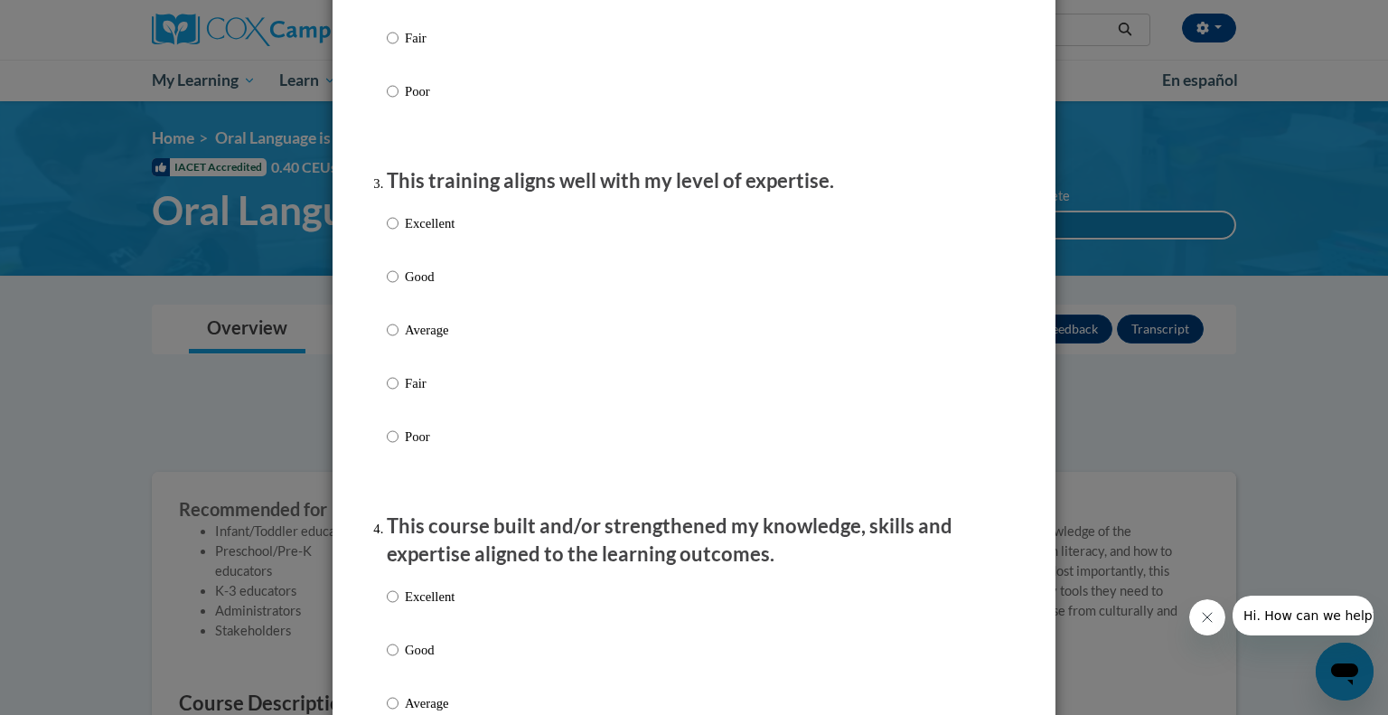
click at [417, 306] on label "Good" at bounding box center [421, 291] width 68 height 49
click at [398, 286] on input "Good" at bounding box center [393, 277] width 12 height 20
radio input "true"
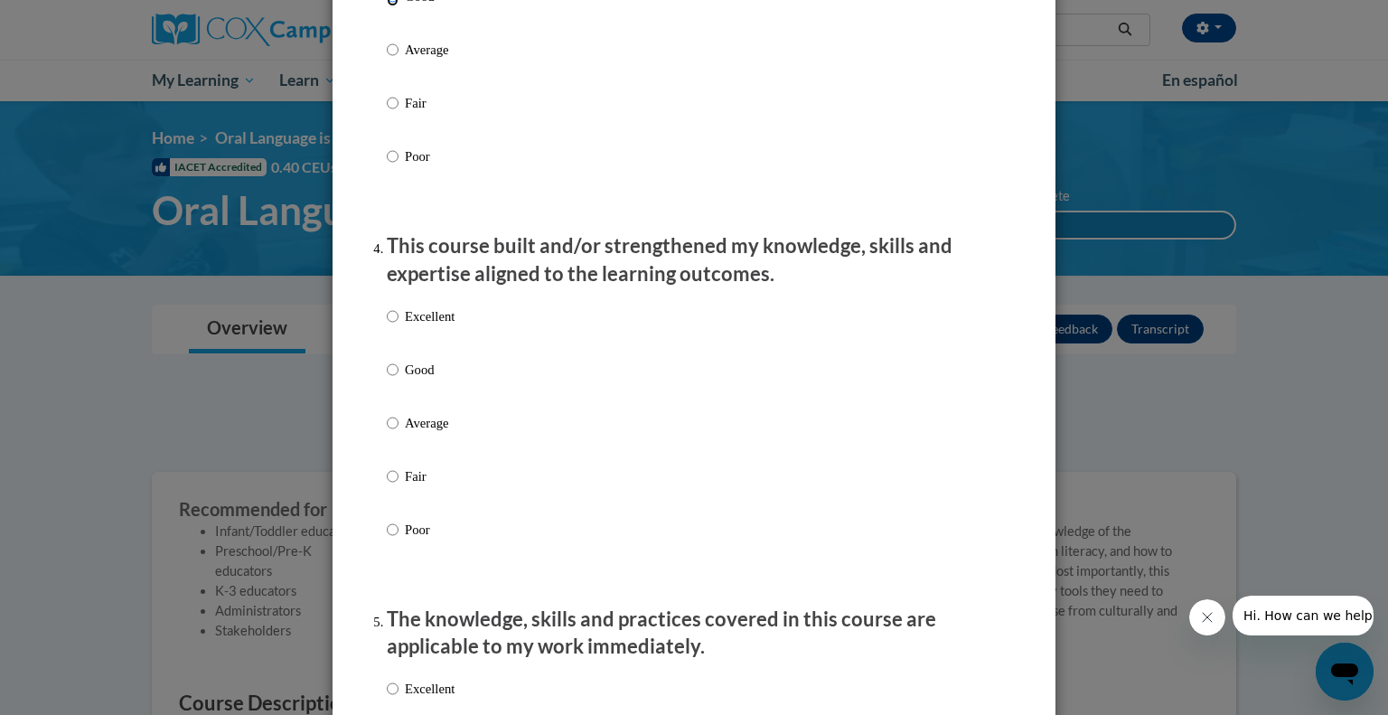
scroll to position [1083, 0]
click at [426, 379] on p "Good" at bounding box center [430, 369] width 50 height 20
click at [398, 379] on input "Good" at bounding box center [393, 369] width 12 height 20
radio input "true"
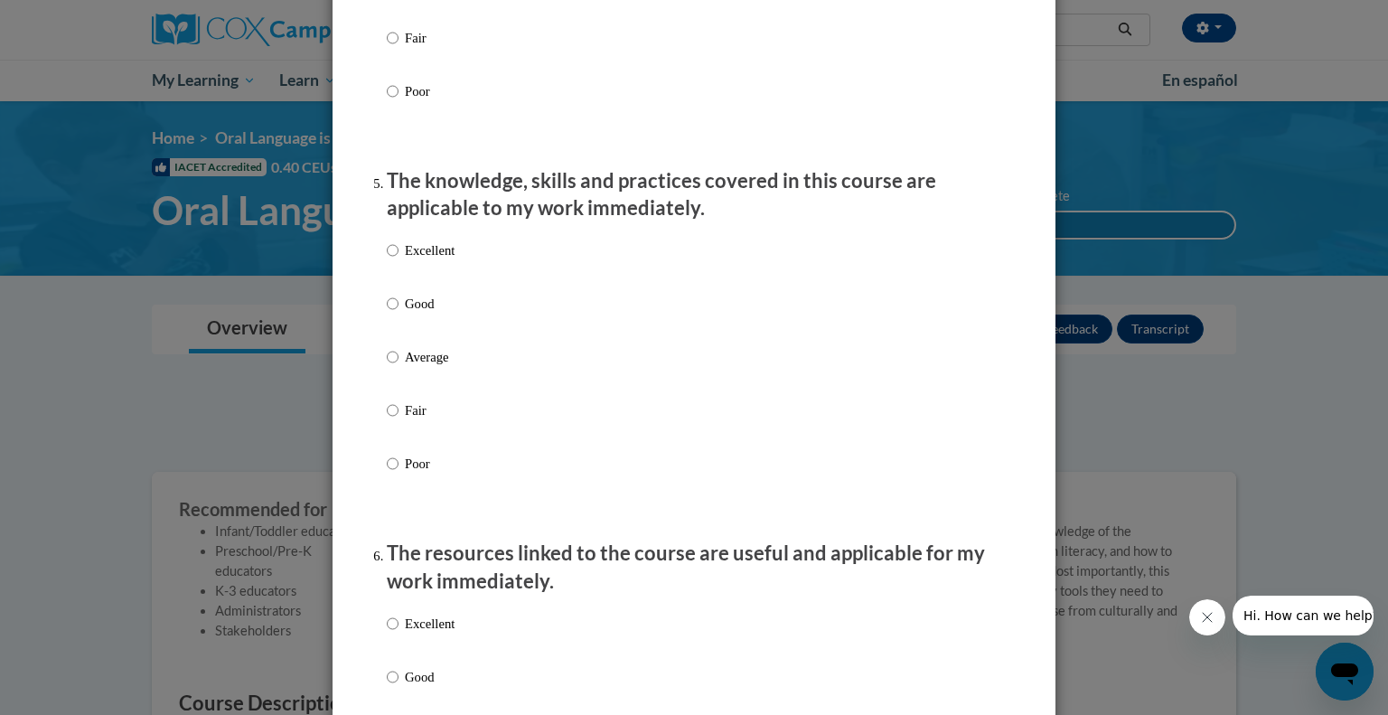
click at [416, 335] on label "Good" at bounding box center [421, 318] width 68 height 49
click at [398, 314] on input "Good" at bounding box center [393, 304] width 12 height 20
radio input "true"
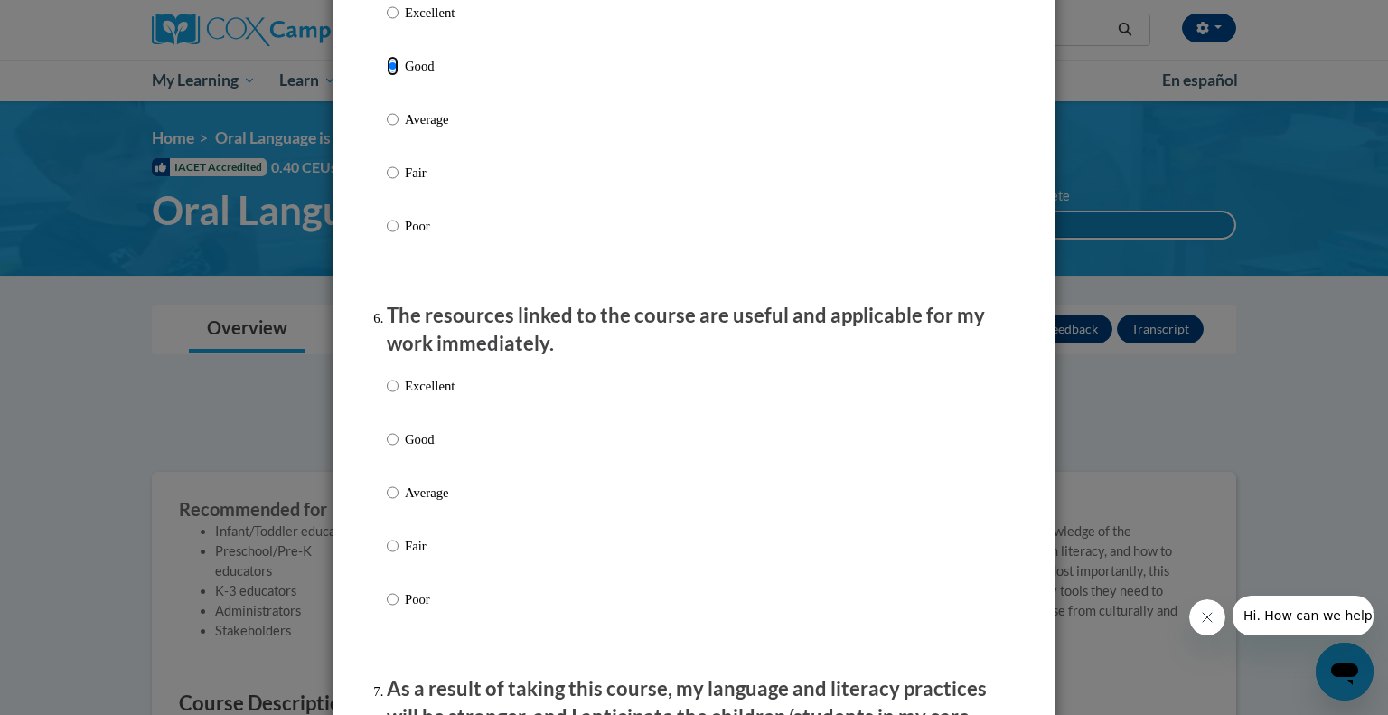
scroll to position [1757, 0]
click at [426, 451] on p "Good" at bounding box center [430, 441] width 50 height 20
click at [398, 451] on input "Good" at bounding box center [393, 441] width 12 height 20
radio input "true"
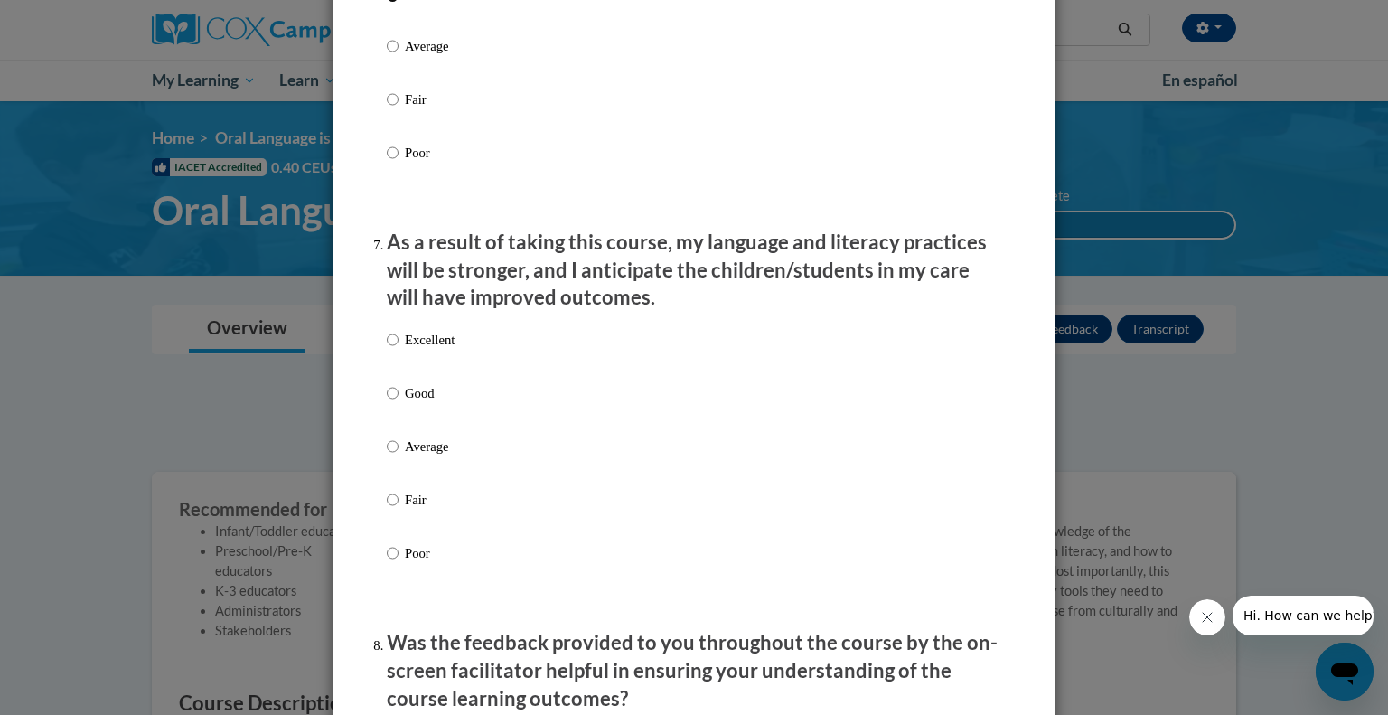
scroll to position [2207, 0]
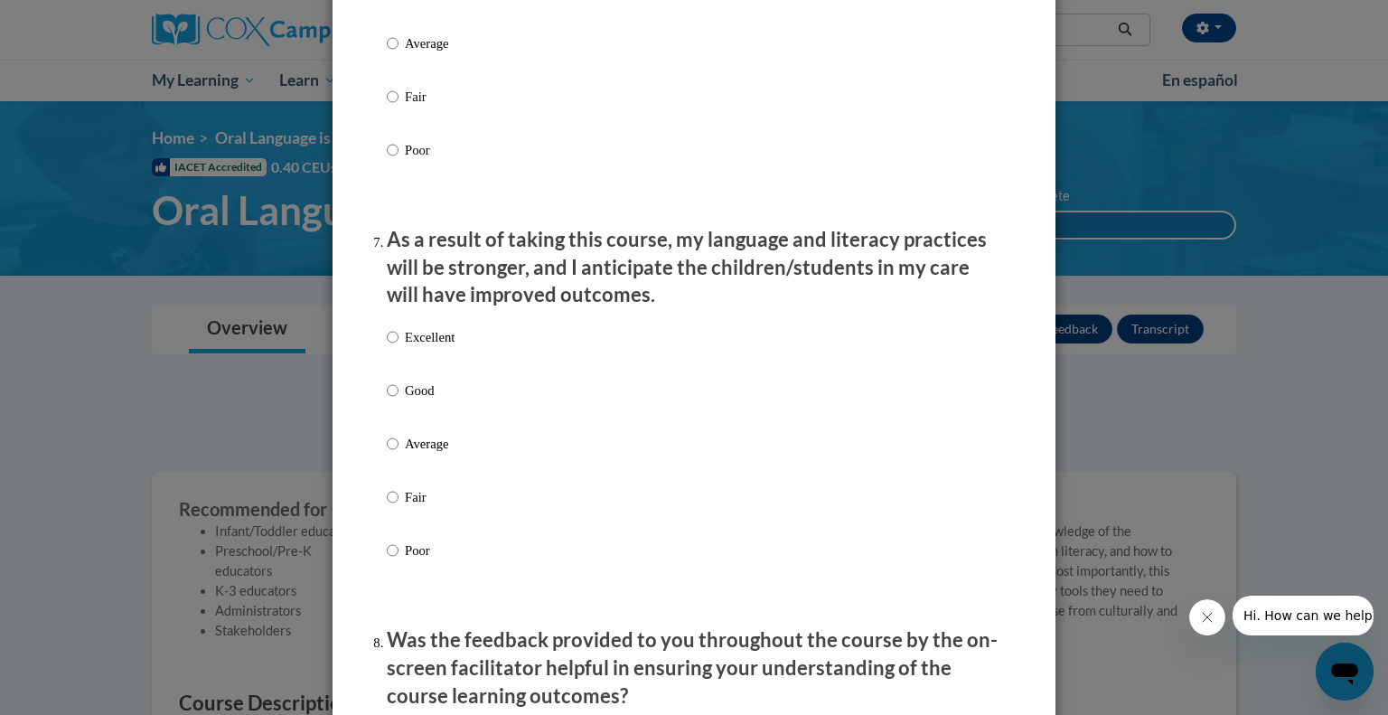
click at [417, 429] on label "Good" at bounding box center [421, 404] width 68 height 49
click at [398, 400] on input "Good" at bounding box center [393, 390] width 12 height 20
radio input "true"
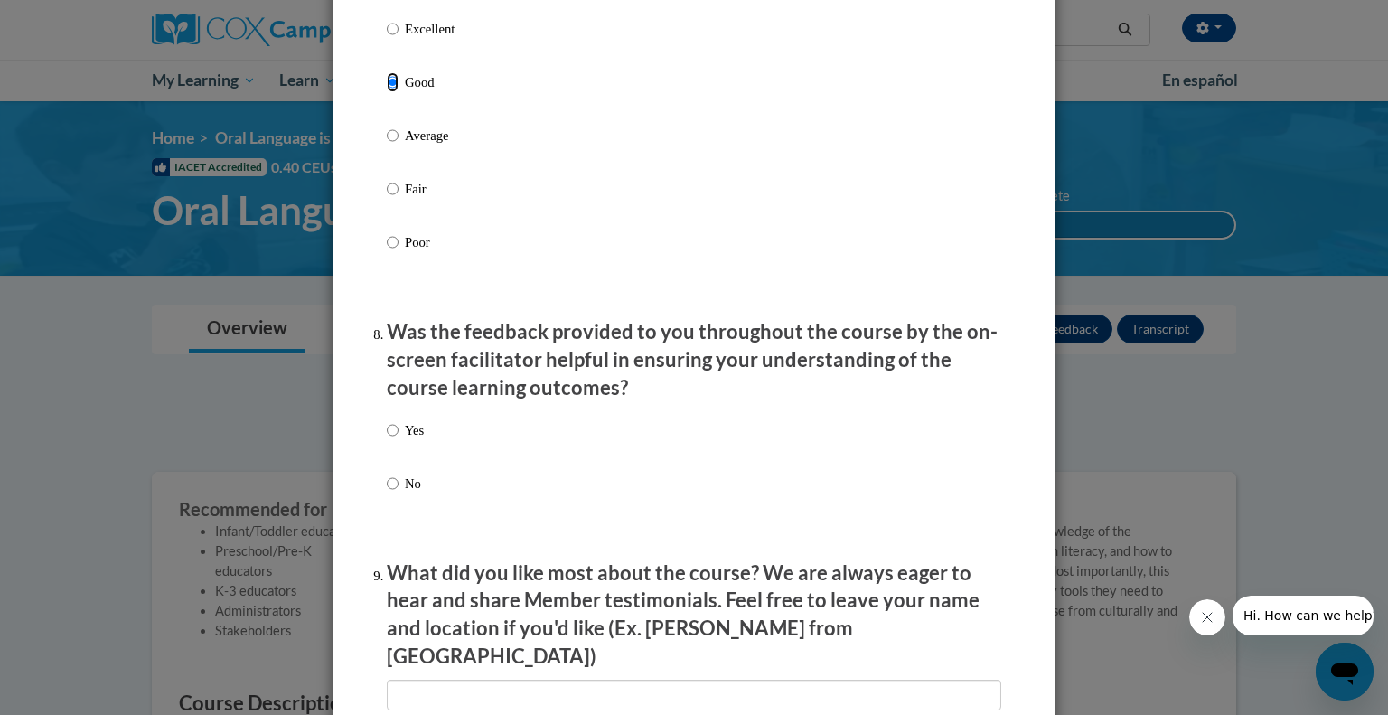
scroll to position [2533, 0]
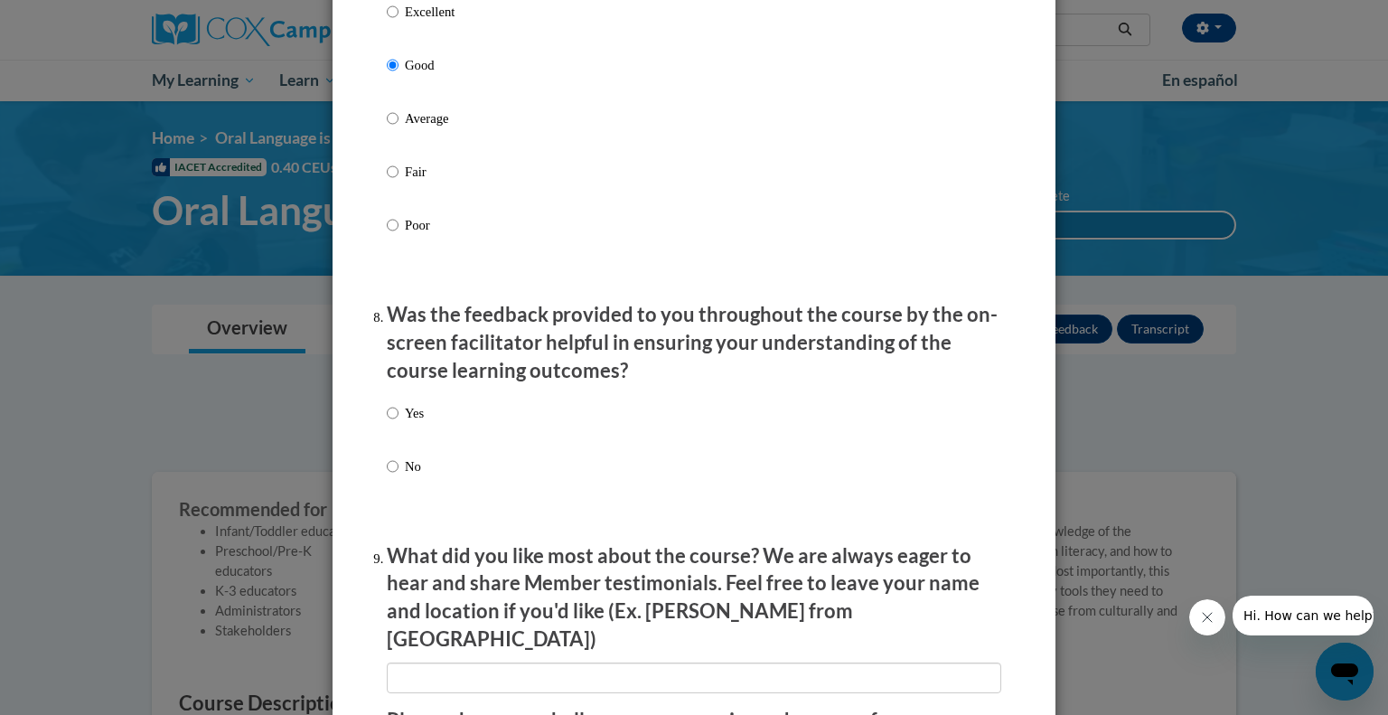
click at [423, 440] on div "Yes No" at bounding box center [694, 461] width 614 height 135
click at [416, 423] on p "Yes" at bounding box center [414, 413] width 19 height 20
click at [398, 423] on input "Yes" at bounding box center [393, 413] width 12 height 20
radio input "true"
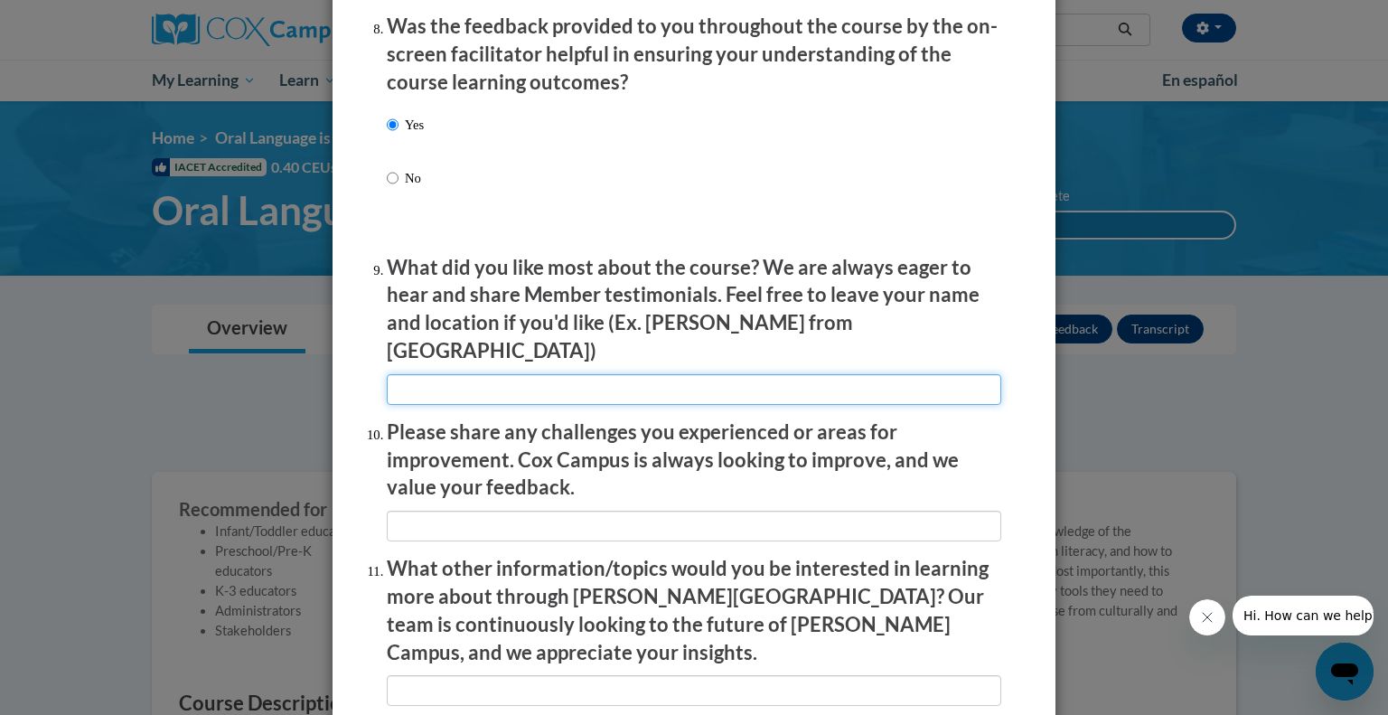
click at [456, 382] on input "textbox" at bounding box center [694, 389] width 614 height 31
type input "The video examples"
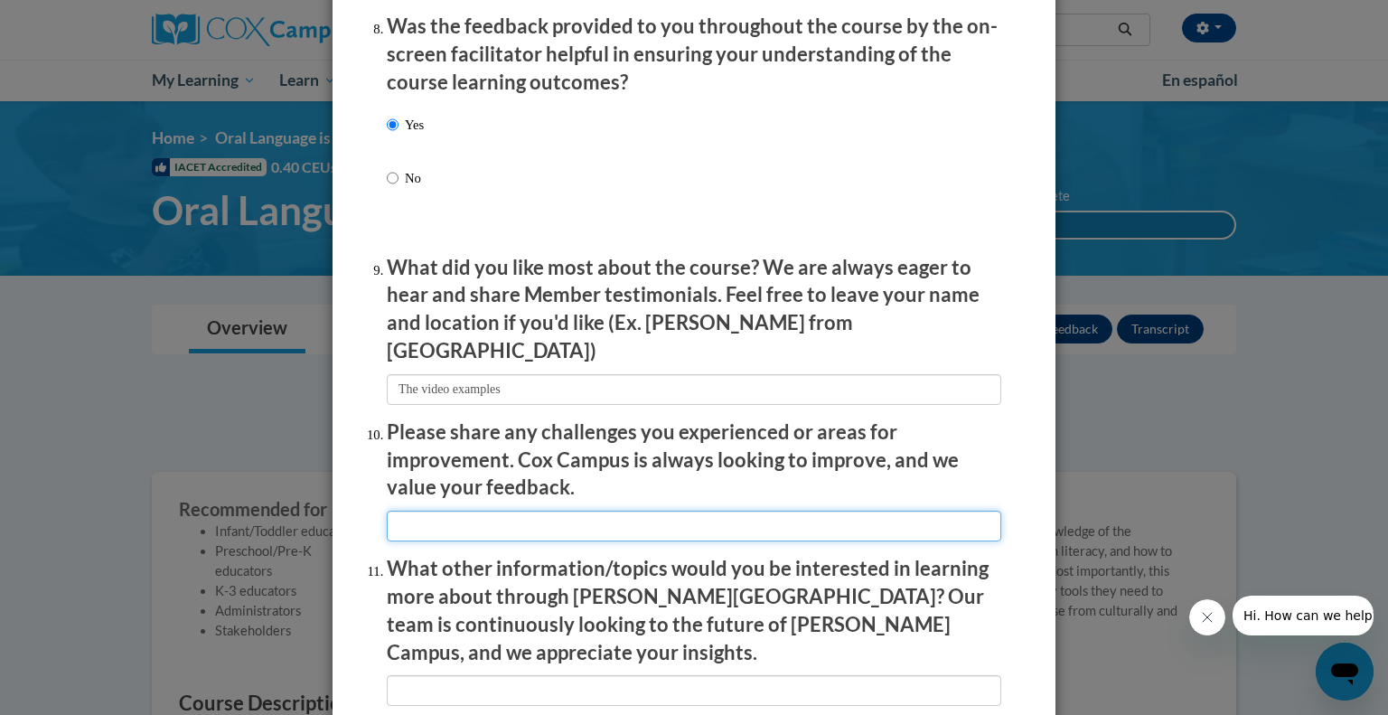
click at [436, 520] on input "textbox" at bounding box center [694, 526] width 614 height 31
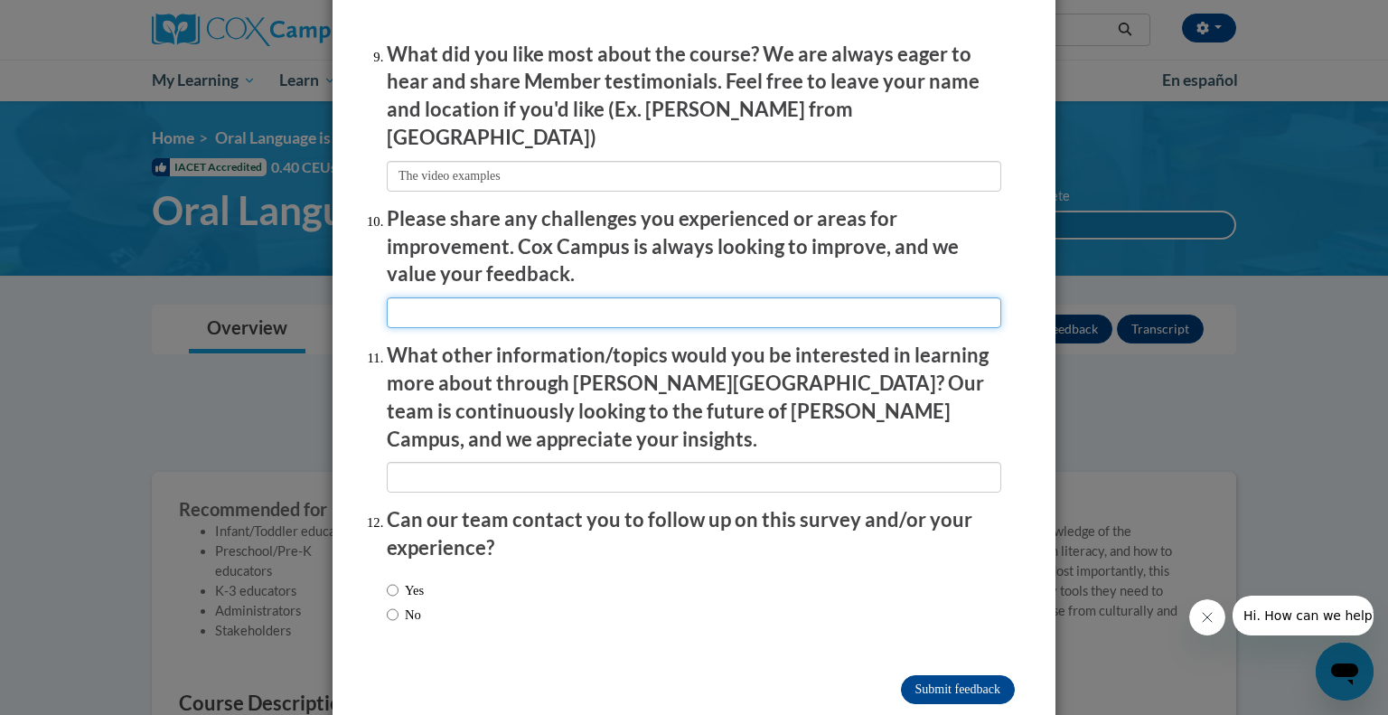
scroll to position [3048, 0]
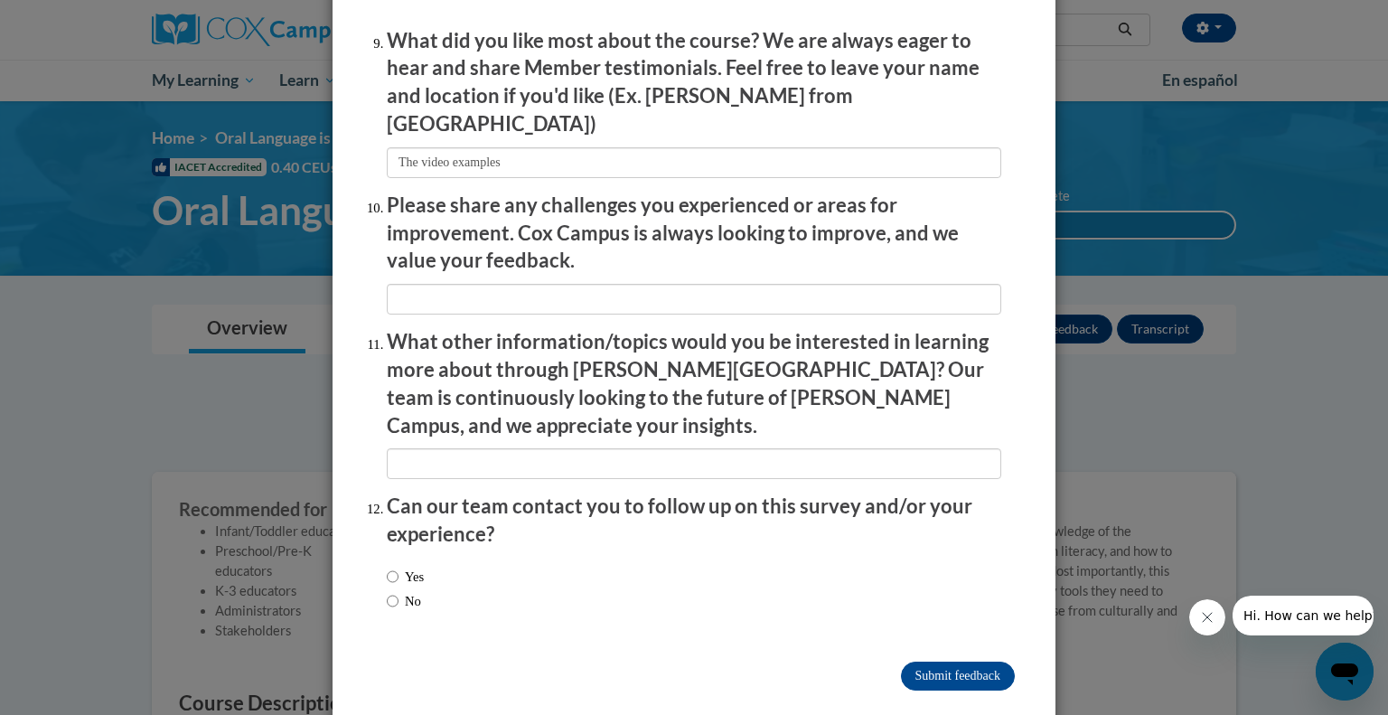
click at [406, 591] on label "No" at bounding box center [404, 601] width 34 height 20
click at [398, 591] on input "No" at bounding box center [393, 601] width 12 height 20
radio input "true"
click at [956, 661] on input "Submit feedback" at bounding box center [958, 675] width 114 height 29
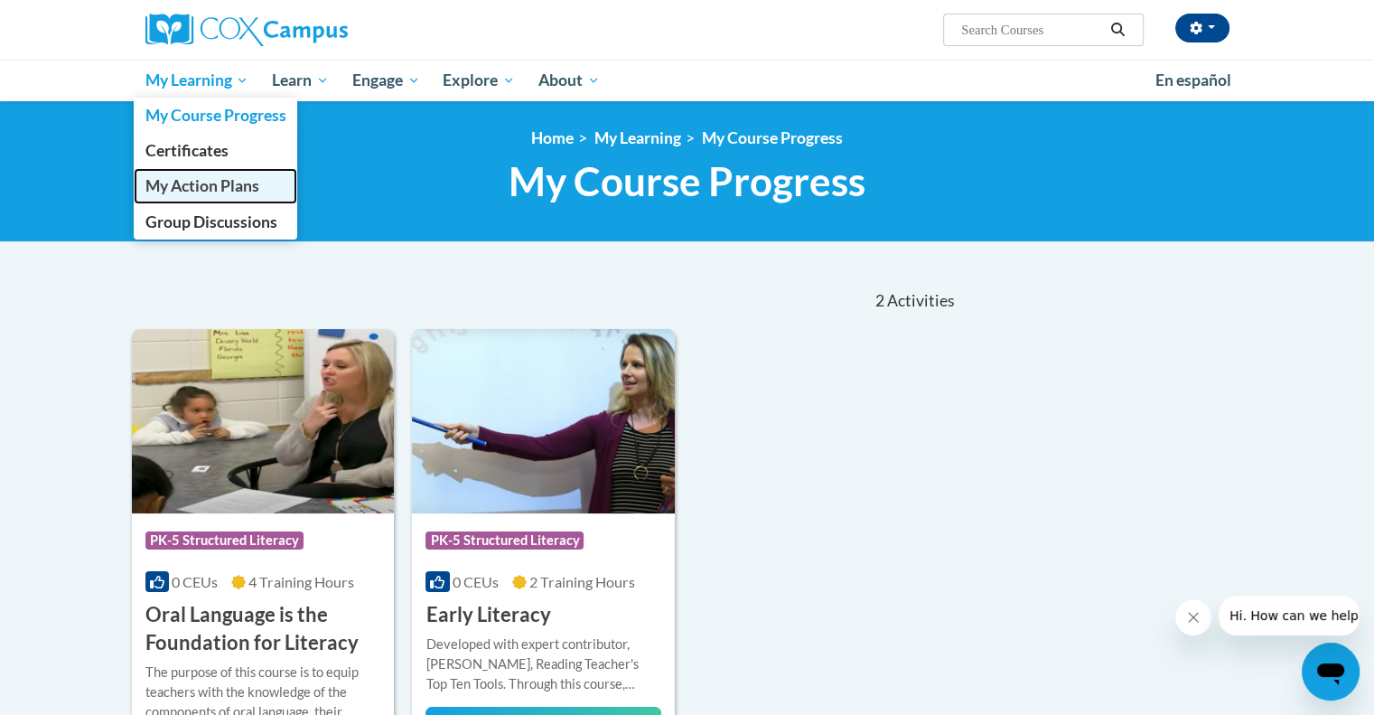
click at [205, 186] on span "My Action Plans" at bounding box center [202, 185] width 114 height 19
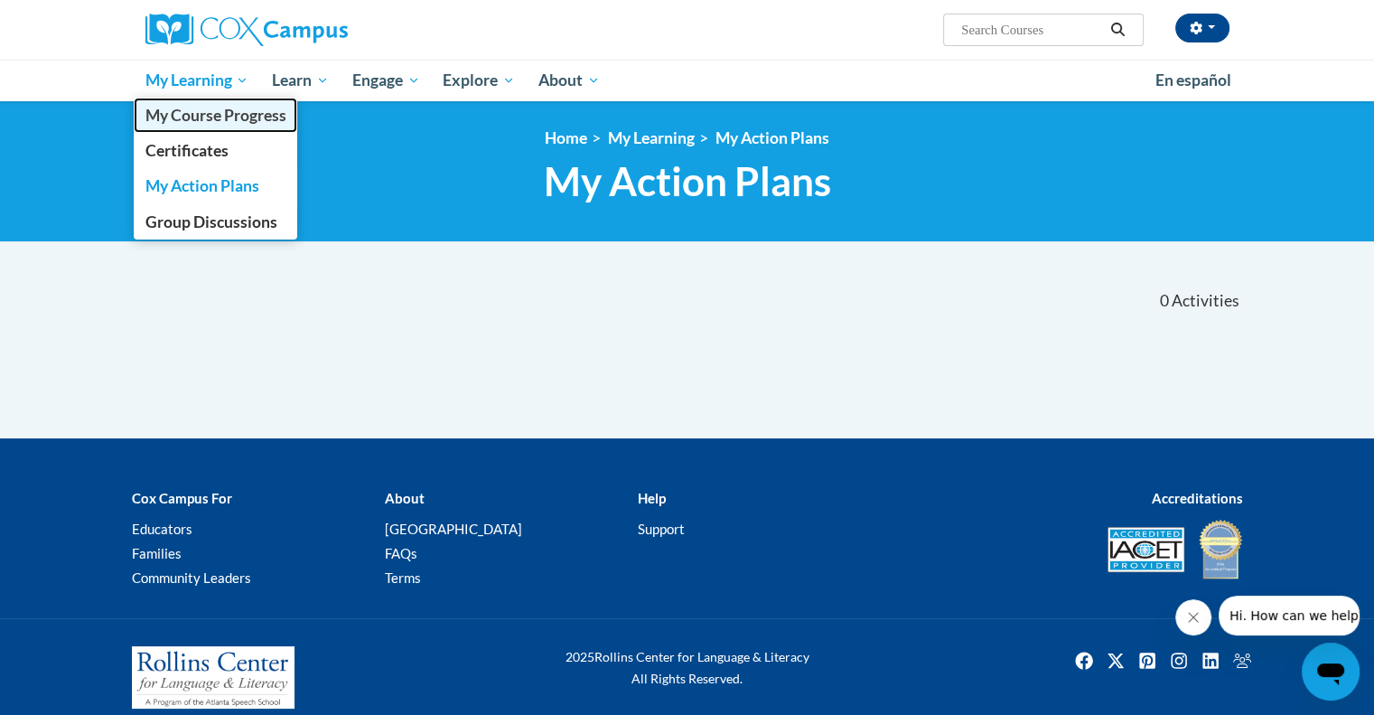
click at [194, 107] on span "My Course Progress" at bounding box center [215, 115] width 141 height 19
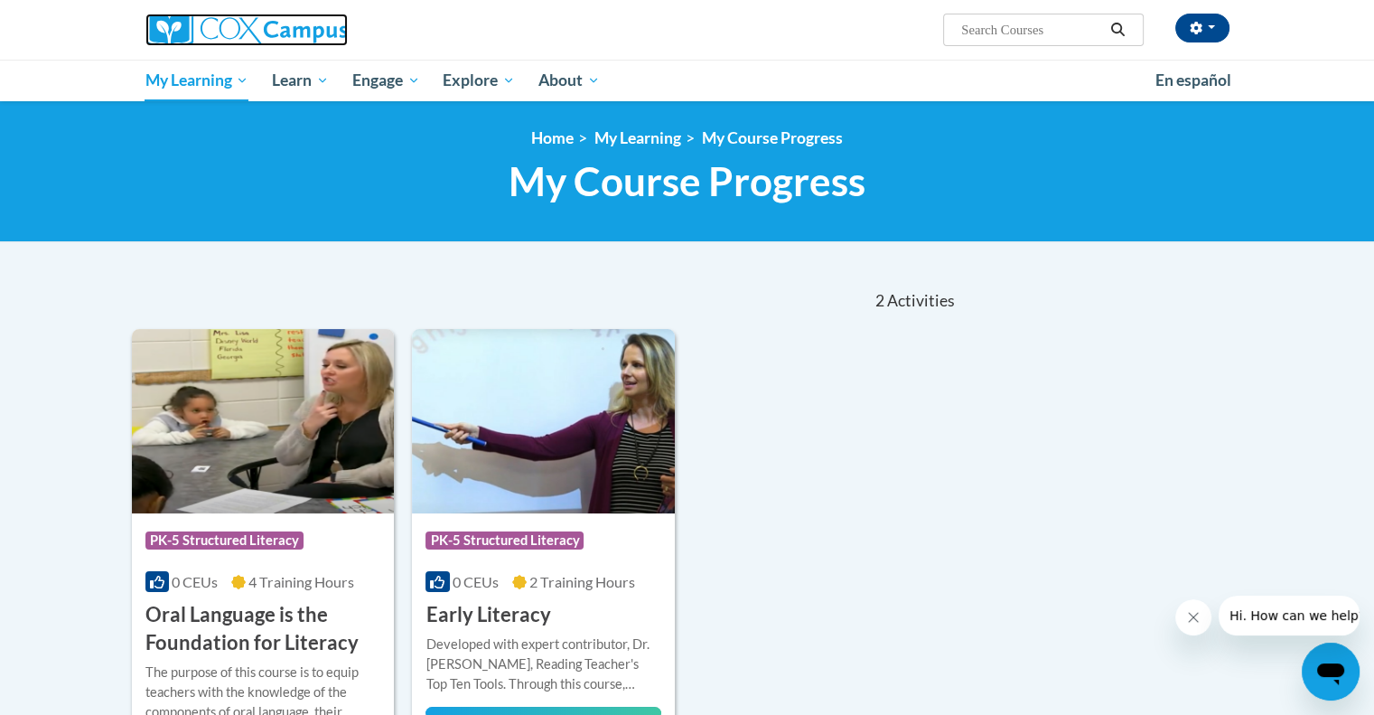
click at [265, 45] on img at bounding box center [246, 30] width 202 height 33
